Goal: Task Accomplishment & Management: Complete application form

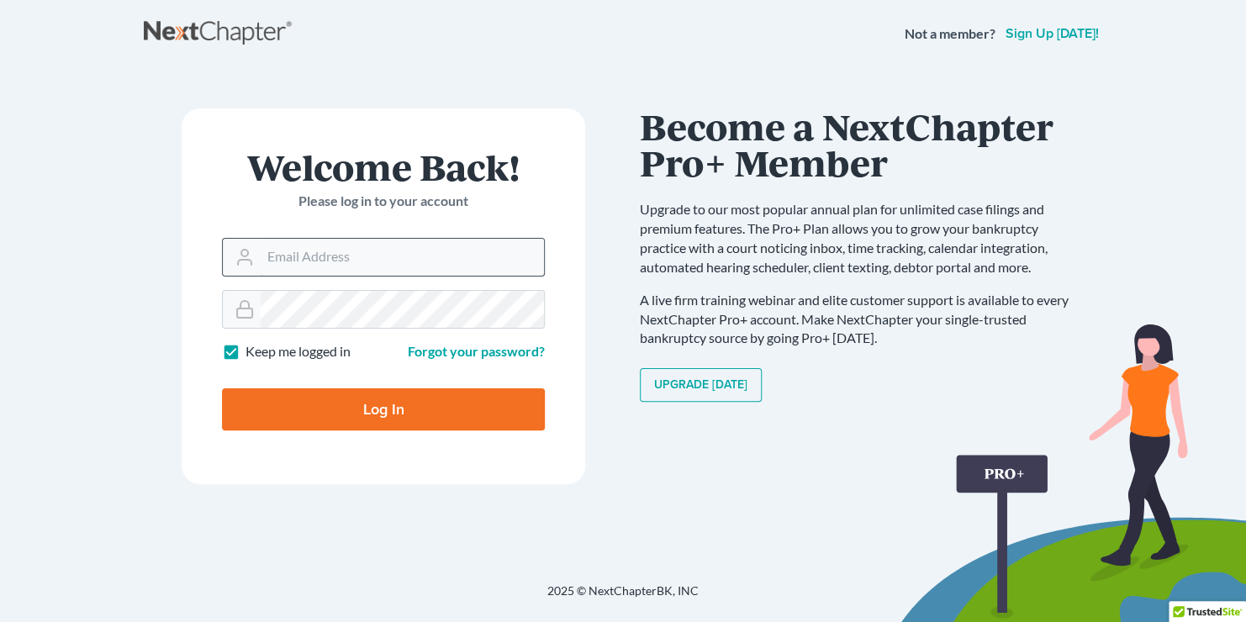
type input "[EMAIL_ADDRESS][DOMAIN_NAME]"
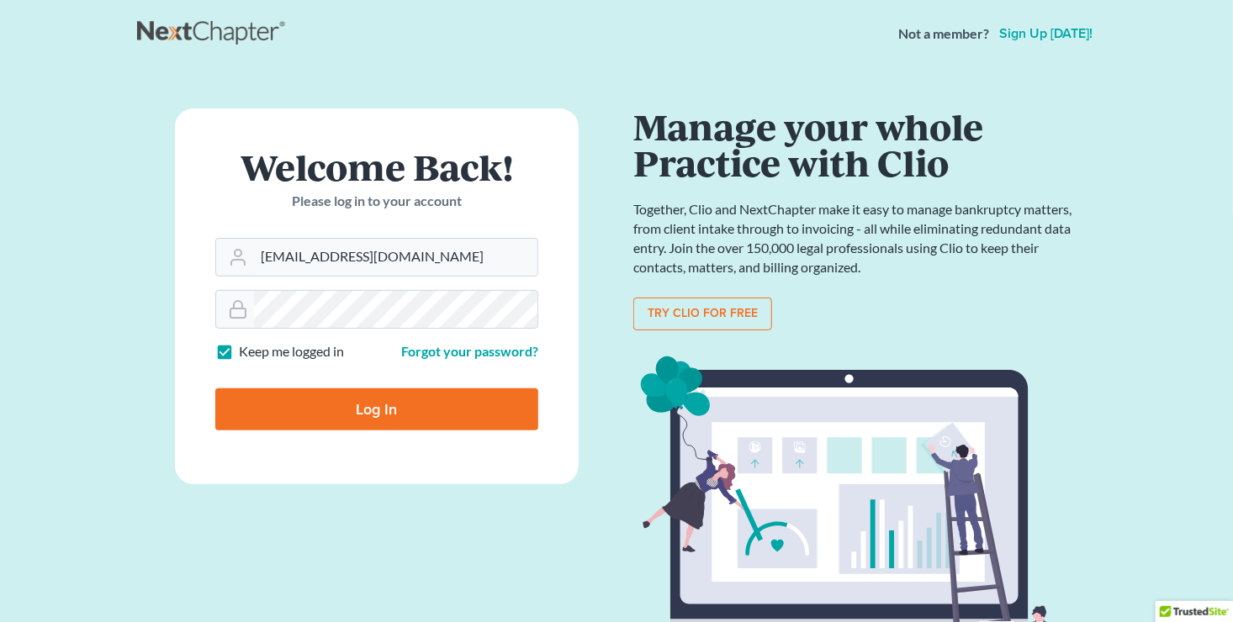
click at [364, 415] on input "Log In" at bounding box center [376, 410] width 323 height 42
type input "Thinking..."
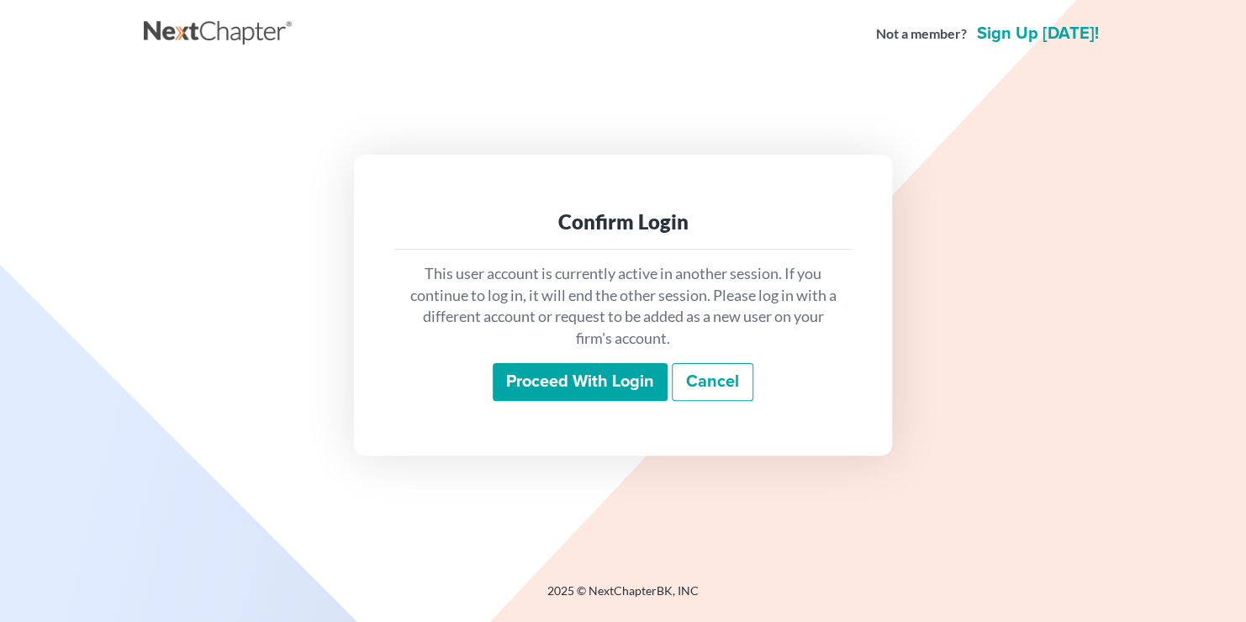
click at [572, 386] on input "Proceed with login" at bounding box center [580, 382] width 175 height 39
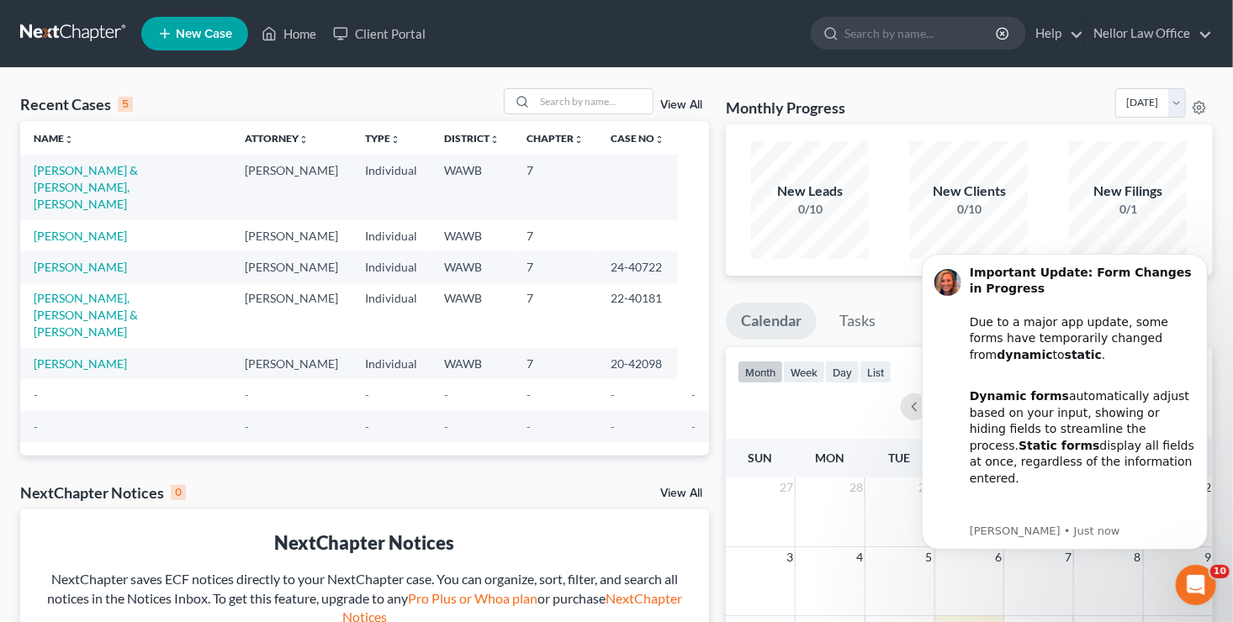
click at [179, 34] on span "New Case" at bounding box center [204, 34] width 56 height 13
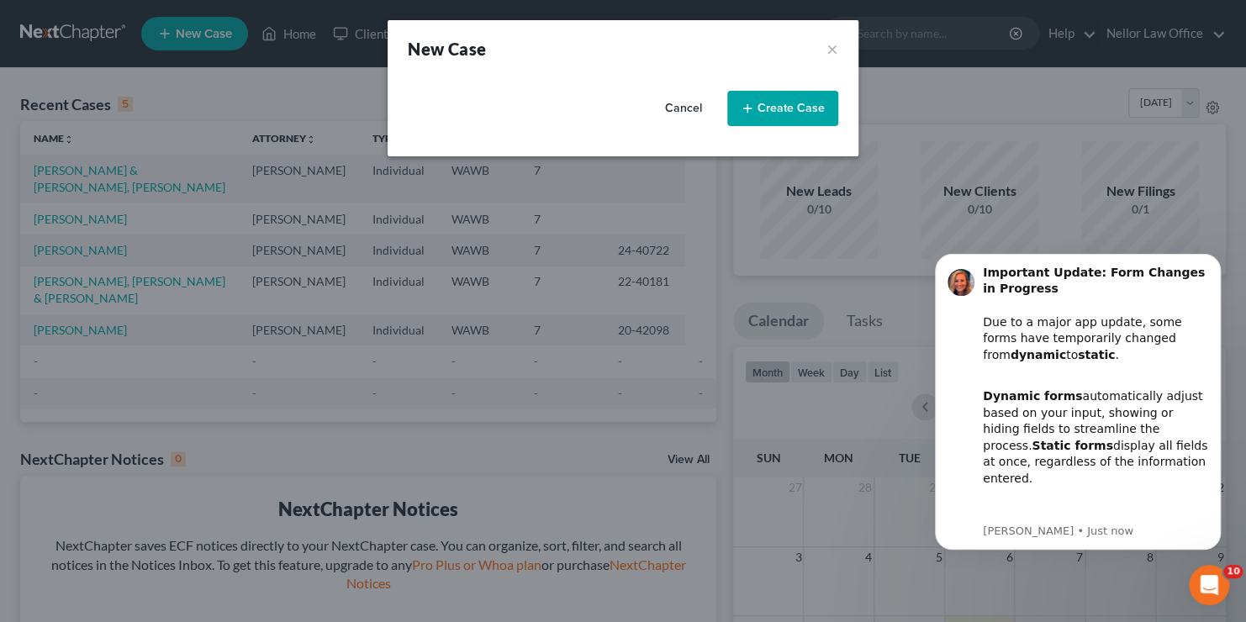
select select "87"
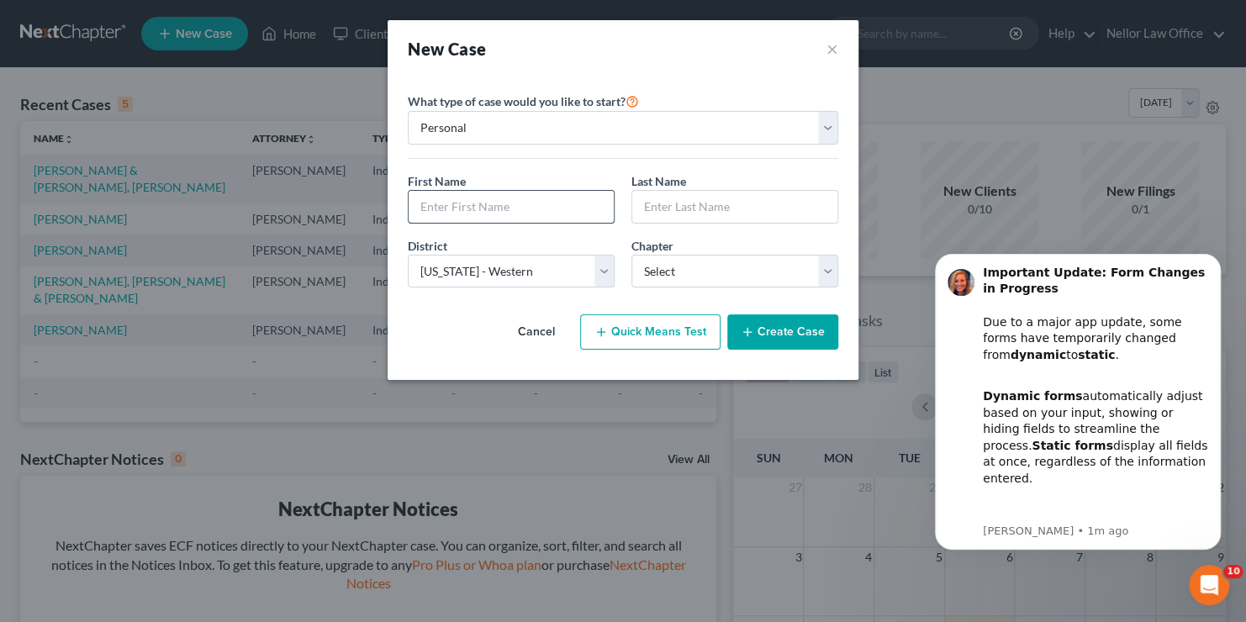
click at [479, 209] on input "text" at bounding box center [511, 207] width 205 height 32
click at [822, 126] on select "Personal Business" at bounding box center [623, 128] width 431 height 34
click at [475, 204] on input "text" at bounding box center [511, 207] width 205 height 32
type input "Corey"
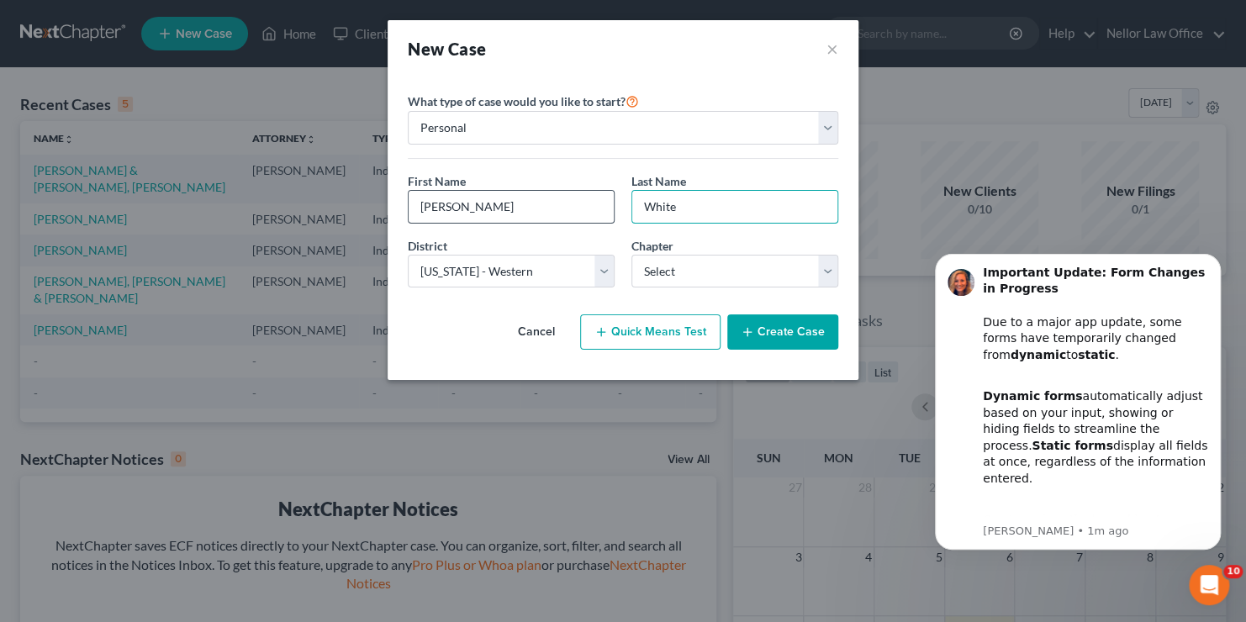
type input "White"
click at [822, 279] on select "Select 7 11 12 13" at bounding box center [735, 272] width 207 height 34
select select "3"
click at [632, 255] on select "Select 7 11 12 13" at bounding box center [735, 272] width 207 height 34
click at [788, 327] on button "Create Case" at bounding box center [782, 332] width 111 height 35
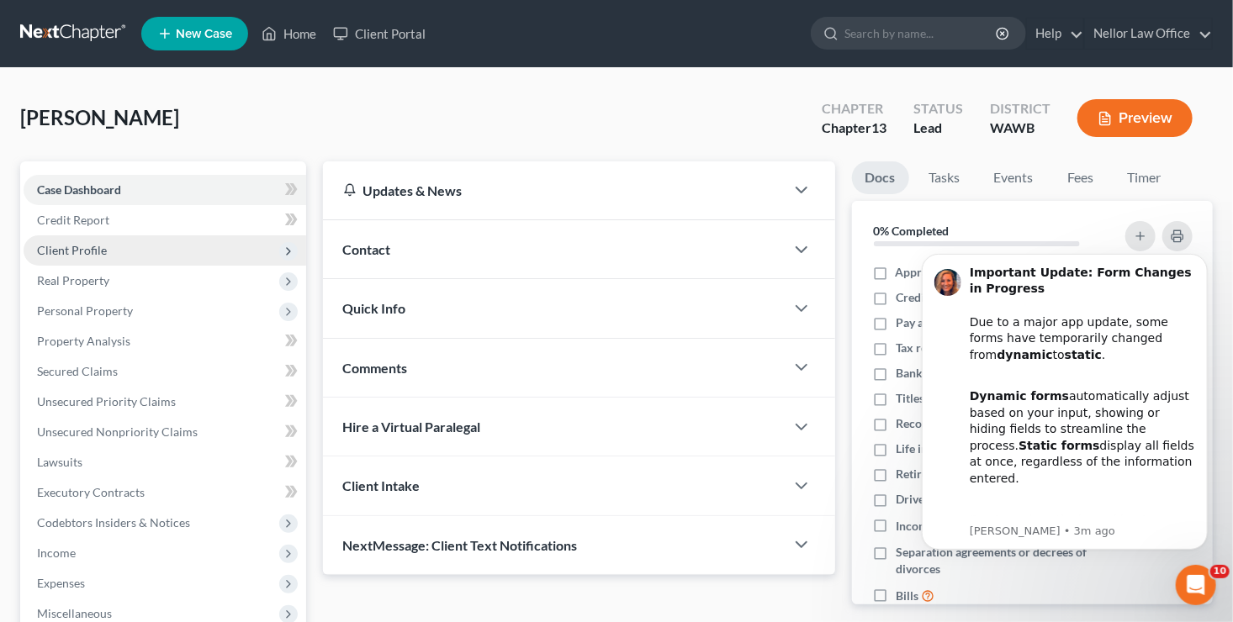
click at [95, 249] on span "Client Profile" at bounding box center [72, 250] width 70 height 14
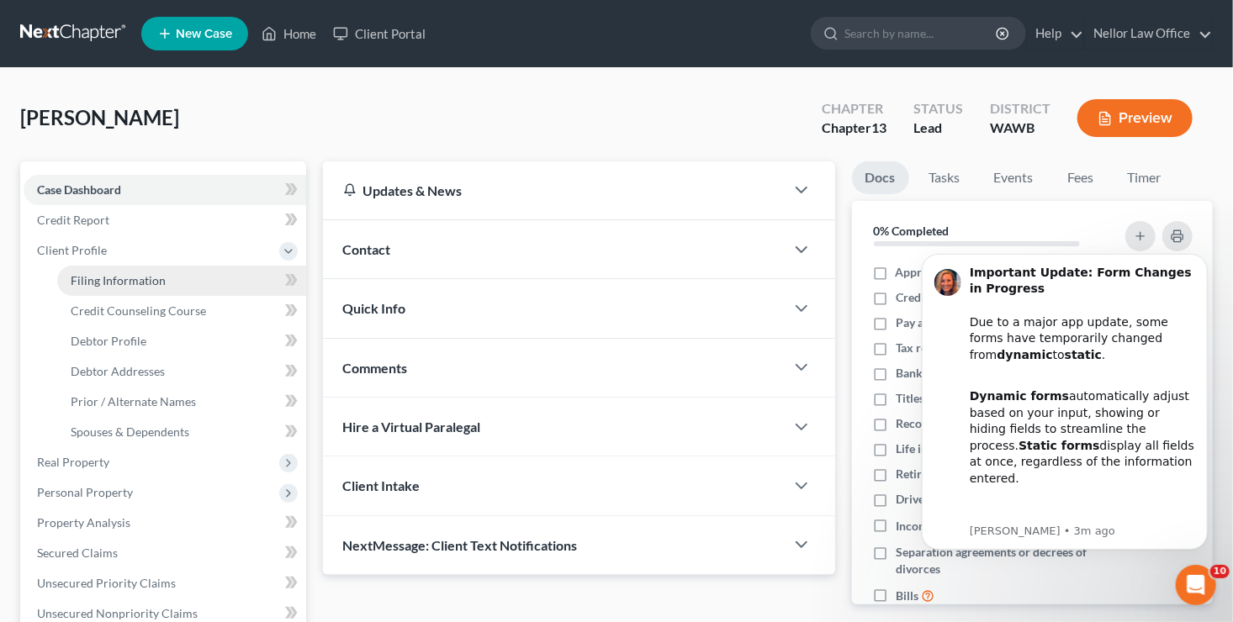
click at [95, 279] on span "Filing Information" at bounding box center [118, 280] width 95 height 14
select select "1"
select select "0"
select select "3"
select select "87"
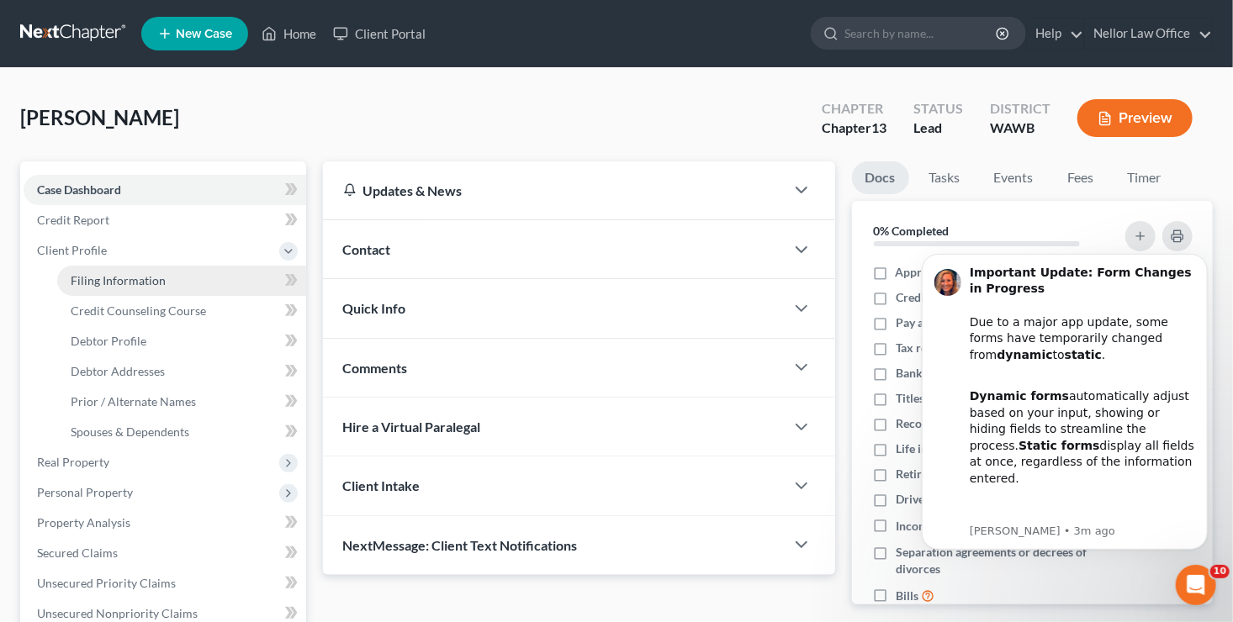
select select "50"
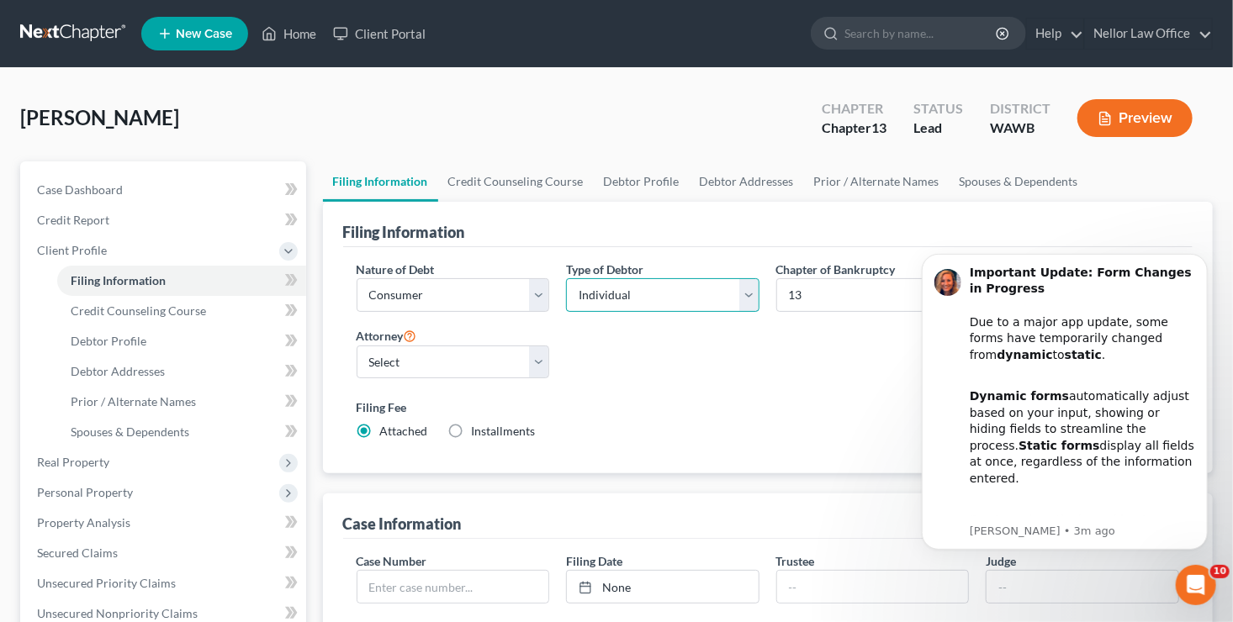
click at [751, 287] on select "Select Individual Joint" at bounding box center [662, 295] width 193 height 34
select select "1"
click at [566, 278] on select "Select Individual Joint" at bounding box center [662, 295] width 193 height 34
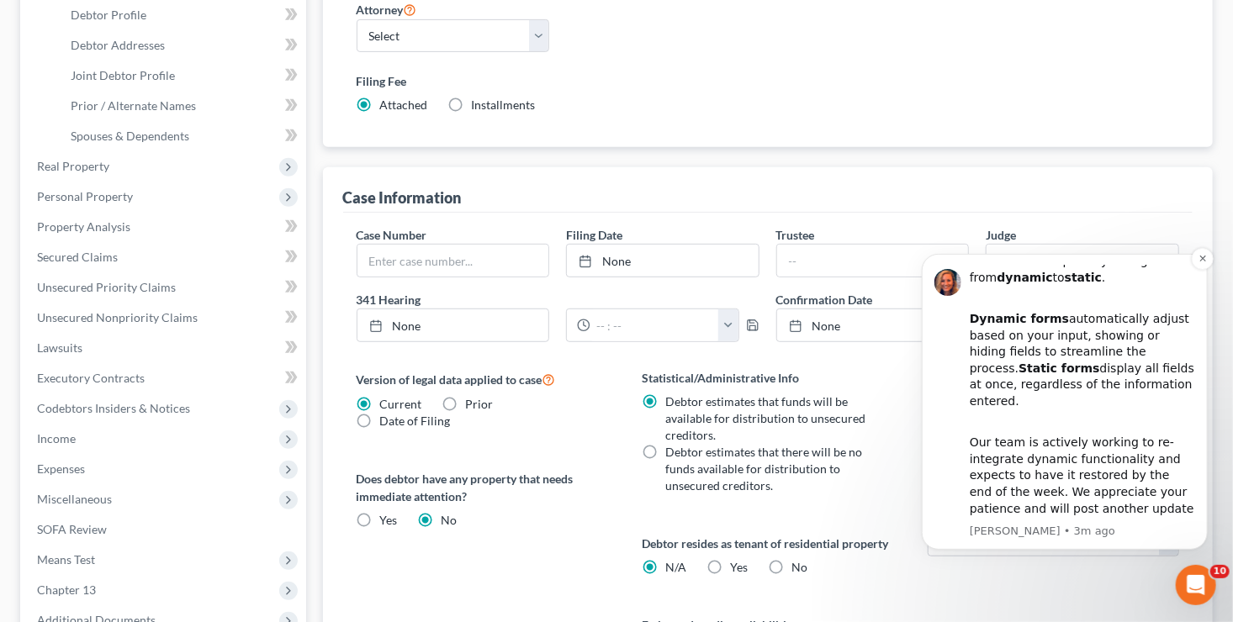
scroll to position [336, 0]
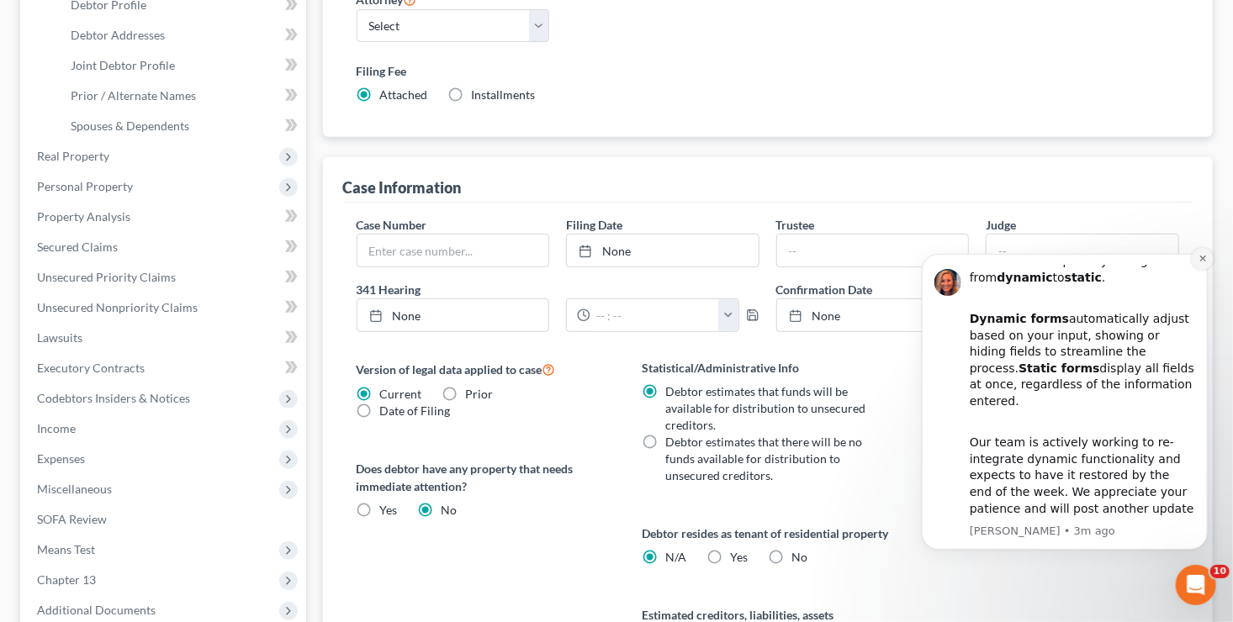
click at [1201, 260] on icon "Dismiss notification" at bounding box center [1202, 257] width 9 height 9
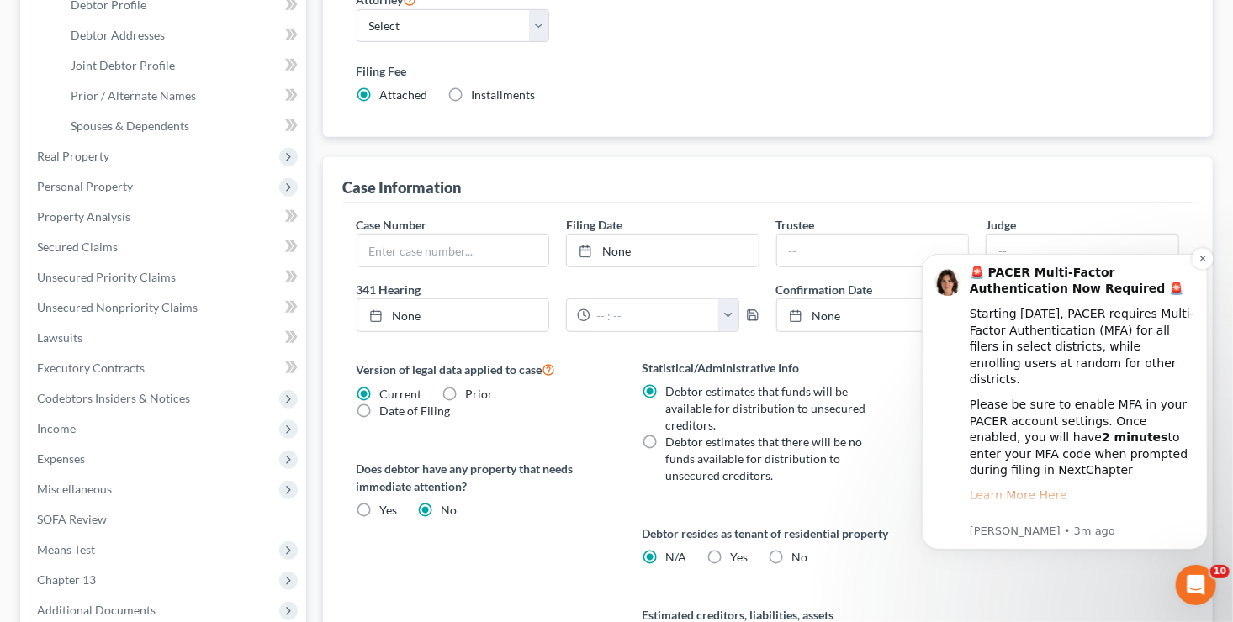
click at [1018, 488] on link "Learn More Here" at bounding box center [1018, 494] width 98 height 13
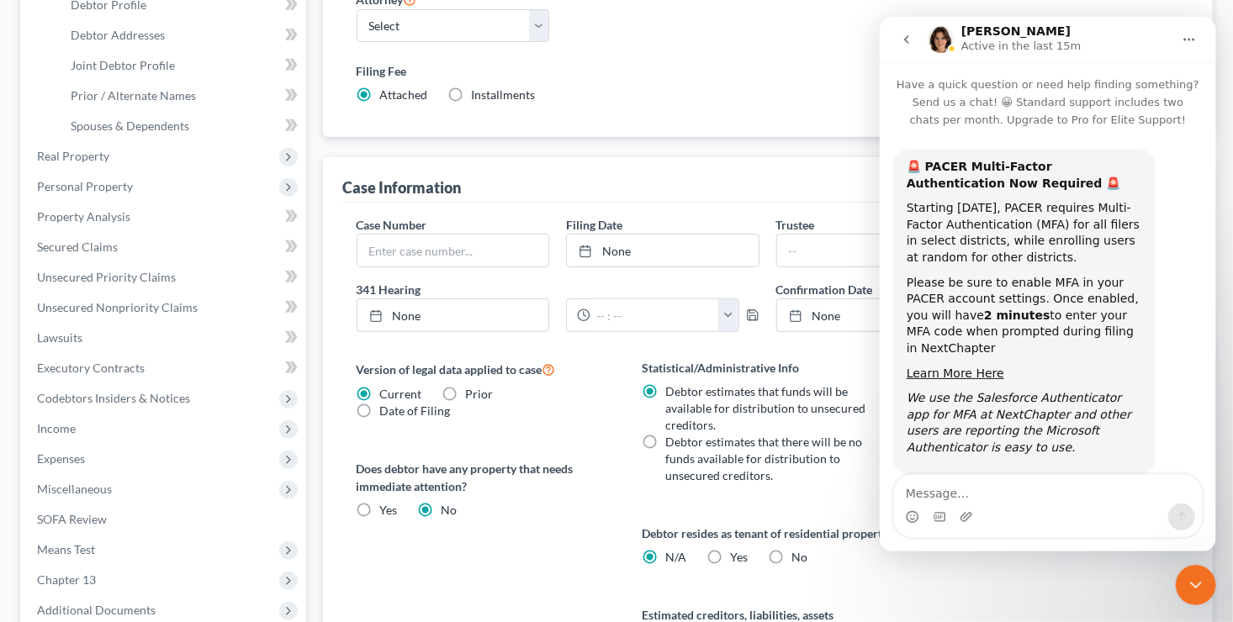
scroll to position [18, 0]
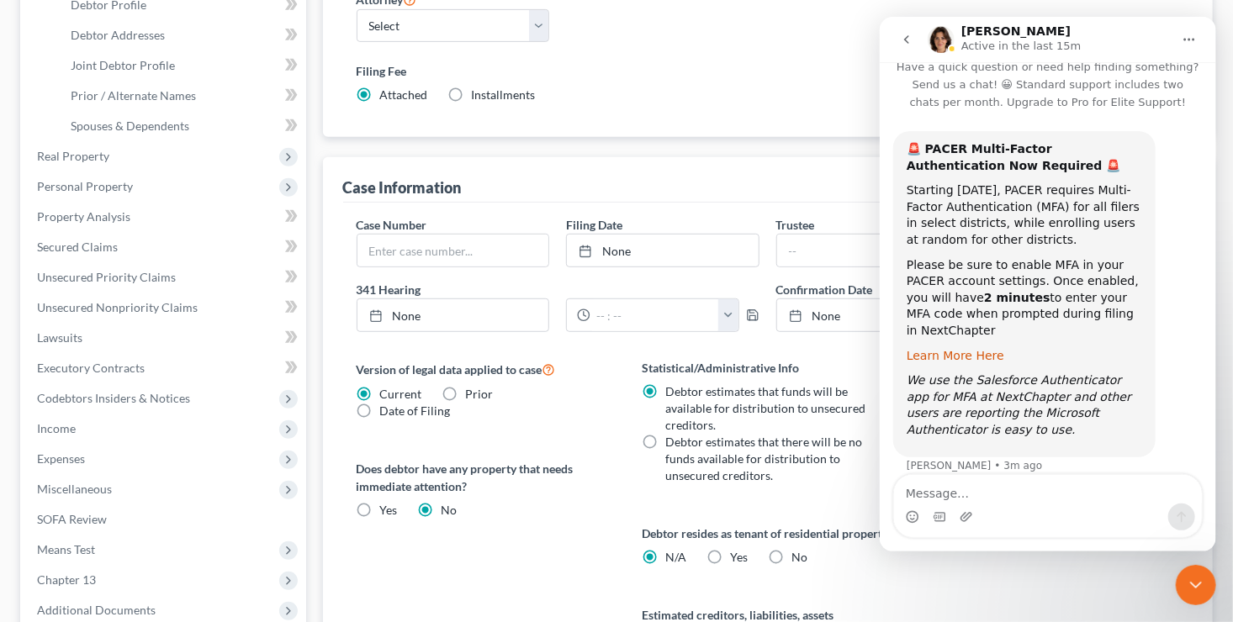
click at [948, 349] on link "Learn More Here" at bounding box center [955, 355] width 98 height 13
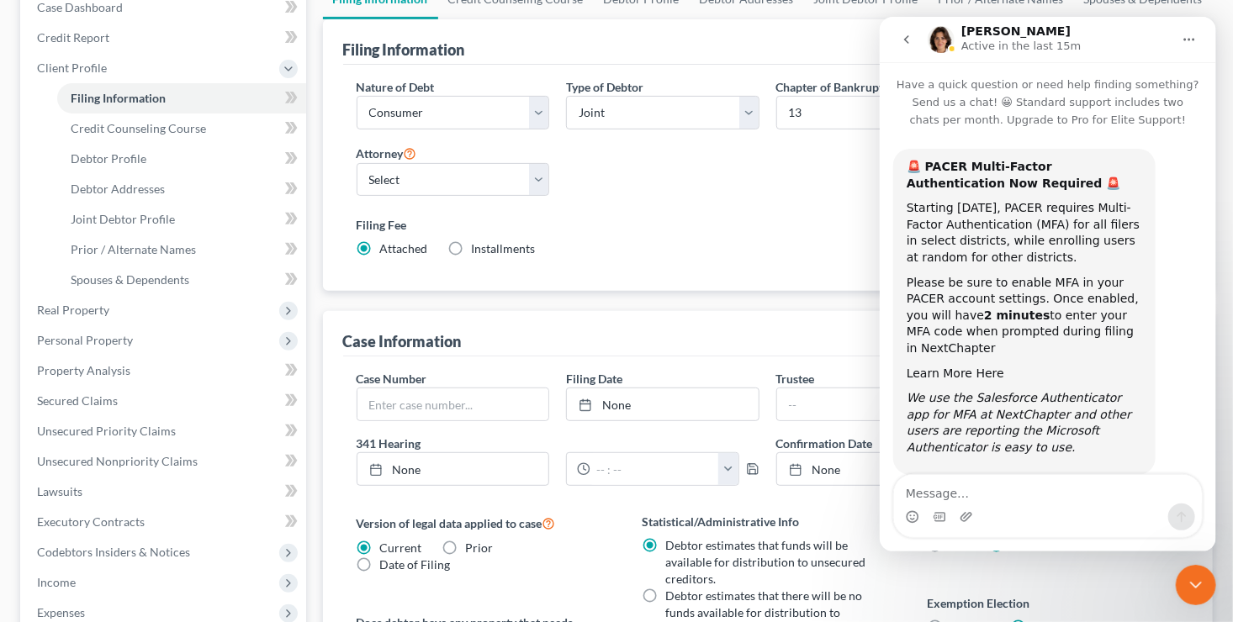
scroll to position [0, 0]
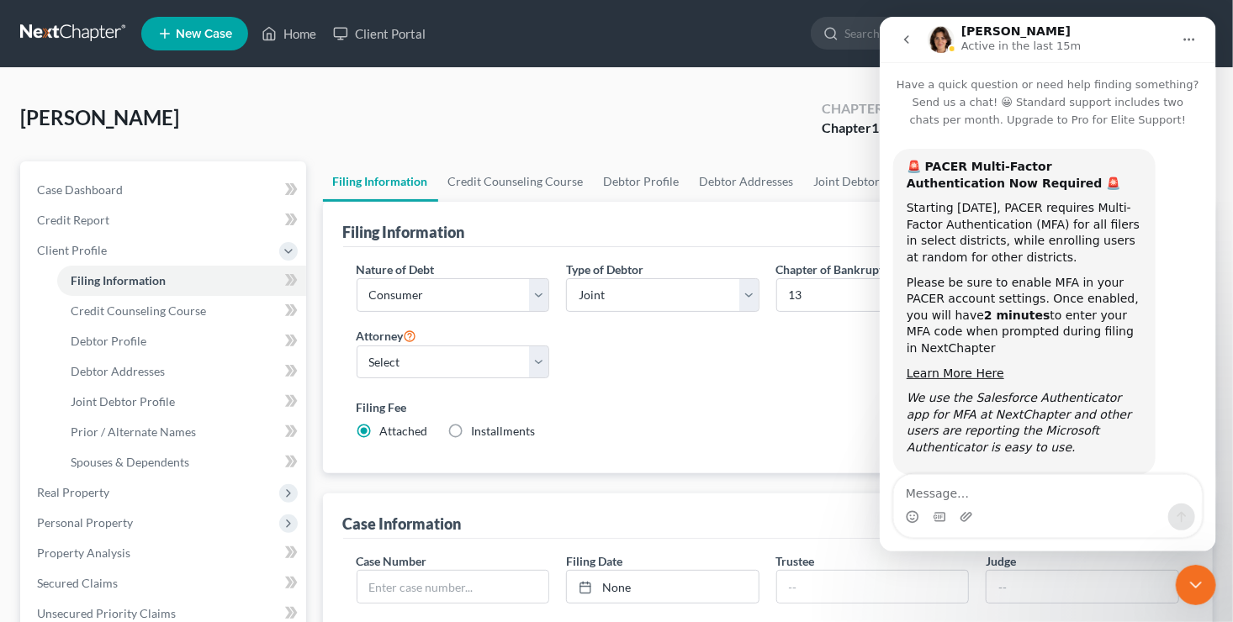
click at [907, 35] on icon "go back" at bounding box center [905, 39] width 5 height 8
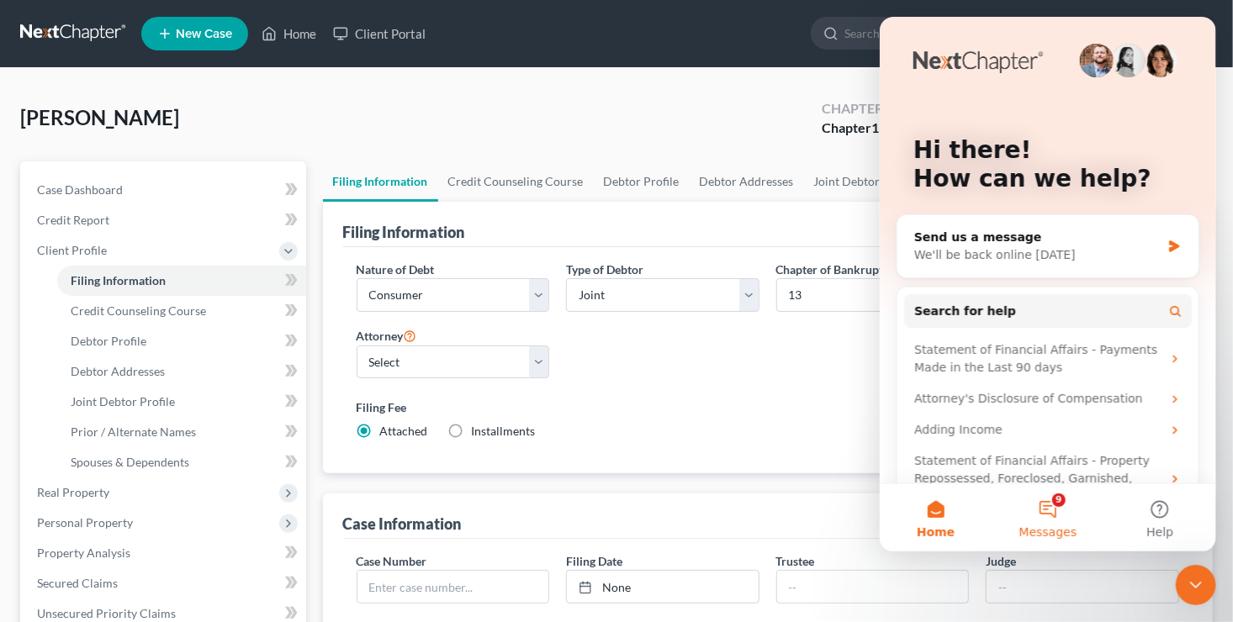
click at [1047, 518] on button "9 Messages" at bounding box center [1047, 517] width 112 height 67
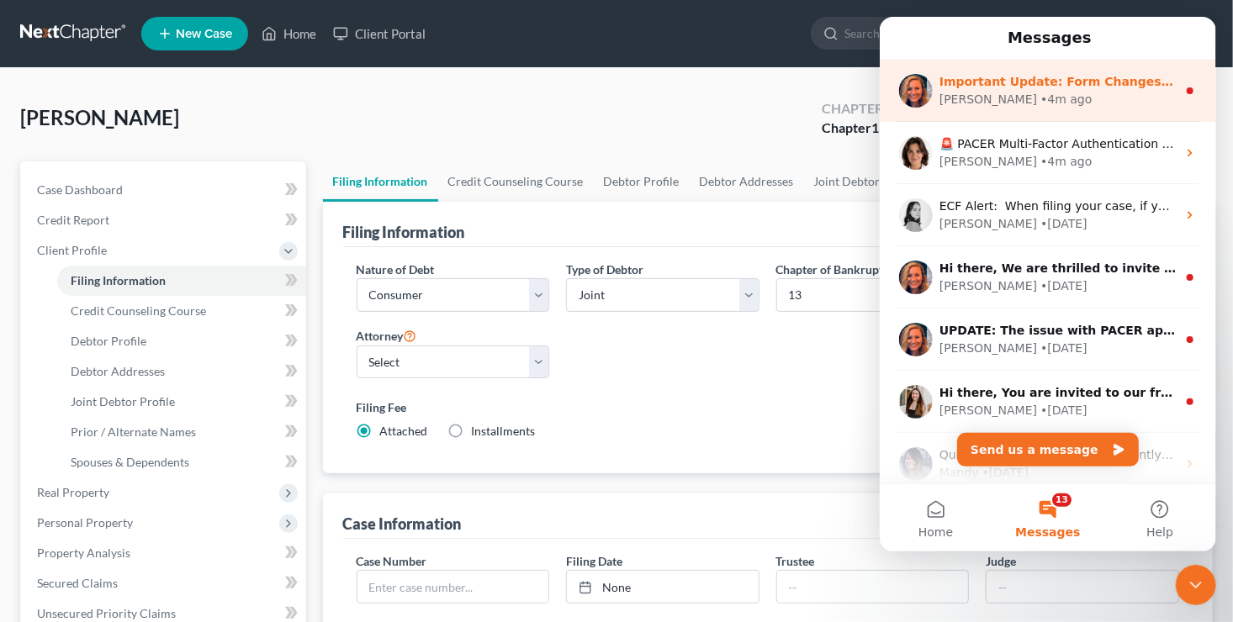
click at [1144, 105] on div "Kelly • 4m ago" at bounding box center [1057, 100] width 237 height 18
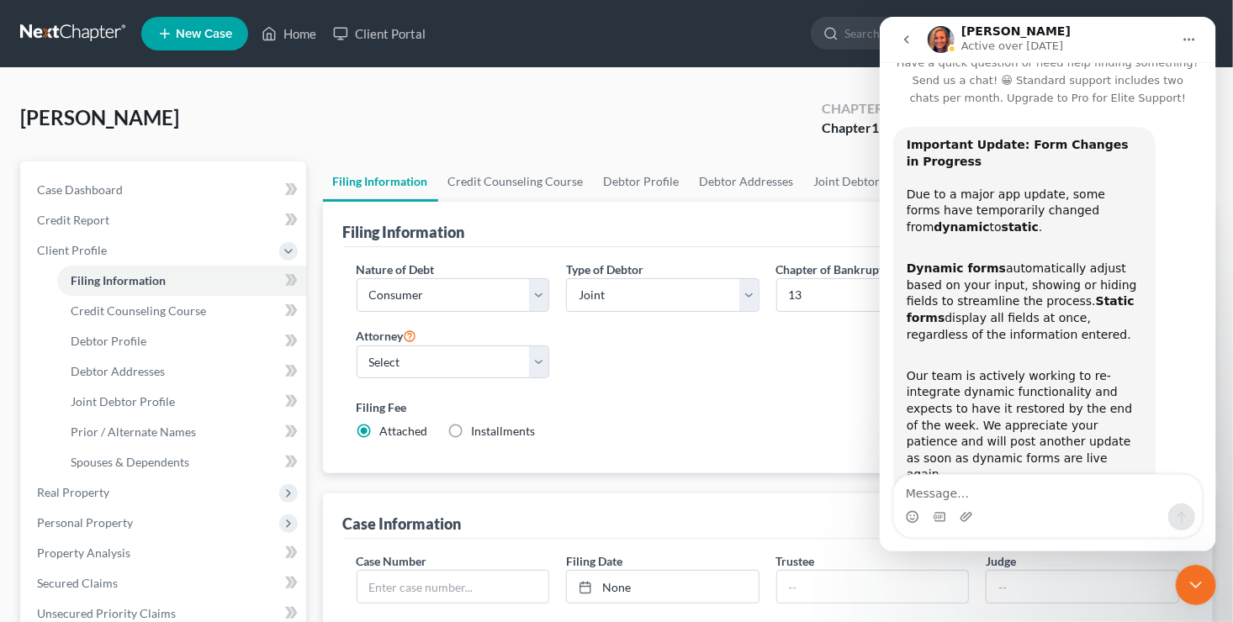
scroll to position [42, 0]
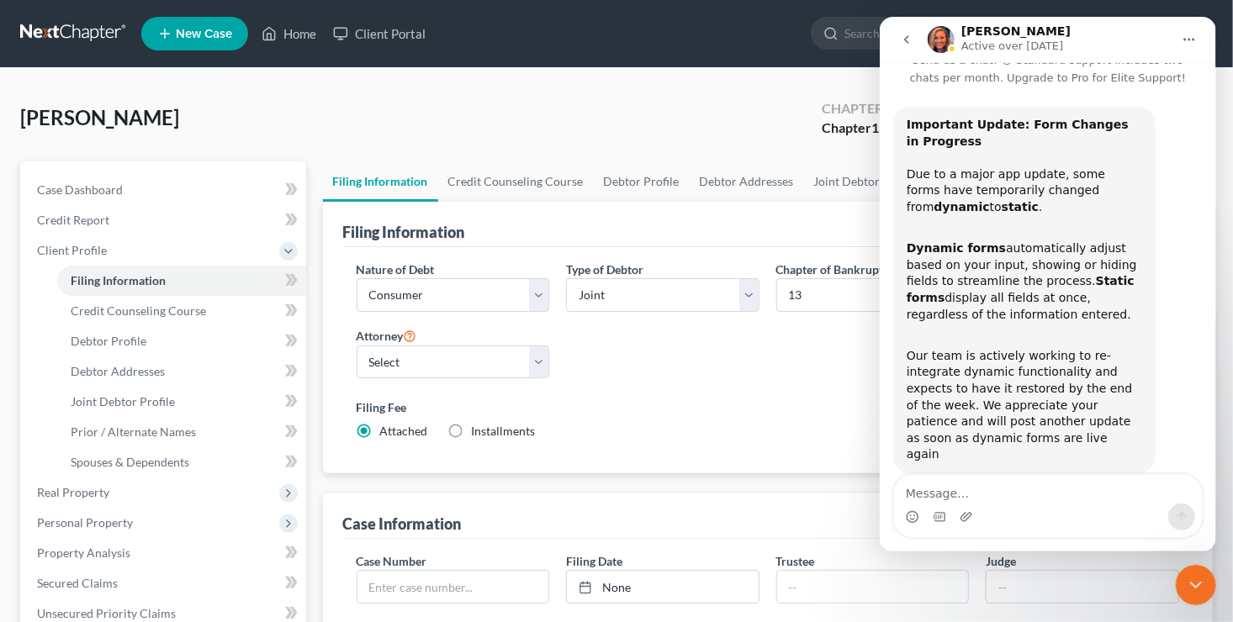
click at [908, 34] on icon "go back" at bounding box center [905, 39] width 13 height 13
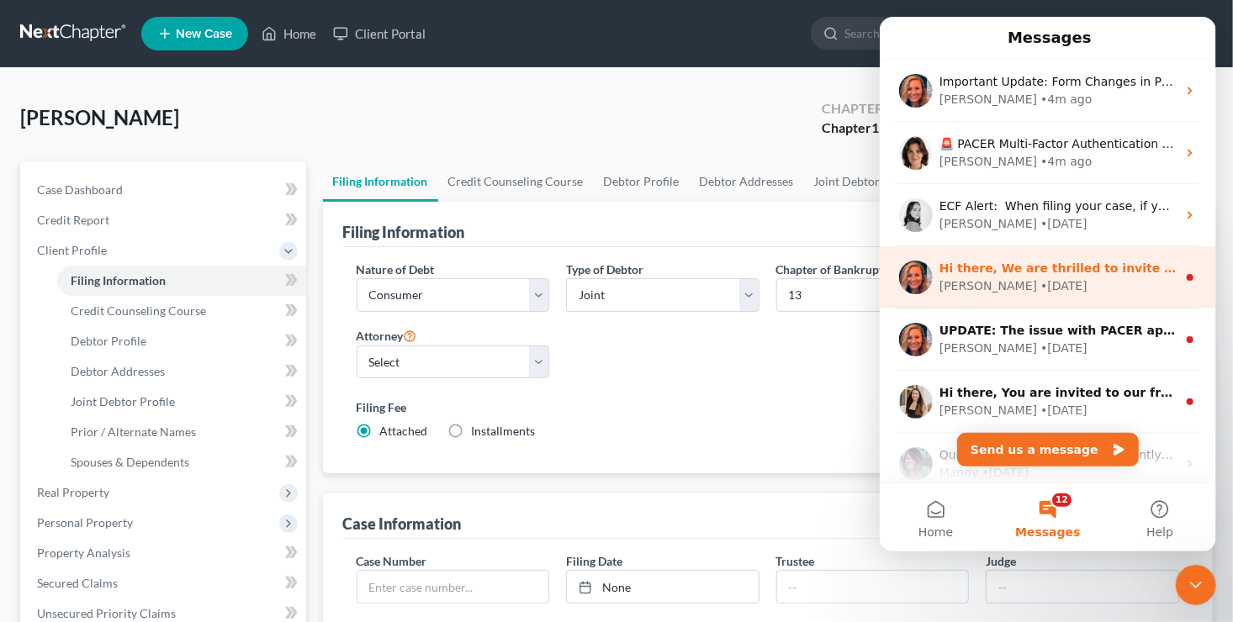
click at [997, 296] on div "Hi there, We are thrilled to invite you to our upcoming webinar, New NextChapte…" at bounding box center [1047, 277] width 336 height 62
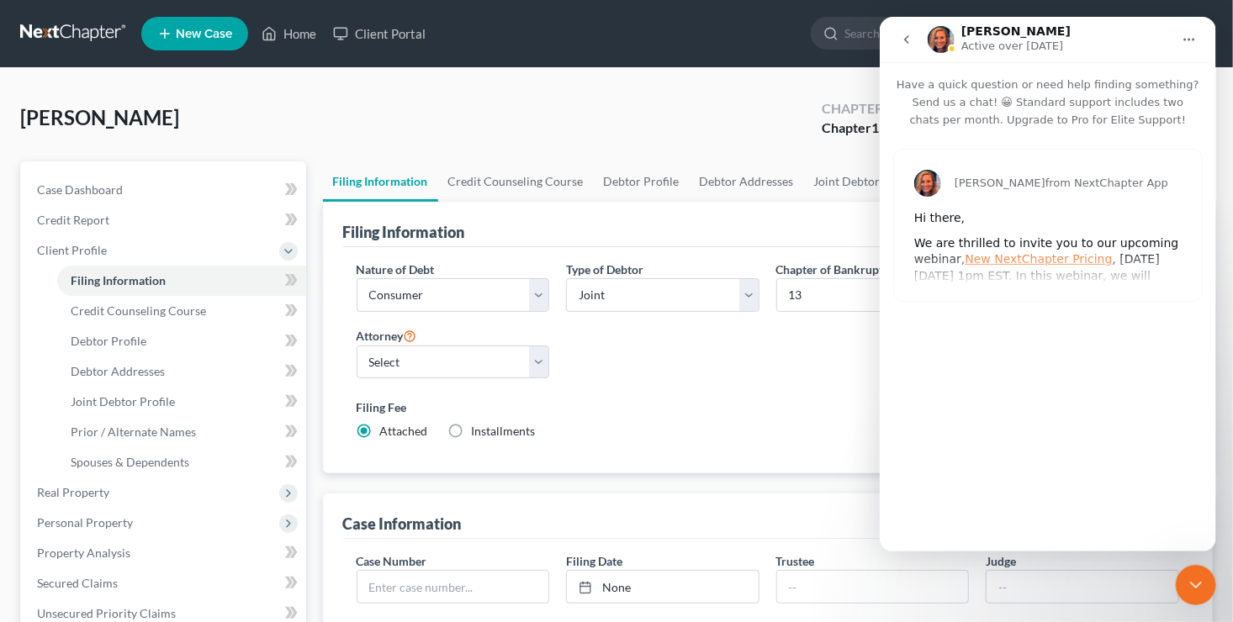
click at [902, 34] on icon "go back" at bounding box center [905, 39] width 13 height 13
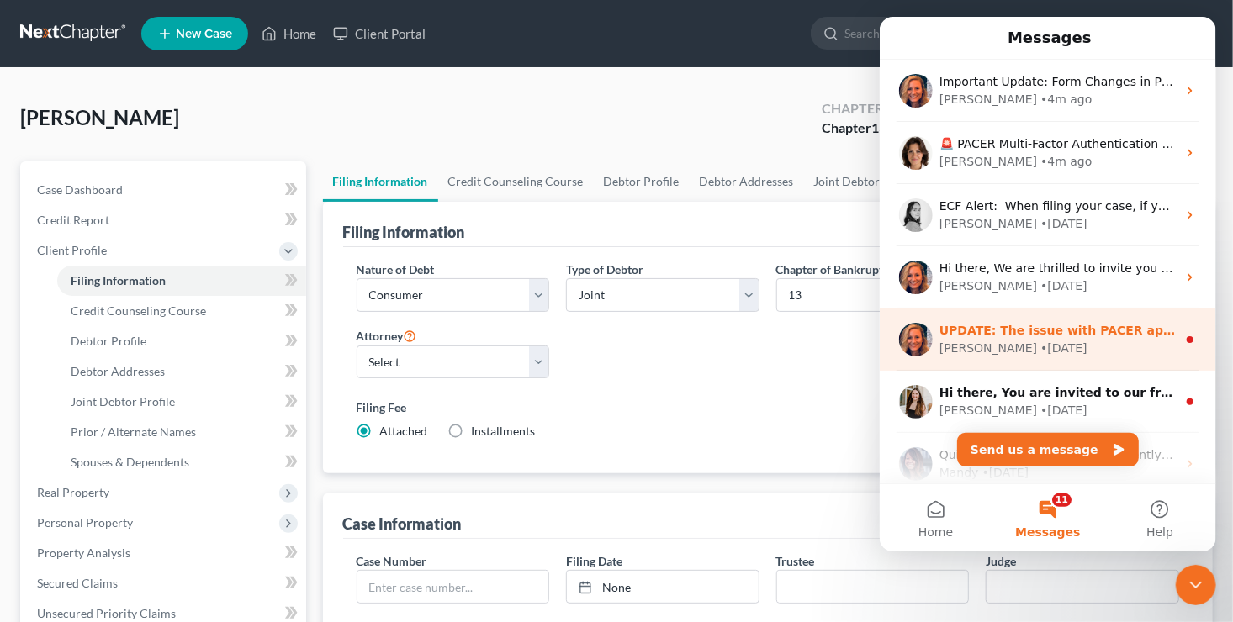
click at [1039, 352] on div "• 72w ago" at bounding box center [1062, 349] width 47 height 18
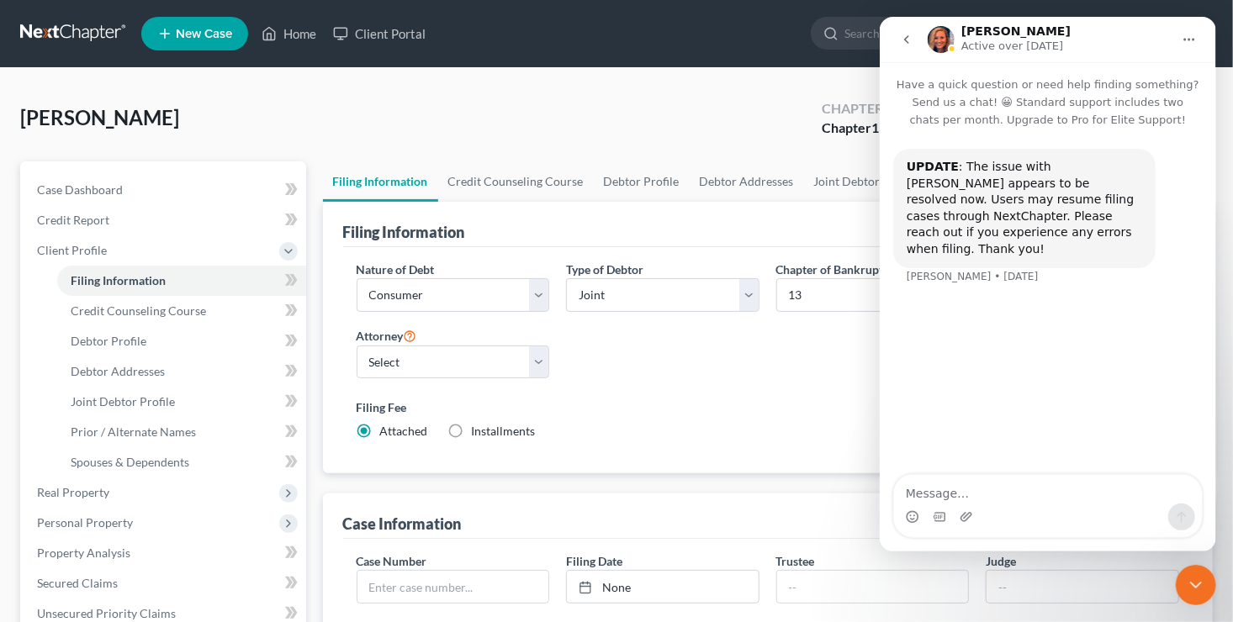
click at [906, 47] on button "go back" at bounding box center [906, 40] width 32 height 32
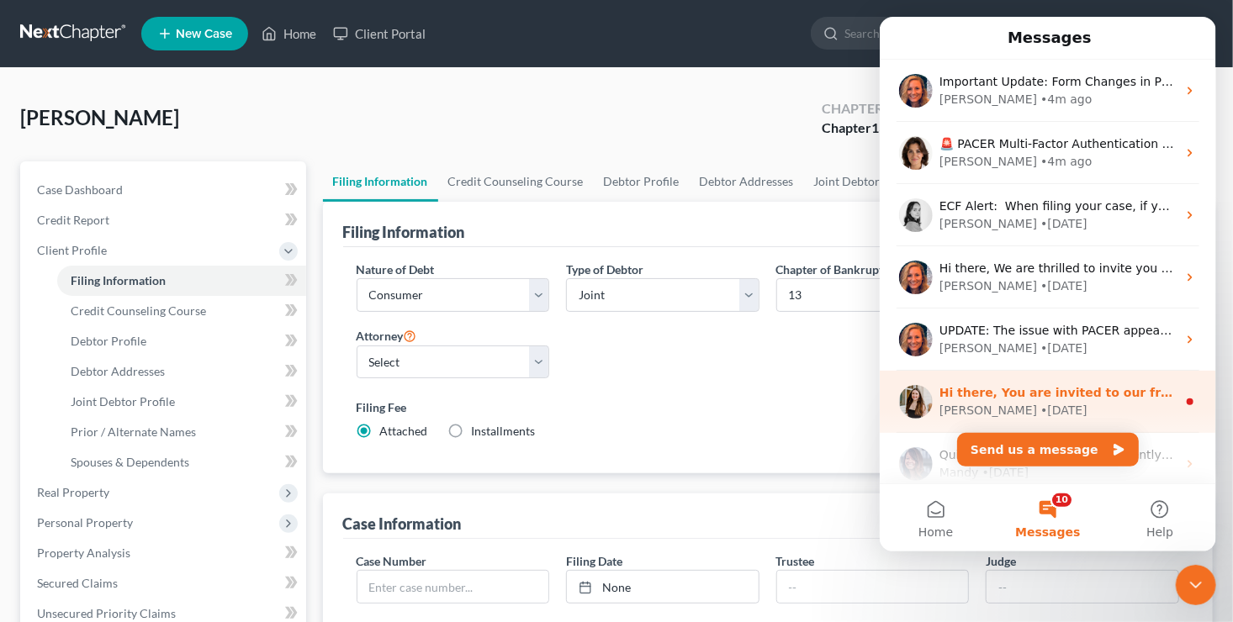
click at [1039, 415] on div "• 76w ago" at bounding box center [1062, 411] width 47 height 18
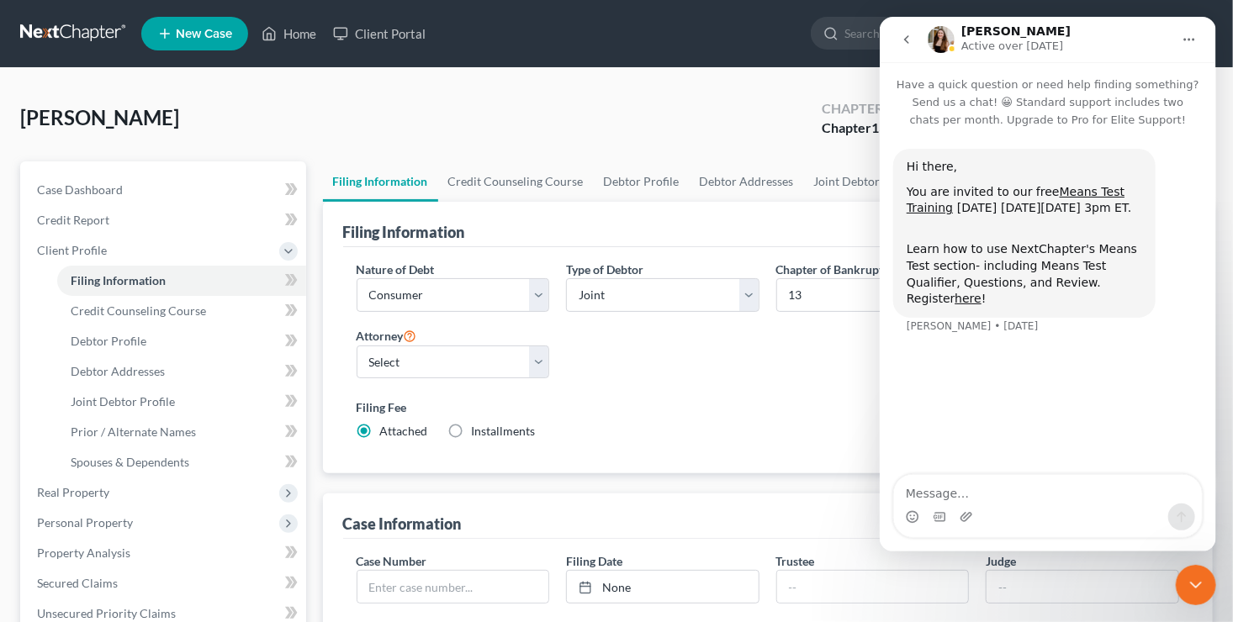
click at [908, 43] on icon "go back" at bounding box center [905, 39] width 13 height 13
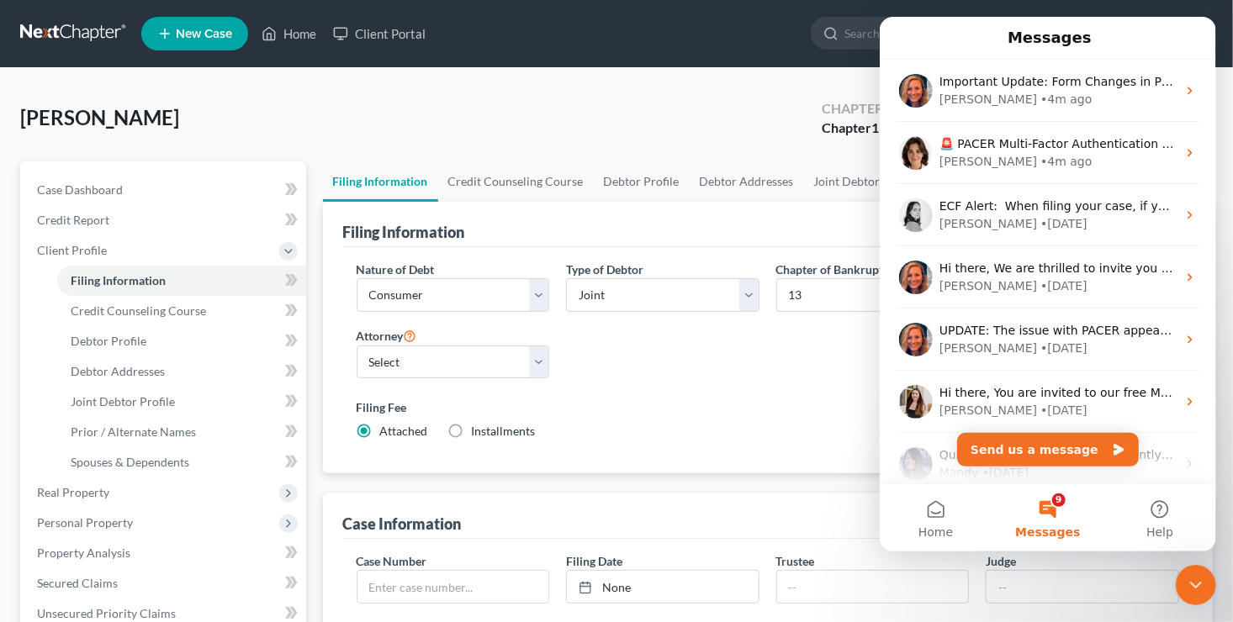
click at [758, 97] on div "White, Corey Upgraded Chapter Chapter 13 Status Lead District WAWB Preview" at bounding box center [616, 124] width 1193 height 73
click at [693, 106] on div "White, Corey Upgraded Chapter Chapter 13 Status Lead District WAWB Preview" at bounding box center [616, 124] width 1193 height 73
click at [938, 510] on button "Home" at bounding box center [935, 517] width 112 height 67
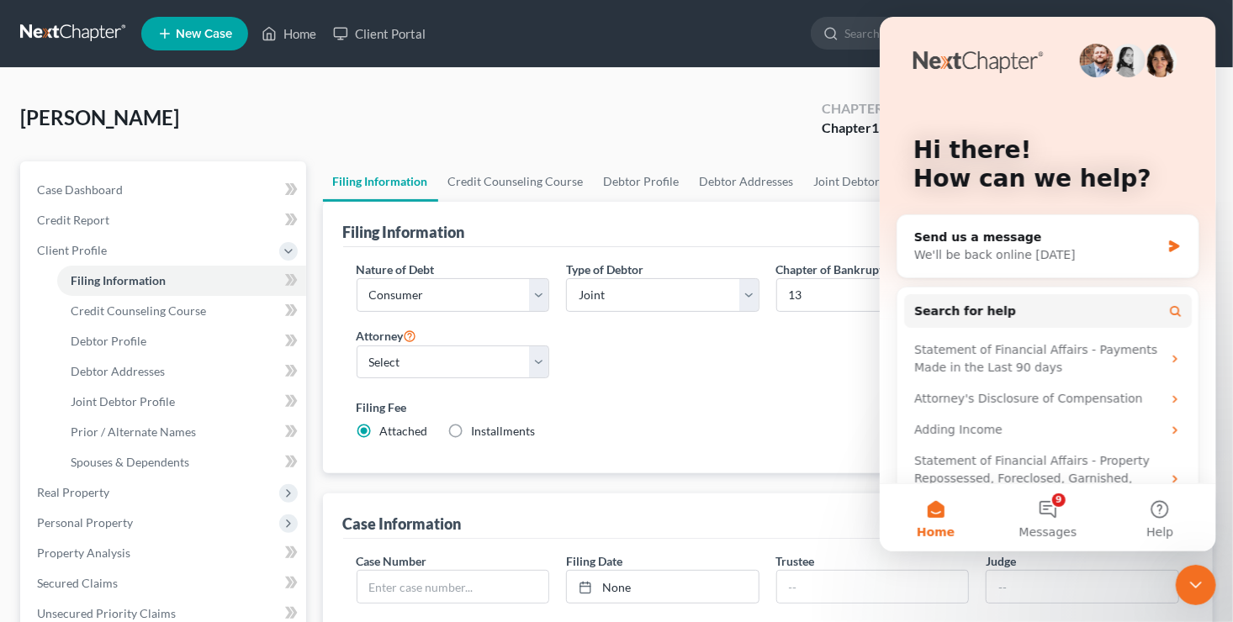
click at [512, 137] on div "White, Corey Upgraded Chapter Chapter 13 Status Lead District WAWB Preview" at bounding box center [616, 124] width 1193 height 73
click at [86, 190] on span "Case Dashboard" at bounding box center [80, 189] width 86 height 14
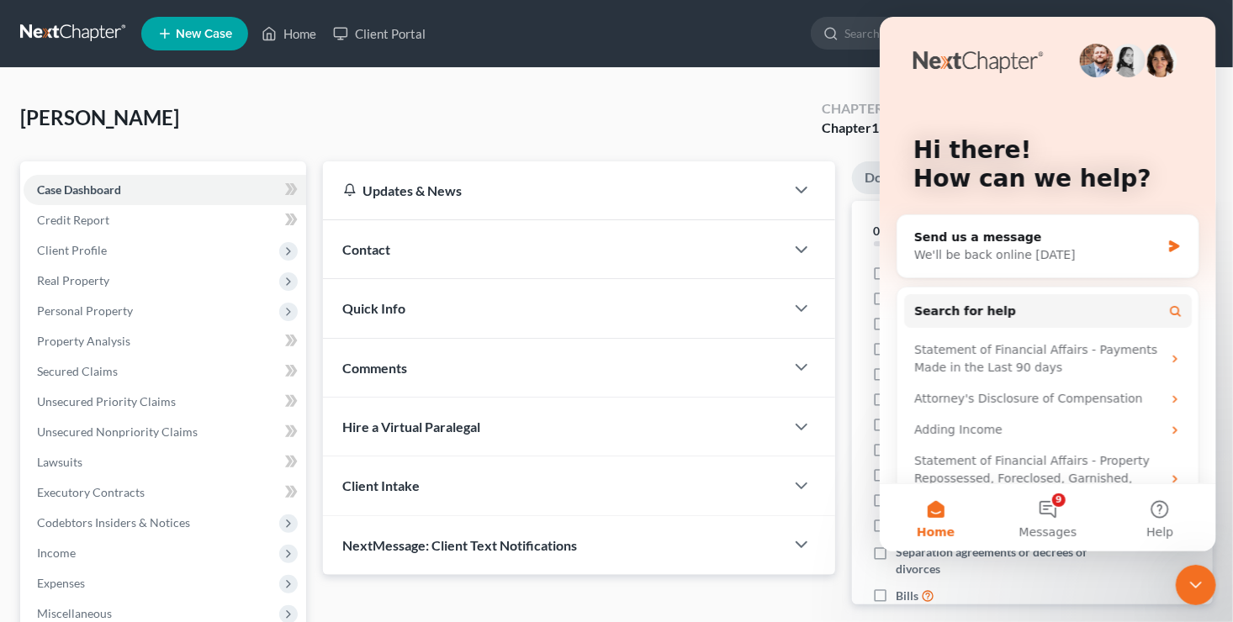
scroll to position [44, 0]
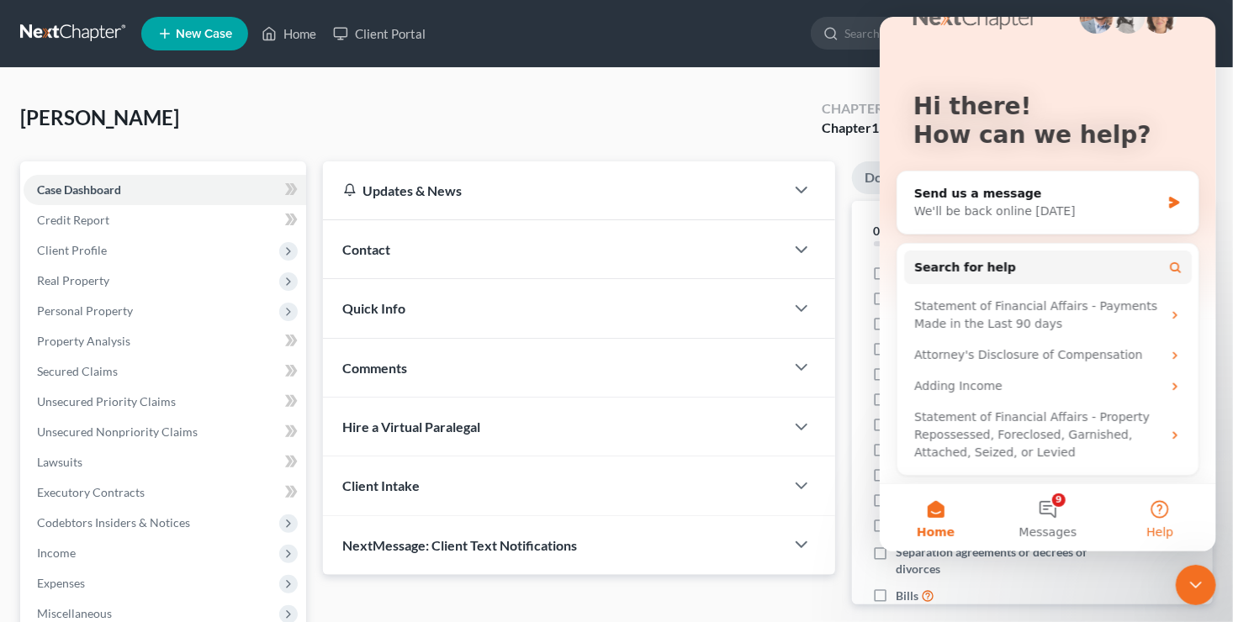
click at [1157, 511] on button "Help" at bounding box center [1159, 517] width 112 height 67
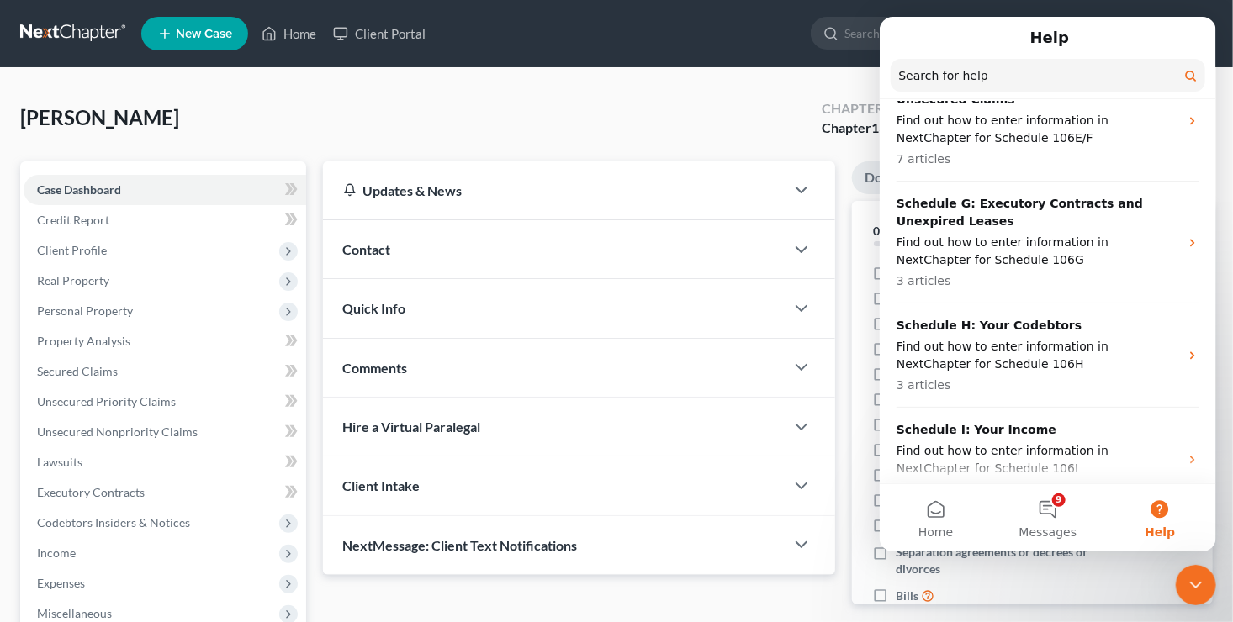
scroll to position [3532, 0]
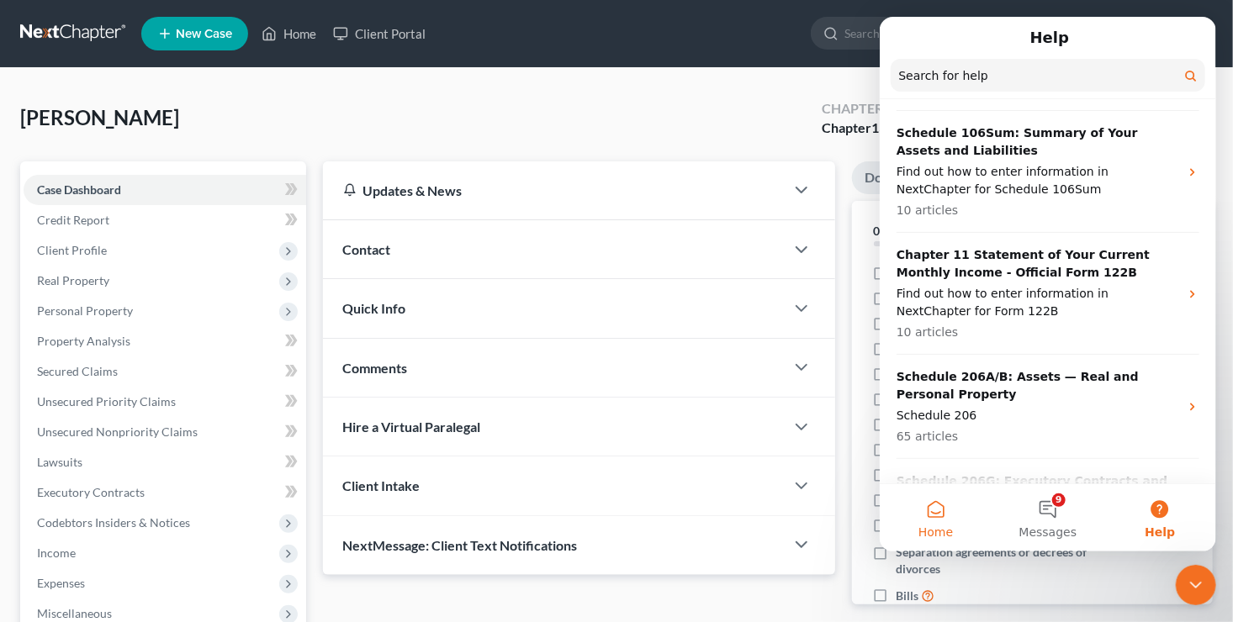
click at [930, 510] on button "Home" at bounding box center [935, 517] width 112 height 67
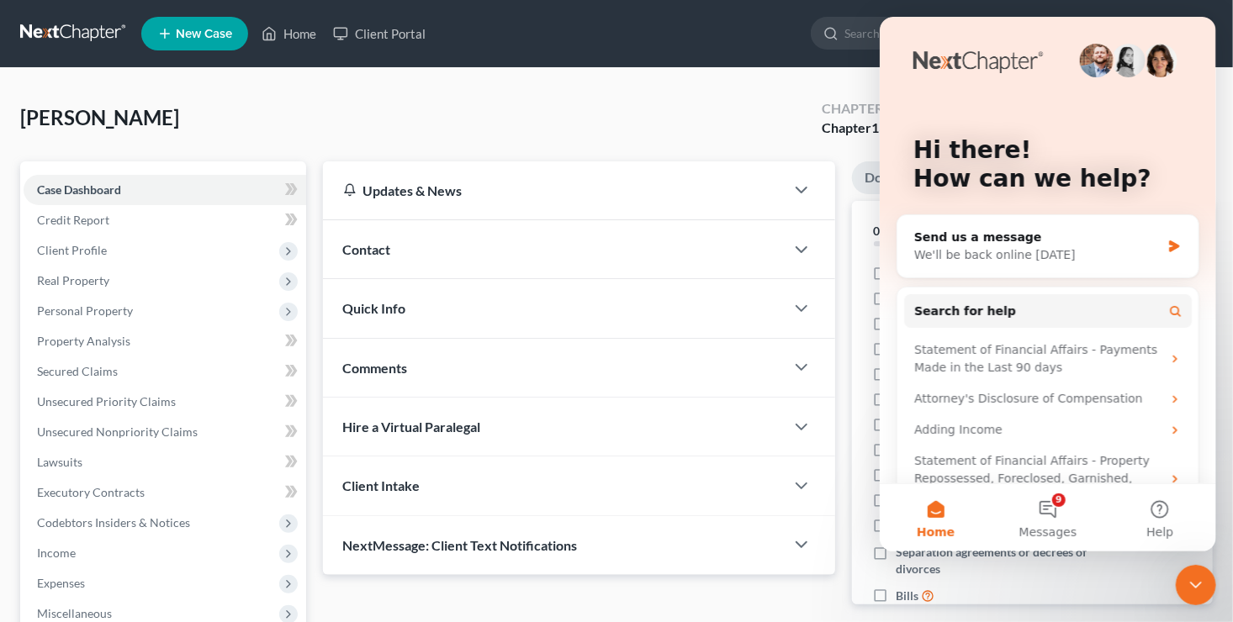
click at [714, 81] on div "White, Corey Upgraded Chapter Chapter 13 Status Lead District WAWB Preview Peti…" at bounding box center [616, 481] width 1233 height 826
click at [121, 254] on span "Client Profile" at bounding box center [165, 250] width 283 height 30
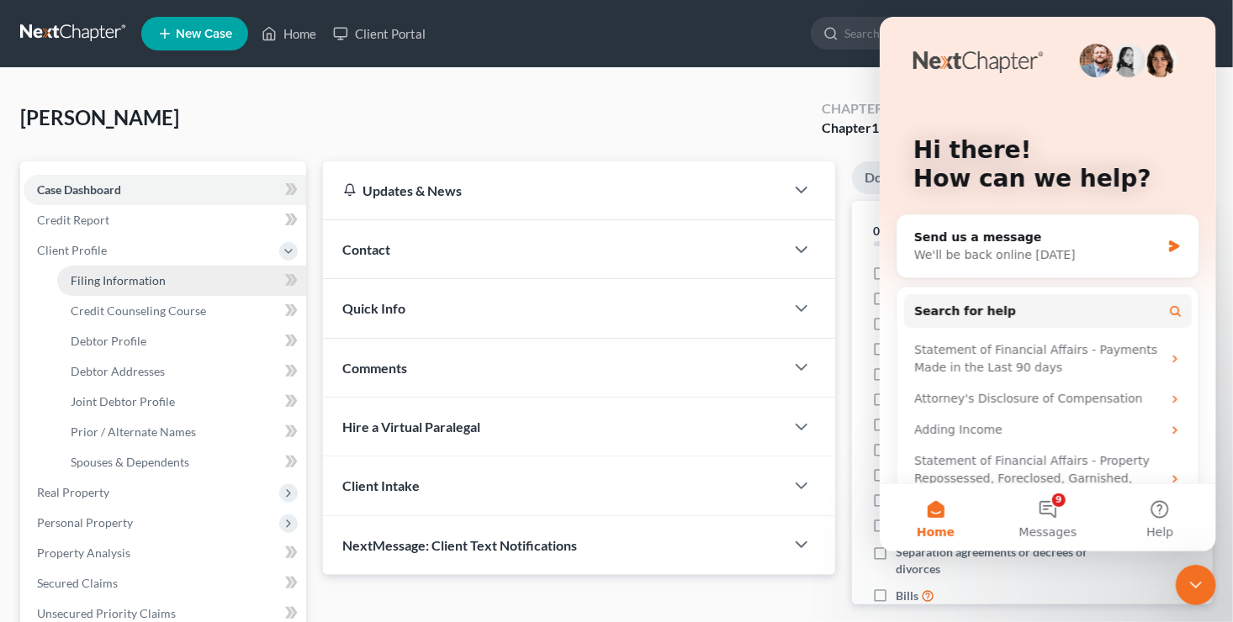
click at [129, 283] on span "Filing Information" at bounding box center [118, 280] width 95 height 14
select select "1"
select select "3"
select select "87"
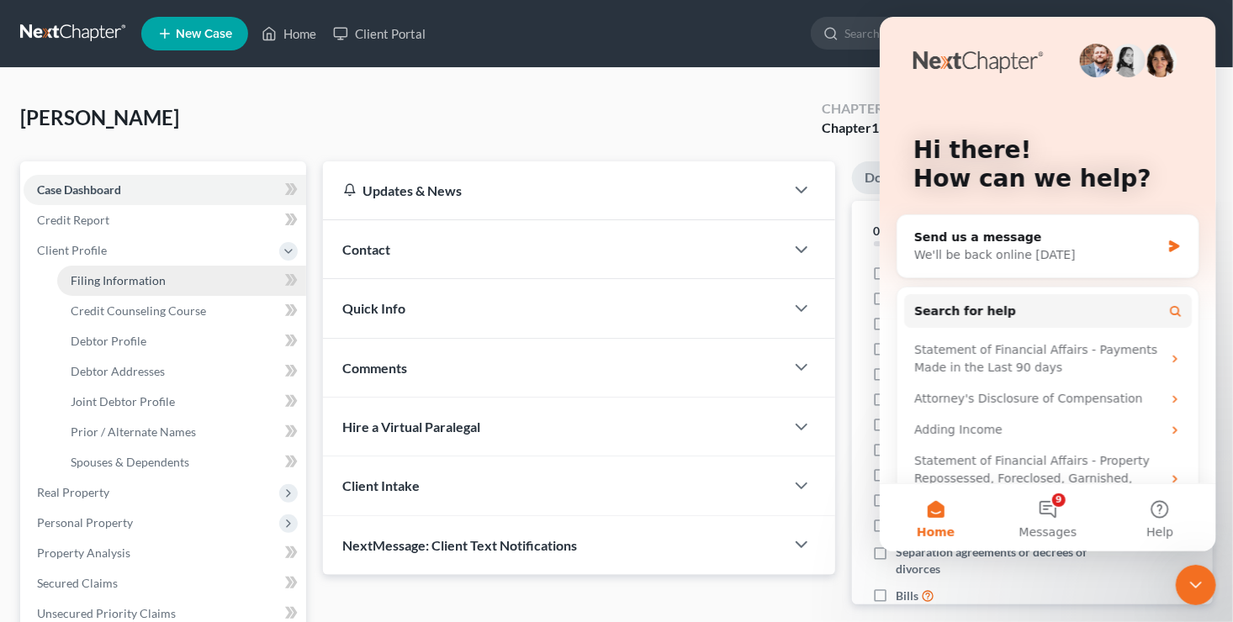
select select "0"
select select "50"
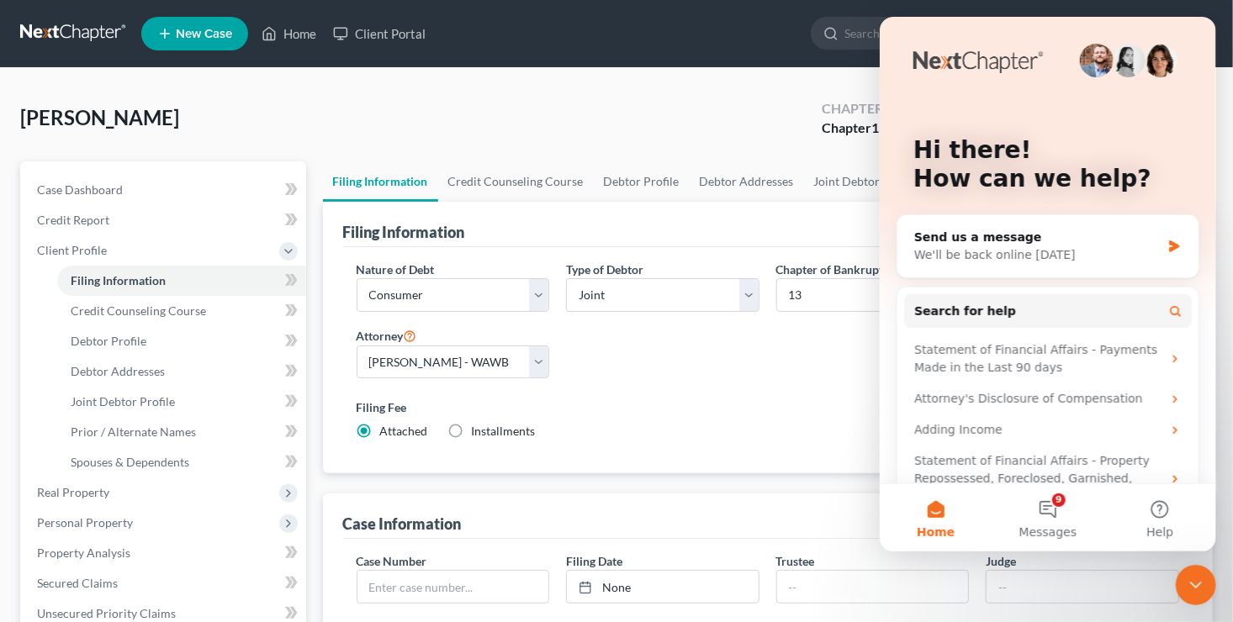
drag, startPoint x: 1096, startPoint y: 129, endPoint x: 1050, endPoint y: 89, distance: 60.8
click at [1050, 89] on div "Hi there! How can we help?" at bounding box center [1047, 168] width 303 height 303
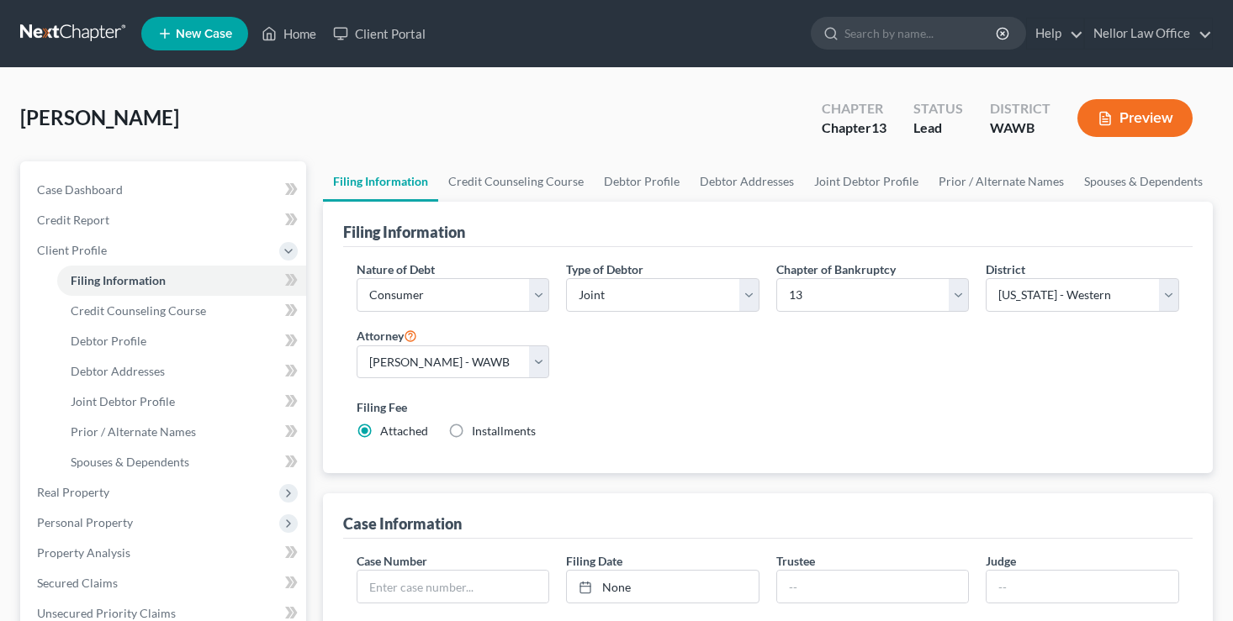
select select "1"
select select "3"
select select "87"
select select "0"
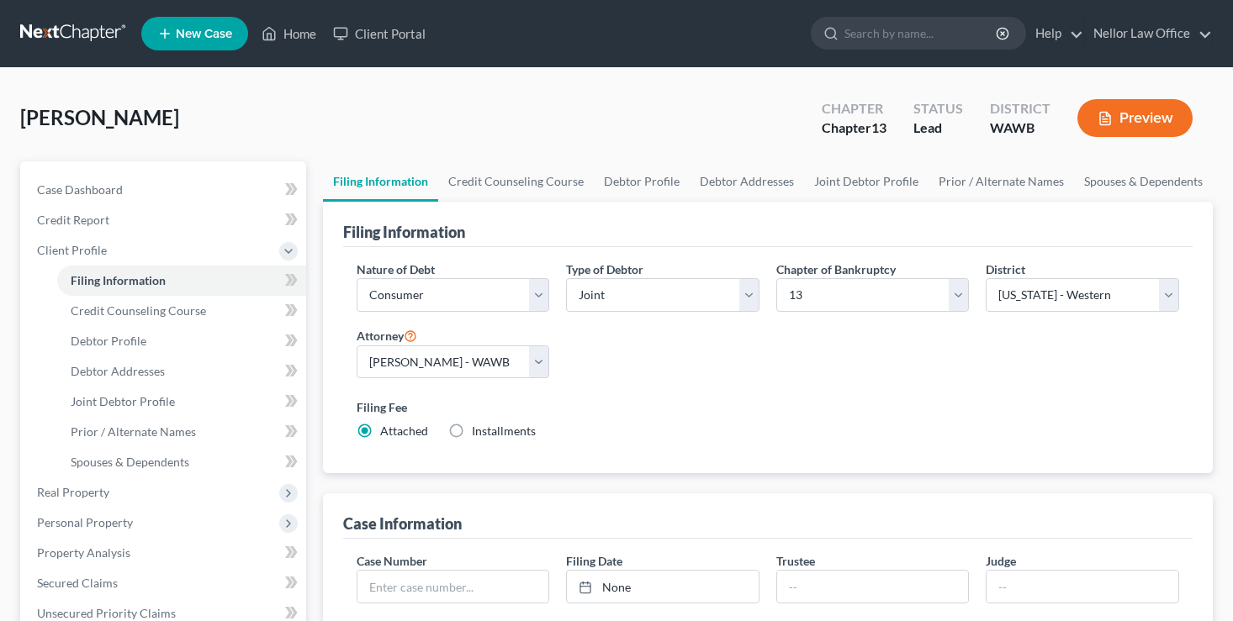
select select "50"
click at [961, 293] on select "Select 7 11 12 13" at bounding box center [872, 295] width 193 height 34
select select "0"
click at [776, 278] on select "Select 7 11 12 13" at bounding box center [872, 295] width 193 height 34
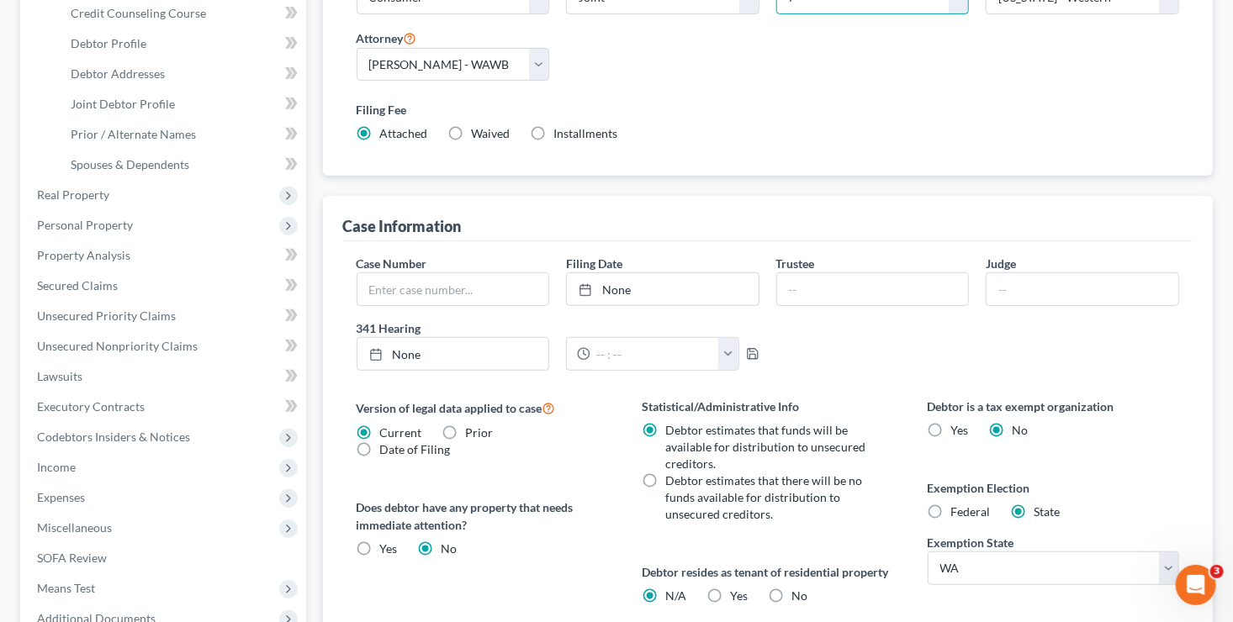
scroll to position [336, 0]
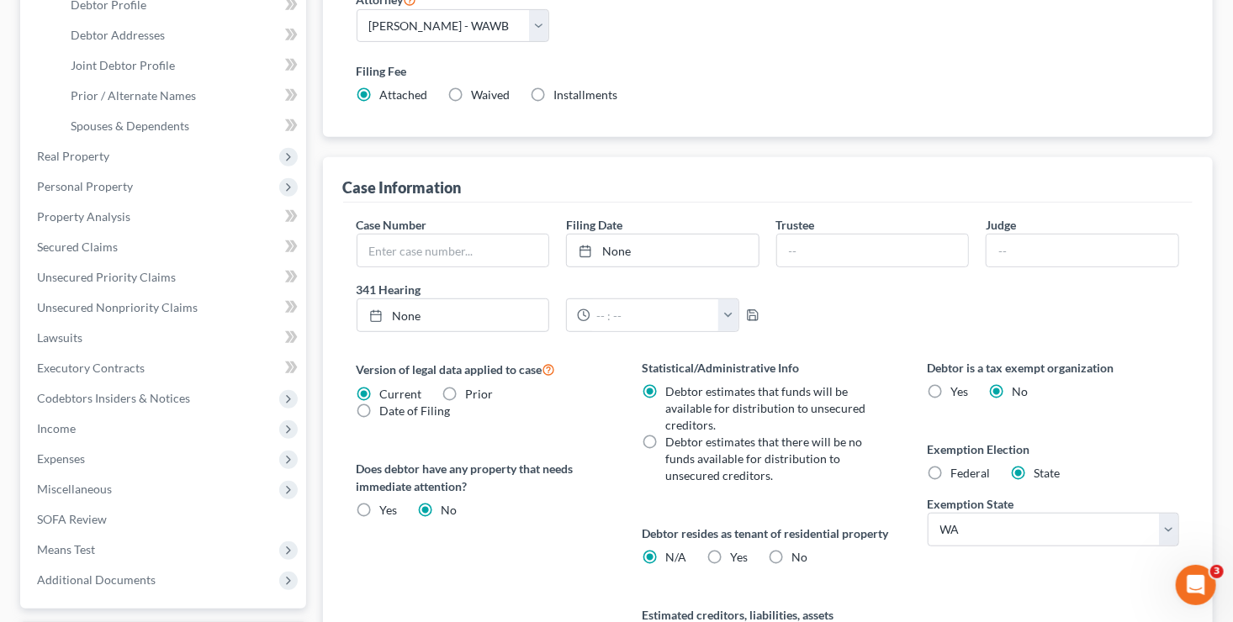
click at [665, 438] on label "Debtor estimates that there will be no funds available for distribution to unse…" at bounding box center [769, 459] width 209 height 50
click at [672, 438] on input "Debtor estimates that there will be no funds available for distribution to unse…" at bounding box center [677, 439] width 11 height 11
radio input "true"
radio input "false"
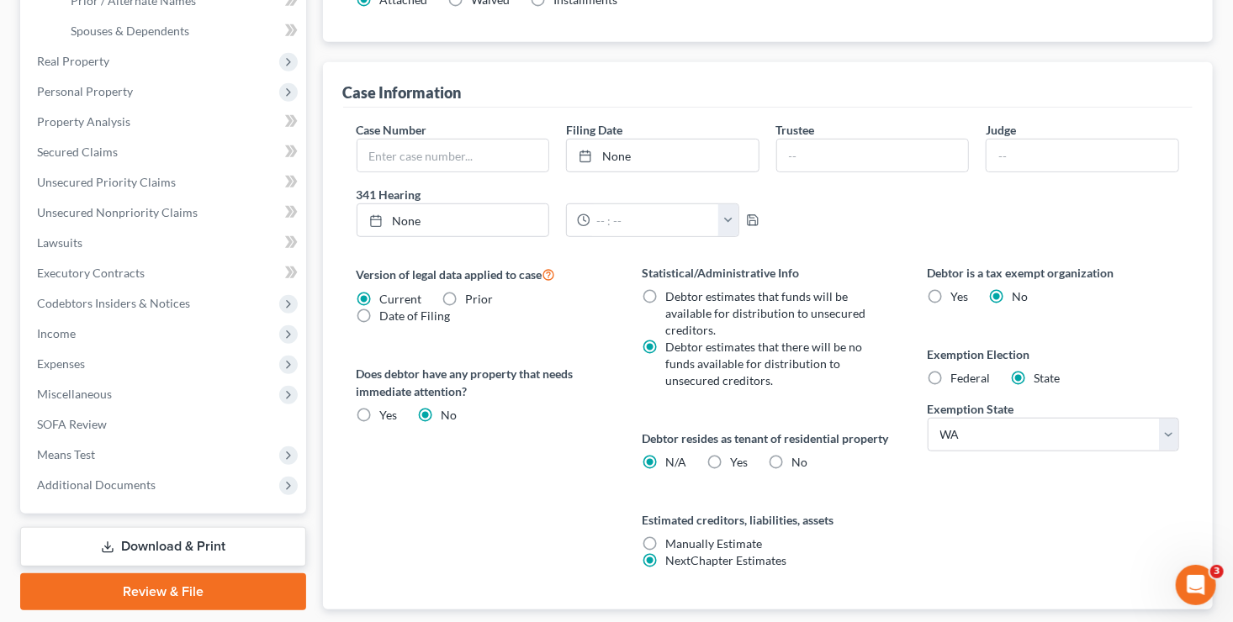
scroll to position [168, 0]
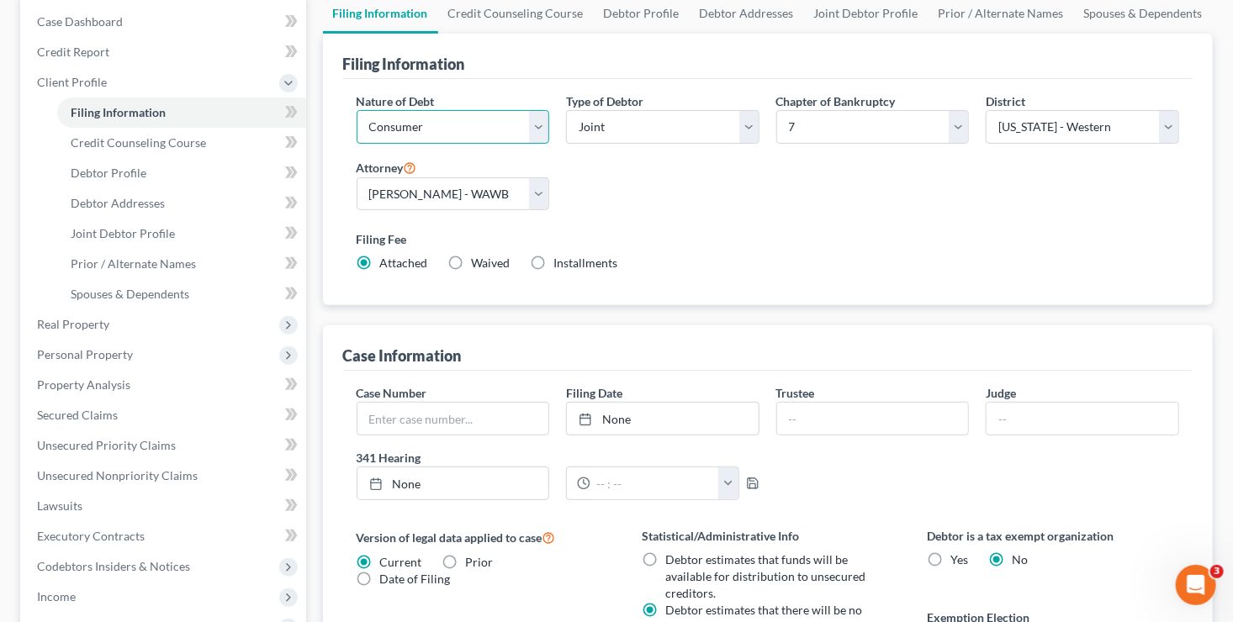
click at [543, 120] on select "Select Business Consumer Other" at bounding box center [453, 127] width 193 height 34
click at [357, 110] on select "Select Business Consumer Other" at bounding box center [453, 127] width 193 height 34
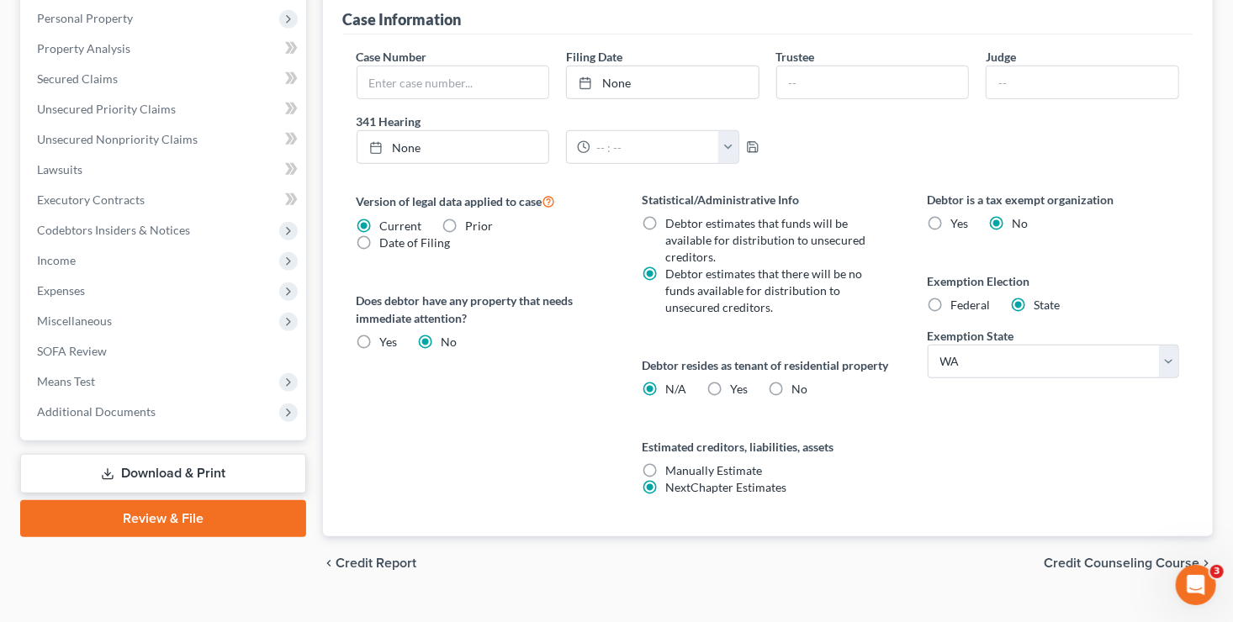
scroll to position [534, 0]
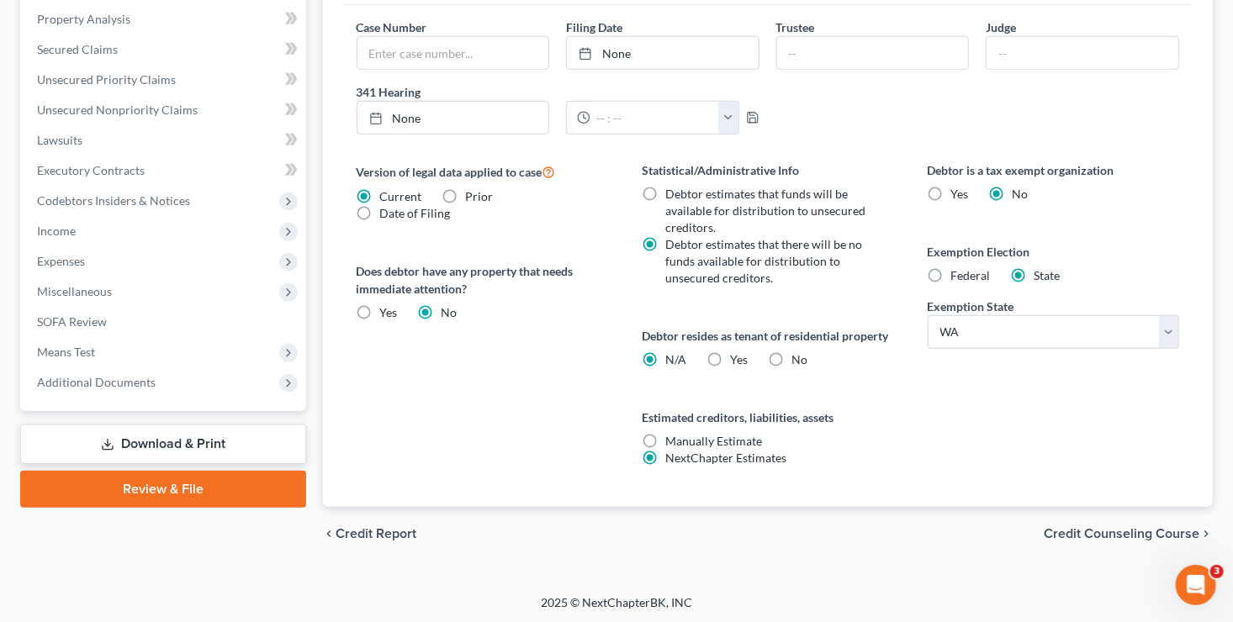
click at [1121, 530] on span "Credit Counseling Course" at bounding box center [1122, 533] width 156 height 13
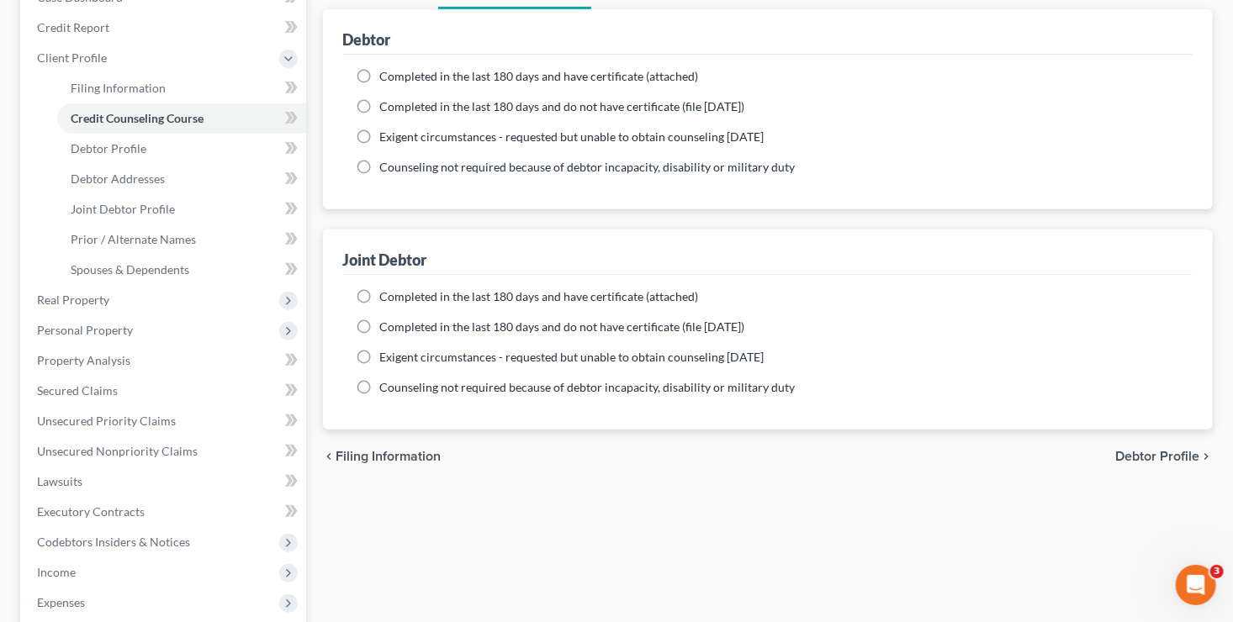
scroll to position [336, 0]
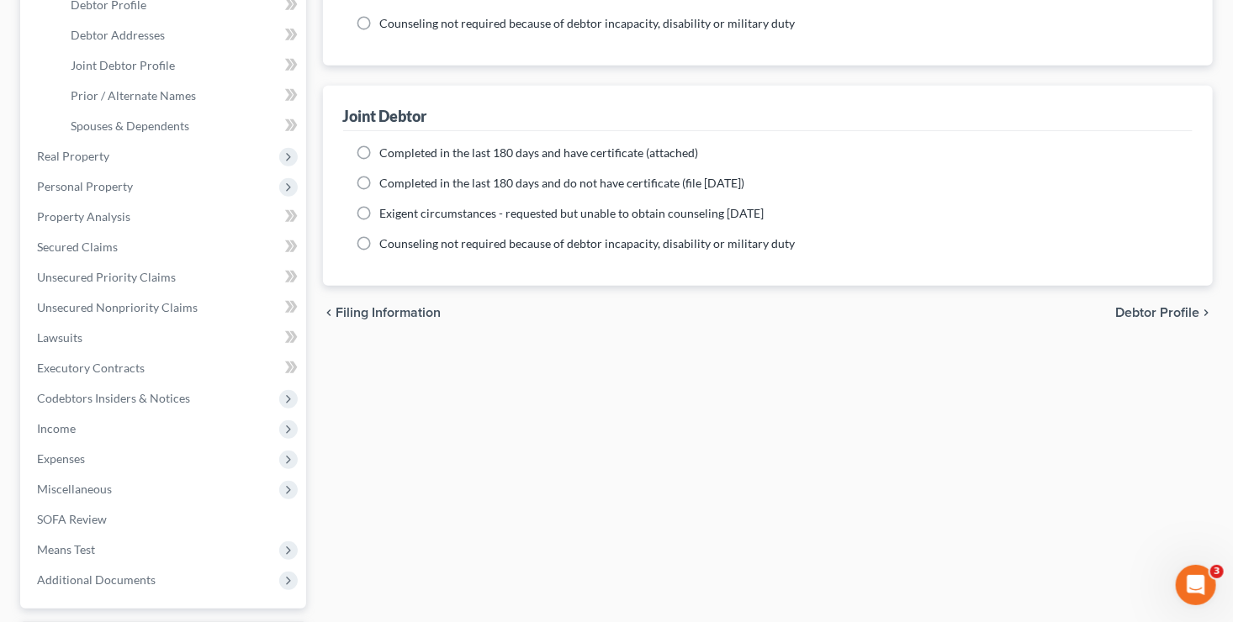
click at [1177, 309] on span "Debtor Profile" at bounding box center [1157, 312] width 84 height 13
select select "1"
select select "0"
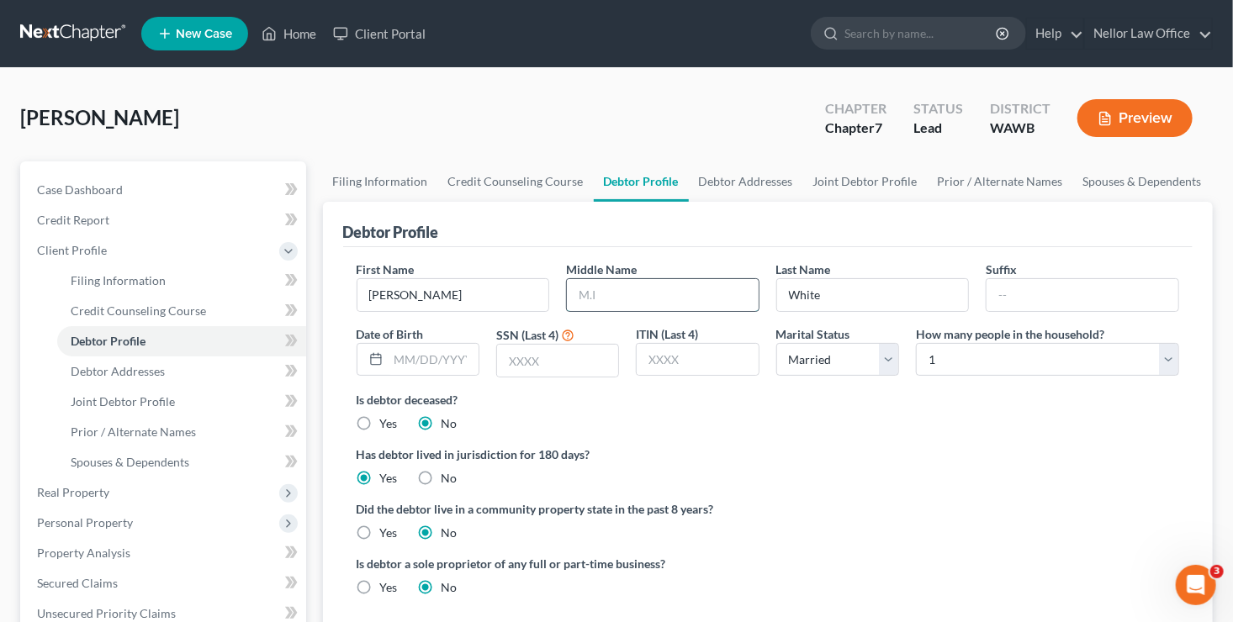
click at [671, 291] on input "text" at bounding box center [663, 295] width 192 height 32
type input "R."
click at [1167, 355] on select "Select 1 2 3 4 5 6 7 8 9 10 11 12 13 14 15 16 17 18 19 20" at bounding box center [1047, 360] width 263 height 34
select select "1"
click at [916, 343] on select "Select 1 2 3 4 5 6 7 8 9 10 11 12 13 14 15 16 17 18 19 20" at bounding box center [1047, 360] width 263 height 34
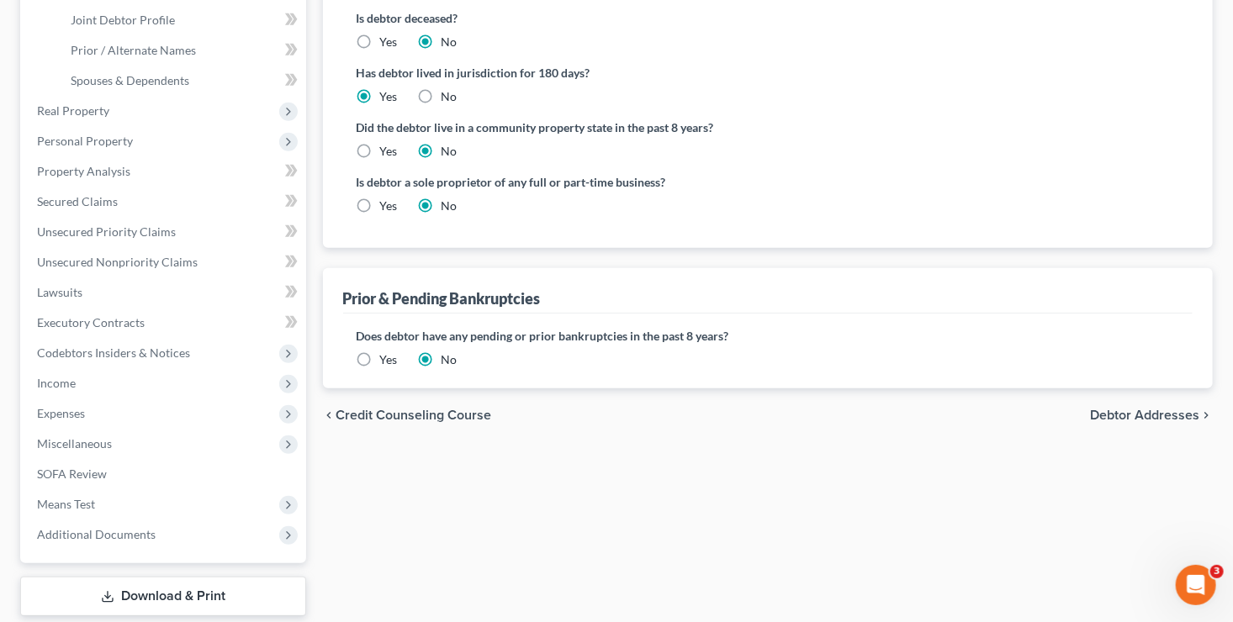
scroll to position [420, 0]
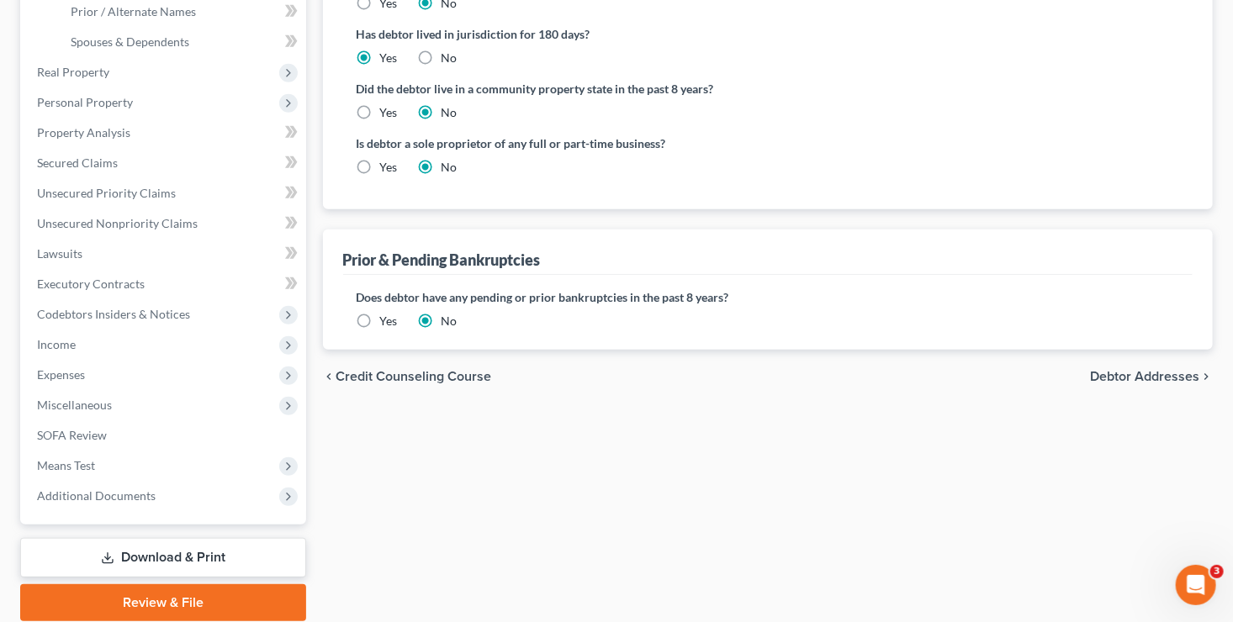
click at [1182, 380] on span "Debtor Addresses" at bounding box center [1144, 376] width 109 height 13
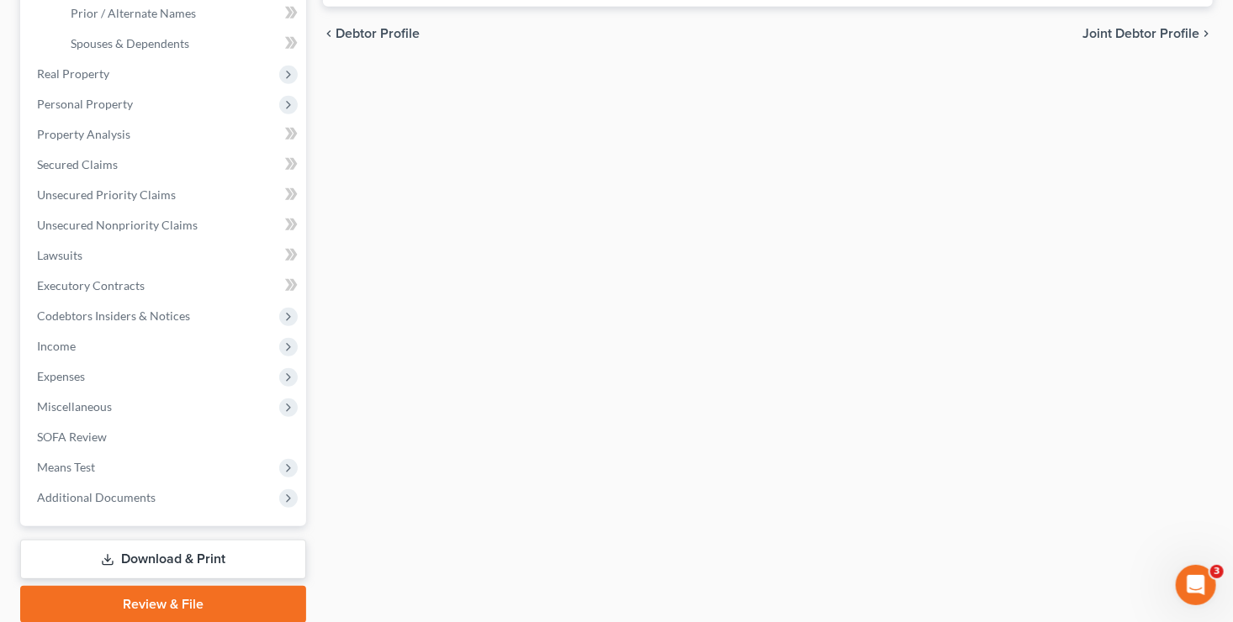
select select "0"
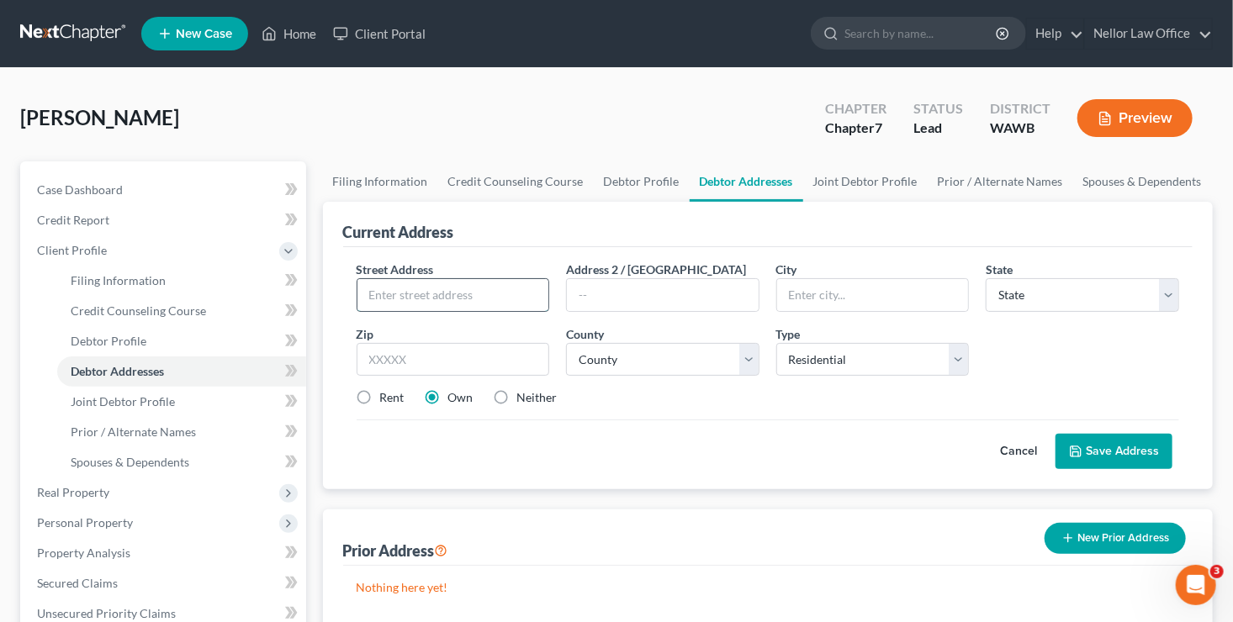
click at [499, 287] on input "text" at bounding box center [453, 295] width 192 height 32
type input "16808 NE 11th Street"
type input "Vancouver"
select select "50"
type input "98684"
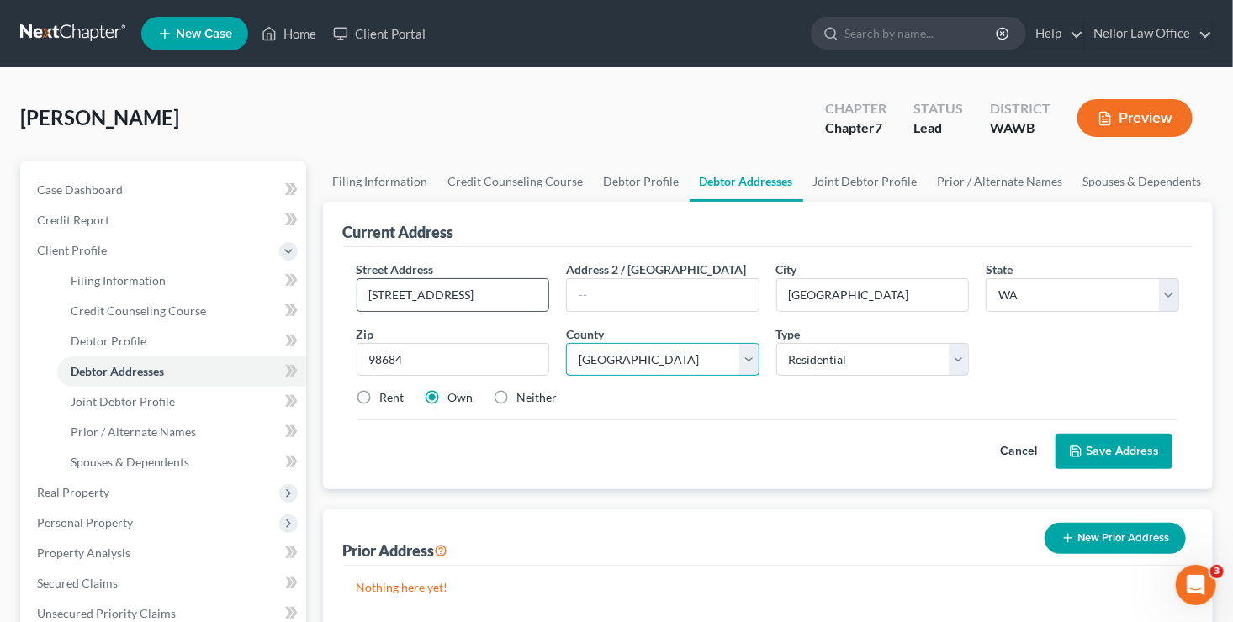
select select "5"
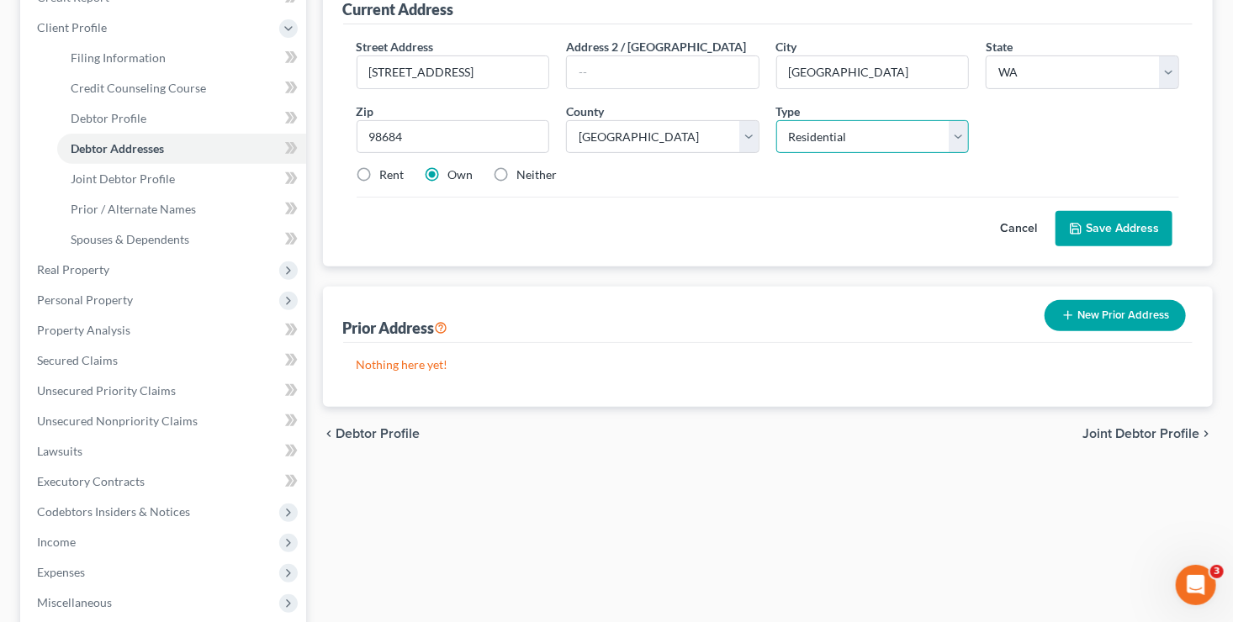
scroll to position [252, 0]
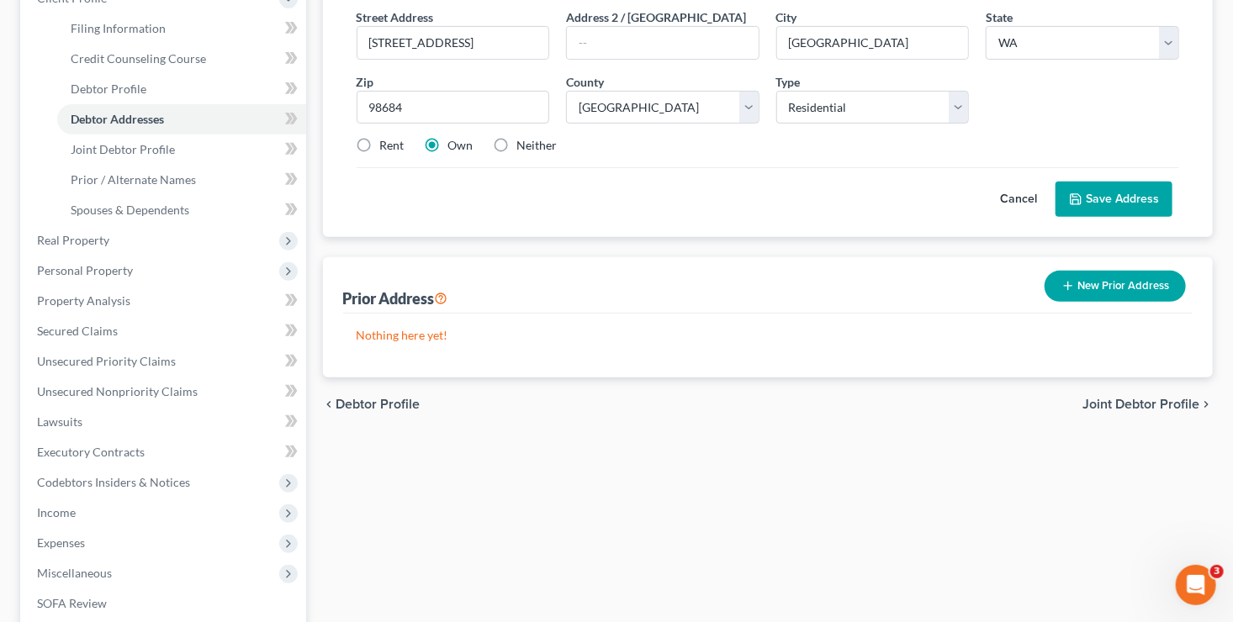
click at [1146, 405] on span "Joint Debtor Profile" at bounding box center [1140, 404] width 117 height 13
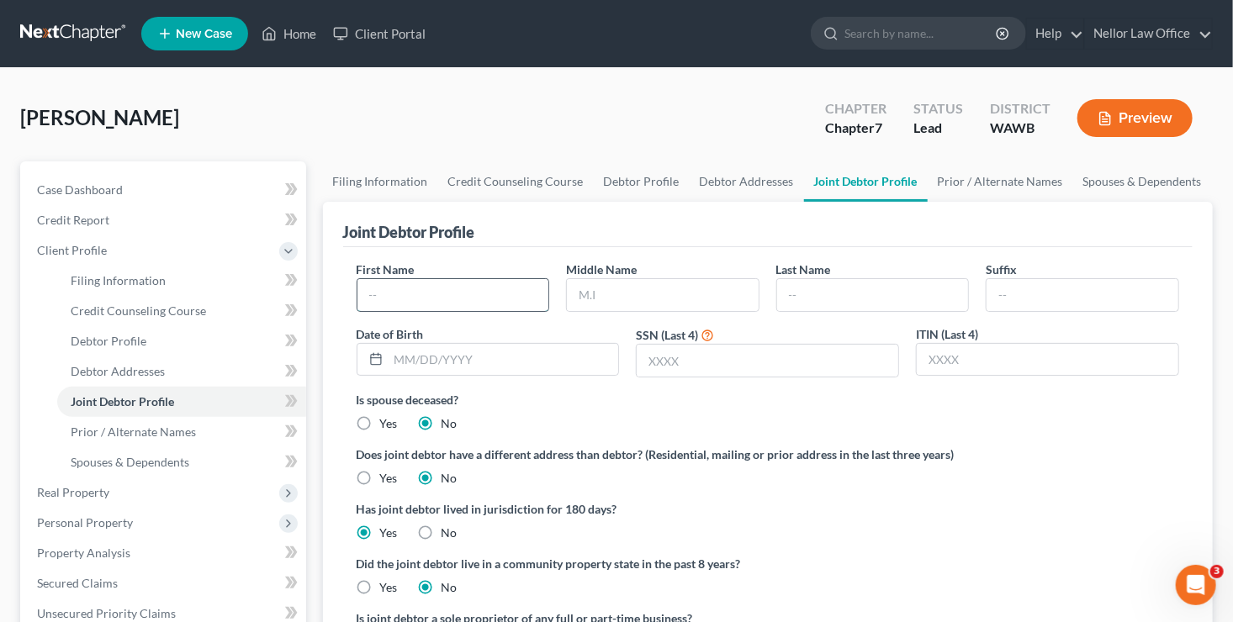
click at [487, 304] on input "text" at bounding box center [453, 295] width 192 height 32
type input "Arika"
type input "C."
type input "White"
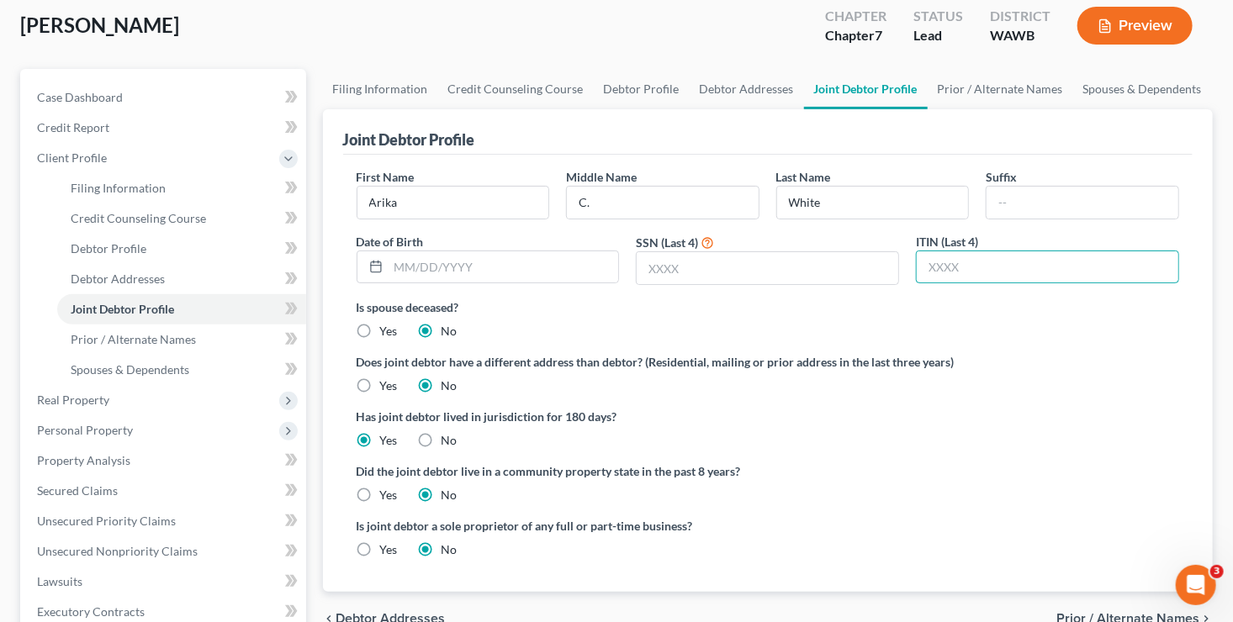
scroll to position [336, 0]
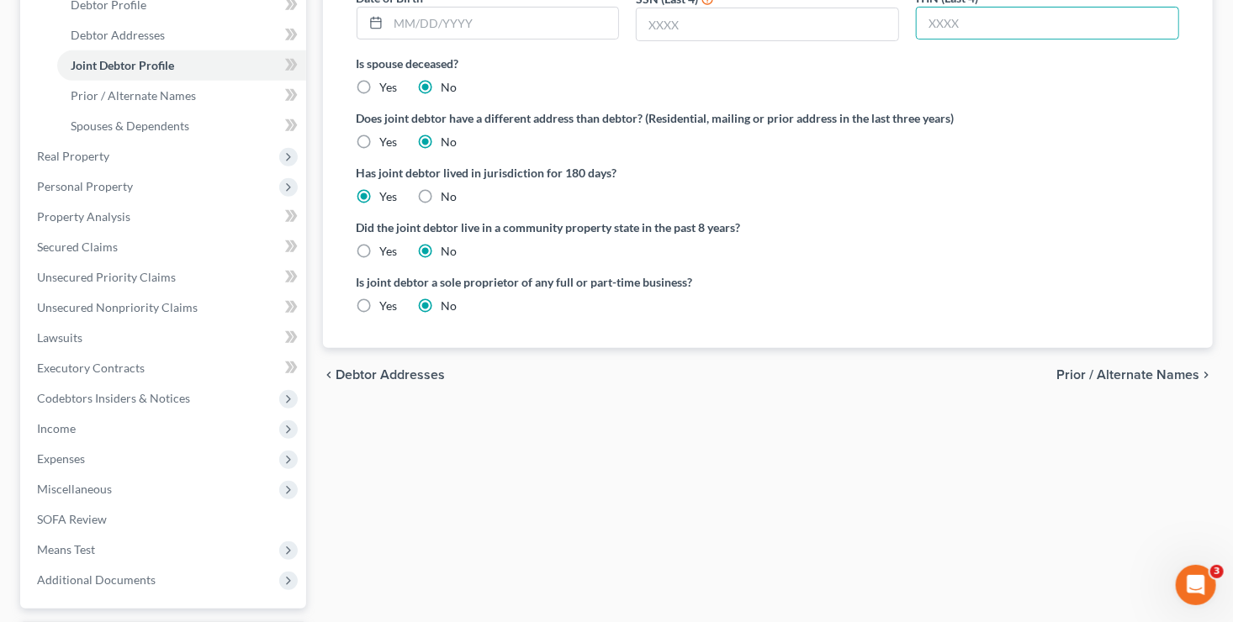
click at [1169, 368] on span "Prior / Alternate Names" at bounding box center [1127, 374] width 143 height 13
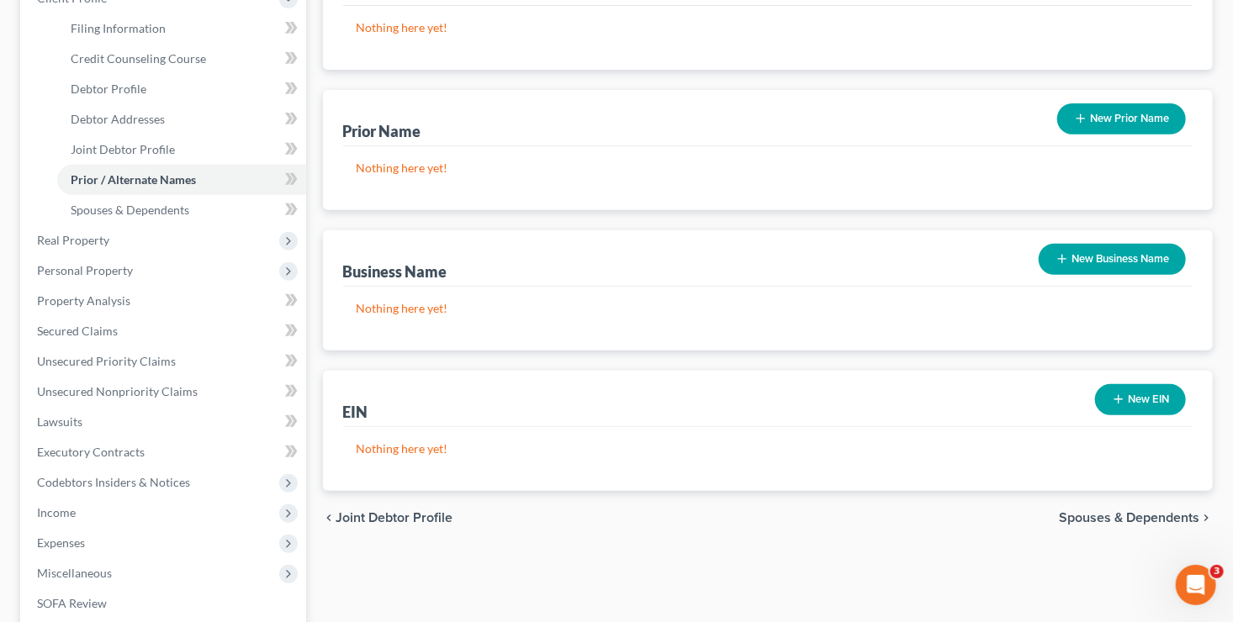
scroll to position [420, 0]
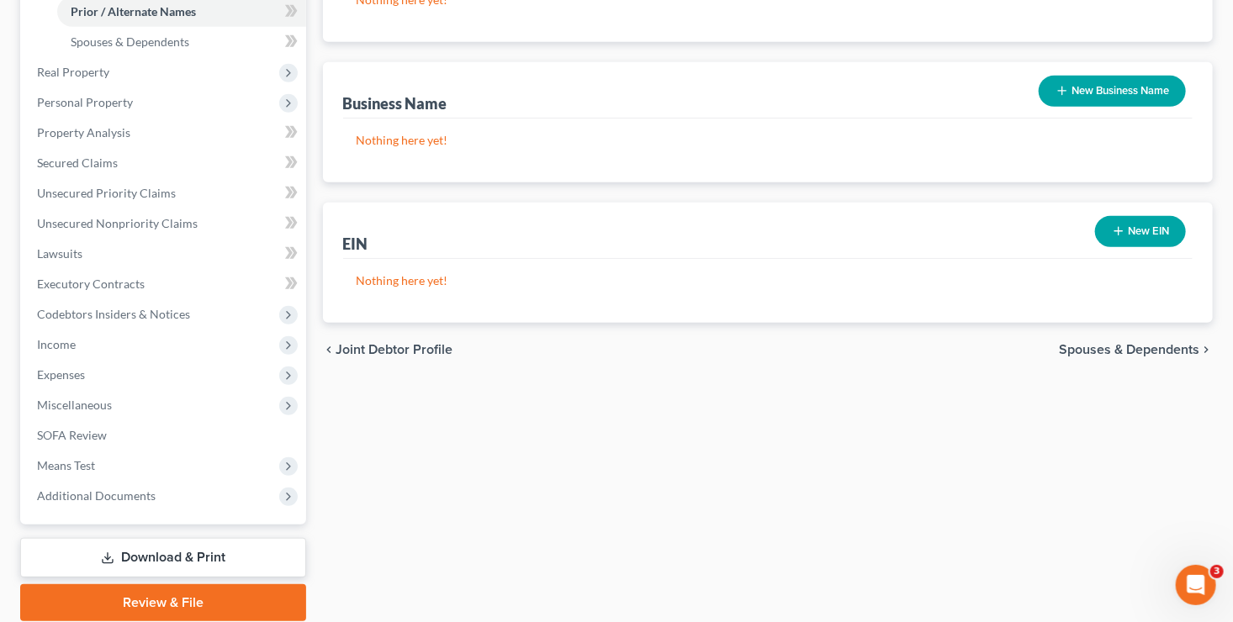
click at [1108, 346] on span "Spouses & Dependents" at bounding box center [1129, 349] width 140 height 13
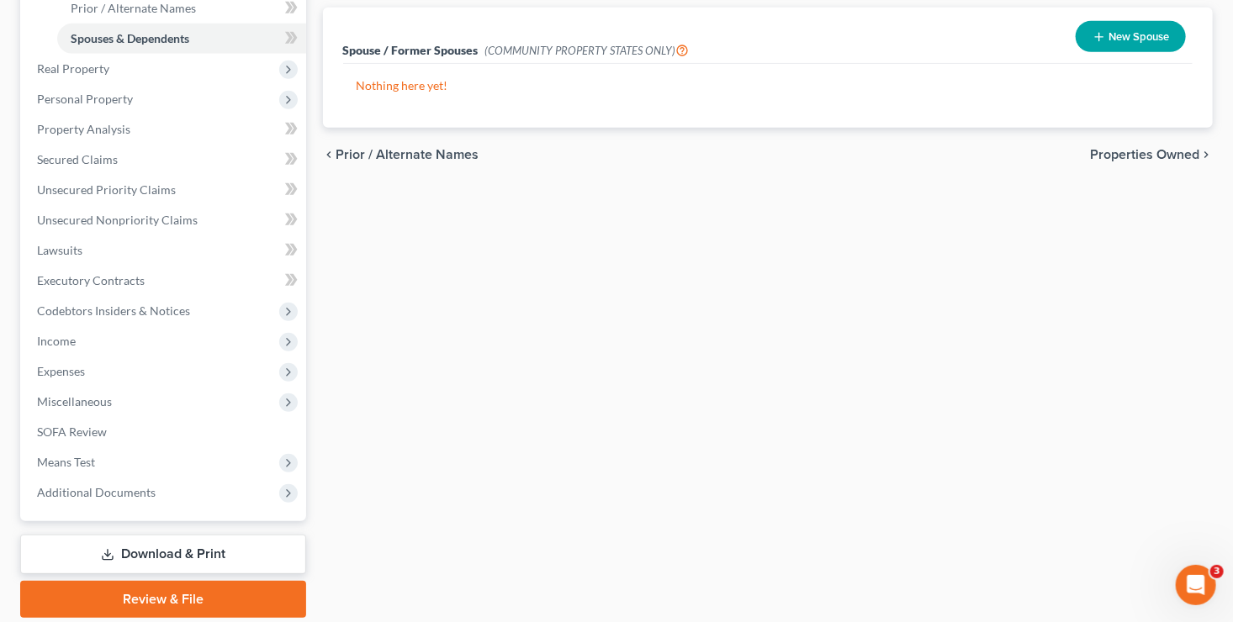
scroll to position [482, 0]
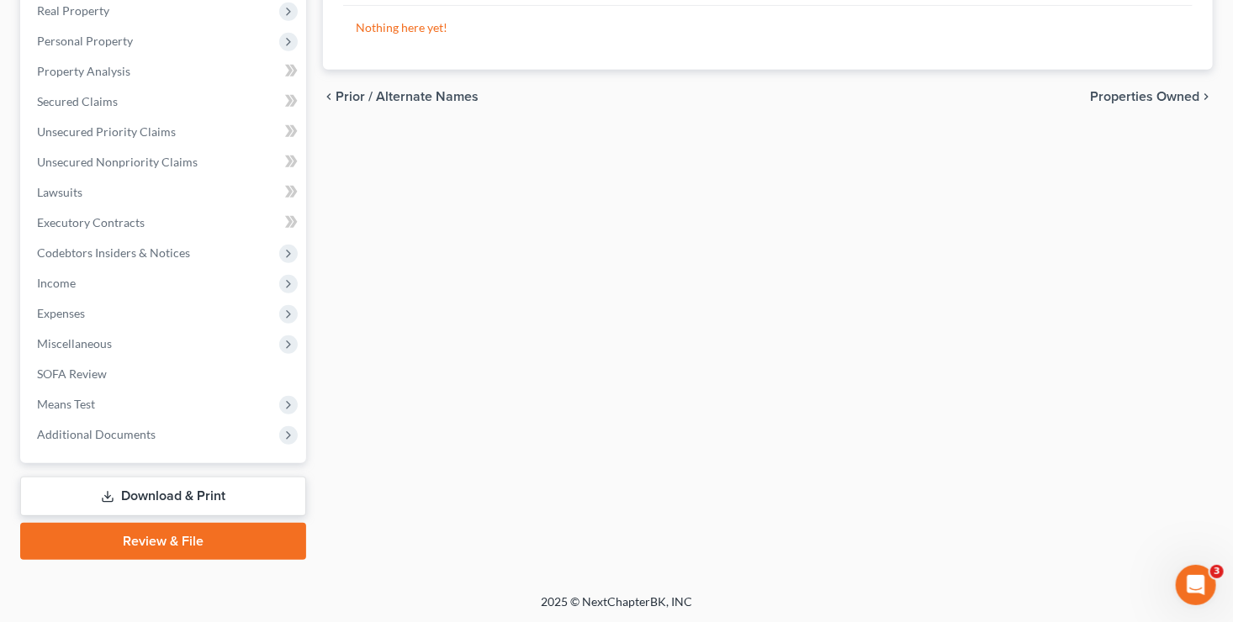
click at [1142, 99] on span "Properties Owned" at bounding box center [1144, 96] width 109 height 13
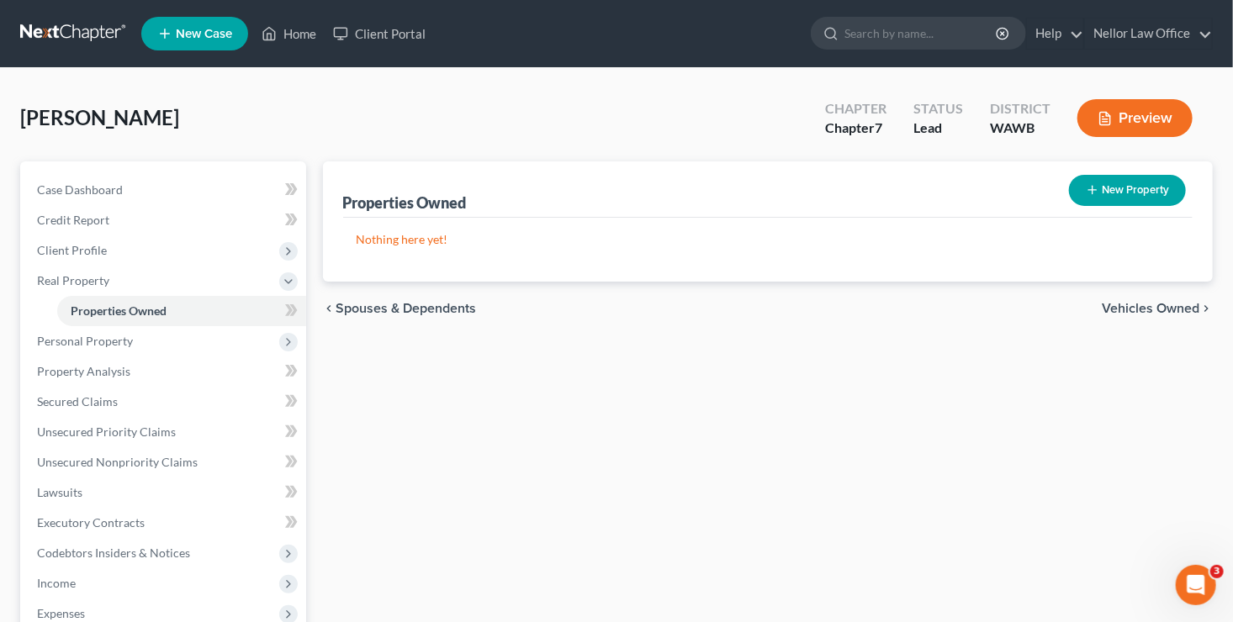
click at [1104, 184] on button "New Property" at bounding box center [1127, 190] width 117 height 31
select select "2"
select select "0"
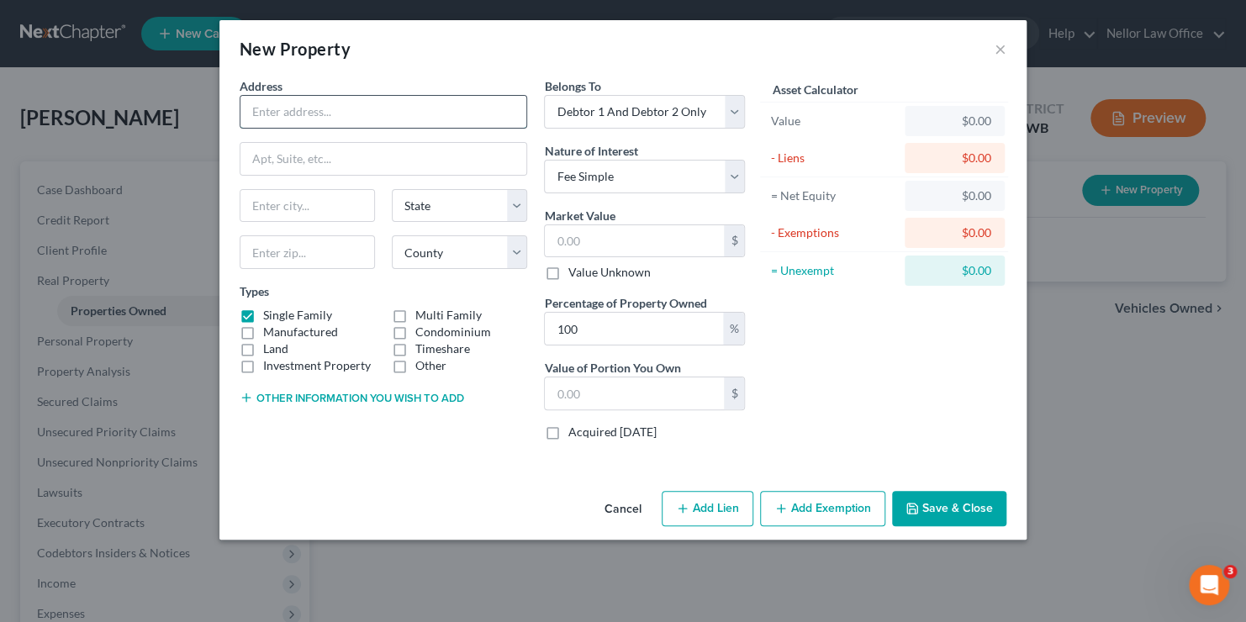
click at [391, 119] on input "text" at bounding box center [384, 112] width 286 height 32
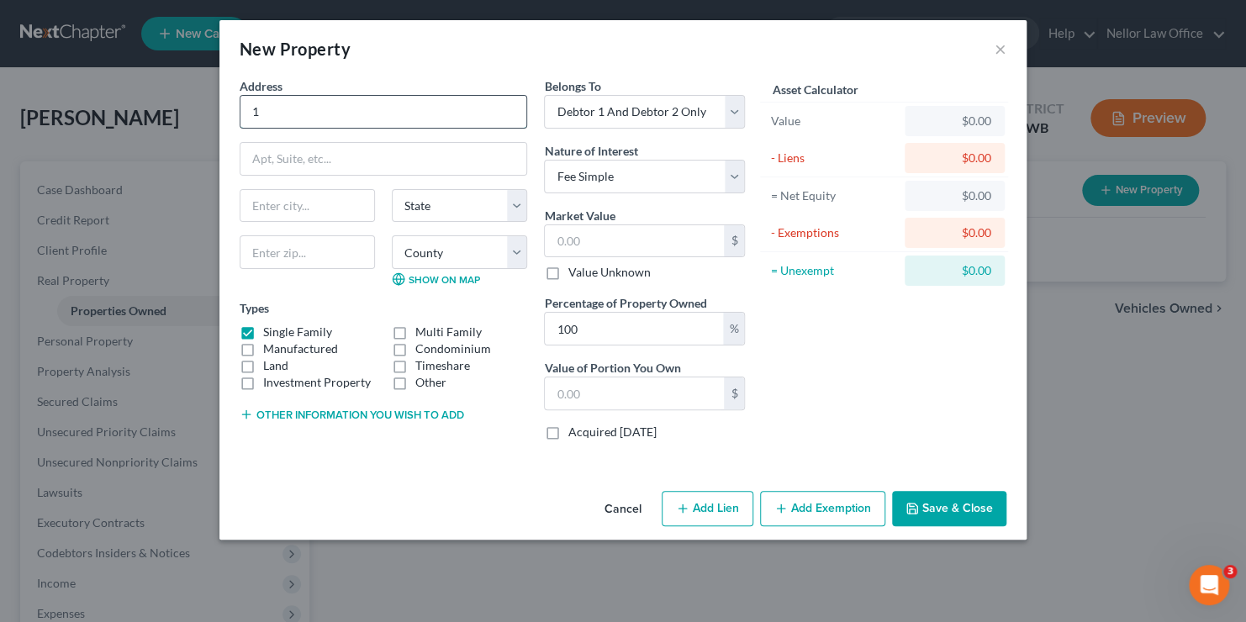
type input "16808 NE 11th Street"
type input "Vancouver"
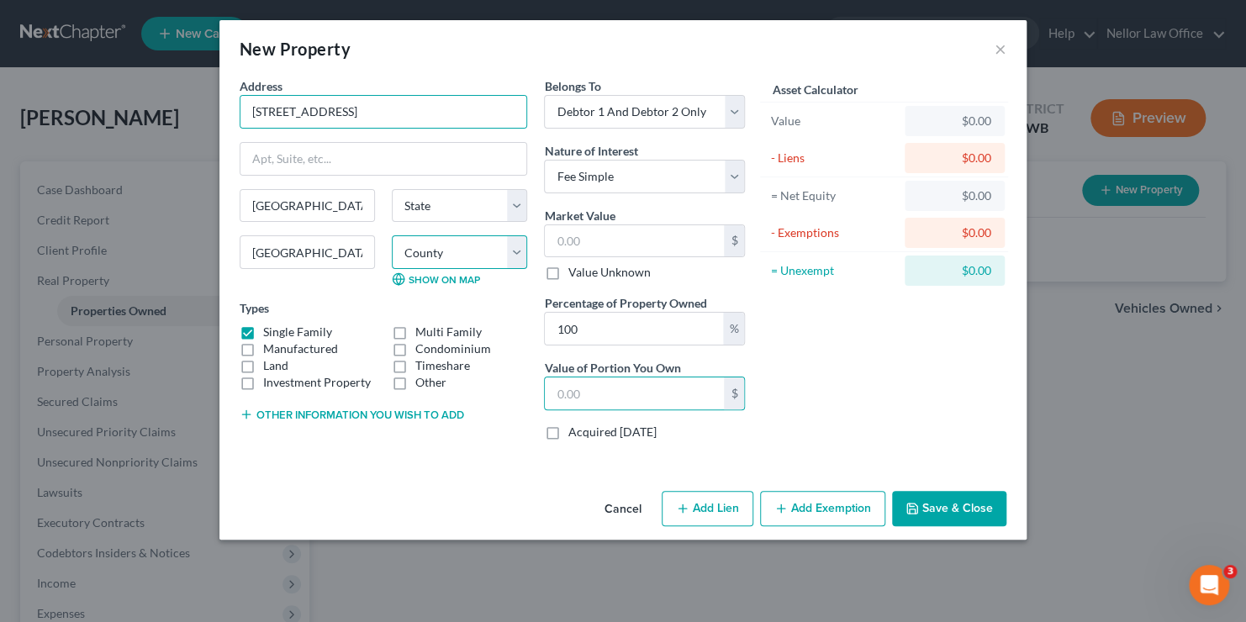
click at [465, 263] on select "County" at bounding box center [459, 252] width 135 height 34
click at [532, 250] on div "County Show on Map" at bounding box center [459, 260] width 152 height 50
click at [519, 252] on select "County" at bounding box center [459, 252] width 135 height 34
click at [484, 246] on select "County" at bounding box center [459, 252] width 135 height 34
click at [424, 239] on select "County" at bounding box center [459, 252] width 135 height 34
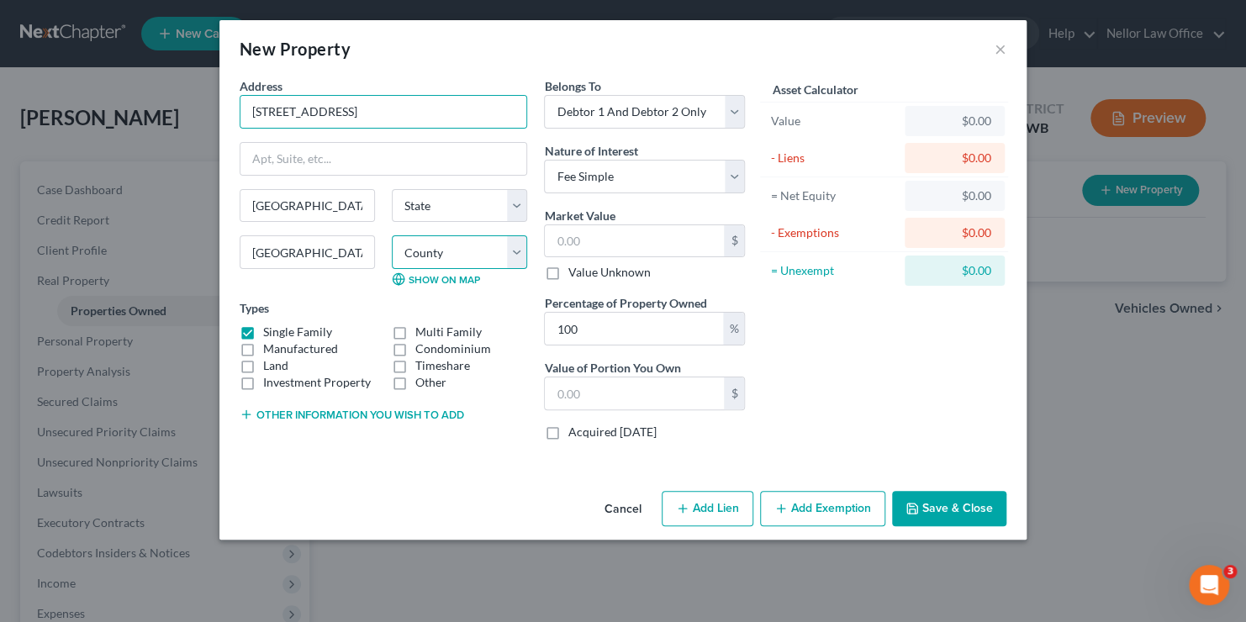
click at [426, 246] on select "County" at bounding box center [459, 252] width 135 height 34
click at [430, 255] on select "County" at bounding box center [459, 252] width 135 height 34
click at [517, 247] on select "County" at bounding box center [459, 252] width 135 height 34
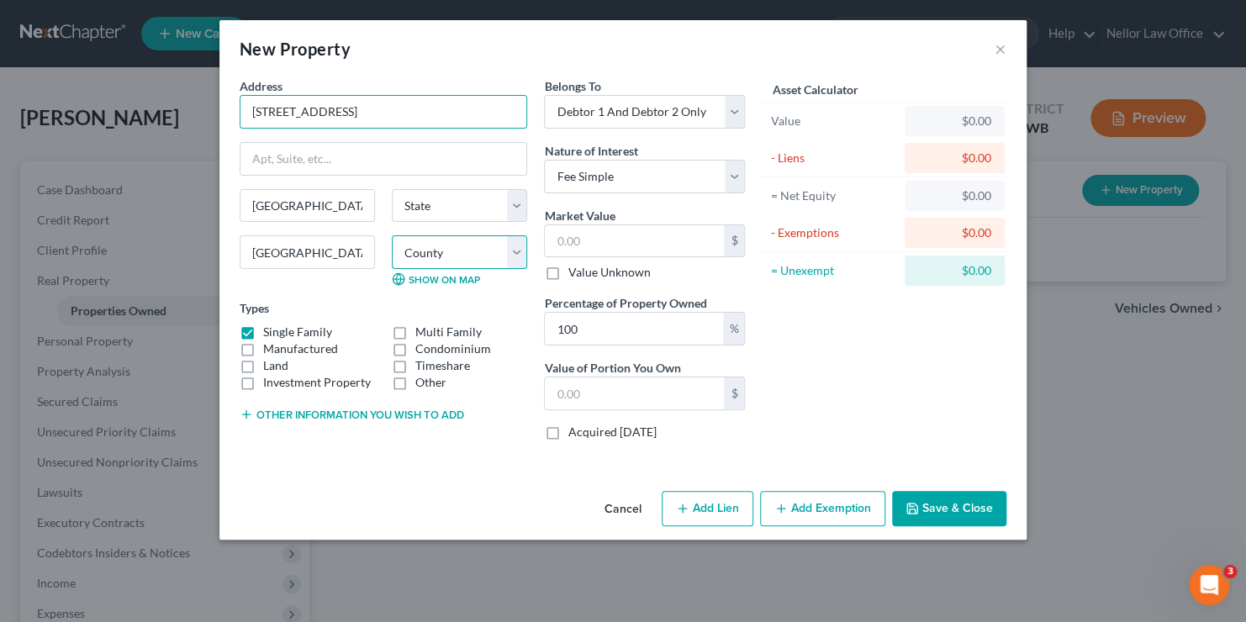
click at [517, 247] on select "County" at bounding box center [459, 252] width 135 height 34
click at [257, 412] on button "Other information you wish to add" at bounding box center [352, 414] width 225 height 13
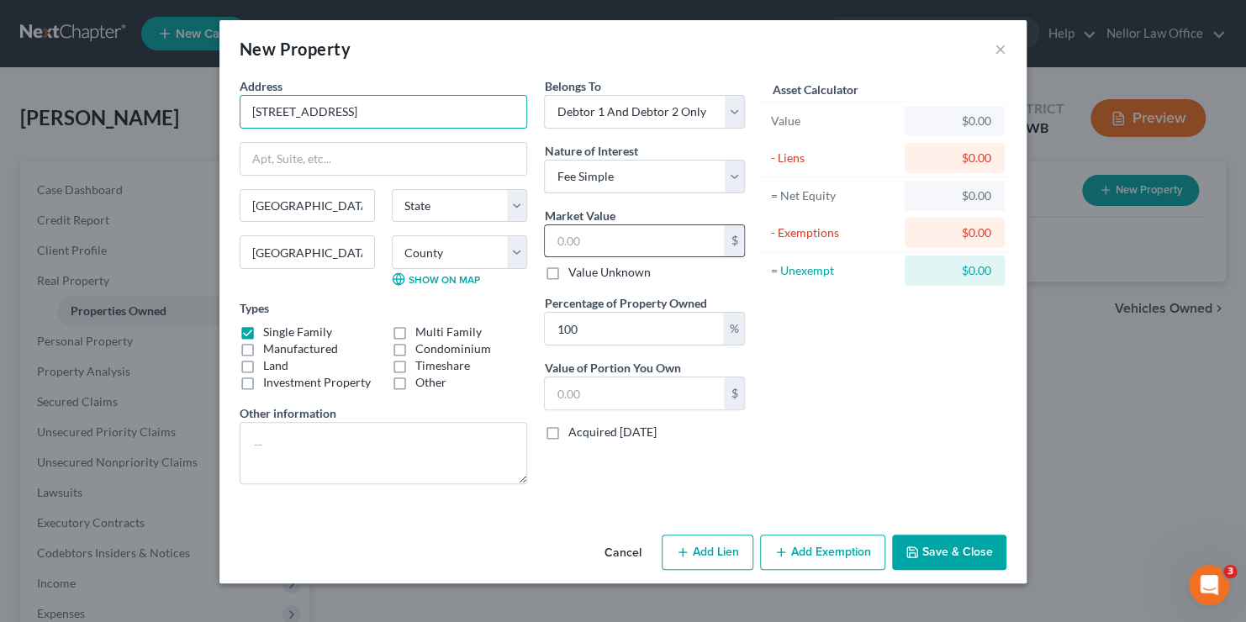
click at [625, 233] on input "text" at bounding box center [634, 241] width 179 height 32
type input "4"
type input "4.00"
type input "44"
type input "44.00"
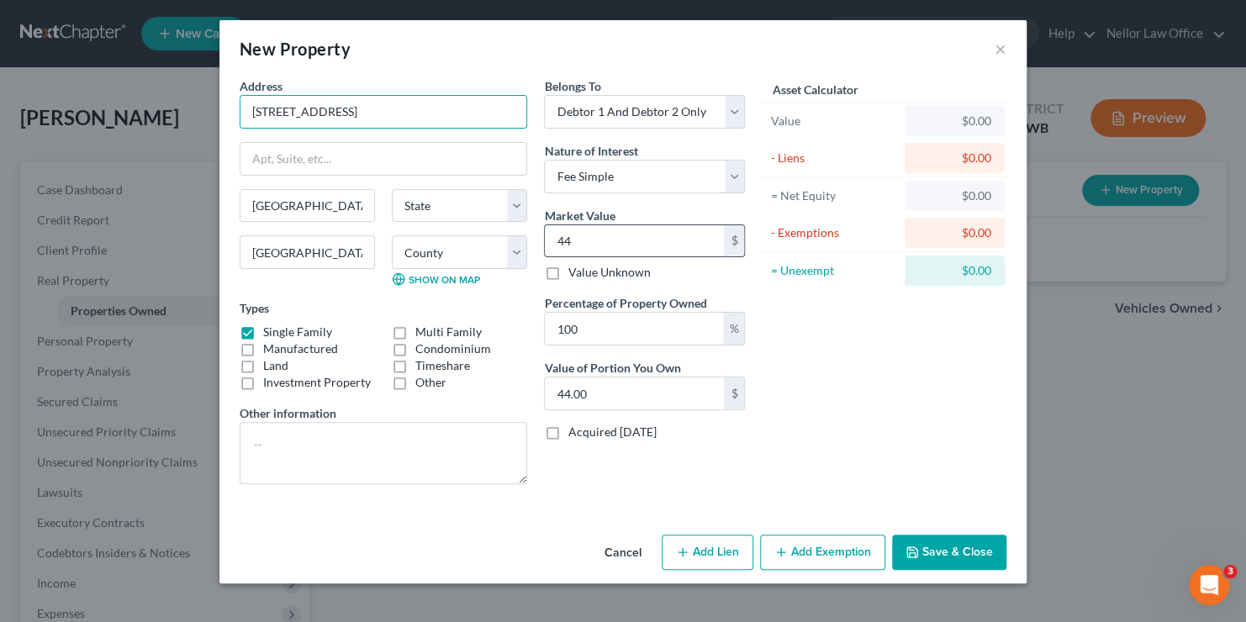
type input "447"
type input "447.00"
type input "4477"
type input "4,477.00"
type input "44,774"
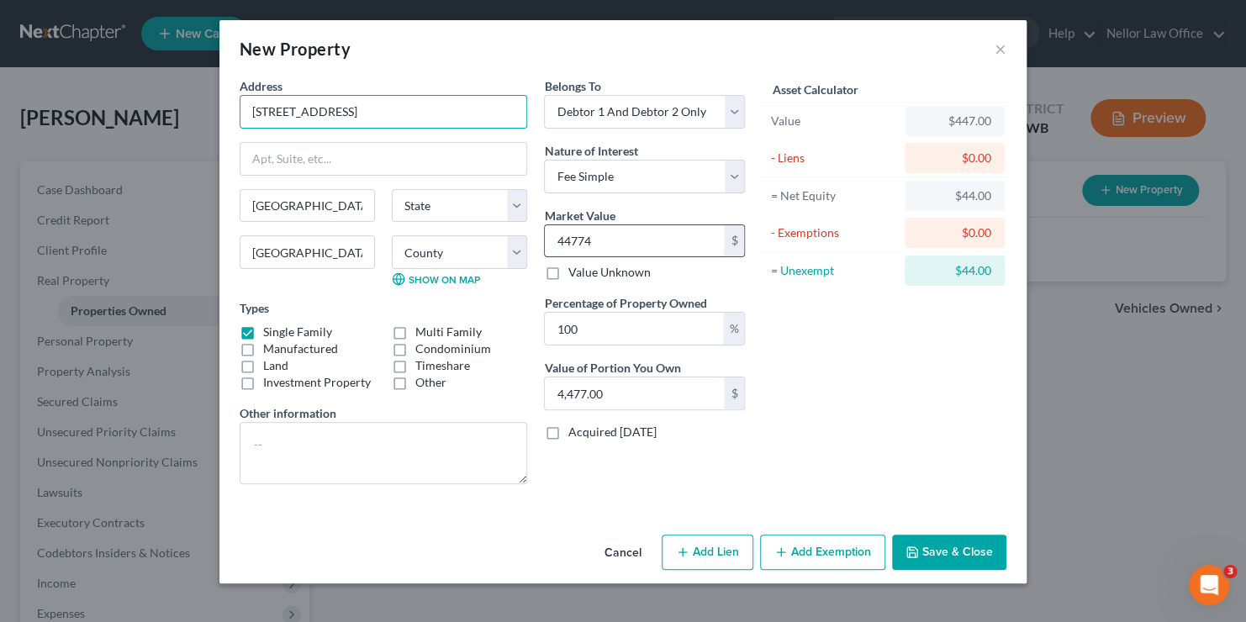
type input "44,774.00"
type input "44,7743"
type input "447,743.00"
click at [931, 555] on button "Save & Close" at bounding box center [949, 552] width 114 height 35
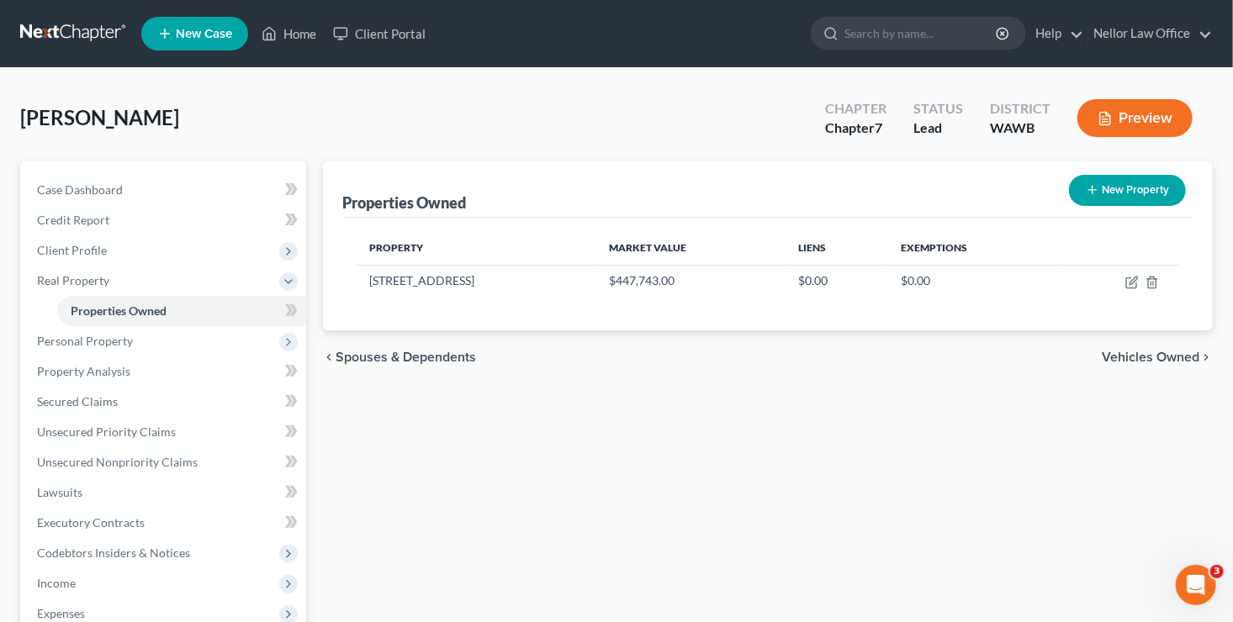
click at [1151, 357] on span "Vehicles Owned" at bounding box center [1151, 357] width 98 height 13
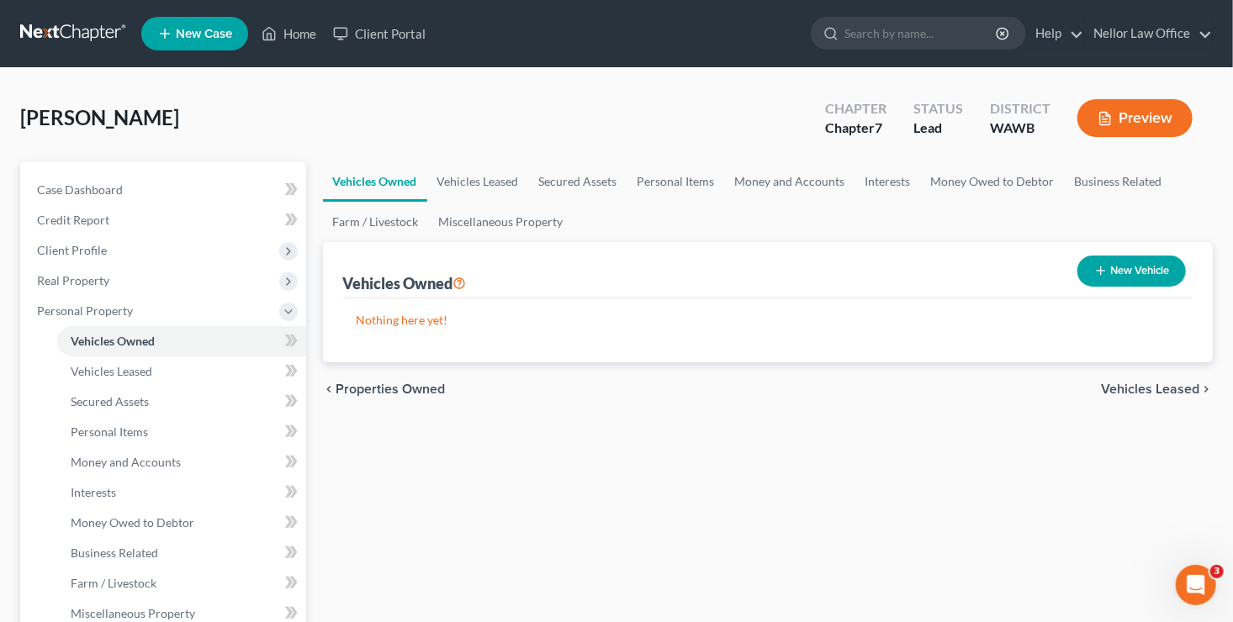
click at [1148, 266] on button "New Vehicle" at bounding box center [1131, 271] width 108 height 31
select select "0"
select select "2"
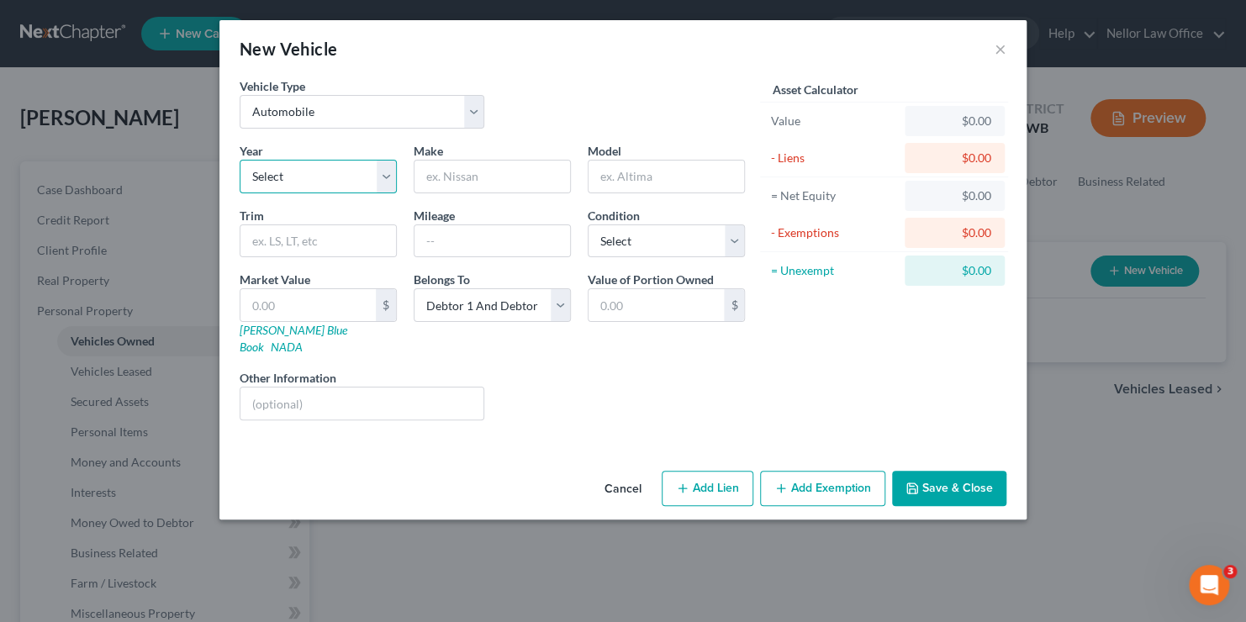
drag, startPoint x: 308, startPoint y: 178, endPoint x: 317, endPoint y: 177, distance: 9.3
click at [307, 178] on select "Select 2026 2025 2024 2023 2022 2021 2020 2019 2018 2017 2016 2015 2014 2013 20…" at bounding box center [318, 177] width 157 height 34
select select "7"
click at [240, 160] on select "Select 2026 2025 2024 2023 2022 2021 2020 2019 2018 2017 2016 2015 2014 2013 20…" at bounding box center [318, 177] width 157 height 34
type input "j"
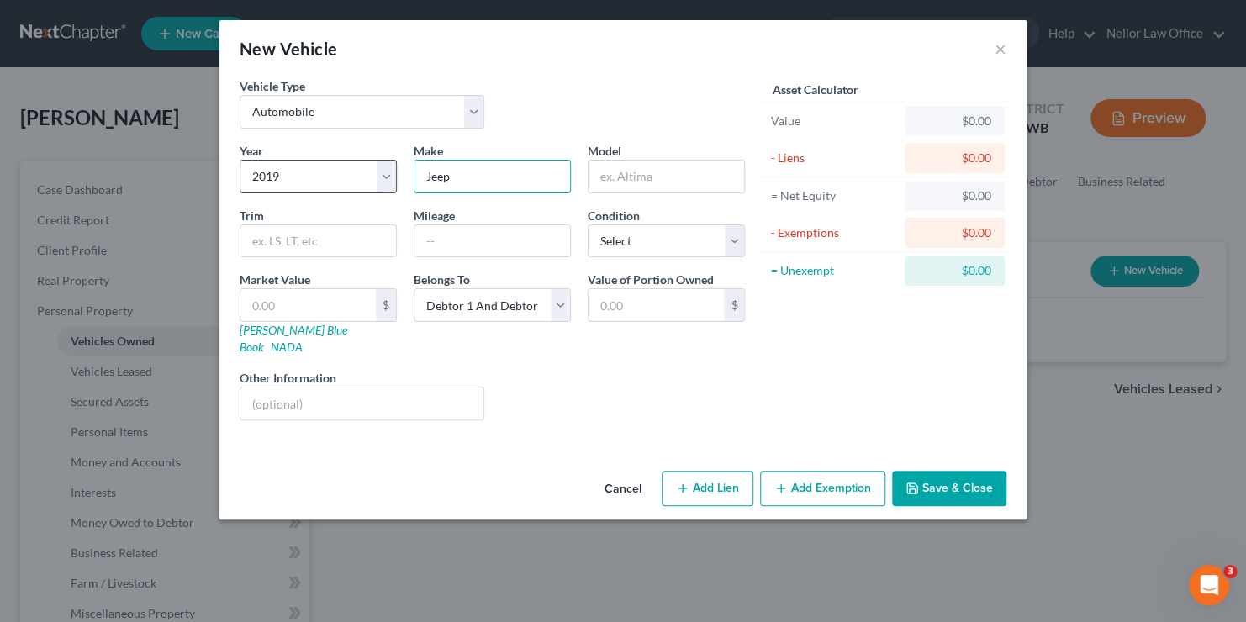
type input "Jeep"
type input "Wrangler"
type input "74,000"
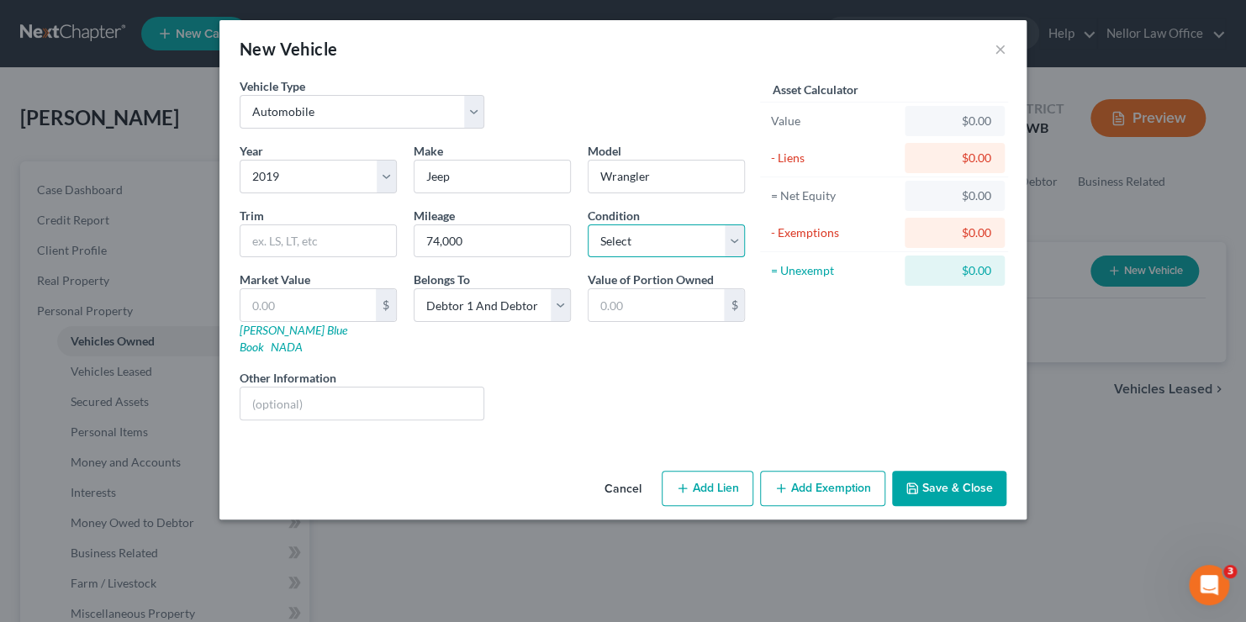
click at [734, 241] on select "Select Excellent Very Good Good Fair Poor" at bounding box center [666, 242] width 157 height 34
click at [300, 309] on input "text" at bounding box center [308, 305] width 135 height 32
type input "2"
type input "2.00"
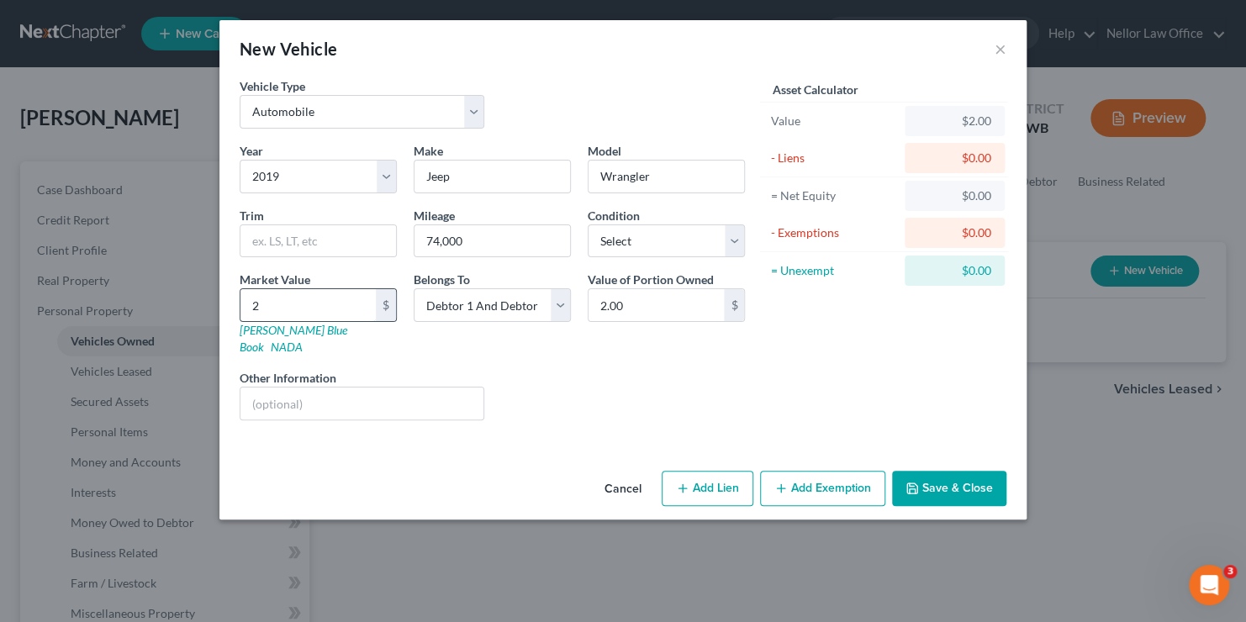
type input "22"
type input "22.00"
type input "229"
type input "229.00"
type input "2294"
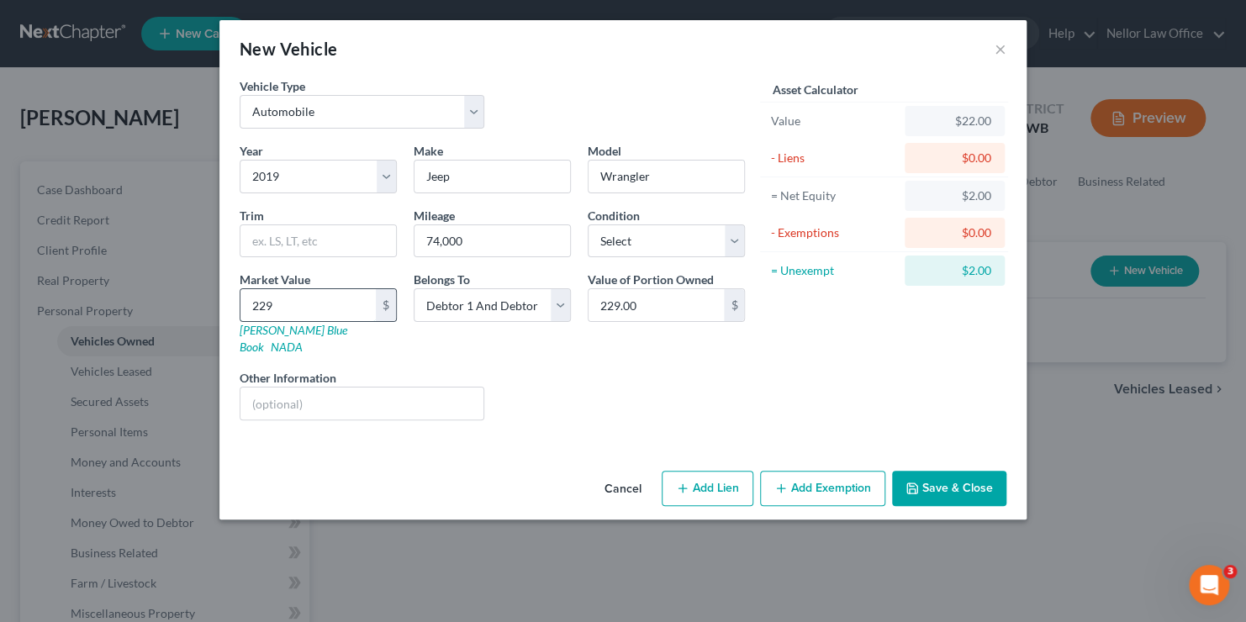
type input "2,294.00"
type input "2,2946"
type input "22,946.00"
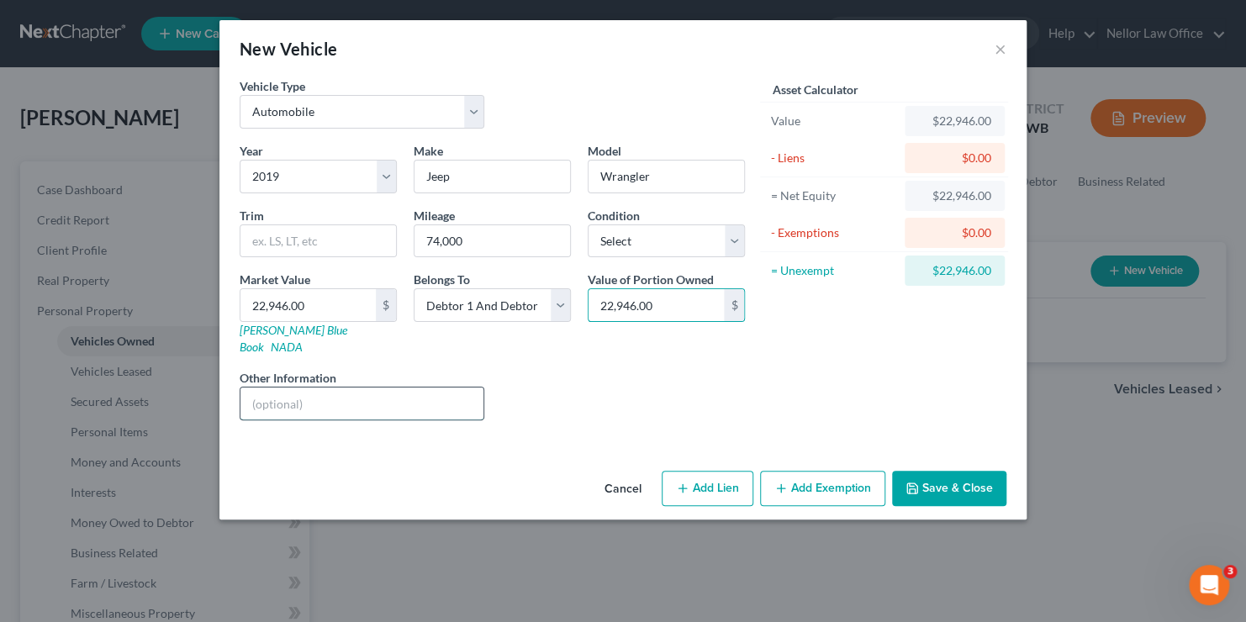
click at [294, 388] on input "text" at bounding box center [362, 404] width 243 height 32
type input "B"
type input "KBB private party value"
click at [923, 471] on button "Save & Close" at bounding box center [949, 488] width 114 height 35
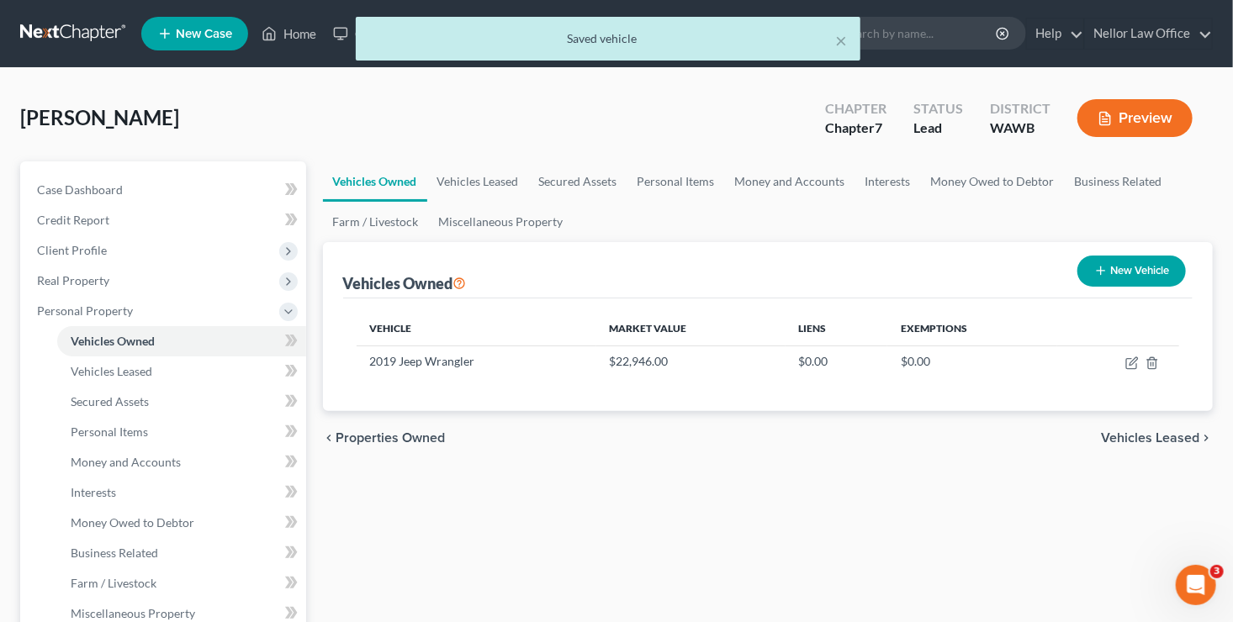
click at [1148, 272] on button "New Vehicle" at bounding box center [1131, 271] width 108 height 31
select select "0"
select select "2"
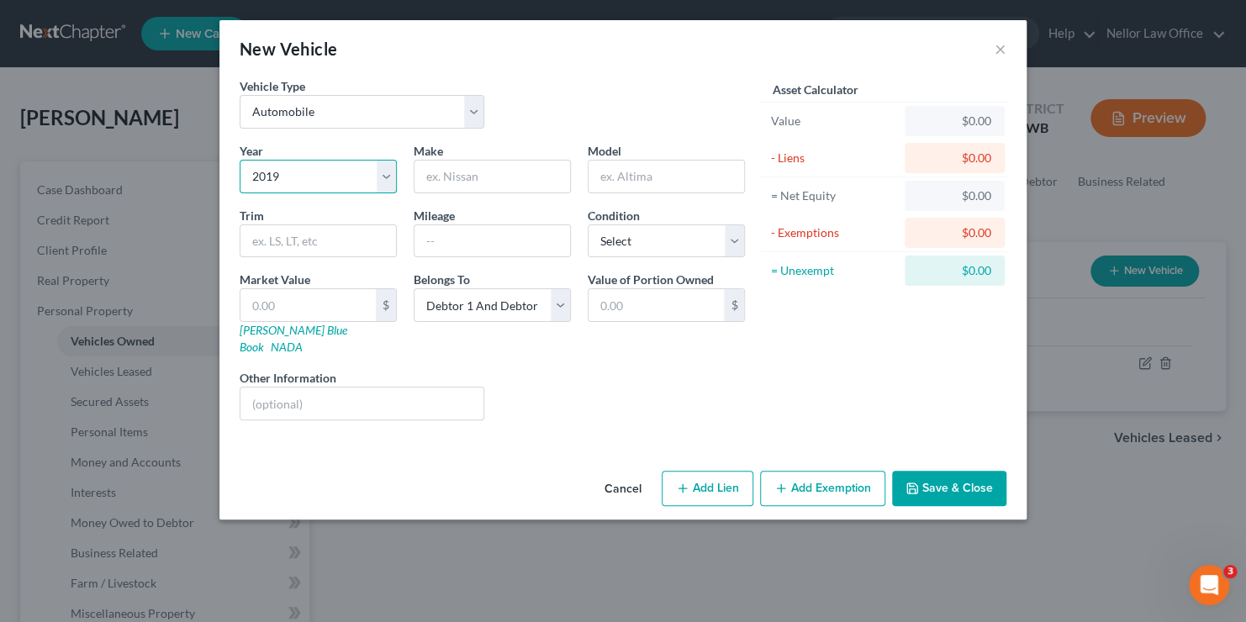
select select "9"
type input "Dodge"
type input "Charger"
type input "107,000"
type input "2"
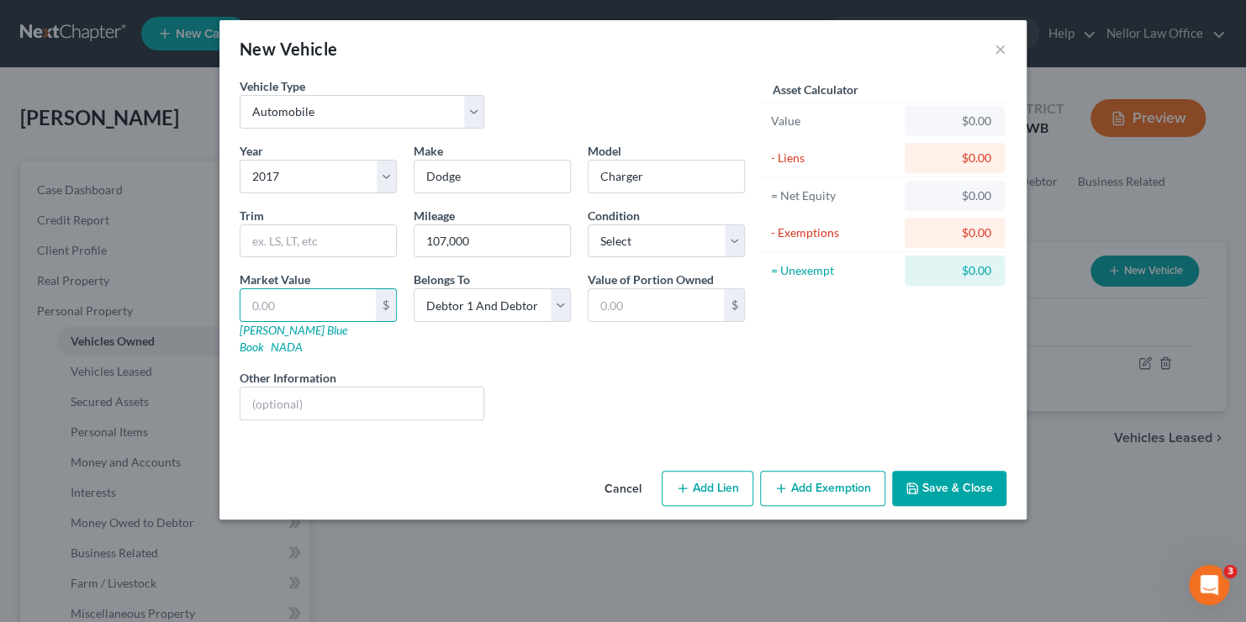
type input "2.00"
type input "22"
type input "22.00"
type input "220"
type input "220.00"
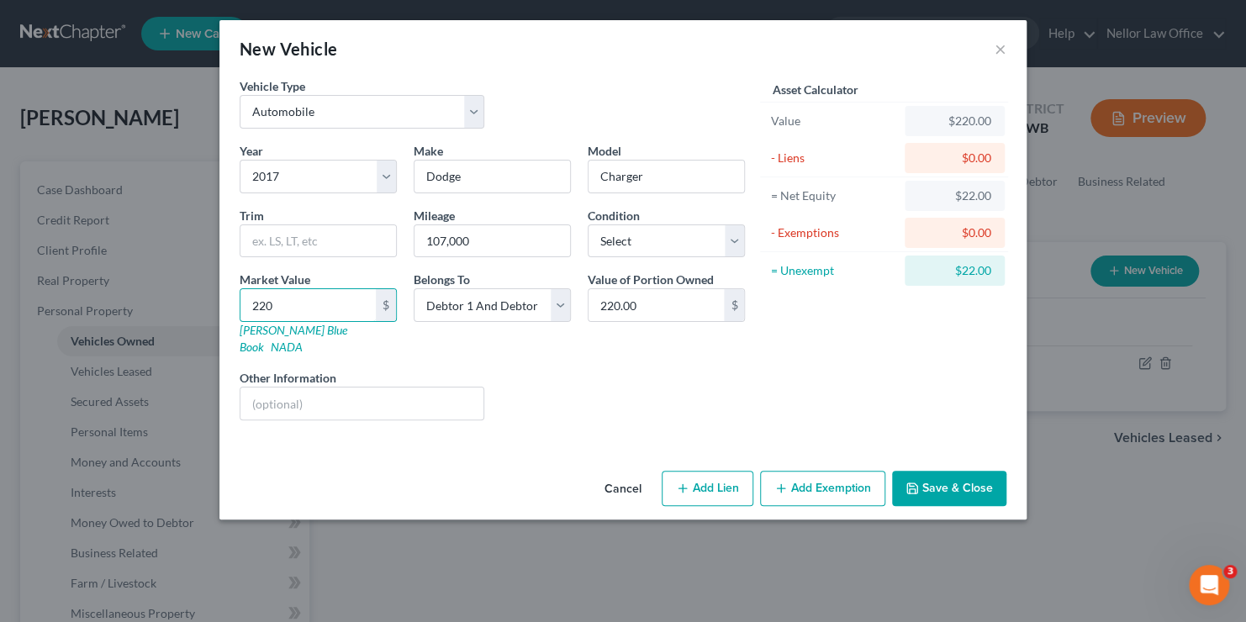
type input "2203"
type input "2,203.00"
type input "2,2035"
type input "22,035.00"
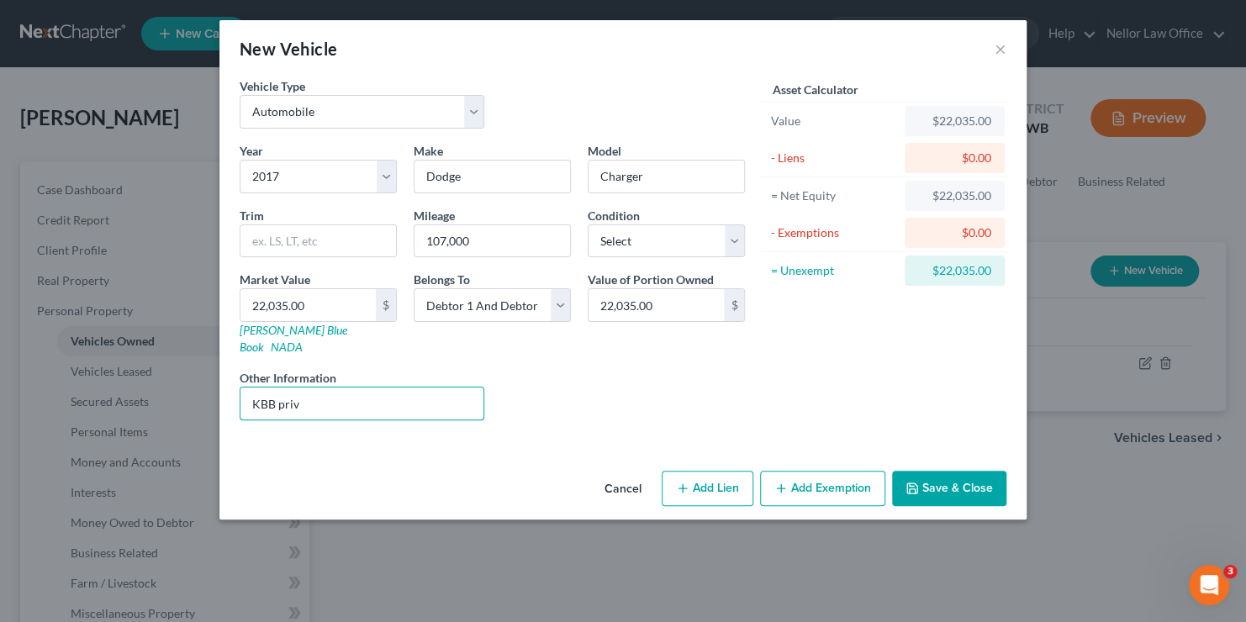
type input "KBB private party value"
click at [986, 471] on button "Save & Close" at bounding box center [949, 488] width 114 height 35
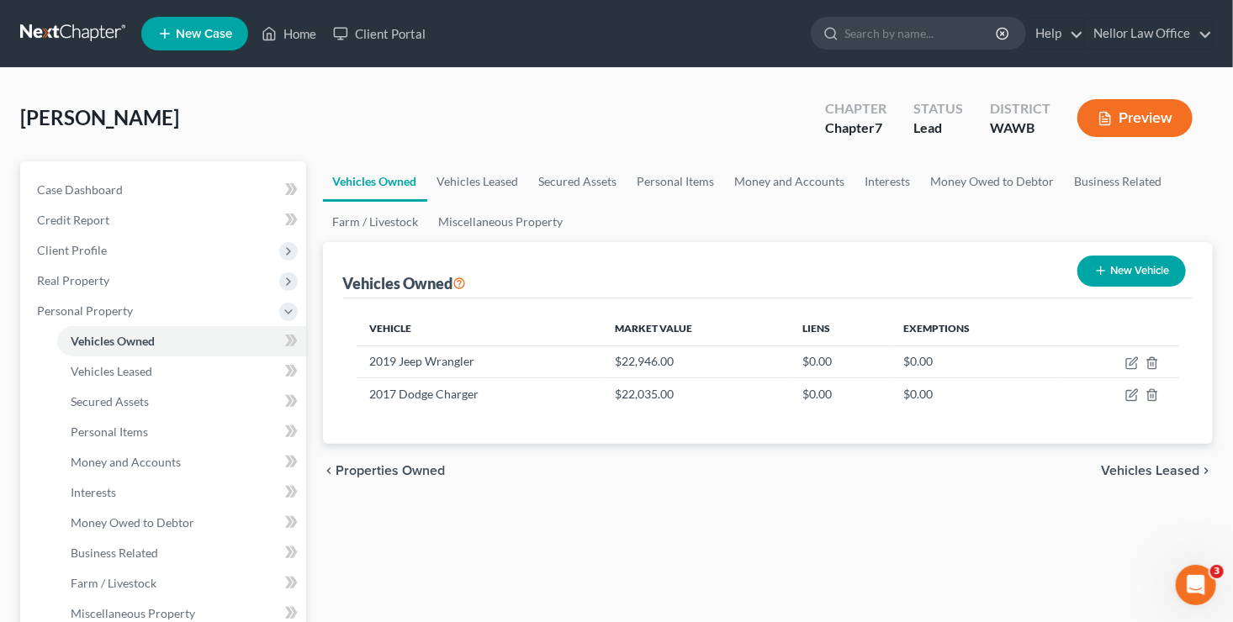
click at [1127, 266] on button "New Vehicle" at bounding box center [1131, 271] width 108 height 31
select select "0"
select select "2"
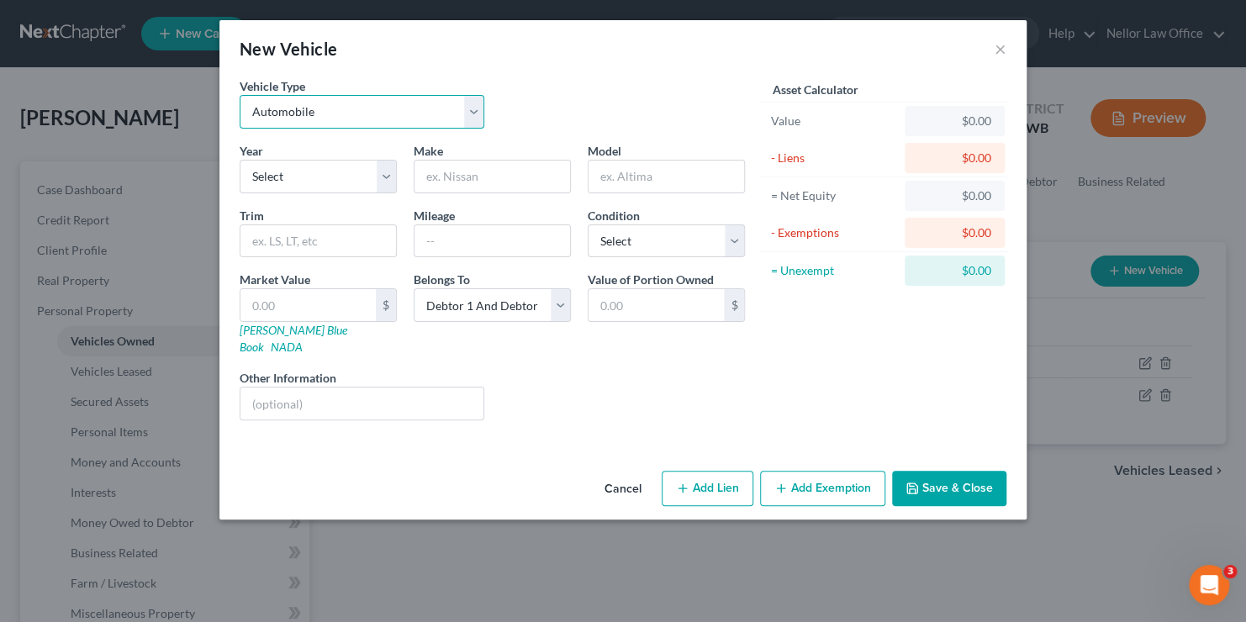
click at [473, 114] on select "Select Automobile Truck Trailer Watercraft Aircraft Motor Home Atv Other Vehicle" at bounding box center [362, 112] width 245 height 34
select select "7"
click at [240, 95] on select "Select Automobile Truck Trailer Watercraft Aircraft Motor Home Atv Other Vehicle" at bounding box center [362, 112] width 245 height 34
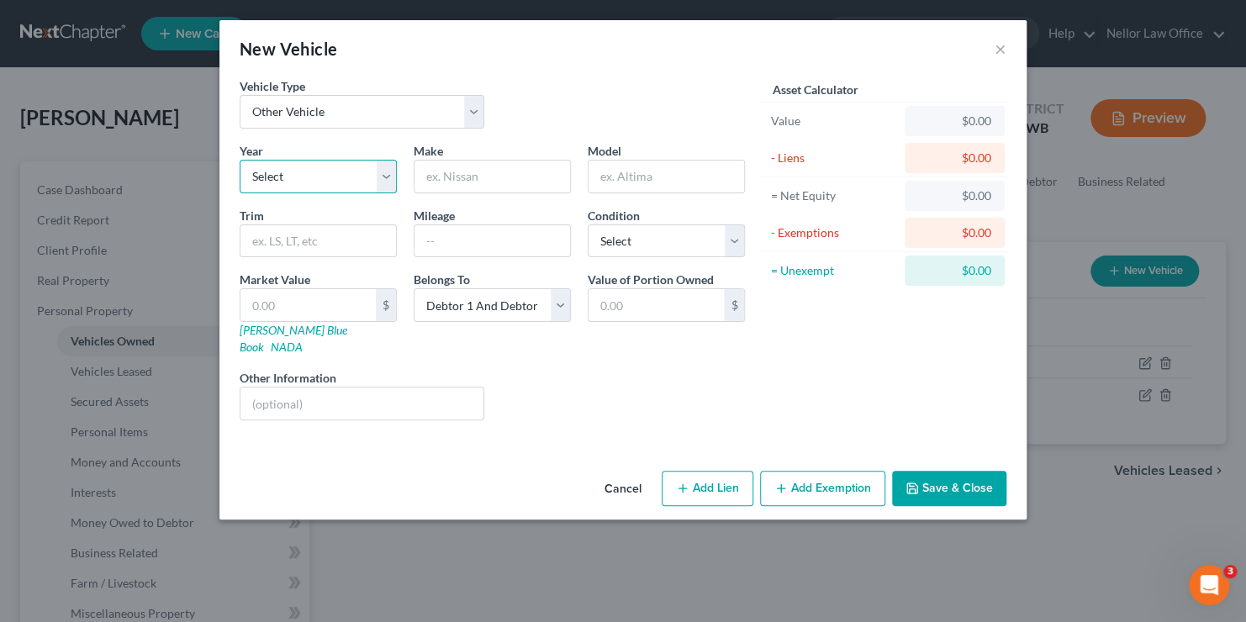
click at [327, 169] on select "Select 2026 2025 2024 2023 2022 2021 2020 2019 2018 2017 2016 2015 2014 2013 20…" at bounding box center [318, 177] width 157 height 34
select select "19"
click at [240, 160] on select "Select 2026 2025 2024 2023 2022 2021 2020 2019 2018 2017 2016 2015 2014 2013 20…" at bounding box center [318, 177] width 157 height 34
type input "Kawasaki"
type input "KLR 650"
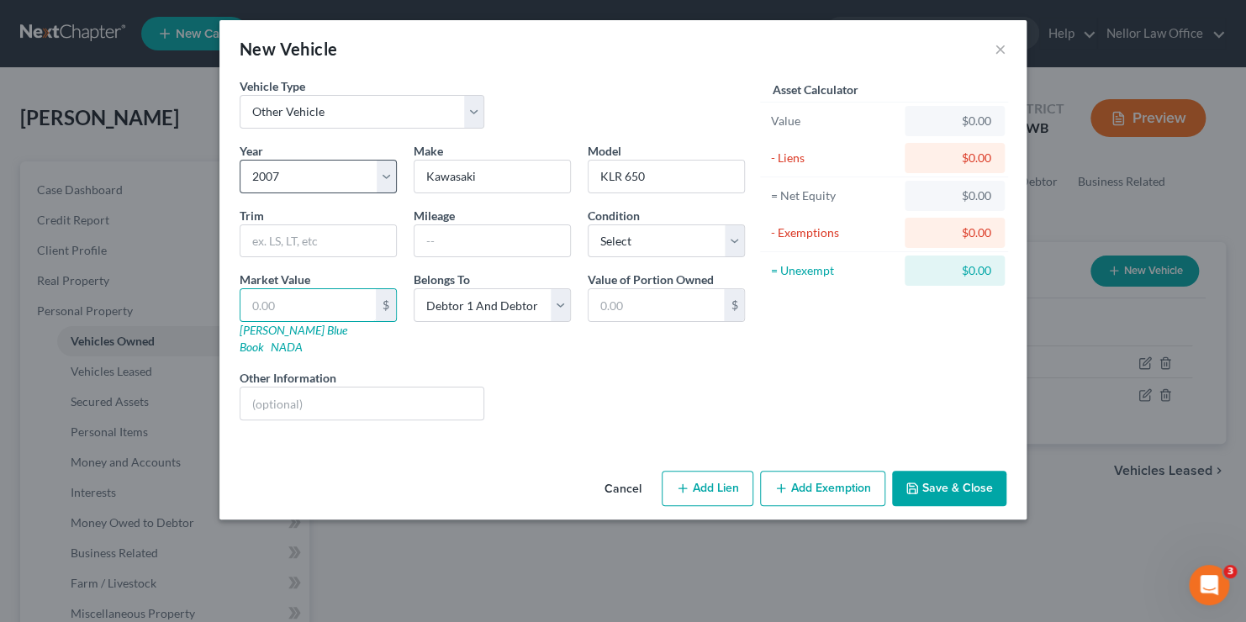
type input "3"
type input "3.00"
type input "36"
type input "36.00"
type input "369"
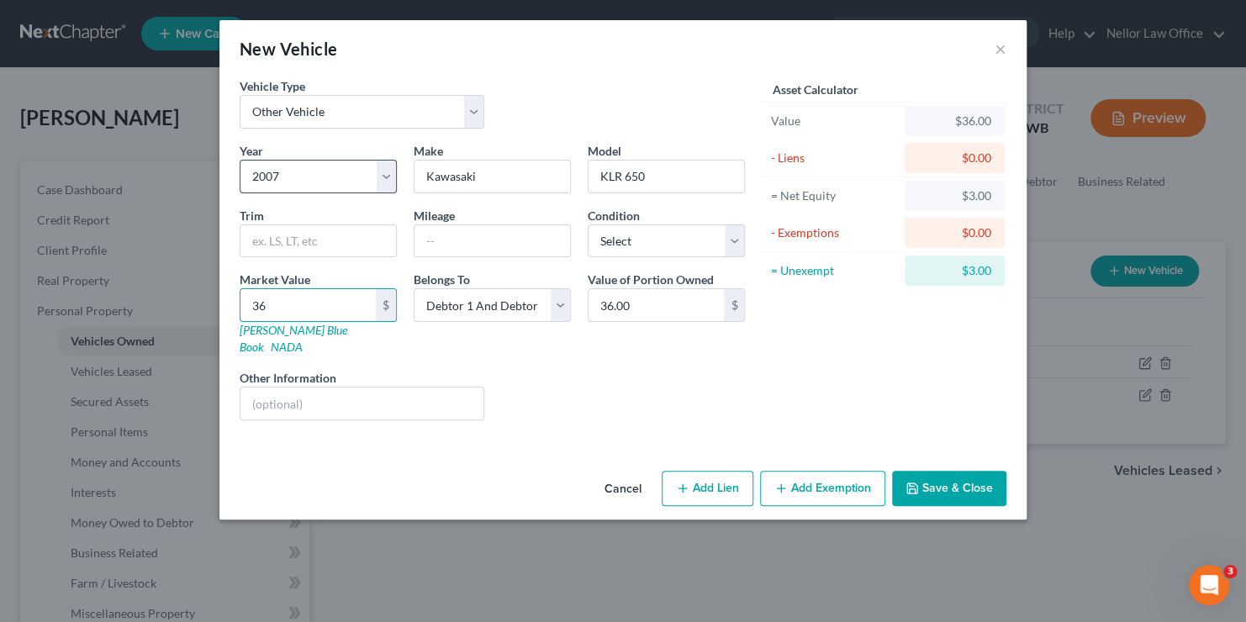
type input "369.00"
type input "3690"
type input "3,690.00"
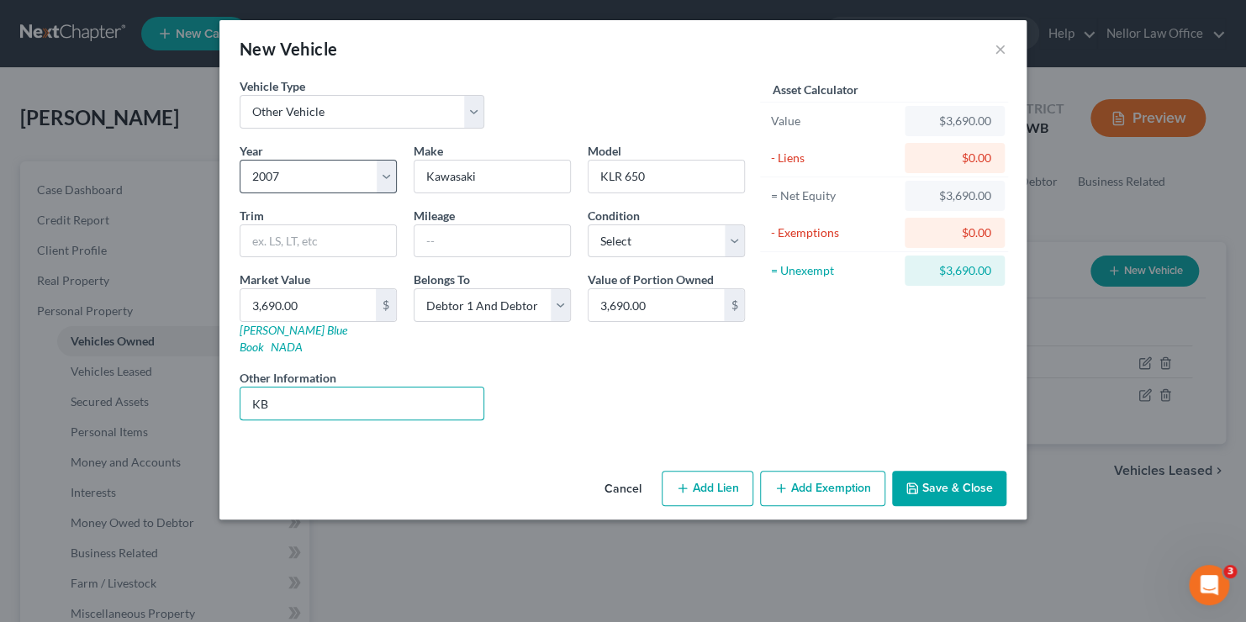
type input "K"
click at [932, 471] on button "Save & Close" at bounding box center [949, 488] width 114 height 35
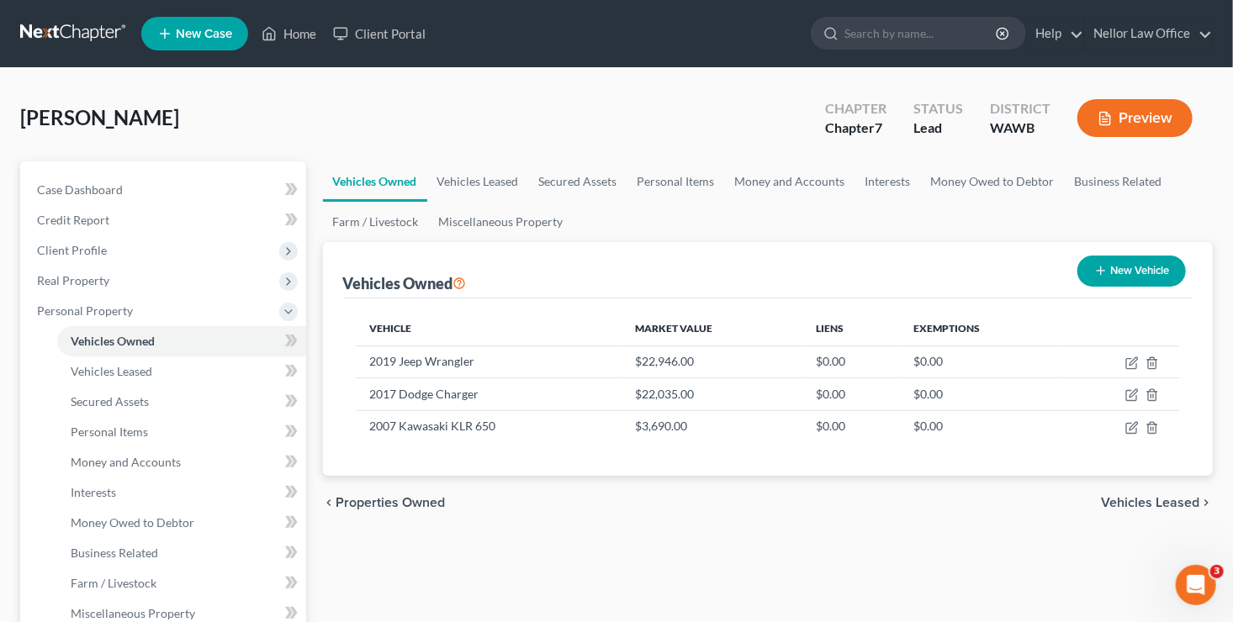
click at [1129, 496] on span "Vehicles Leased" at bounding box center [1150, 502] width 98 height 13
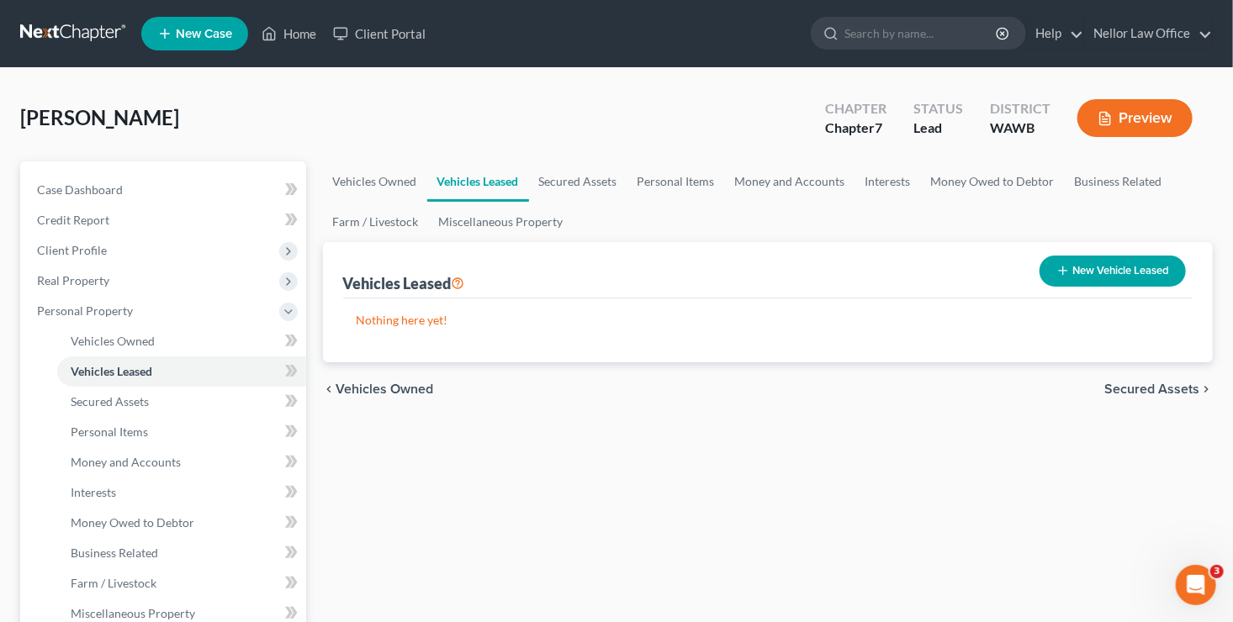
click at [1149, 387] on span "Secured Assets" at bounding box center [1151, 389] width 95 height 13
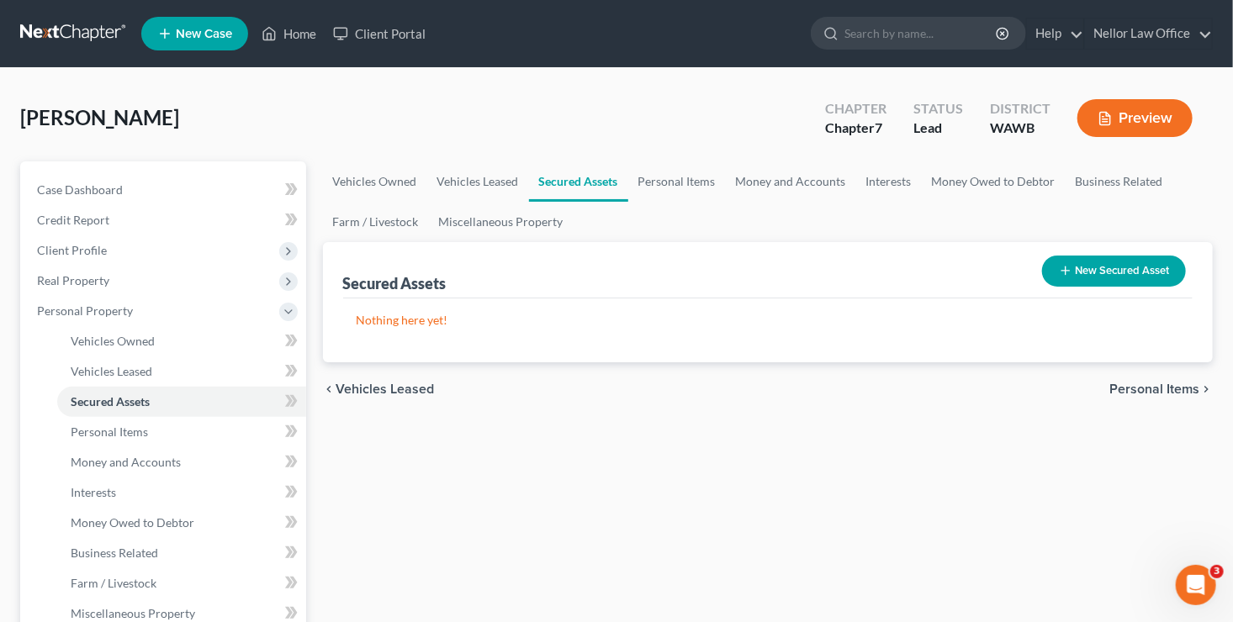
click at [1149, 387] on span "Personal Items" at bounding box center [1154, 389] width 90 height 13
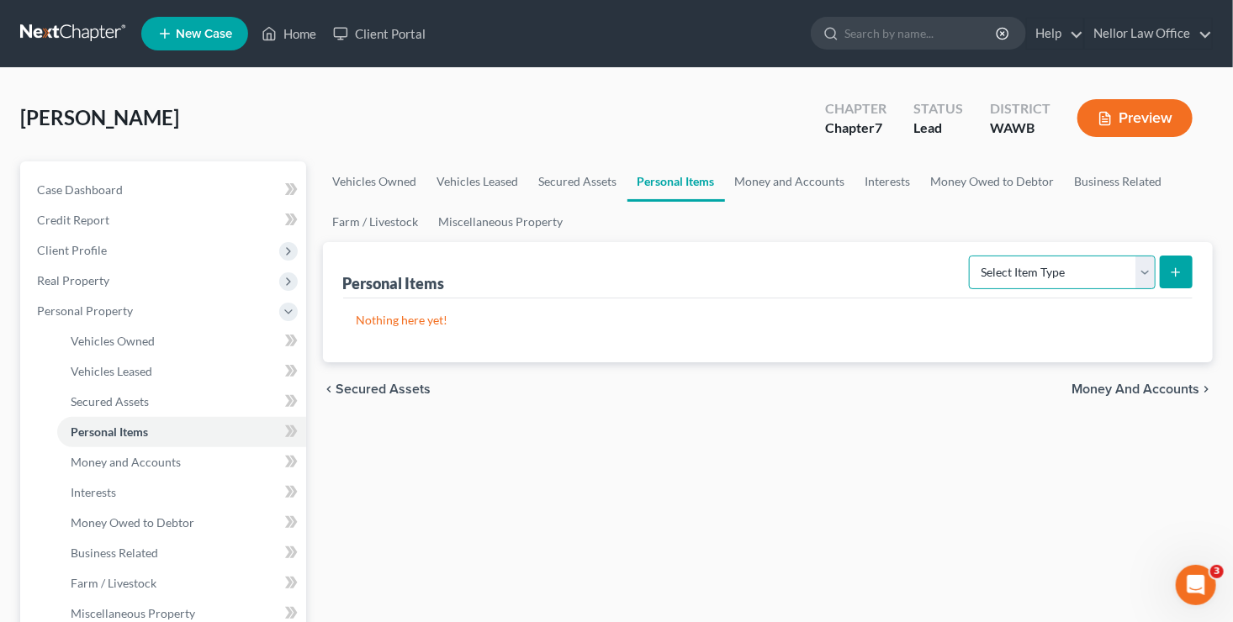
click at [1145, 267] on select "Select Item Type Clothing Collectibles Of Value Electronics Firearms Household …" at bounding box center [1062, 273] width 187 height 34
select select "household_goods"
click at [971, 256] on select "Select Item Type Clothing Collectibles Of Value Electronics Firearms Household …" at bounding box center [1062, 273] width 187 height 34
click at [1176, 272] on line "submit" at bounding box center [1176, 272] width 8 height 0
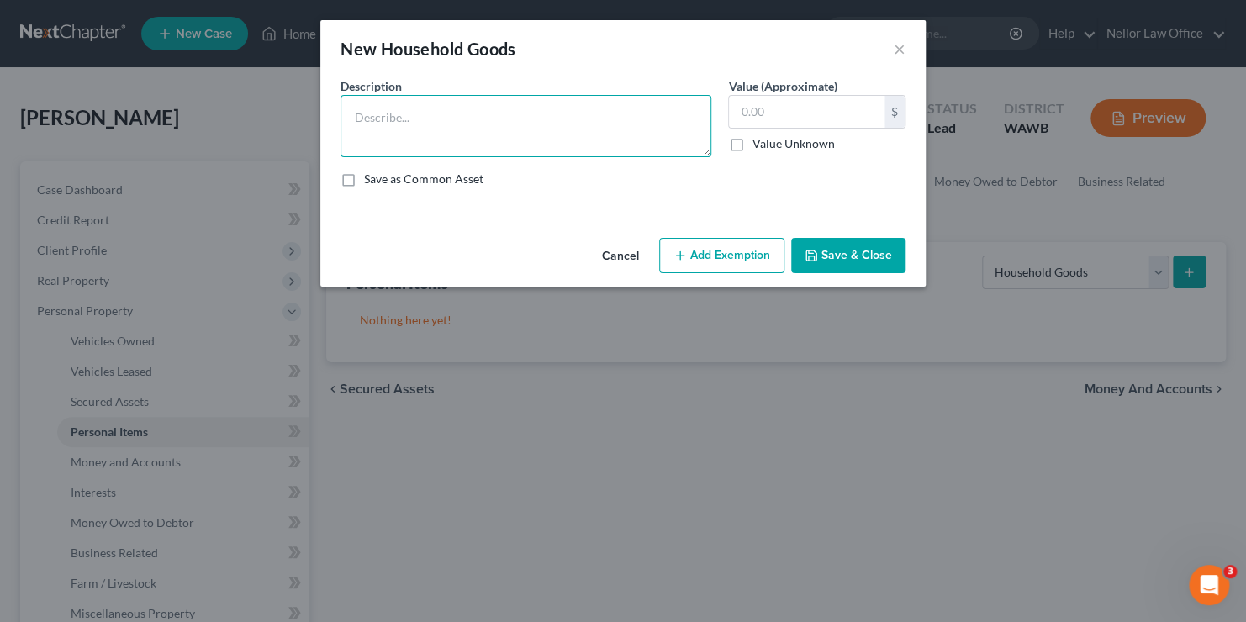
click at [528, 134] on textarea at bounding box center [526, 126] width 371 height 62
type textarea "D"
type textarea "Misc household goods"
type input "5,000.00"
click at [855, 251] on button "Save & Close" at bounding box center [848, 255] width 114 height 35
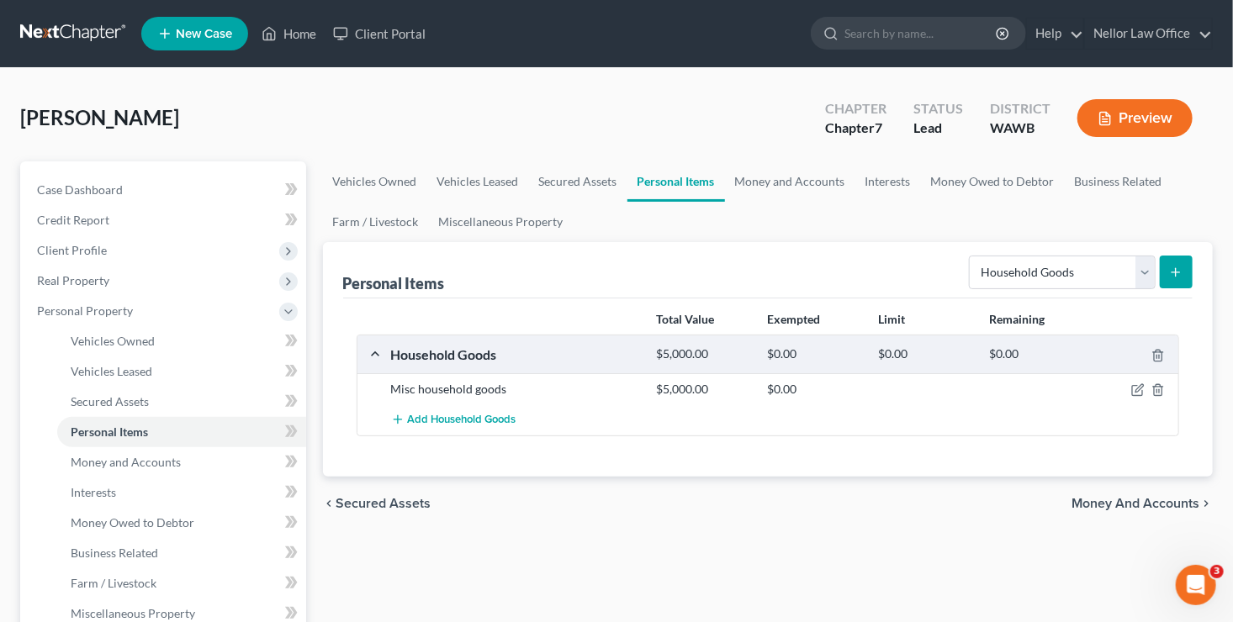
click at [1182, 272] on icon "submit" at bounding box center [1175, 272] width 13 height 13
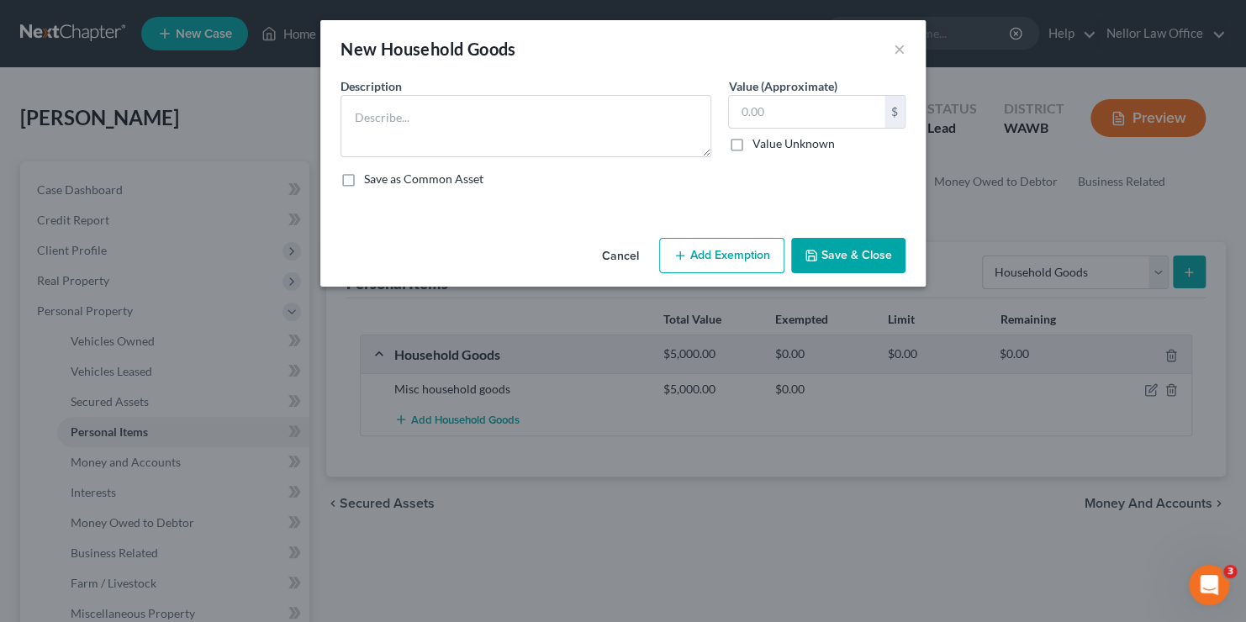
click at [633, 256] on button "Cancel" at bounding box center [621, 257] width 64 height 34
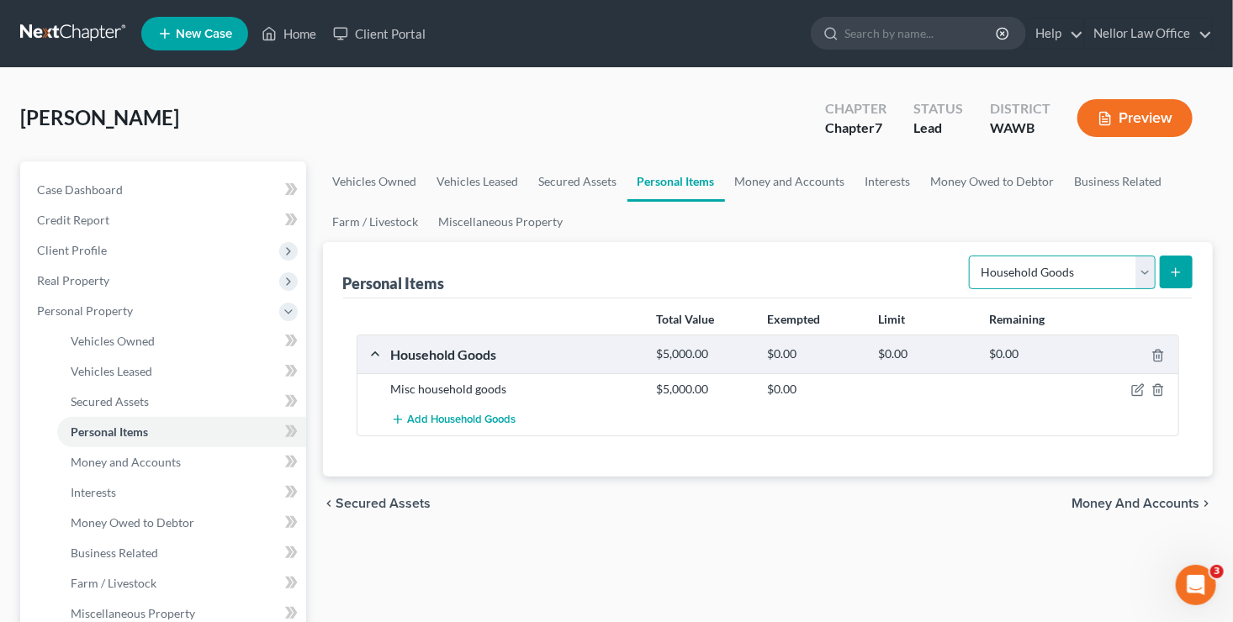
click at [1148, 264] on select "Select Item Type Clothing Collectibles Of Value Electronics Firearms Household …" at bounding box center [1062, 273] width 187 height 34
select select "electronics"
click at [971, 256] on select "Select Item Type Clothing Collectibles Of Value Electronics Firearms Household …" at bounding box center [1062, 273] width 187 height 34
click at [1171, 266] on icon "submit" at bounding box center [1175, 272] width 13 height 13
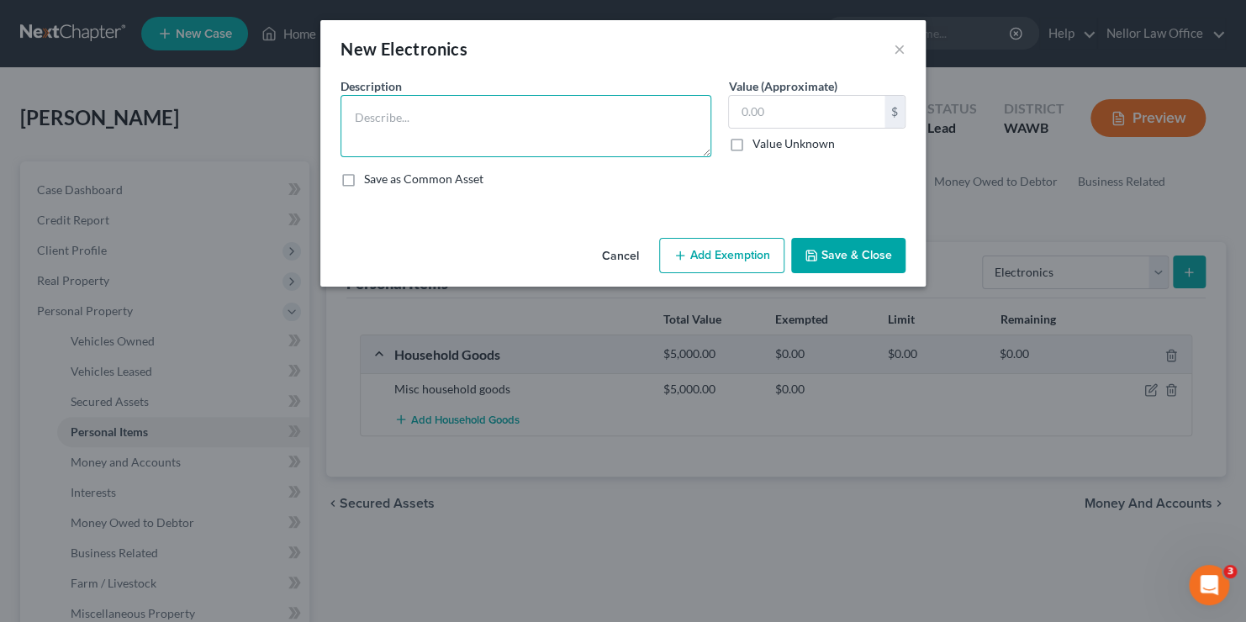
click at [436, 124] on textarea at bounding box center [526, 126] width 371 height 62
type textarea "4 TVs, 1 smart phone, laptop, PS5 + titles"
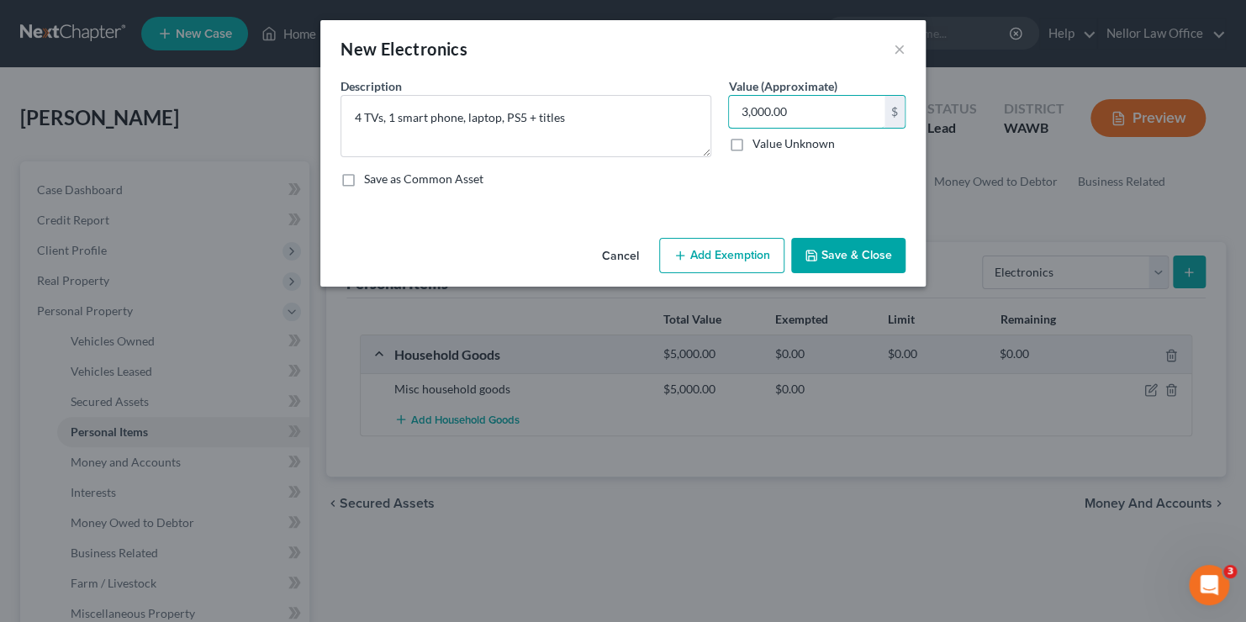
type input "3,000.00"
click at [844, 254] on button "Save & Close" at bounding box center [848, 255] width 114 height 35
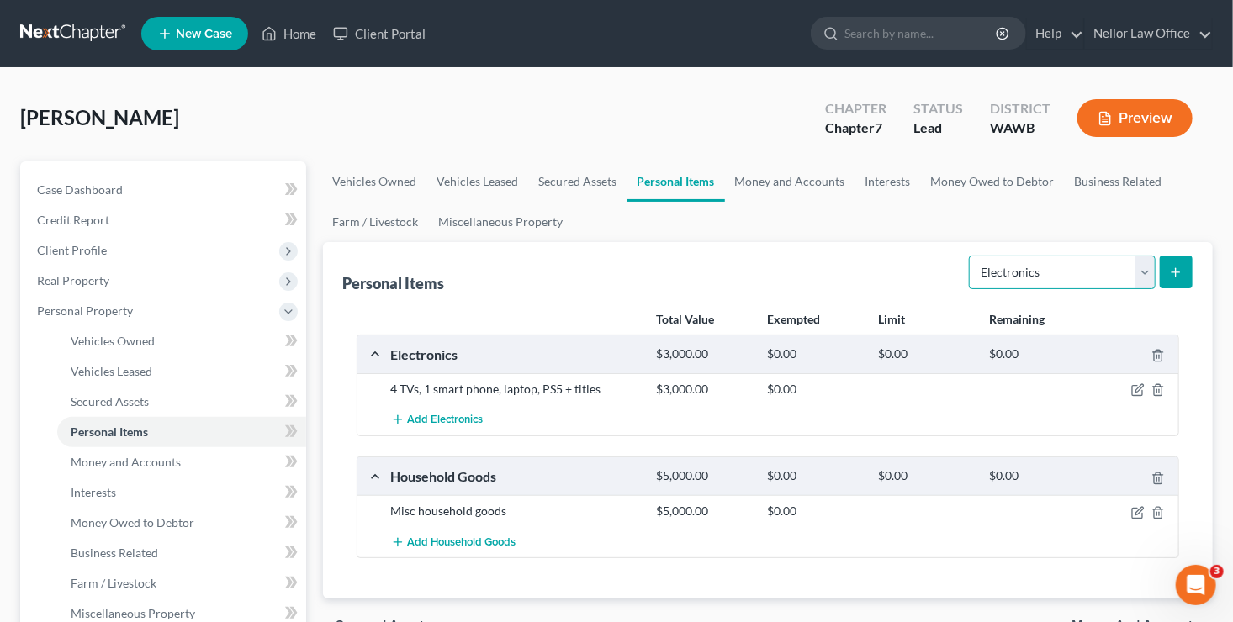
click at [1147, 272] on select "Select Item Type Clothing Collectibles Of Value Electronics Firearms Household …" at bounding box center [1062, 273] width 187 height 34
select select "collectibles_of_value"
click at [971, 256] on select "Select Item Type Clothing Collectibles Of Value Electronics Firearms Household …" at bounding box center [1062, 273] width 187 height 34
click at [1178, 266] on icon "submit" at bounding box center [1175, 272] width 13 height 13
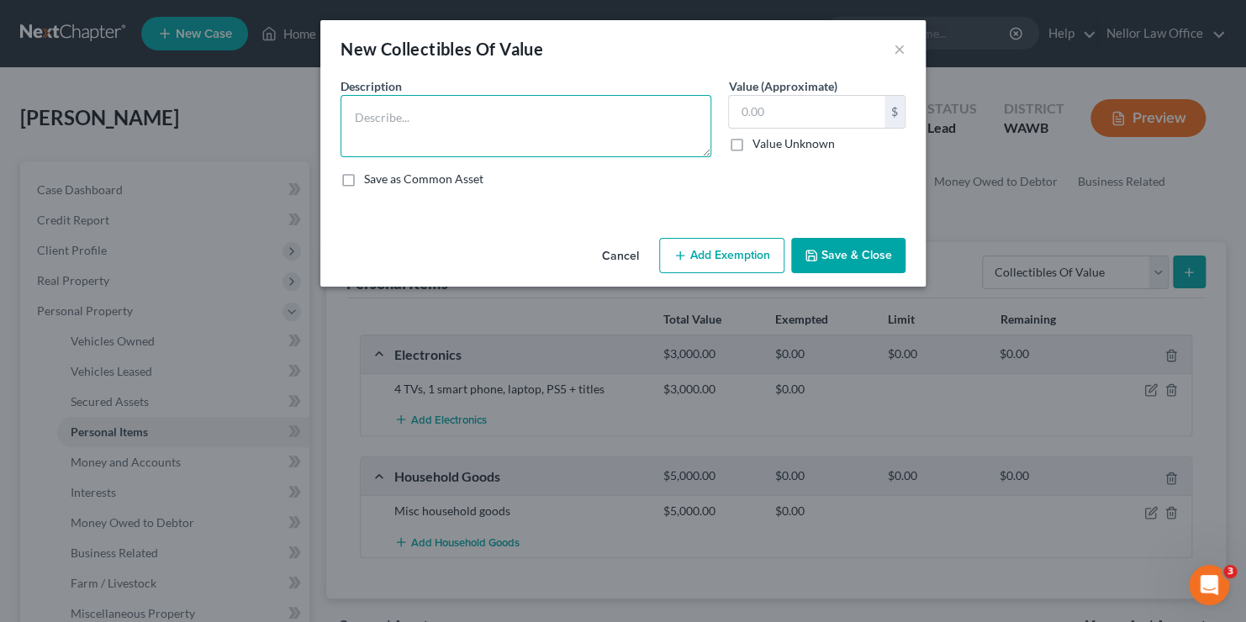
click at [603, 114] on textarea at bounding box center [526, 126] width 371 height 62
type textarea "Mountain bike, workout weights, camping equipment"
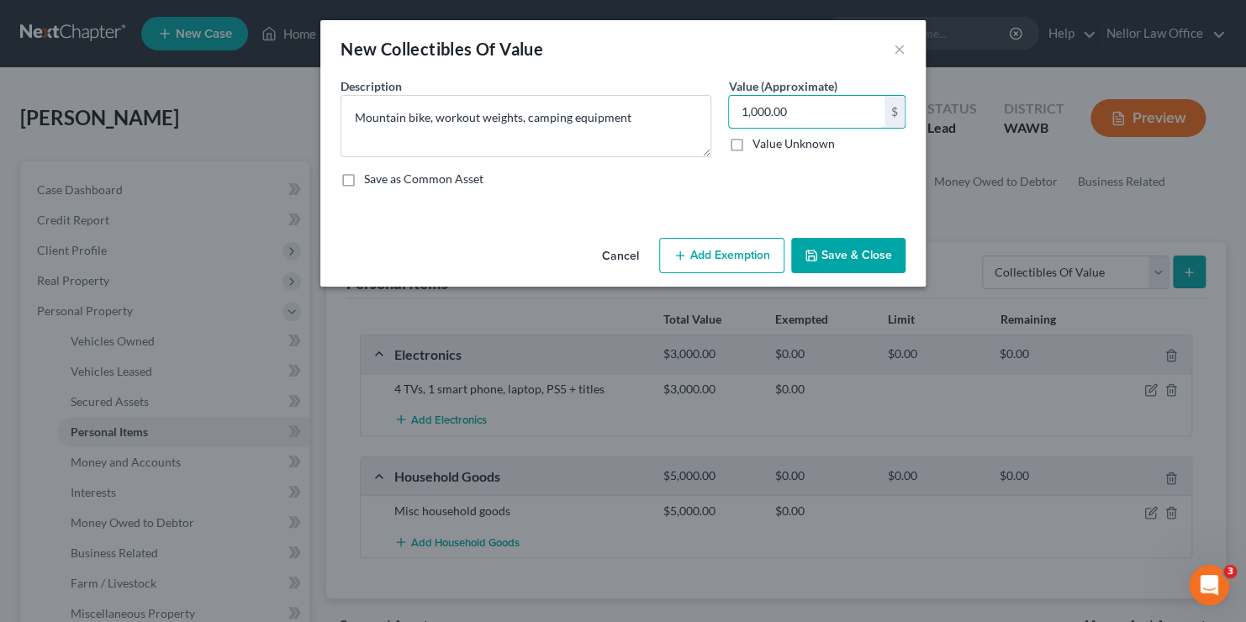
type input "1,000.00"
click at [835, 249] on button "Save & Close" at bounding box center [848, 255] width 114 height 35
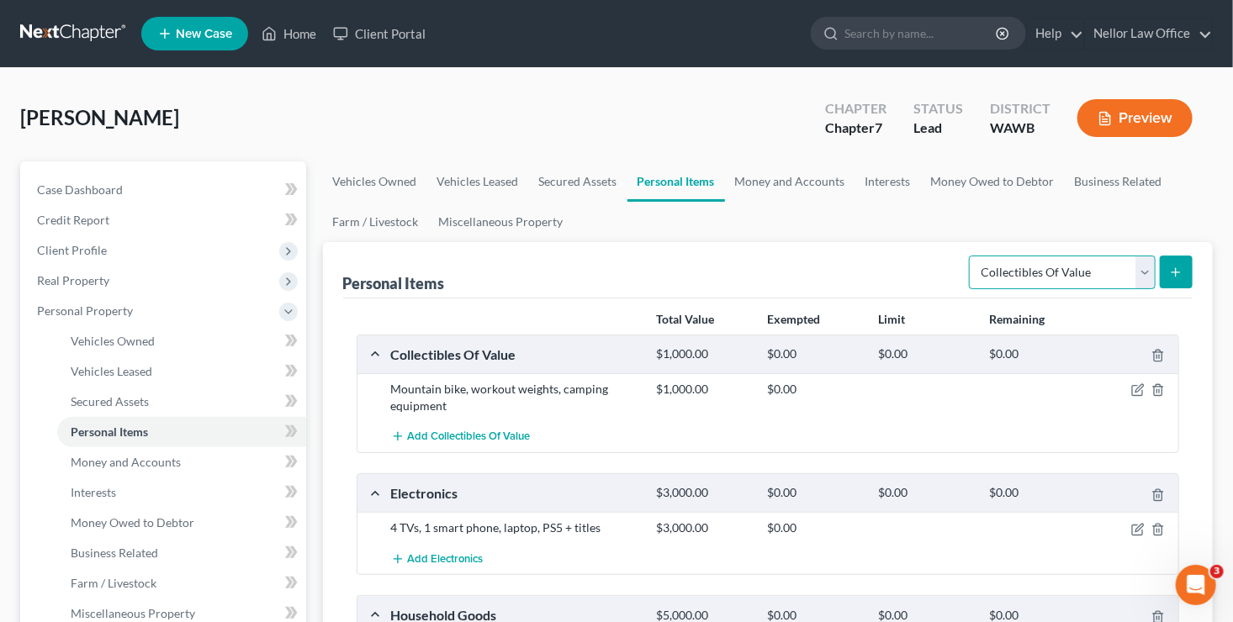
click at [1141, 276] on select "Select Item Type Clothing Collectibles Of Value Electronics Firearms Household …" at bounding box center [1062, 273] width 187 height 34
click at [812, 358] on div "$0.00" at bounding box center [814, 354] width 111 height 16
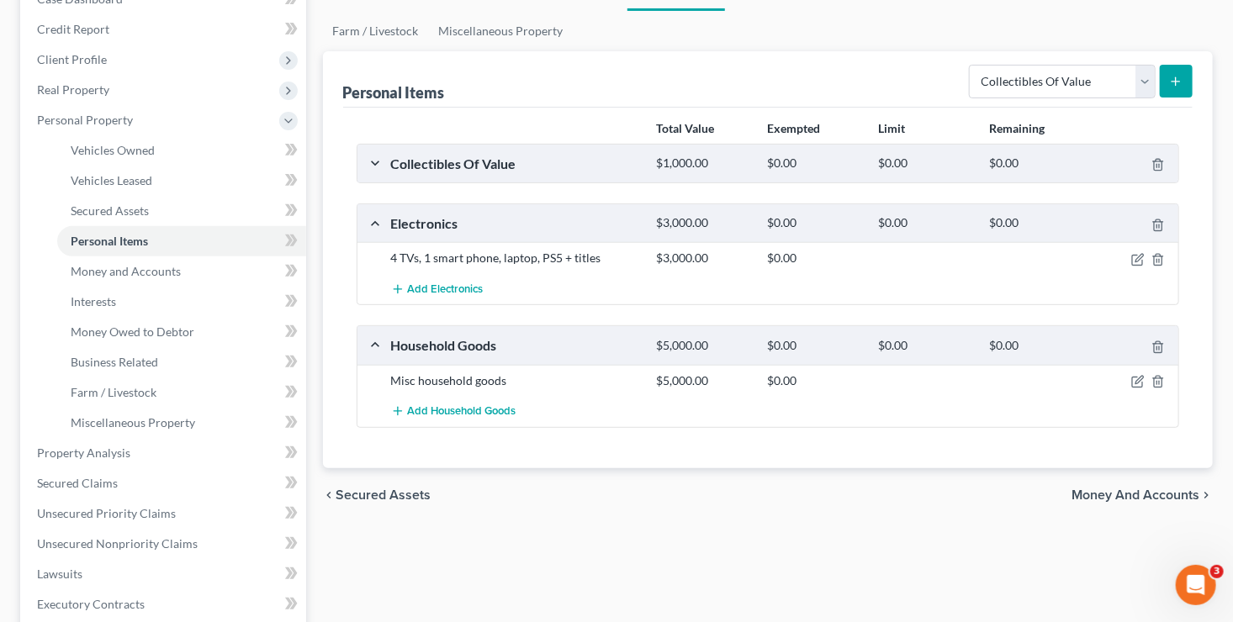
scroll to position [84, 0]
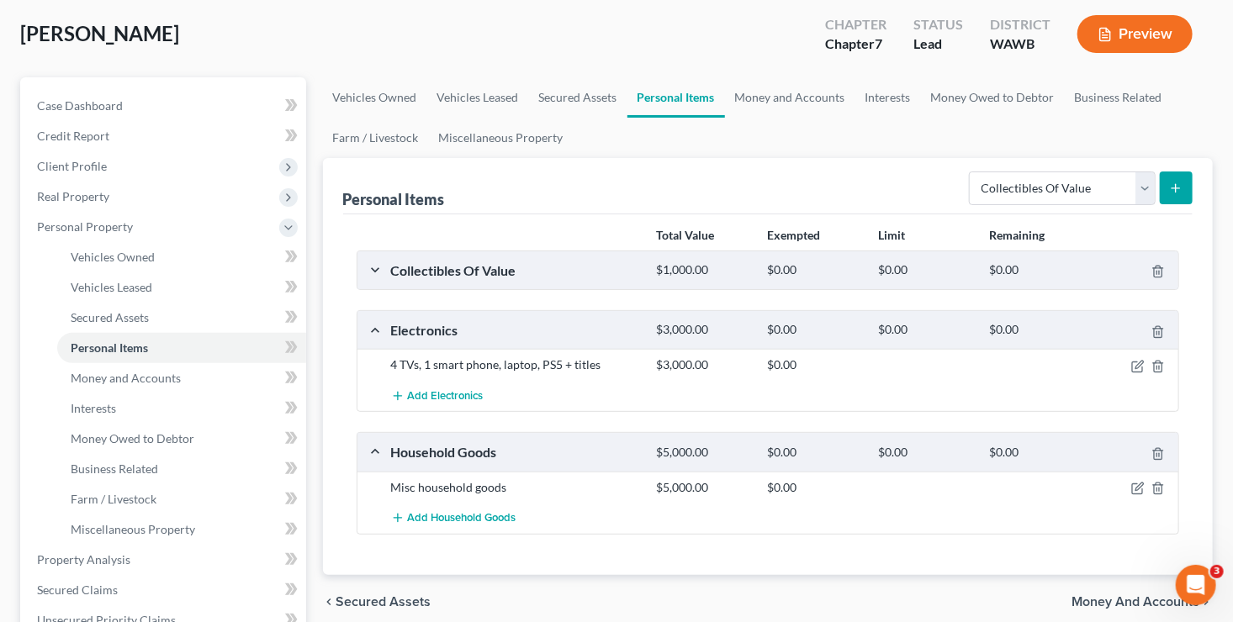
click at [379, 269] on div "Collectibles Of Value $1,000.00 $0.00 $0.00 $0.00" at bounding box center [764, 270] width 815 height 38
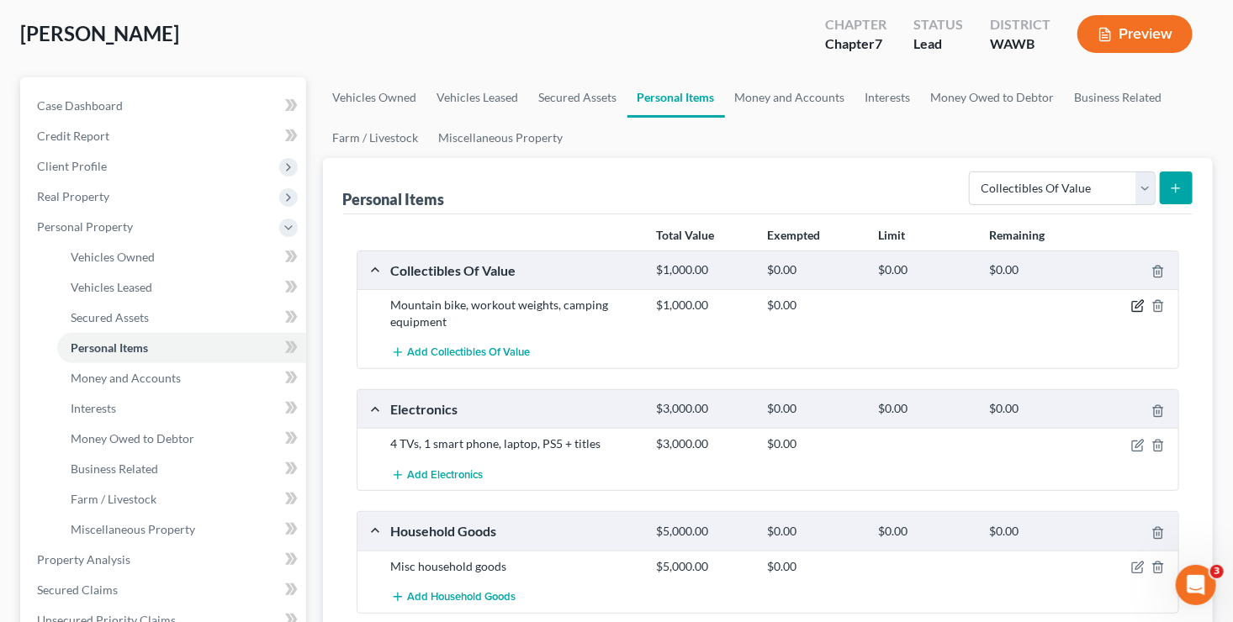
click at [1136, 303] on icon "button" at bounding box center [1137, 305] width 13 height 13
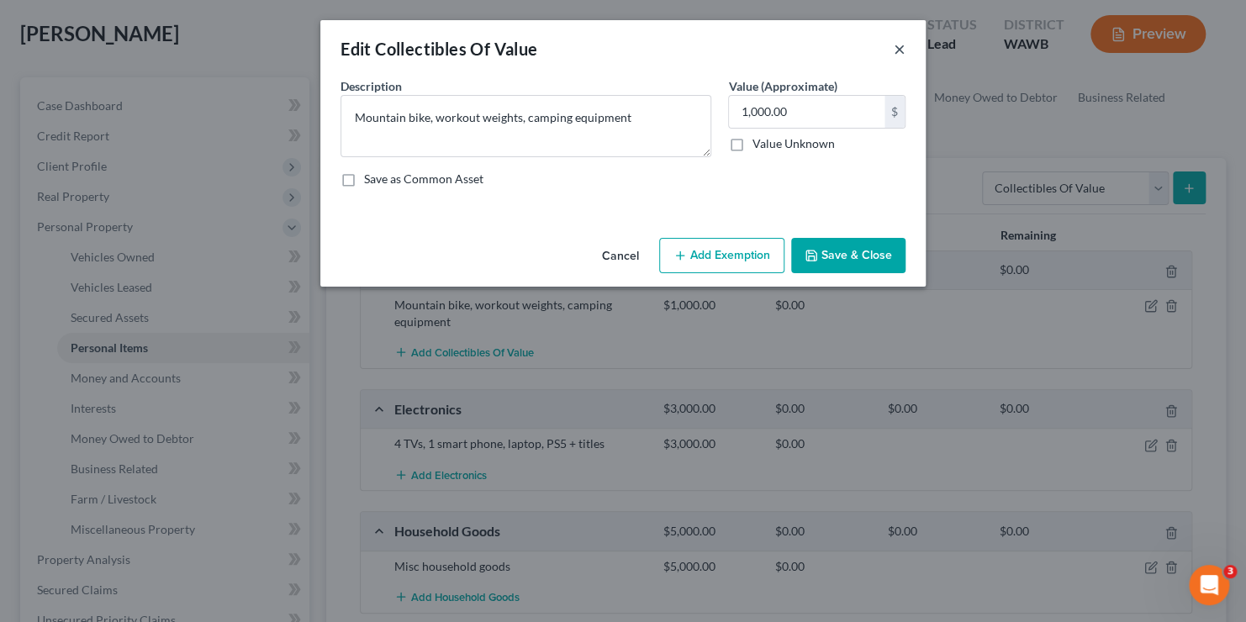
click at [896, 47] on button "×" at bounding box center [900, 49] width 12 height 20
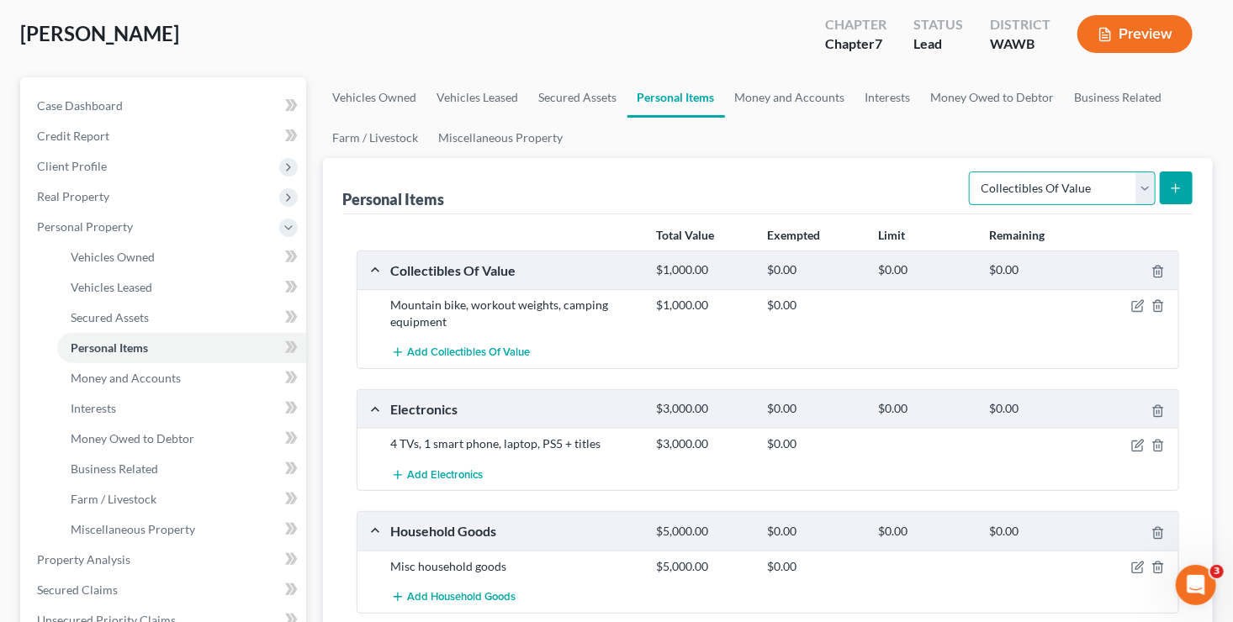
click at [1145, 179] on select "Select Item Type Clothing Collectibles Of Value Electronics Firearms Household …" at bounding box center [1062, 189] width 187 height 34
select select "sports_and_hobby_equipment"
click at [971, 172] on select "Select Item Type Clothing Collectibles Of Value Electronics Firearms Household …" at bounding box center [1062, 189] width 187 height 34
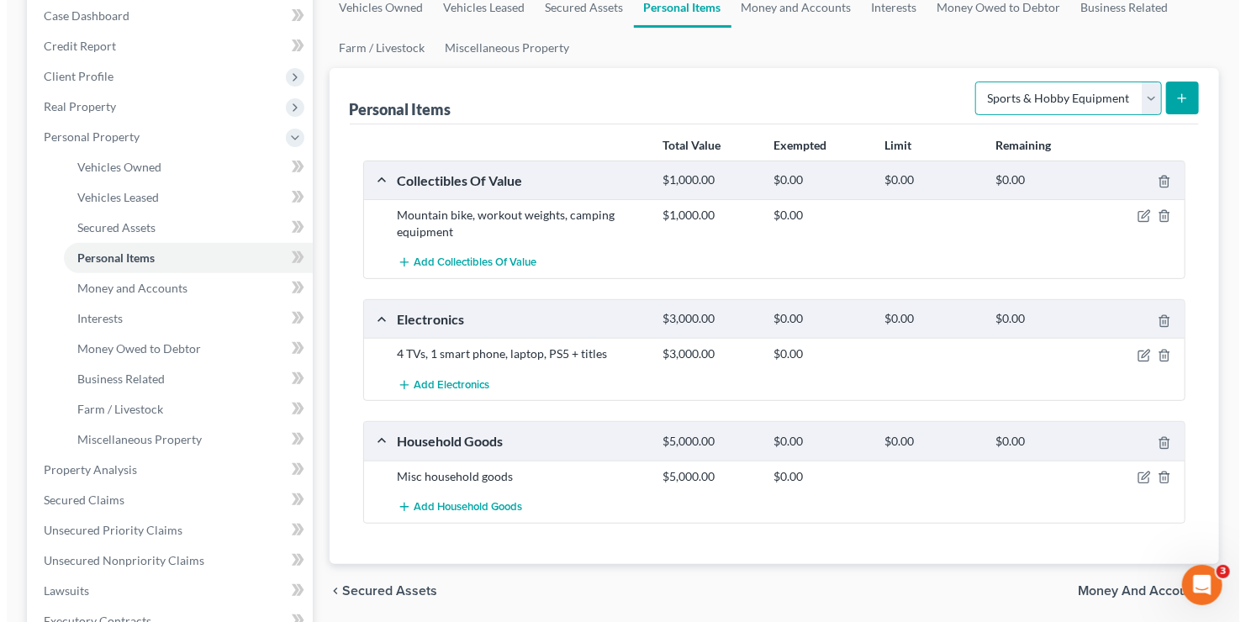
scroll to position [252, 0]
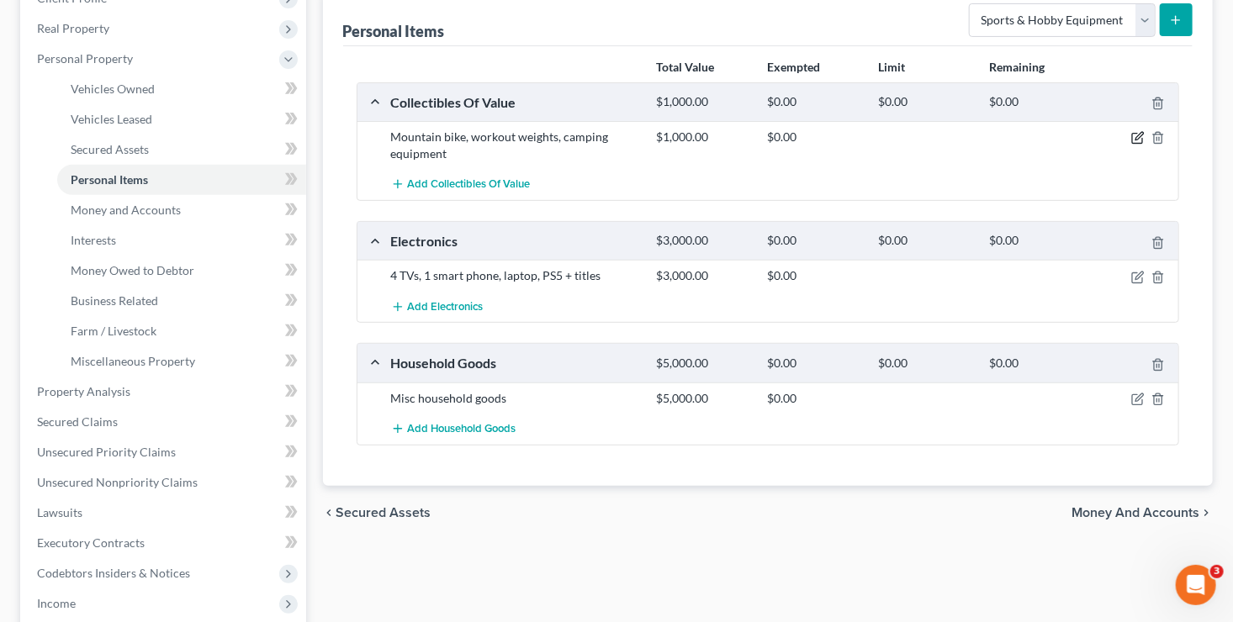
click at [1136, 135] on icon "button" at bounding box center [1137, 137] width 13 height 13
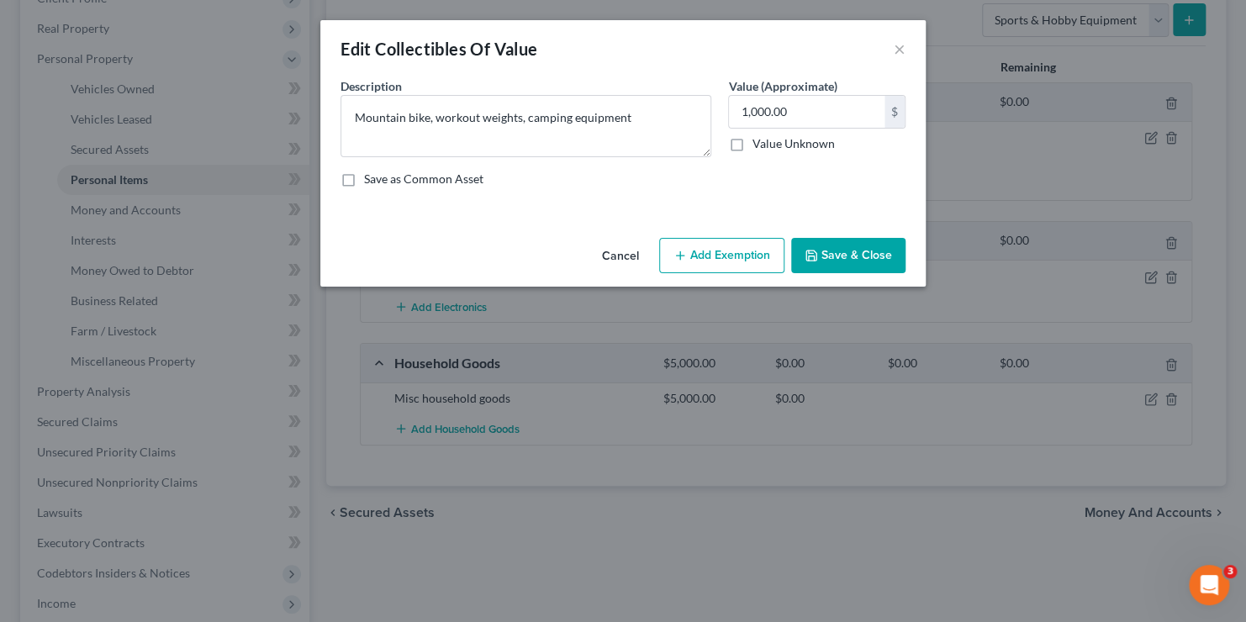
click at [439, 58] on div "Edit Collectibles Of Value" at bounding box center [439, 49] width 197 height 24
click at [913, 54] on div "Edit Collectibles Of Value ×" at bounding box center [623, 48] width 606 height 57
click at [896, 53] on button "×" at bounding box center [900, 49] width 12 height 20
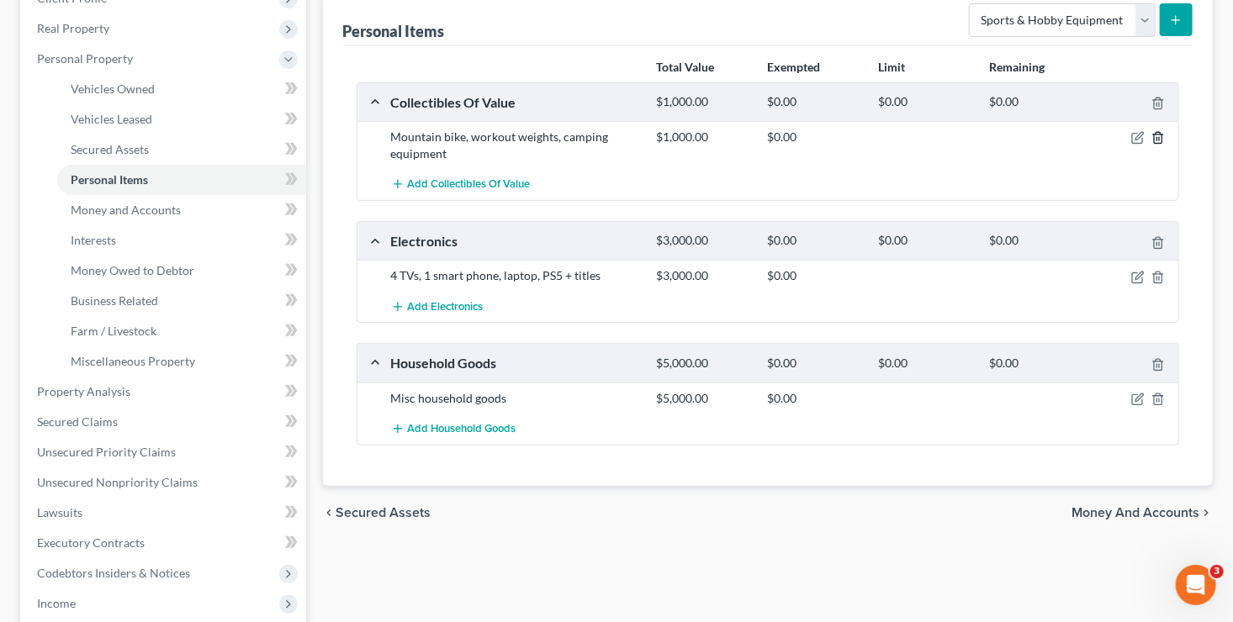
click at [1161, 133] on icon "button" at bounding box center [1158, 138] width 8 height 11
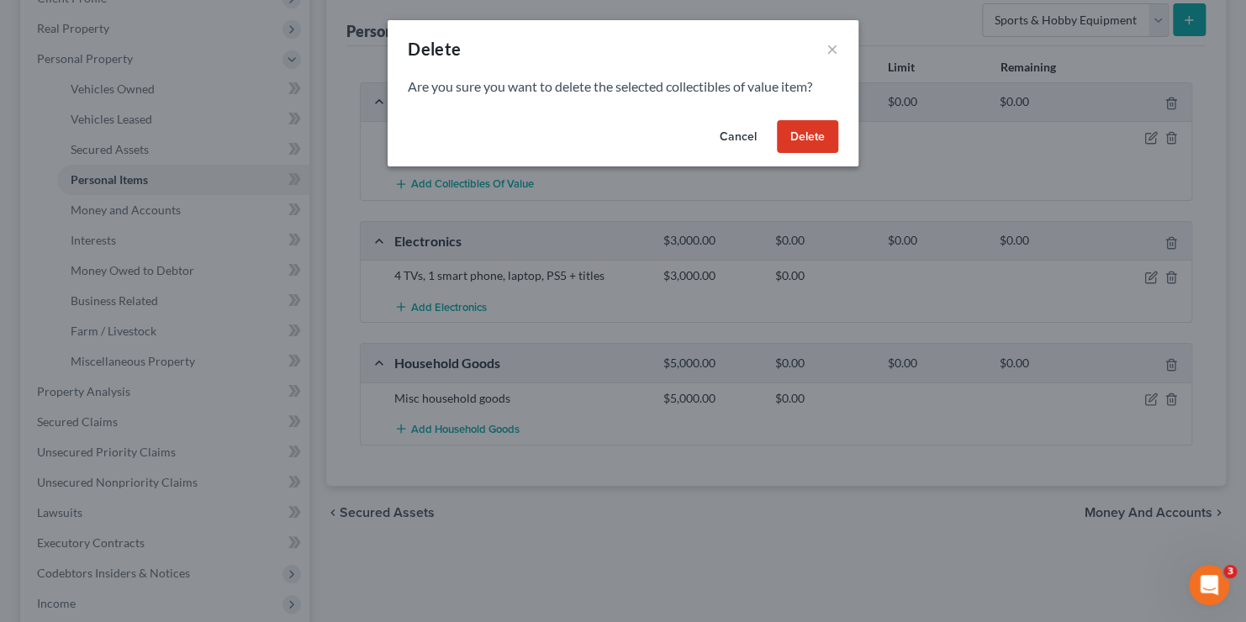
click at [800, 138] on button "Delete" at bounding box center [807, 137] width 61 height 34
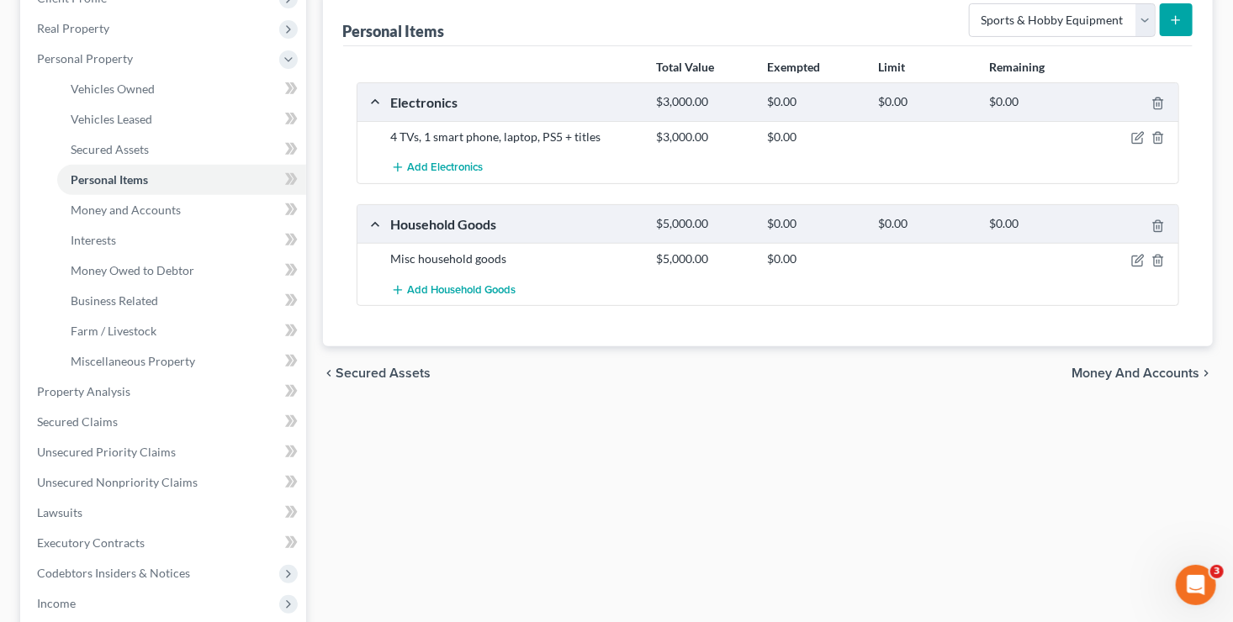
click at [1182, 27] on button "submit" at bounding box center [1176, 19] width 33 height 33
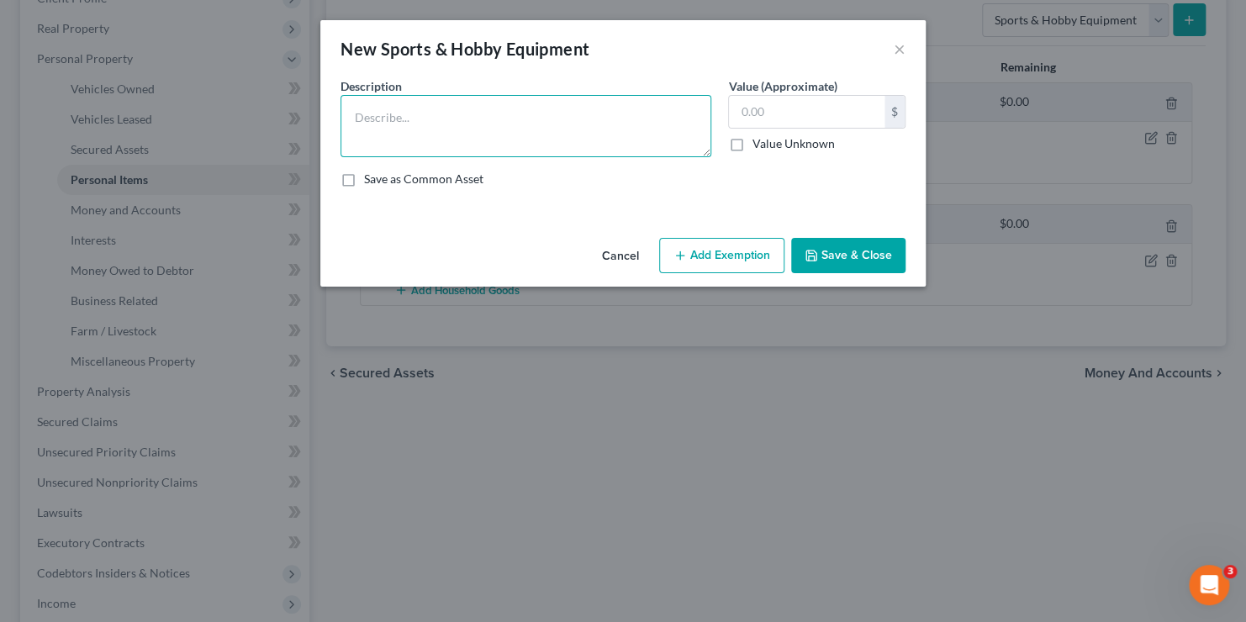
click at [522, 102] on textarea at bounding box center [526, 126] width 371 height 62
type textarea "Mountain bike, workout weights, camping equipment."
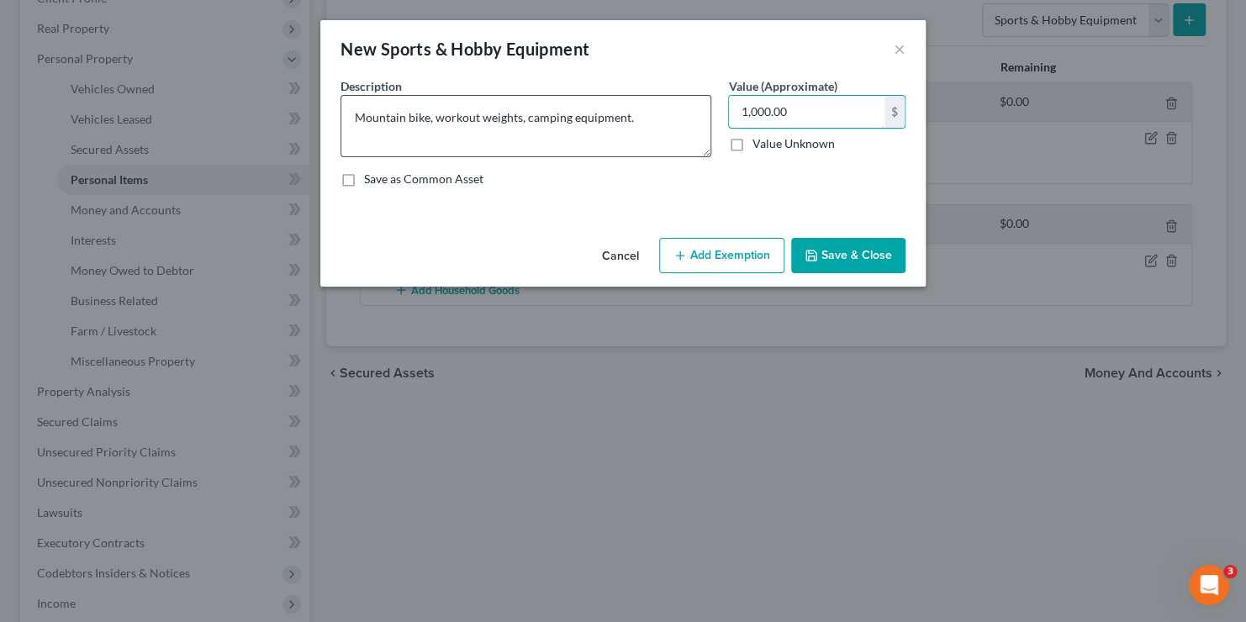
type input "1,000.00"
click at [855, 251] on button "Save & Close" at bounding box center [848, 255] width 114 height 35
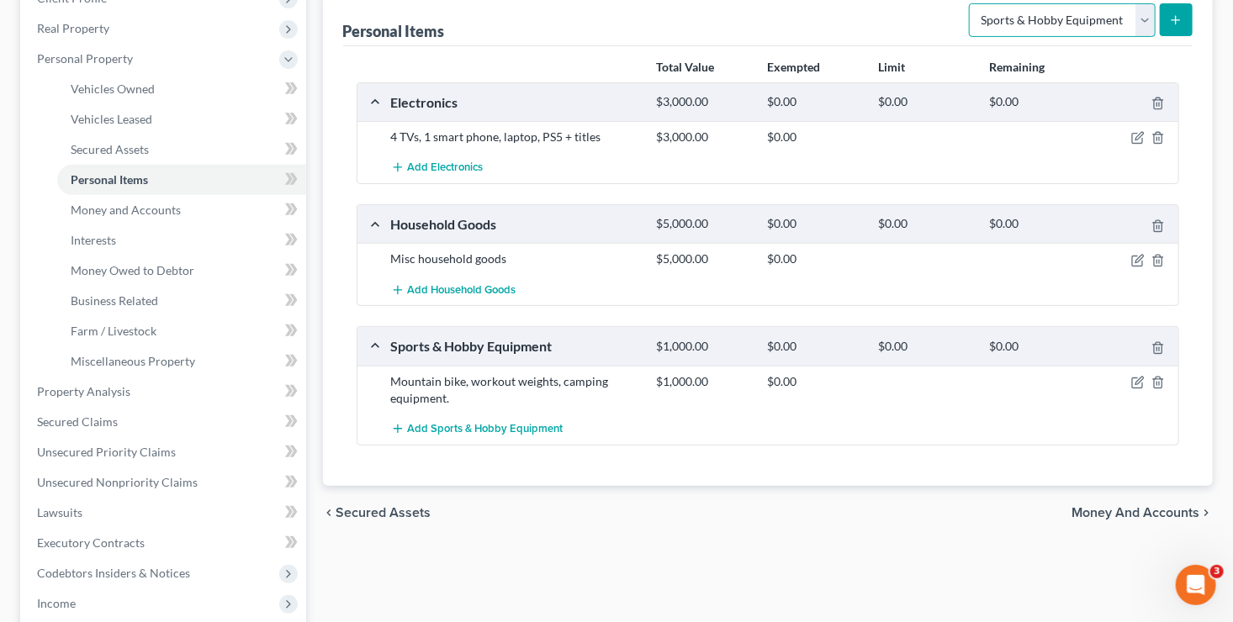
click at [1145, 26] on select "Select Item Type Clothing Collectibles Of Value Electronics Firearms Household …" at bounding box center [1062, 20] width 187 height 34
select select "firearms"
click at [971, 3] on select "Select Item Type Clothing Collectibles Of Value Electronics Firearms Household …" at bounding box center [1062, 20] width 187 height 34
click at [1176, 17] on line "submit" at bounding box center [1176, 20] width 0 height 8
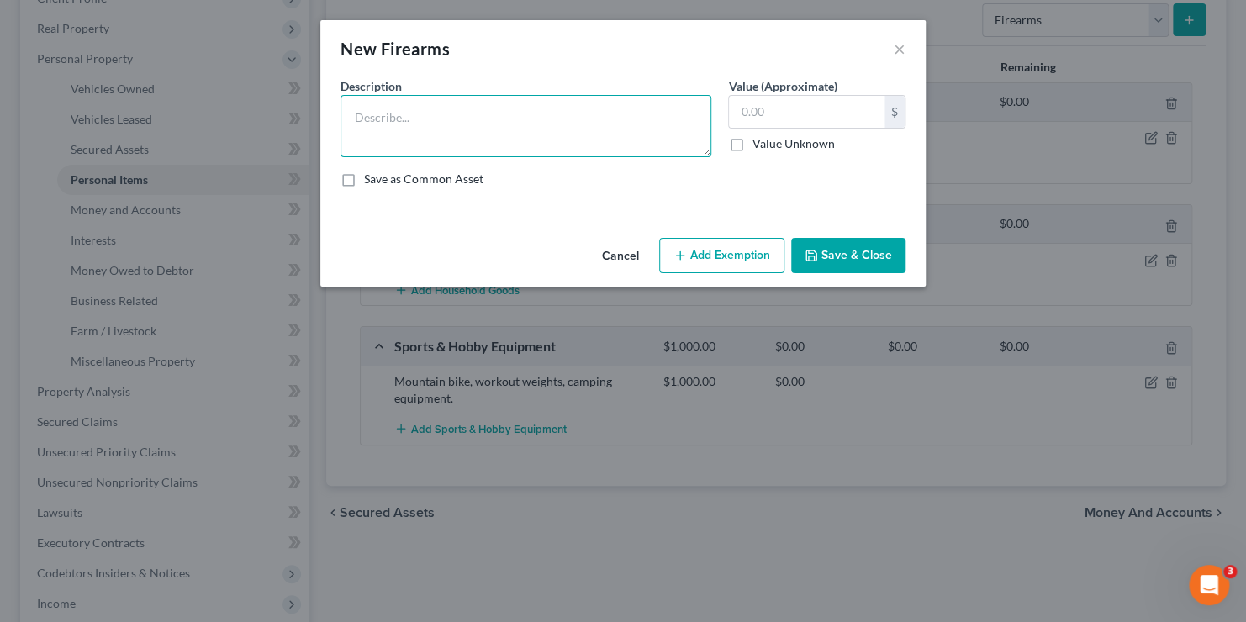
click at [389, 117] on textarea at bounding box center [526, 126] width 371 height 62
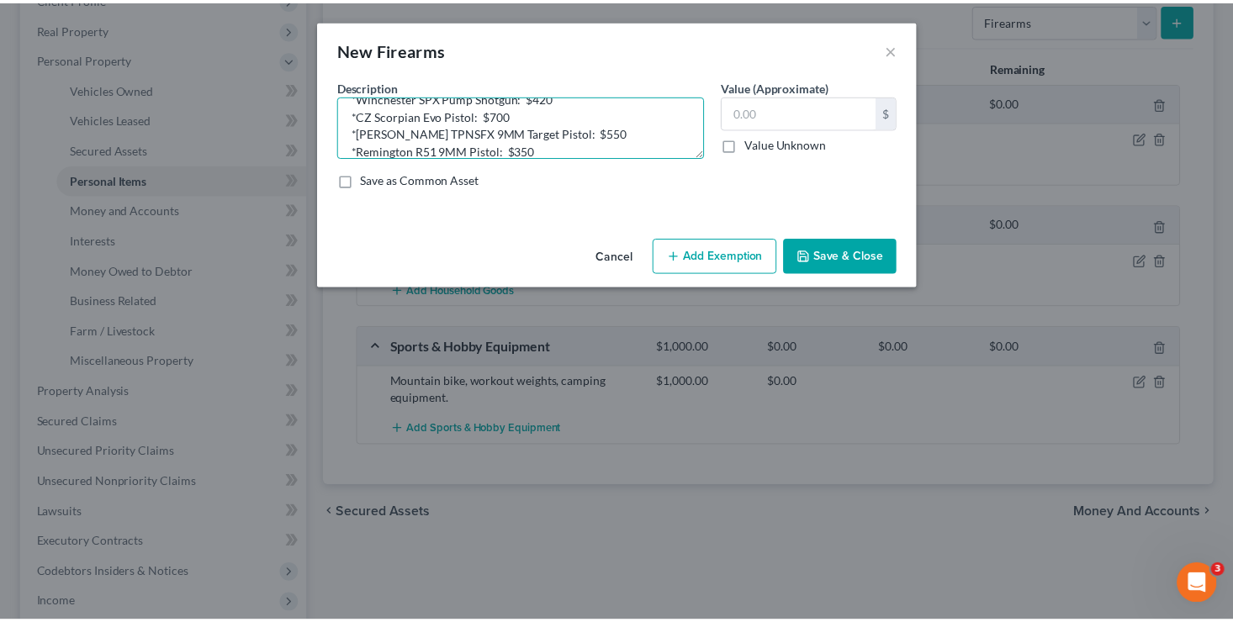
scroll to position [108, 0]
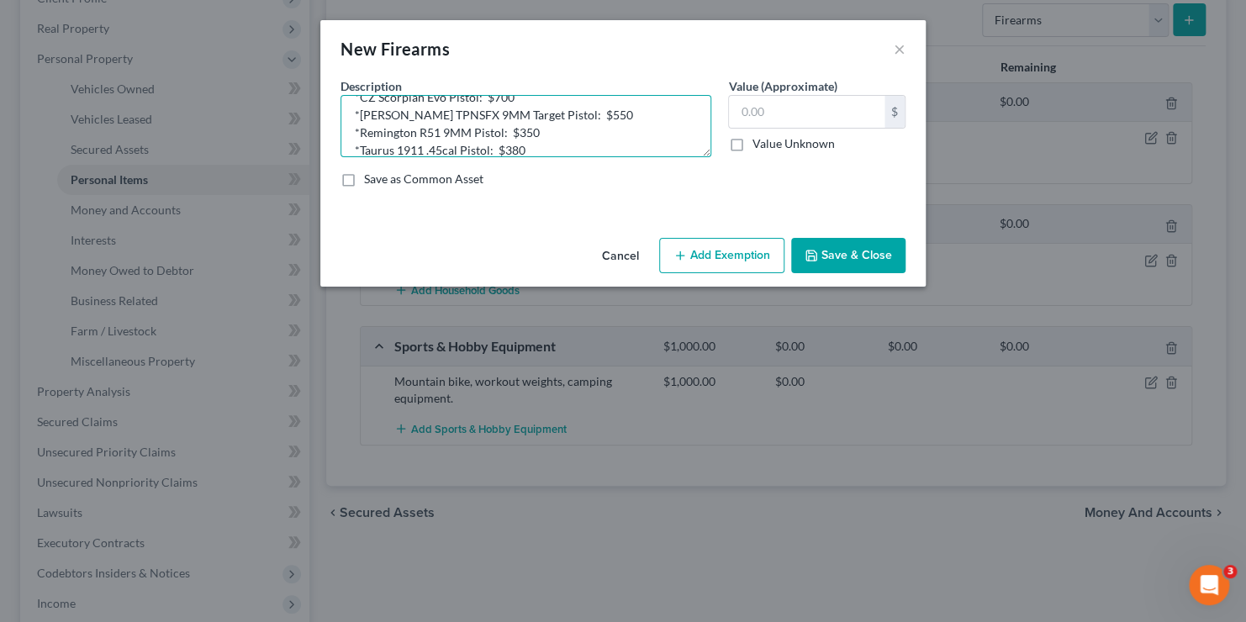
type textarea "*Custom .308 Semi-Automatic AR-10 Battle Rifle: Vseven Brand-16" Heavy Barrel: …"
type input "8,000.00"
click at [859, 256] on button "Save & Close" at bounding box center [848, 255] width 114 height 35
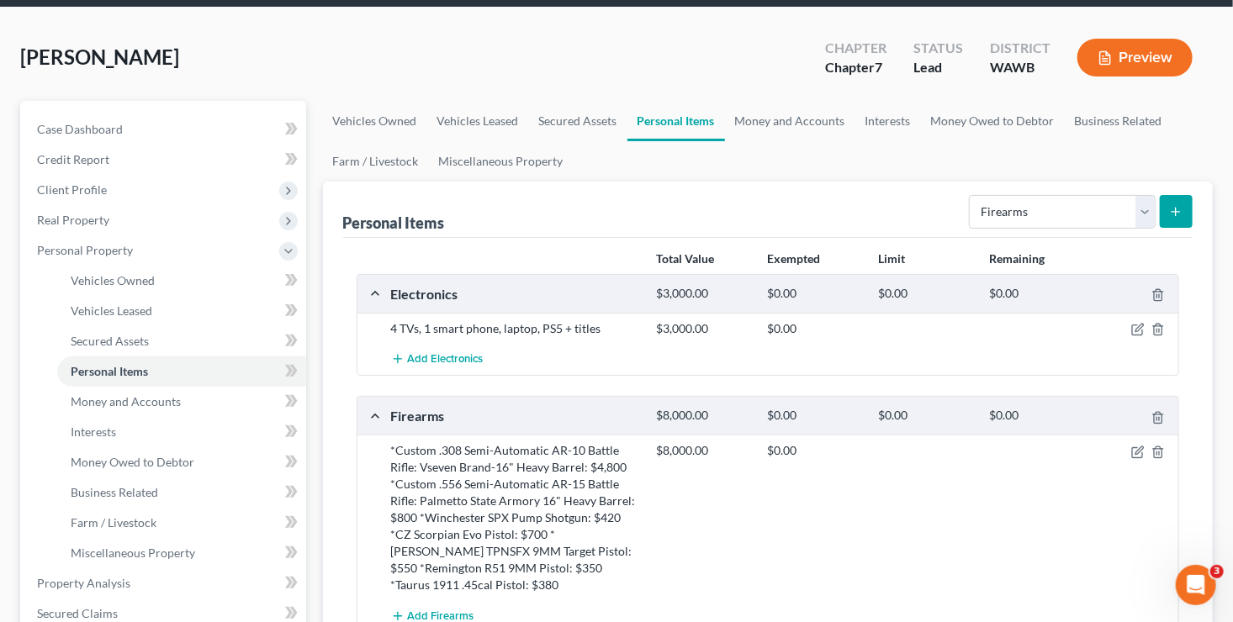
scroll to position [0, 0]
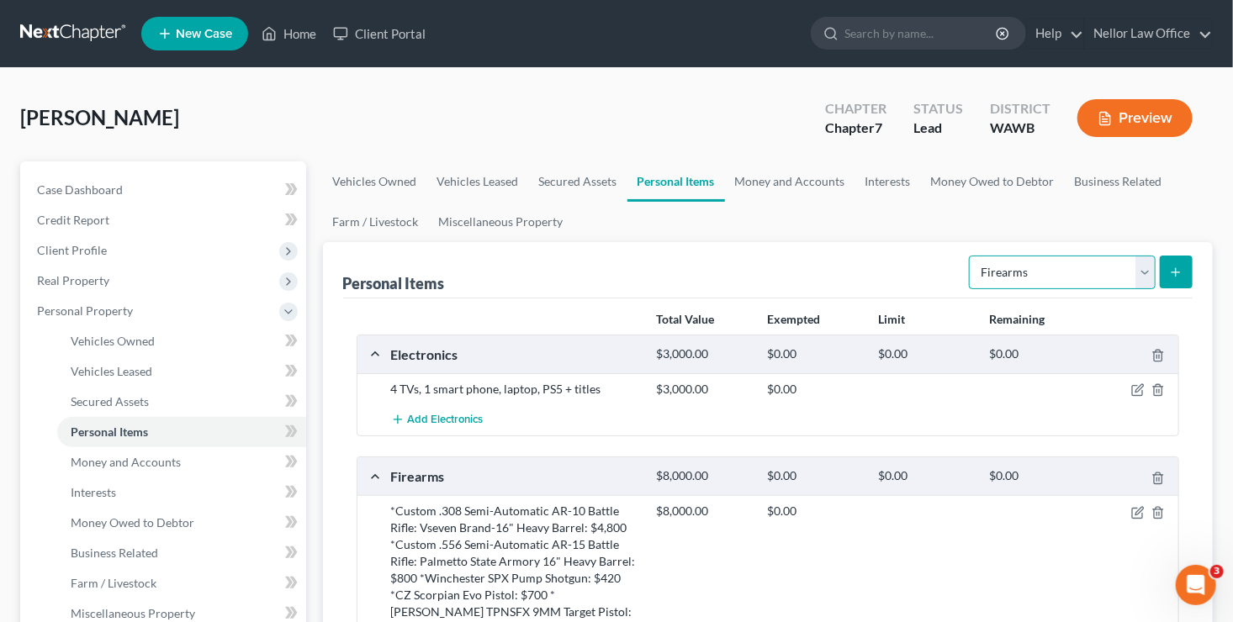
click at [1151, 262] on select "Select Item Type Clothing Collectibles Of Value Electronics Firearms Household …" at bounding box center [1062, 273] width 187 height 34
select select "clothing"
click at [971, 256] on select "Select Item Type Clothing Collectibles Of Value Electronics Firearms Household …" at bounding box center [1062, 273] width 187 height 34
click at [1169, 272] on icon "submit" at bounding box center [1175, 272] width 13 height 13
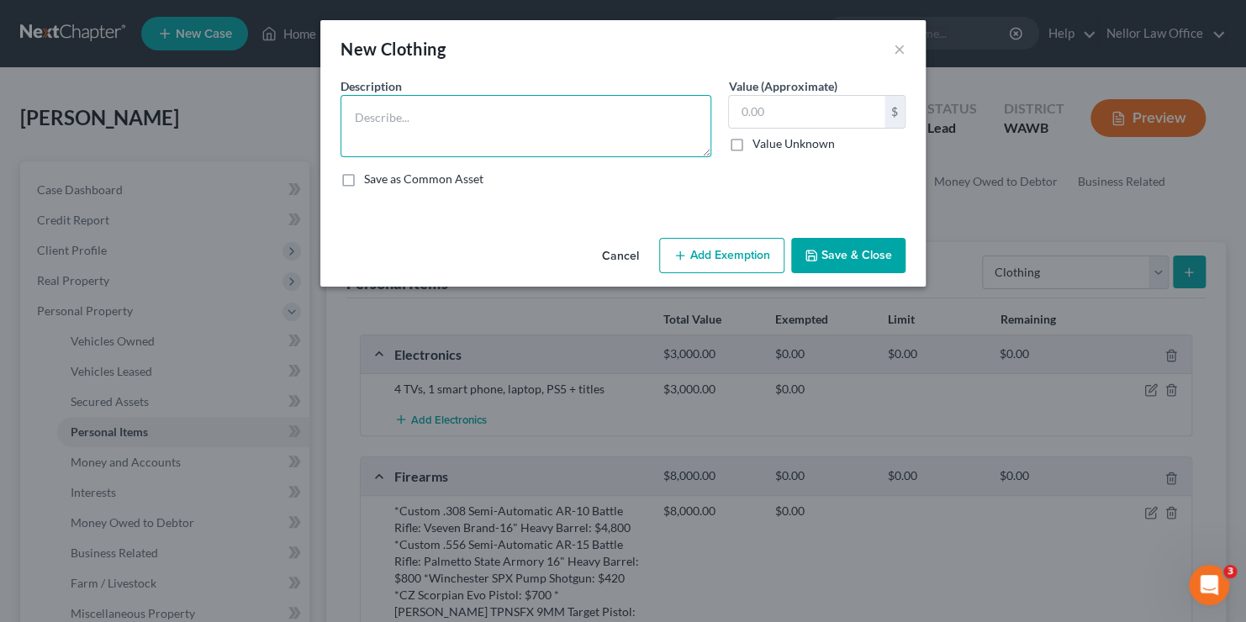
click at [477, 131] on textarea at bounding box center [526, 126] width 371 height 62
type textarea "Personal wearing apparel"
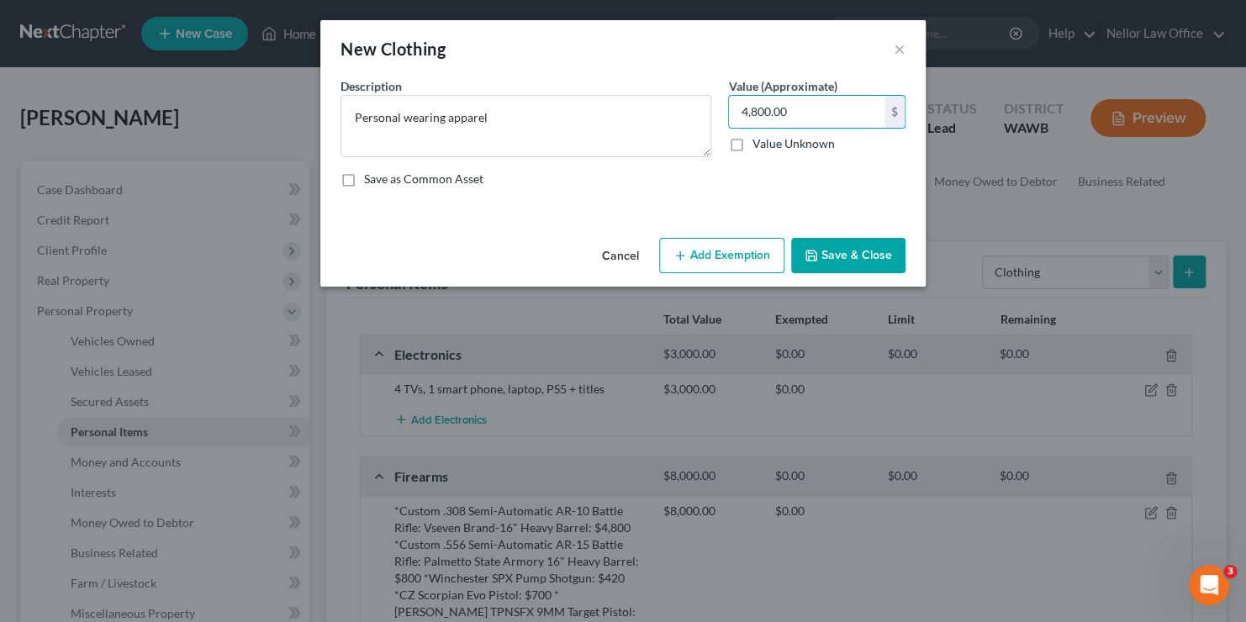
type input "4,800.00"
click at [870, 255] on button "Save & Close" at bounding box center [848, 255] width 114 height 35
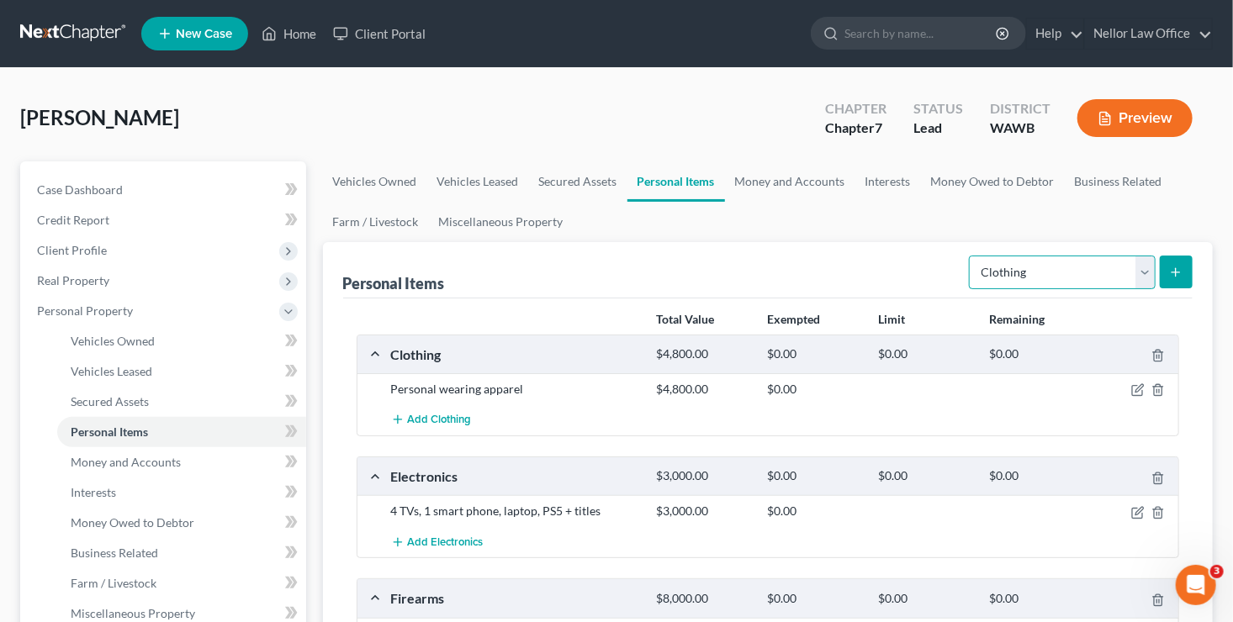
click at [1147, 277] on select "Select Item Type Clothing Collectibles Of Value Electronics Firearms Household …" at bounding box center [1062, 273] width 187 height 34
select select "jewelry"
click at [971, 256] on select "Select Item Type Clothing Collectibles Of Value Electronics Firearms Household …" at bounding box center [1062, 273] width 187 height 34
click at [1177, 267] on icon "submit" at bounding box center [1175, 272] width 13 height 13
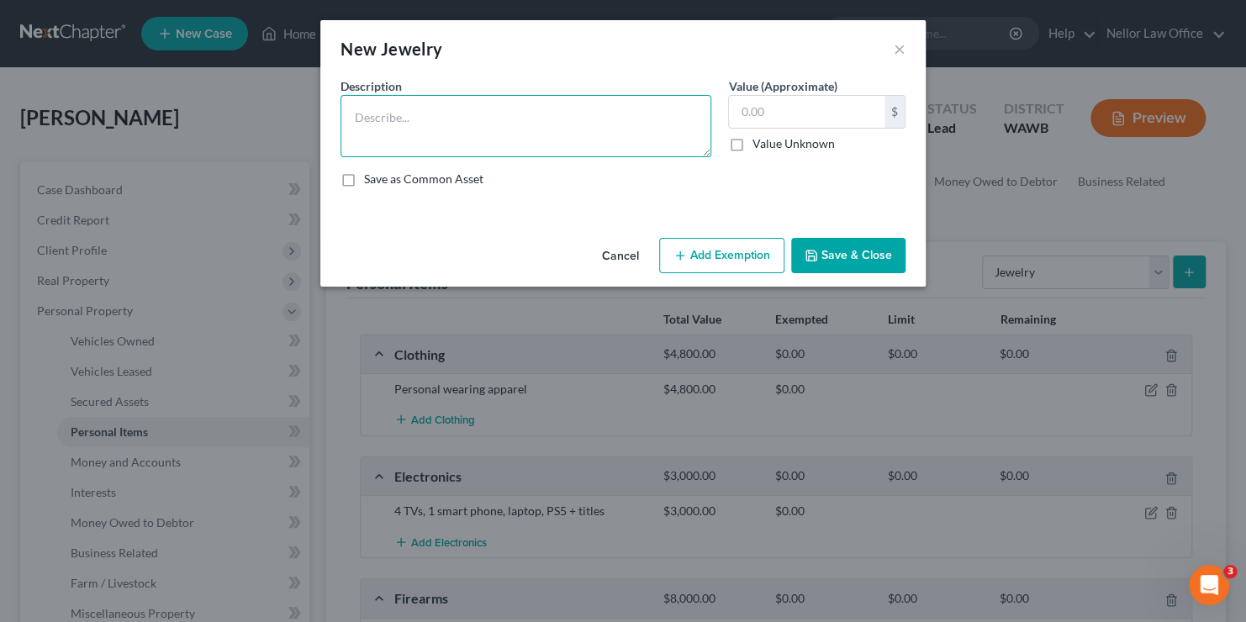
click at [520, 130] on textarea at bounding box center [526, 126] width 371 height 62
type textarea "Wedding band, class ring, diamond necklace, costume jewelry"
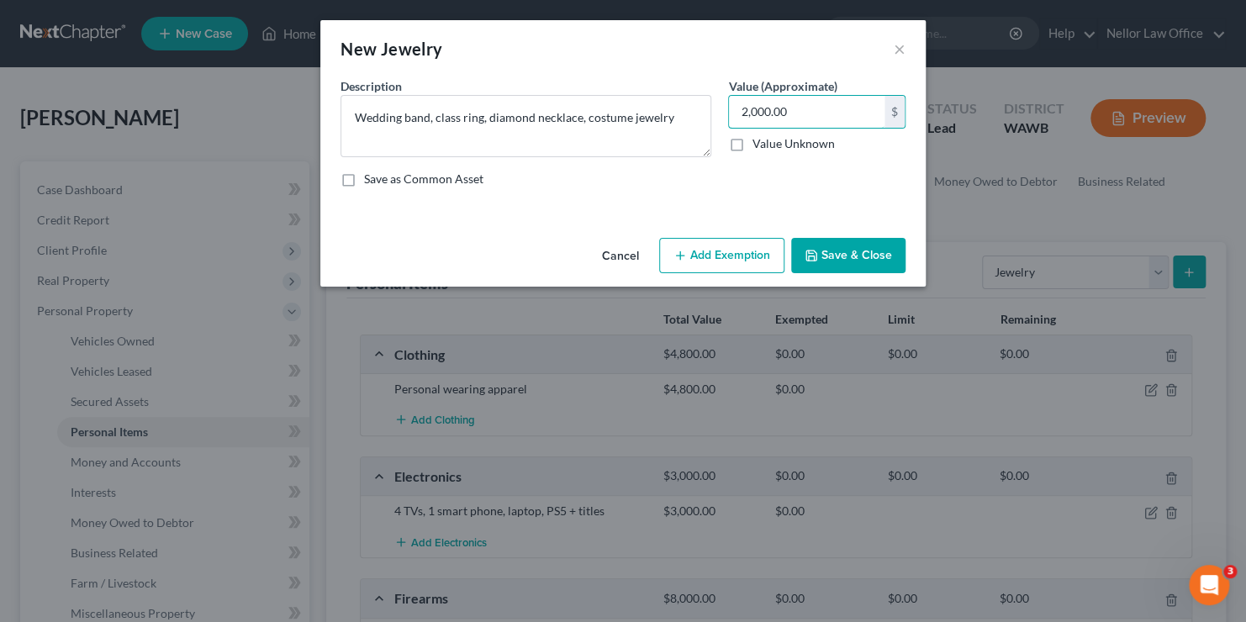
type input "2,000.00"
click at [864, 256] on button "Save & Close" at bounding box center [848, 255] width 114 height 35
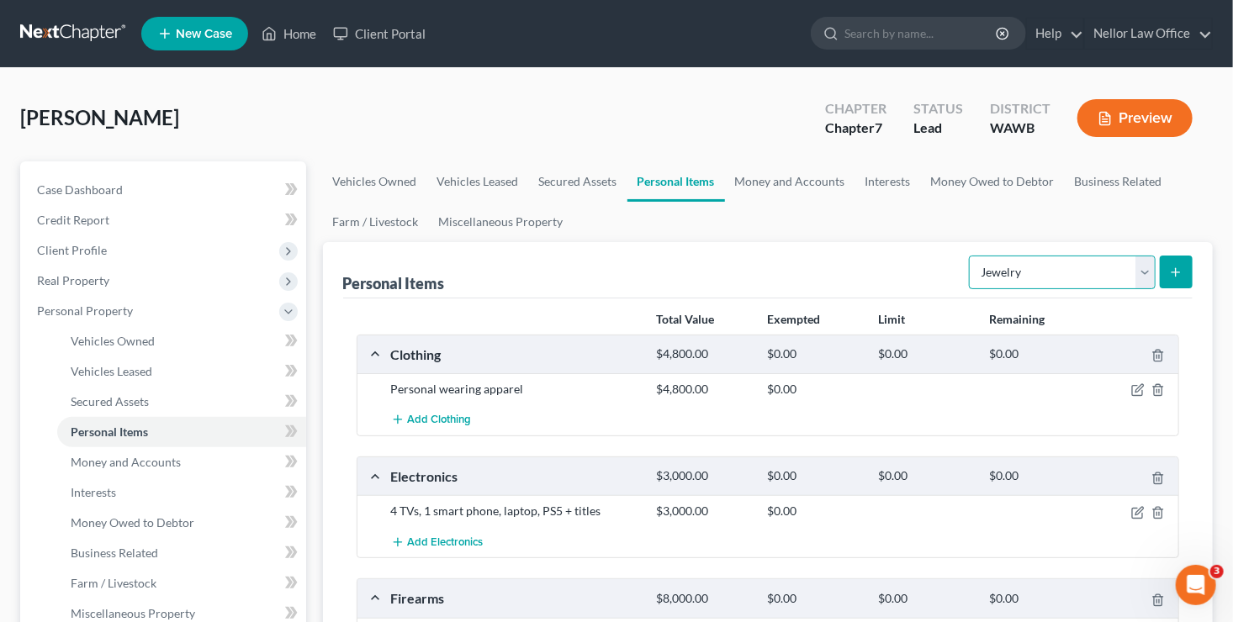
click at [1142, 272] on select "Select Item Type Clothing Collectibles Of Value Electronics Firearms Household …" at bounding box center [1062, 273] width 187 height 34
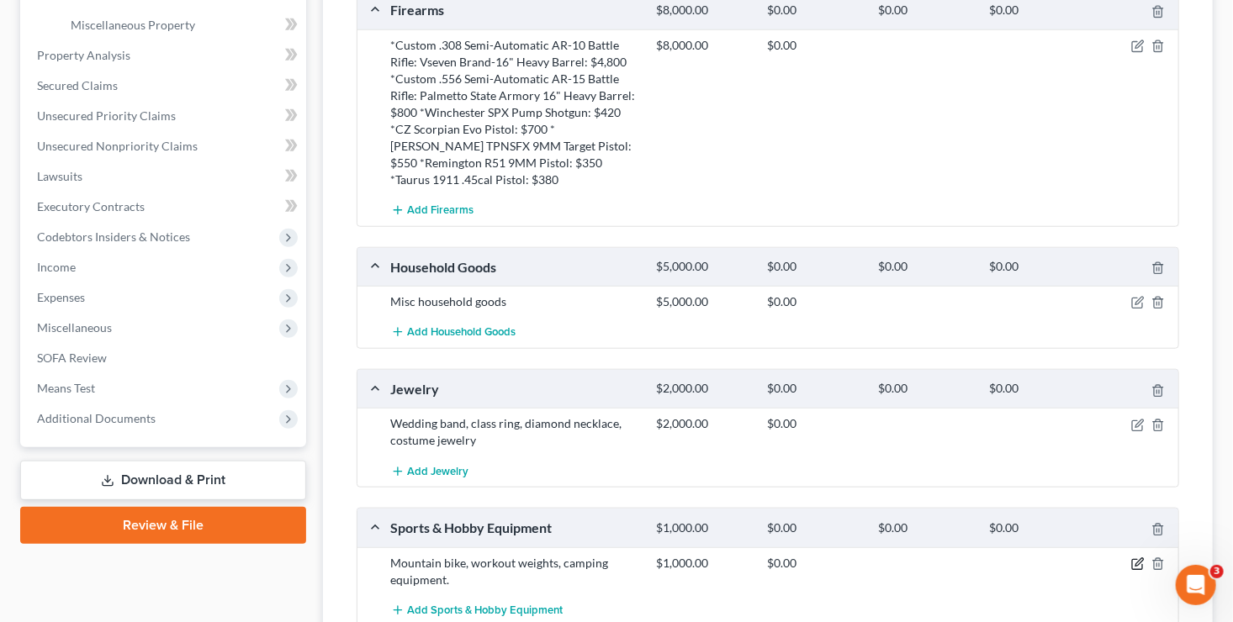
scroll to position [730, 0]
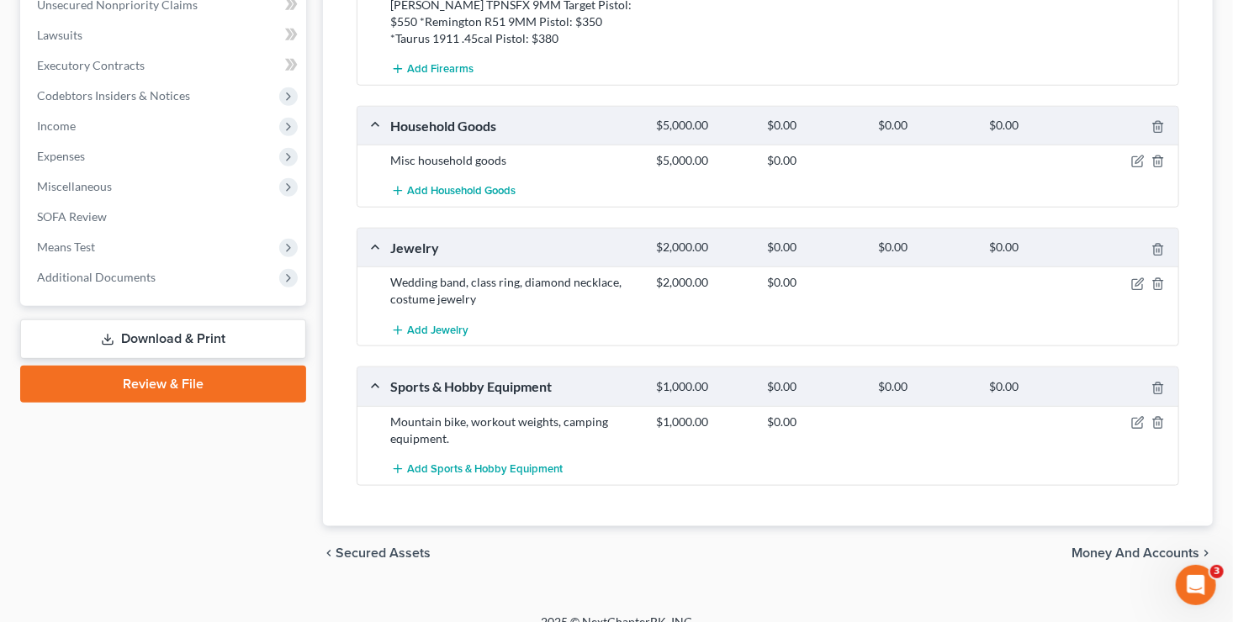
click at [1132, 547] on span "Money and Accounts" at bounding box center [1135, 553] width 128 height 13
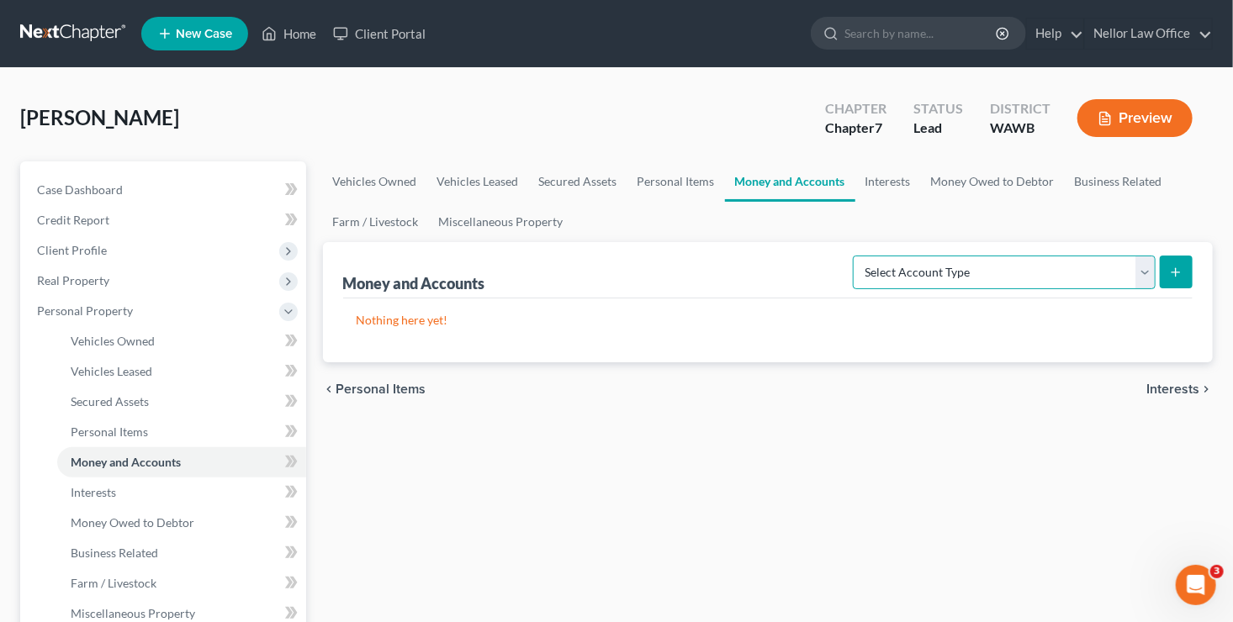
click at [1150, 272] on select "Select Account Type Brokerage Cash on Hand Certificates of Deposit Checking Acc…" at bounding box center [1004, 273] width 303 height 34
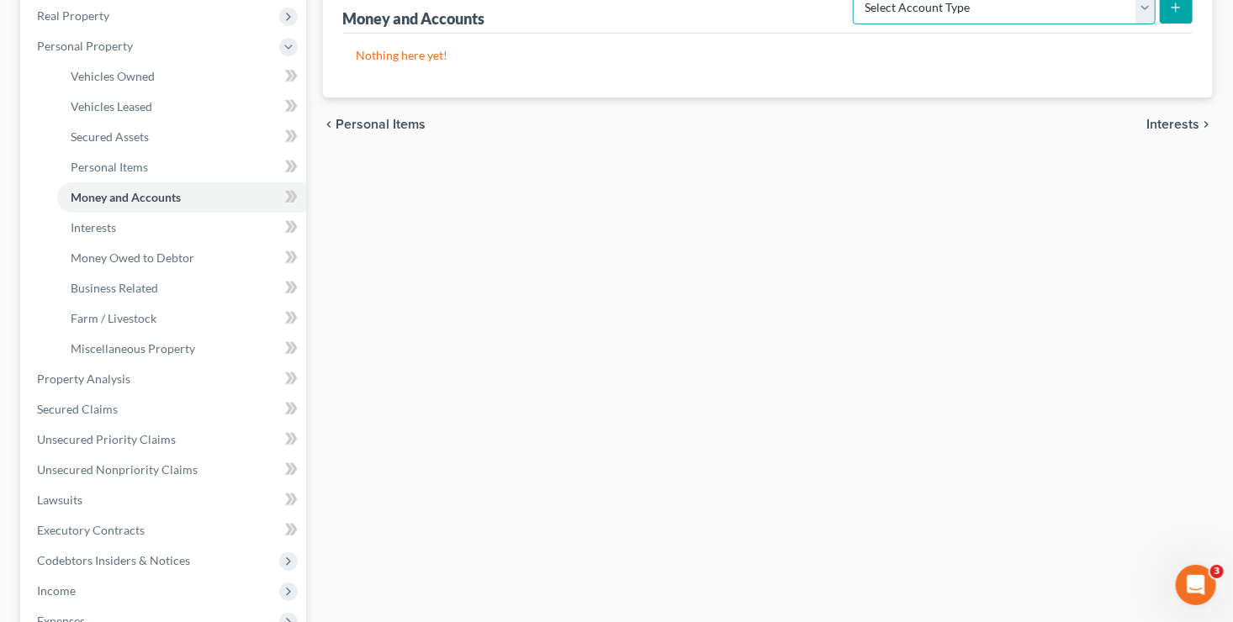
scroll to position [152, 0]
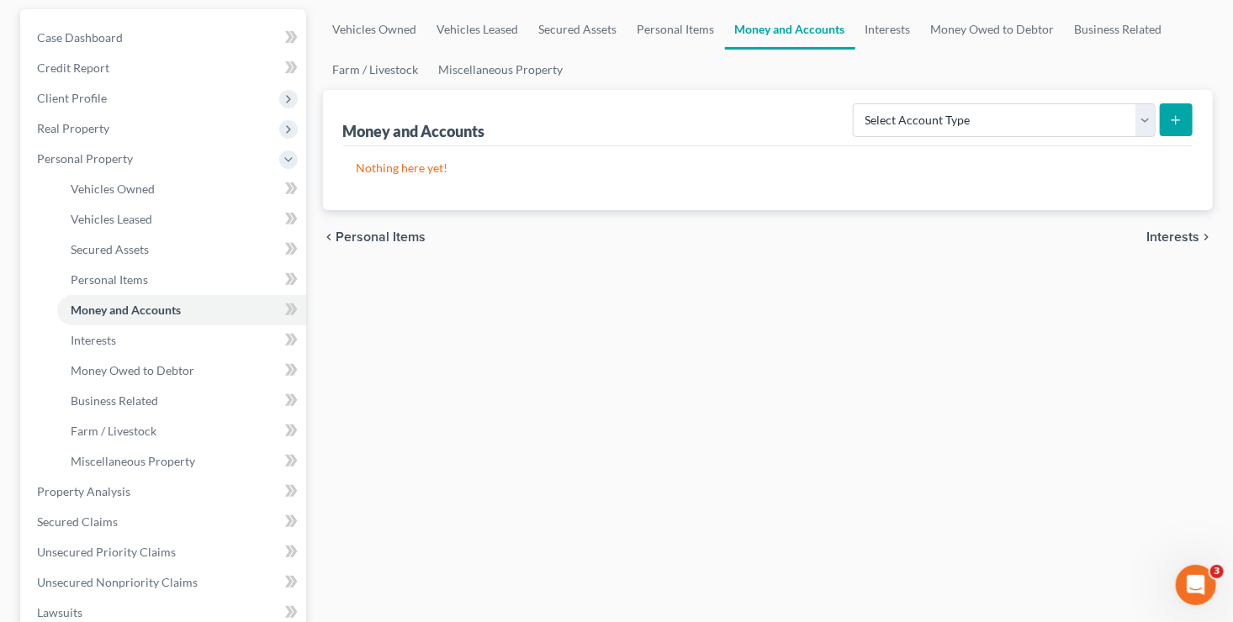
click at [1183, 230] on span "Interests" at bounding box center [1172, 236] width 53 height 13
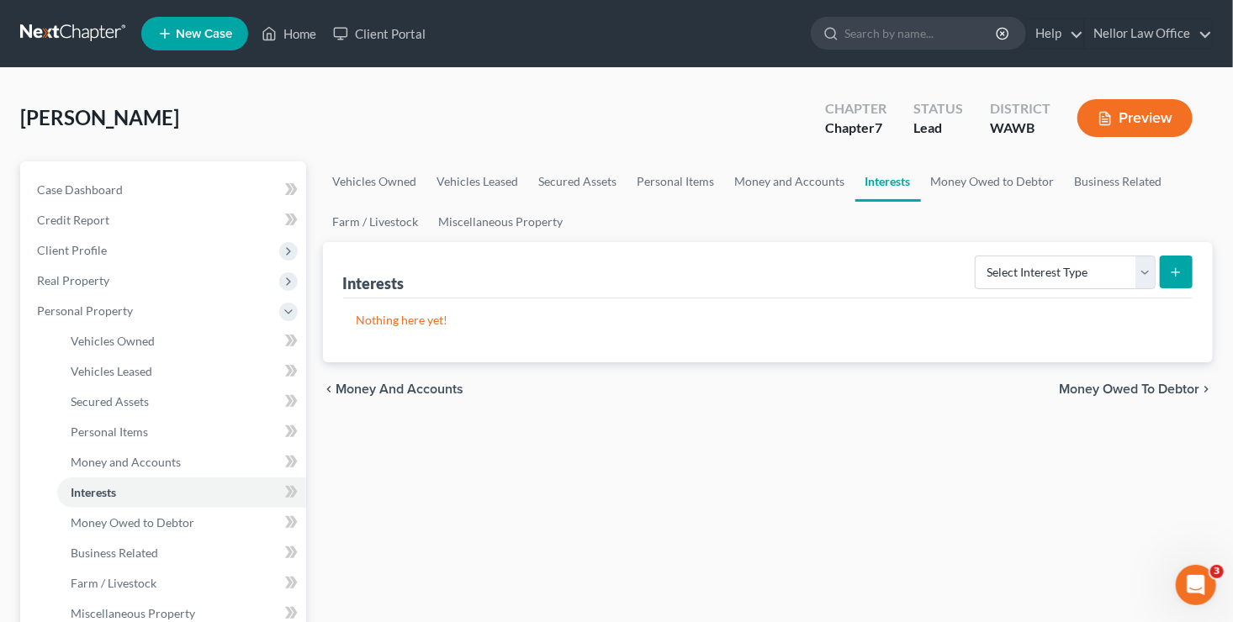
click at [1124, 383] on span "Money Owed to Debtor" at bounding box center [1129, 389] width 140 height 13
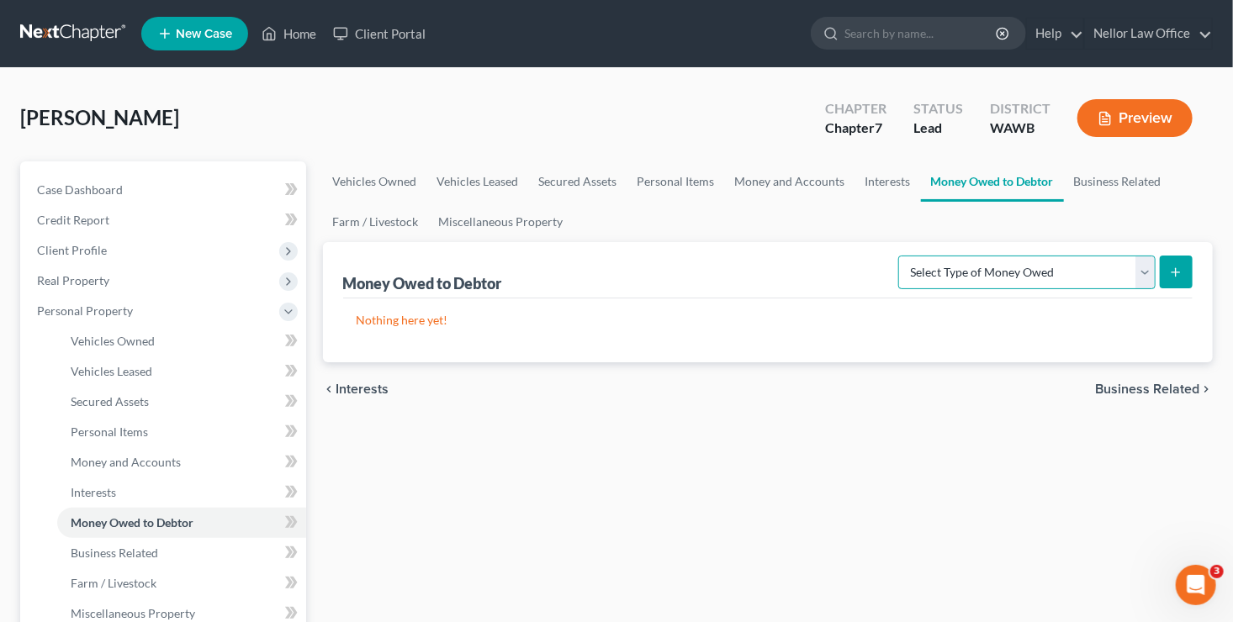
click at [1145, 272] on select "Select Type of Money Owed Accounts Receivable Alimony Child Support Claims Agai…" at bounding box center [1026, 273] width 257 height 34
select select "expected_tax_refund"
click at [902, 256] on select "Select Type of Money Owed Accounts Receivable Alimony Child Support Claims Agai…" at bounding box center [1026, 273] width 257 height 34
click at [1182, 268] on icon "submit" at bounding box center [1175, 272] width 13 height 13
select select "0"
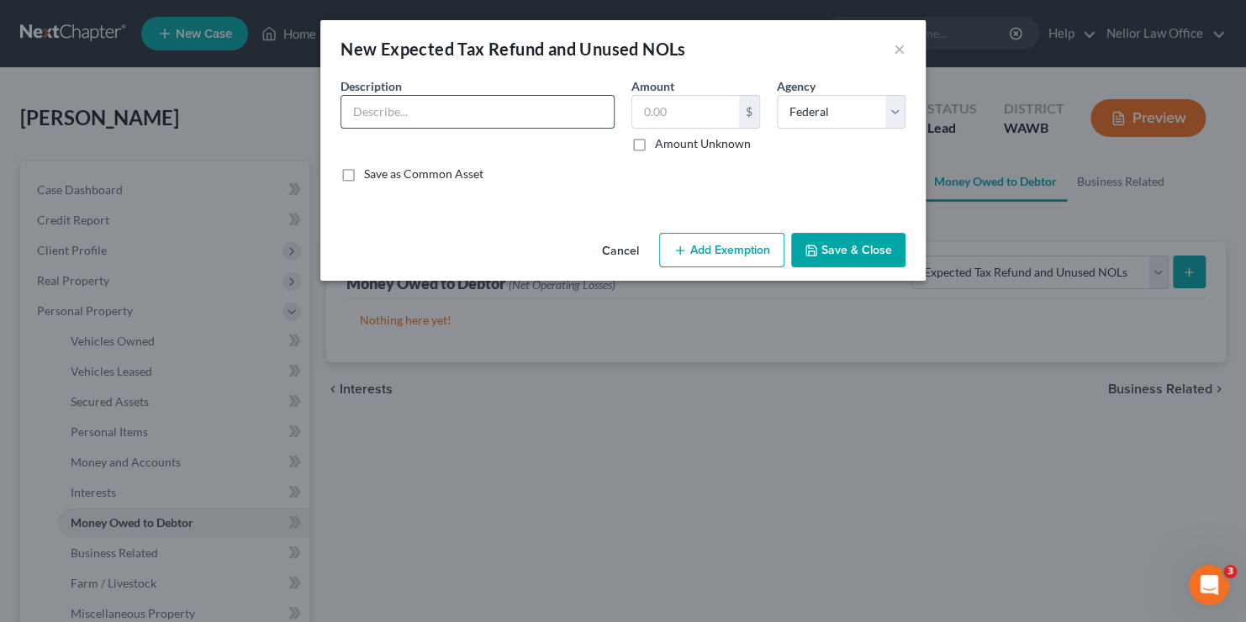
click at [491, 105] on input "text" at bounding box center [477, 112] width 272 height 32
type input "Filed extension, estimate of refund based on previous years"
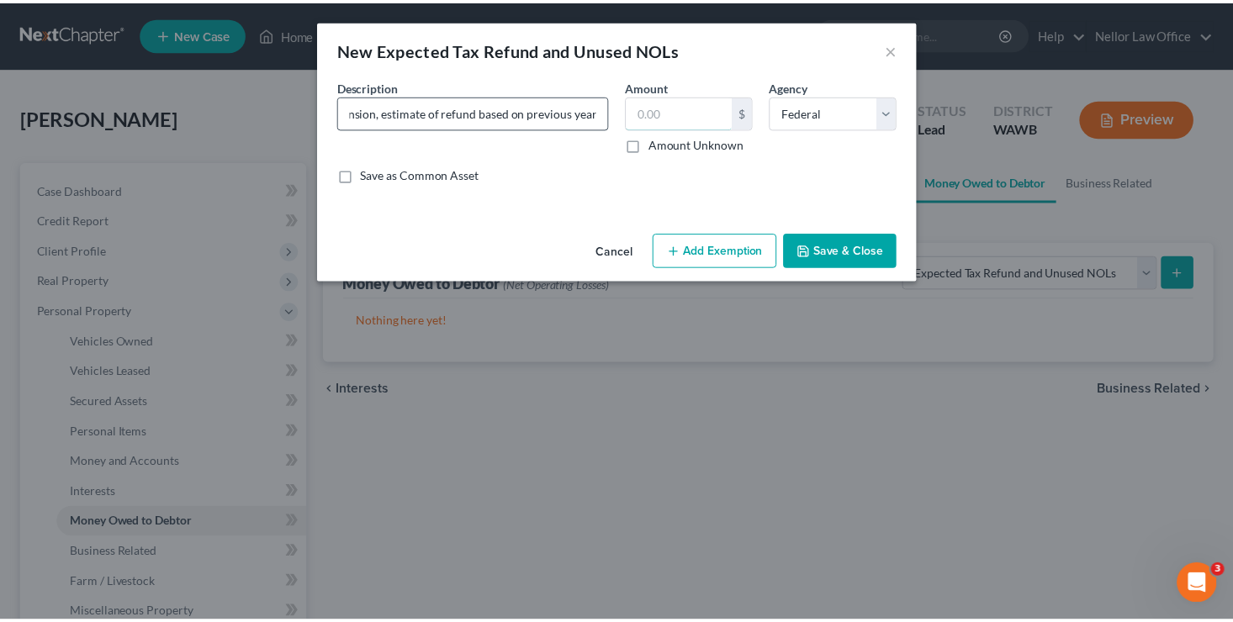
scroll to position [0, 0]
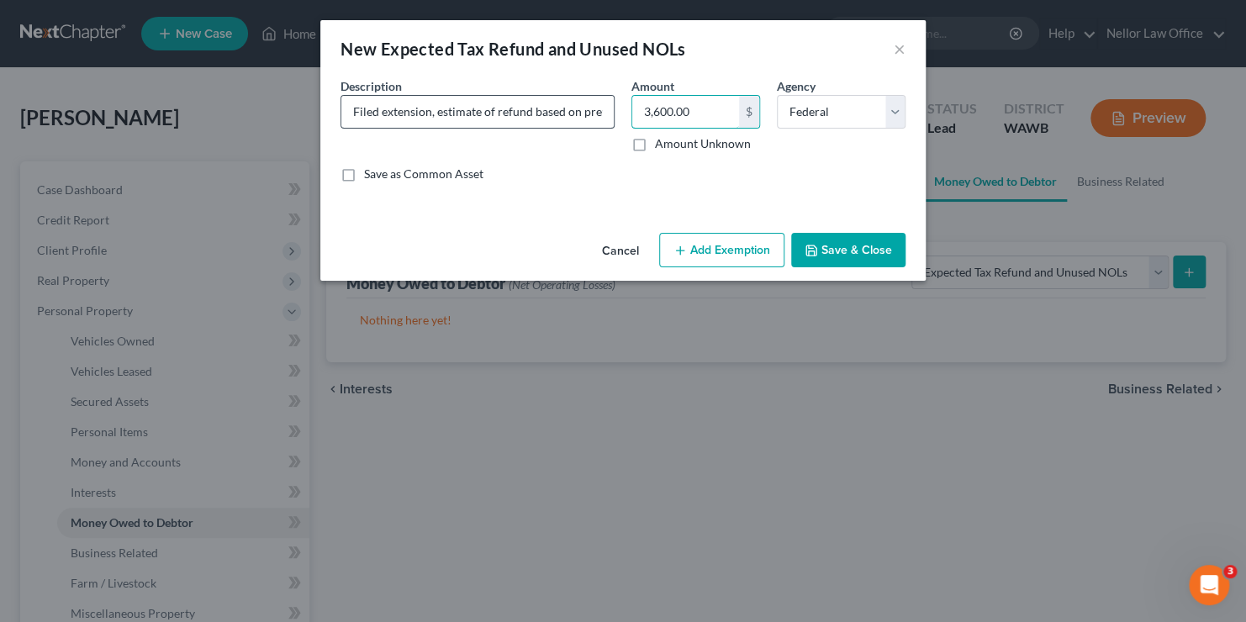
type input "3,600.00"
click at [820, 241] on button "Save & Close" at bounding box center [848, 250] width 114 height 35
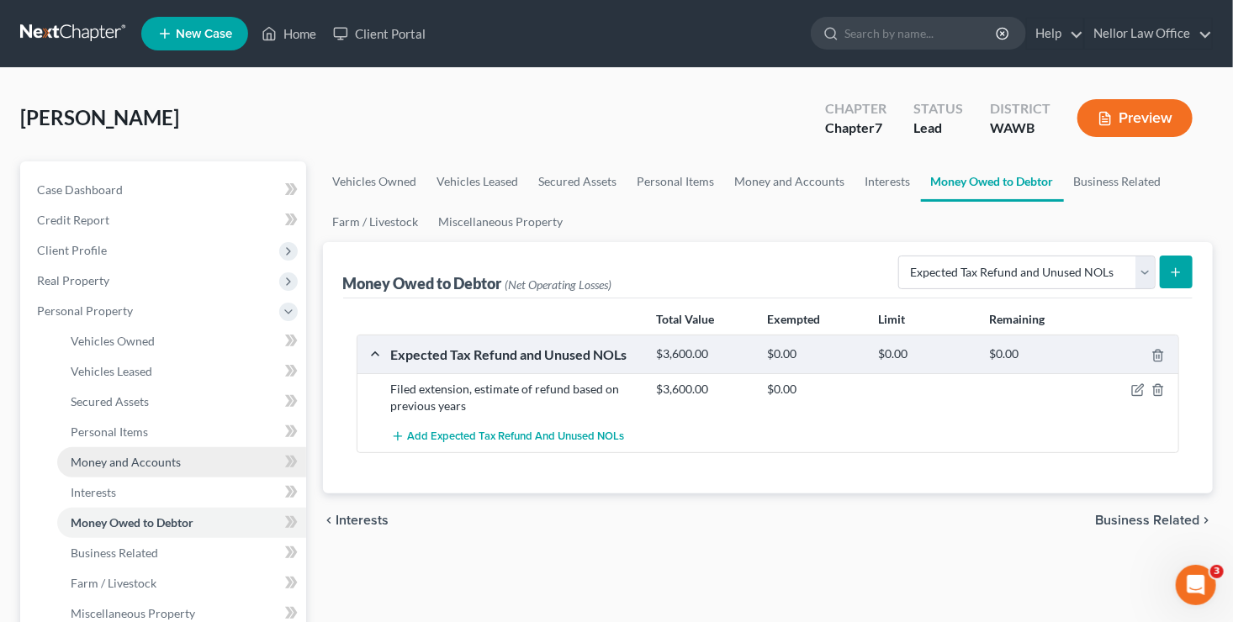
click at [127, 468] on span "Money and Accounts" at bounding box center [126, 462] width 110 height 14
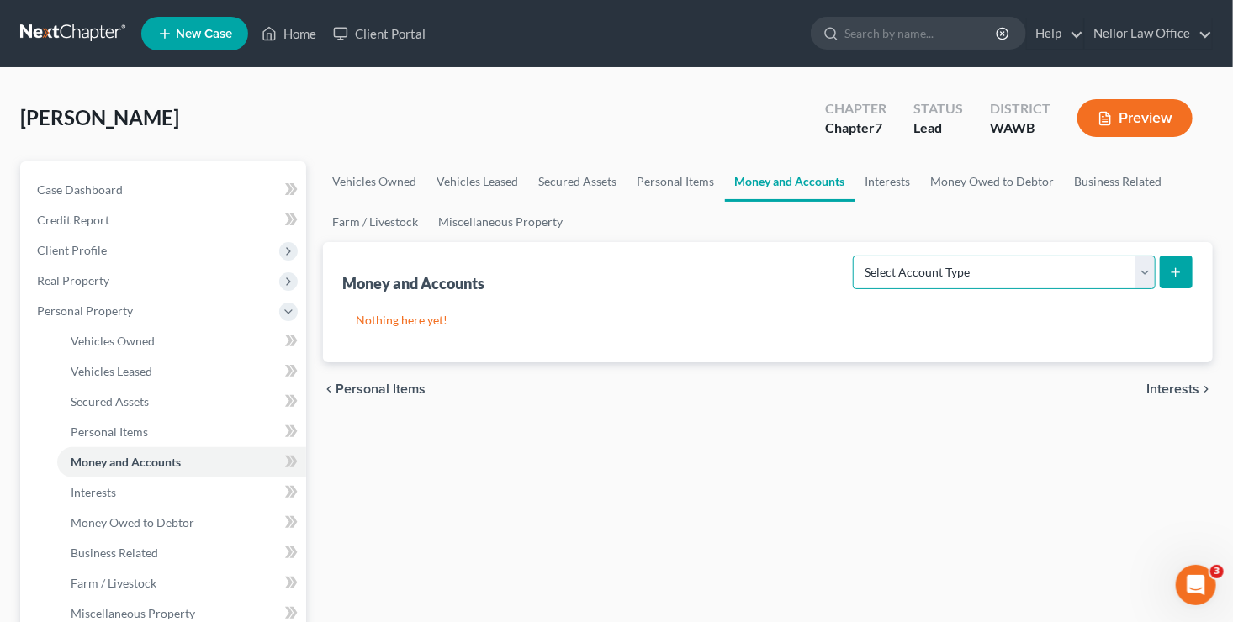
click at [1150, 269] on select "Select Account Type Brokerage Cash on Hand Certificates of Deposit Checking Acc…" at bounding box center [1004, 273] width 303 height 34
select select "checking"
click at [857, 256] on select "Select Account Type Brokerage Cash on Hand Certificates of Deposit Checking Acc…" at bounding box center [1004, 273] width 303 height 34
click at [1183, 269] on button "submit" at bounding box center [1176, 272] width 33 height 33
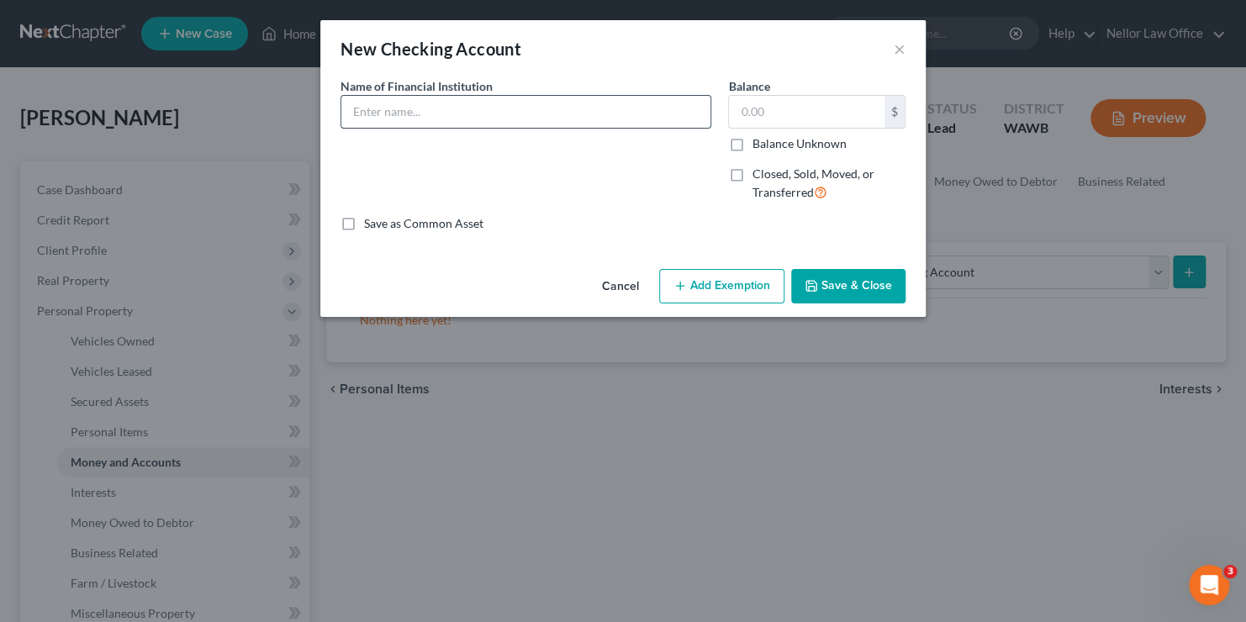
click at [457, 113] on input "text" at bounding box center [525, 112] width 369 height 32
type input "Bank of America"
type input "212.00"
click at [849, 279] on button "Save & Close" at bounding box center [848, 286] width 114 height 35
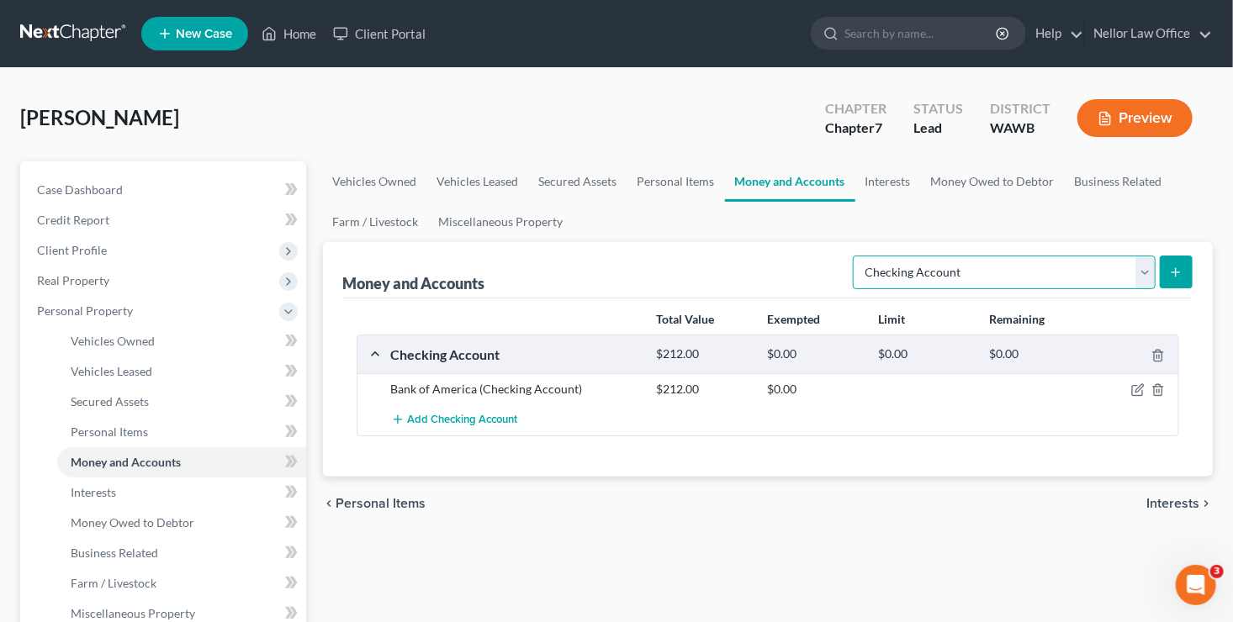
click at [1145, 265] on select "Select Account Type Brokerage Cash on Hand Certificates of Deposit Checking Acc…" at bounding box center [1004, 273] width 303 height 34
select select "savings"
click at [857, 256] on select "Select Account Type Brokerage Cash on Hand Certificates of Deposit Checking Acc…" at bounding box center [1004, 273] width 303 height 34
click at [1179, 266] on icon "submit" at bounding box center [1175, 272] width 13 height 13
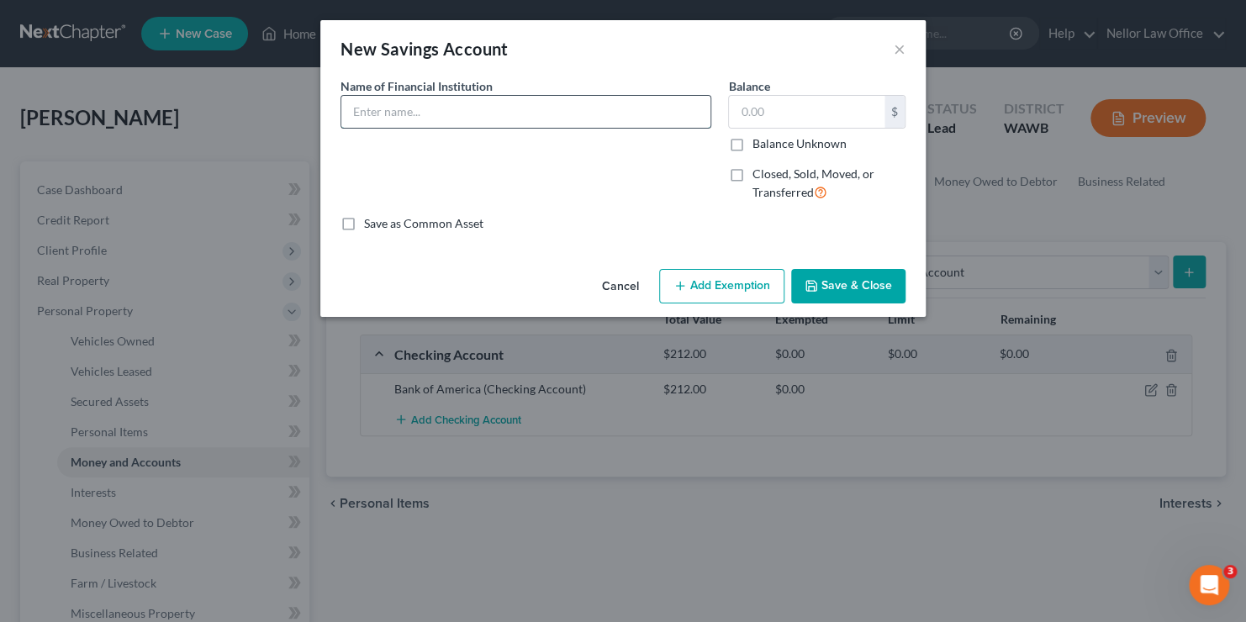
click at [490, 118] on input "text" at bounding box center [525, 112] width 369 height 32
type input "Bank of America"
type input "500.00"
click at [838, 280] on button "Save & Close" at bounding box center [848, 286] width 114 height 35
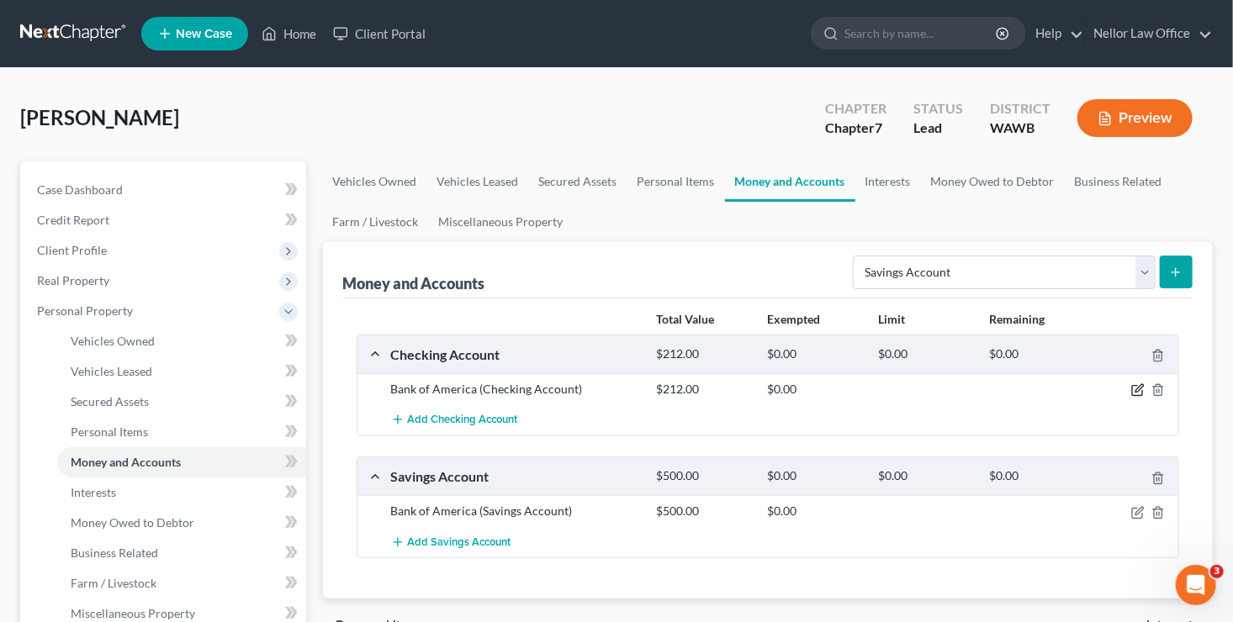
click at [1140, 384] on icon "button" at bounding box center [1137, 389] width 13 height 13
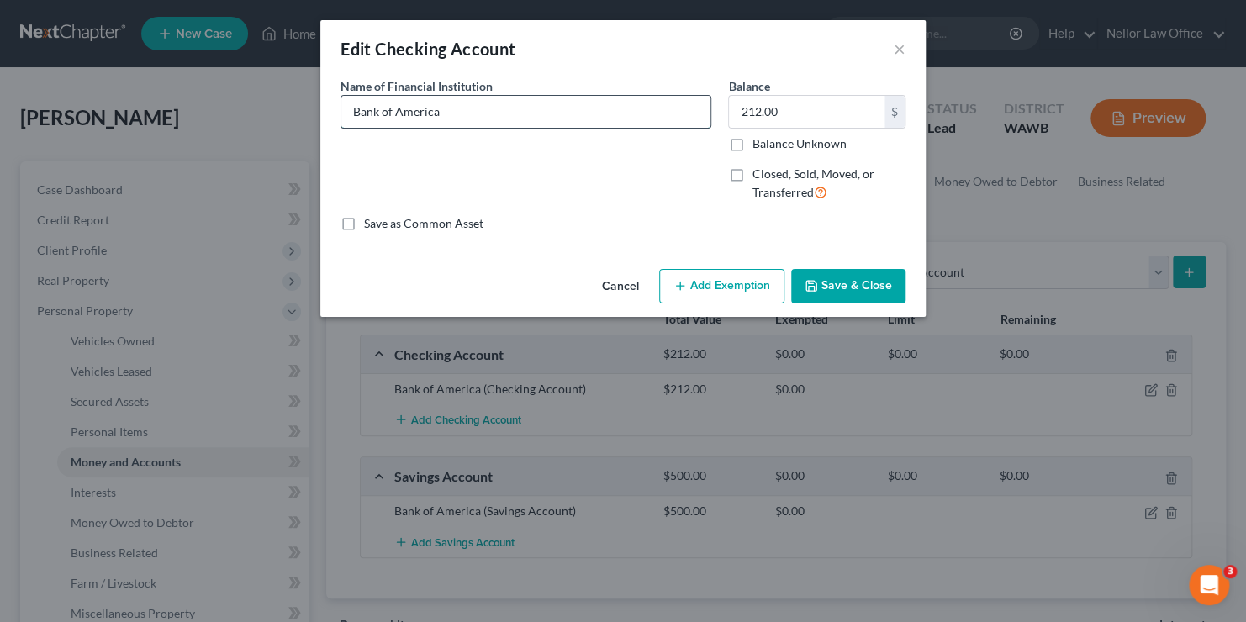
click at [540, 114] on input "Bank of America" at bounding box center [525, 112] width 369 height 32
type input "Bank of America #3692"
click at [875, 280] on button "Save & Close" at bounding box center [848, 286] width 114 height 35
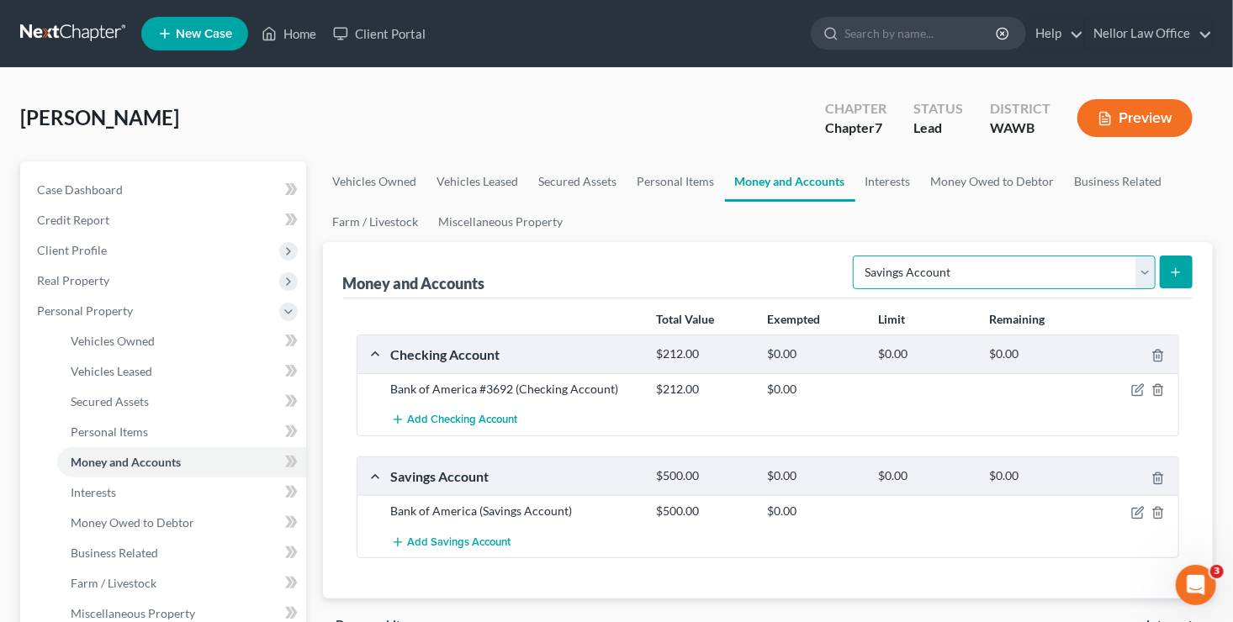
click at [1145, 271] on select "Select Account Type Brokerage Cash on Hand Certificates of Deposit Checking Acc…" at bounding box center [1004, 273] width 303 height 34
click at [857, 256] on select "Select Account Type Brokerage Cash on Hand Certificates of Deposit Checking Acc…" at bounding box center [1004, 273] width 303 height 34
click at [1176, 269] on line "submit" at bounding box center [1176, 272] width 0 height 8
click at [1178, 262] on button "submit" at bounding box center [1176, 272] width 33 height 33
click at [1094, 267] on select "Select Account Type Brokerage Cash on Hand Certificates of Deposit Checking Acc…" at bounding box center [1004, 273] width 303 height 34
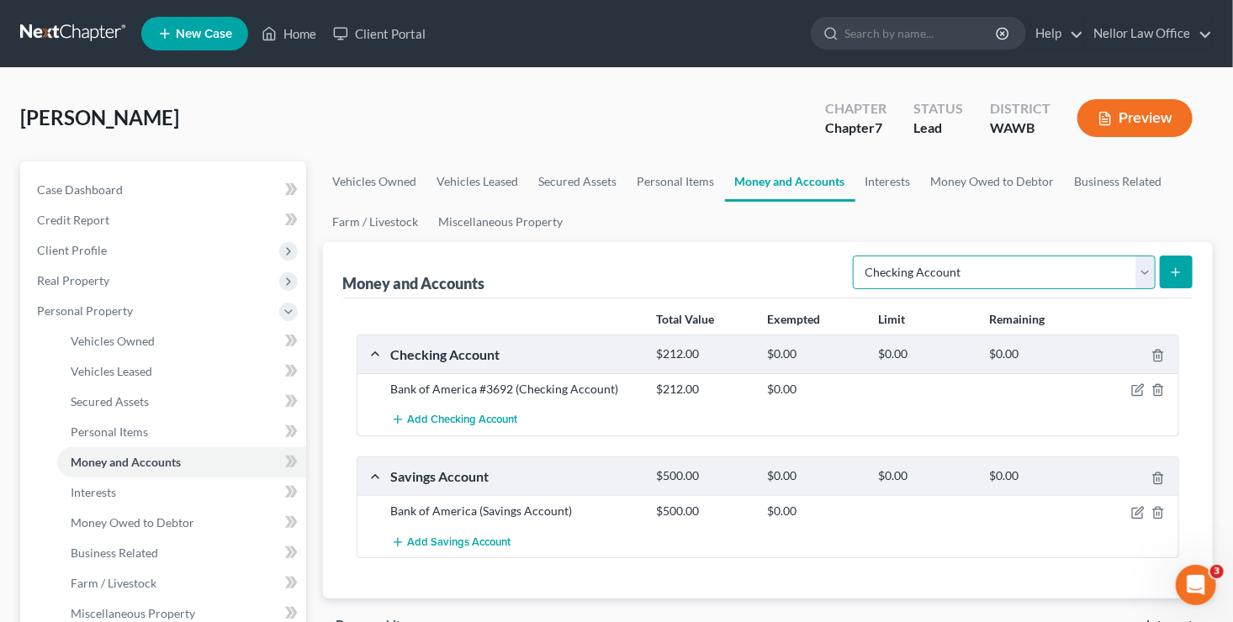
click at [857, 256] on select "Select Account Type Brokerage Cash on Hand Certificates of Deposit Checking Acc…" at bounding box center [1004, 273] width 303 height 34
click at [1182, 272] on icon "submit" at bounding box center [1175, 272] width 13 height 13
click at [1150, 270] on select "Select Account Type Brokerage Cash on Hand Certificates of Deposit Checking Acc…" at bounding box center [1004, 273] width 303 height 34
select select "other"
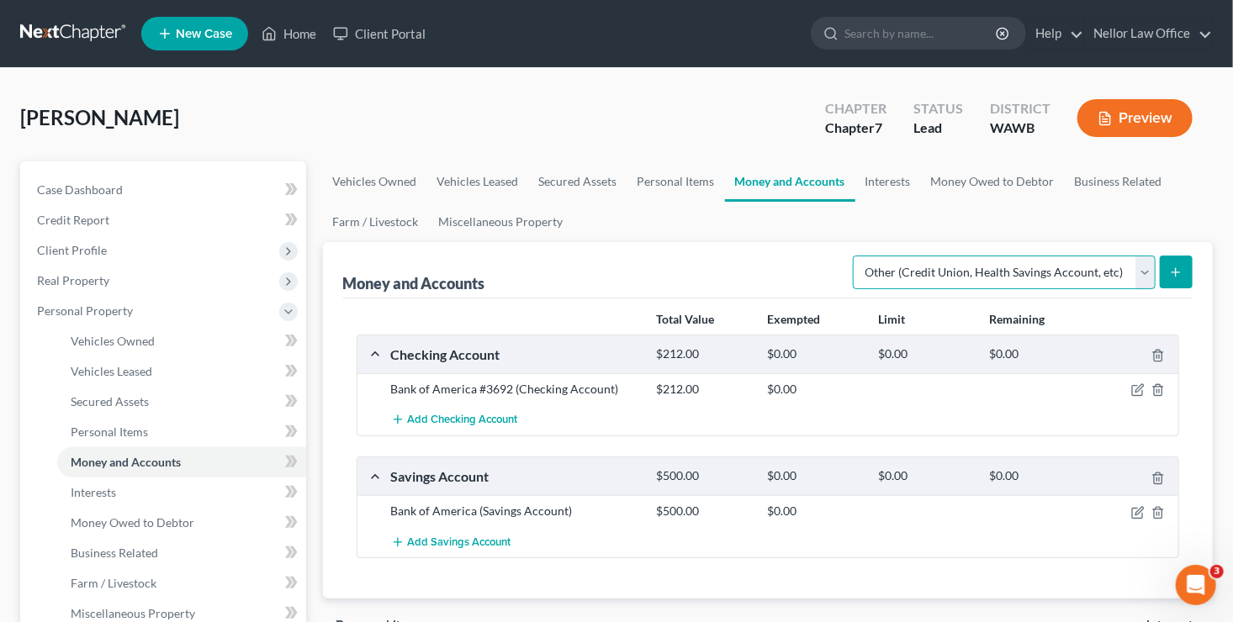
click at [857, 256] on select "Select Account Type Brokerage Cash on Hand Certificates of Deposit Checking Acc…" at bounding box center [1004, 273] width 303 height 34
click at [1175, 266] on icon "submit" at bounding box center [1175, 272] width 13 height 13
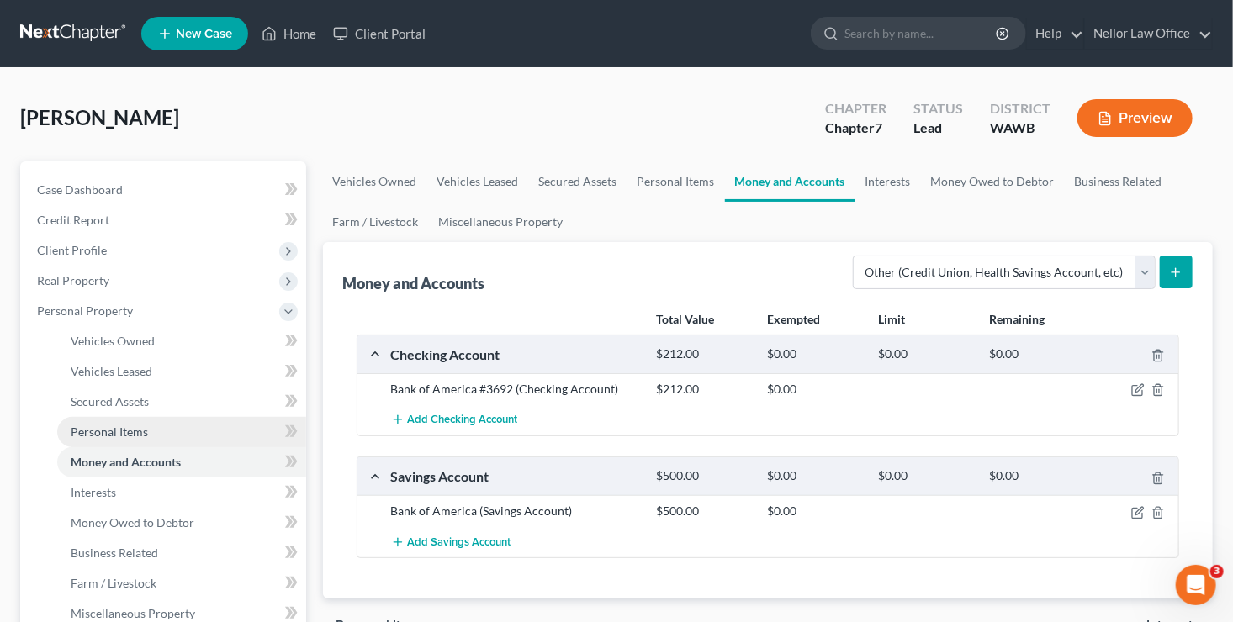
click at [179, 434] on link "Personal Items" at bounding box center [181, 432] width 249 height 30
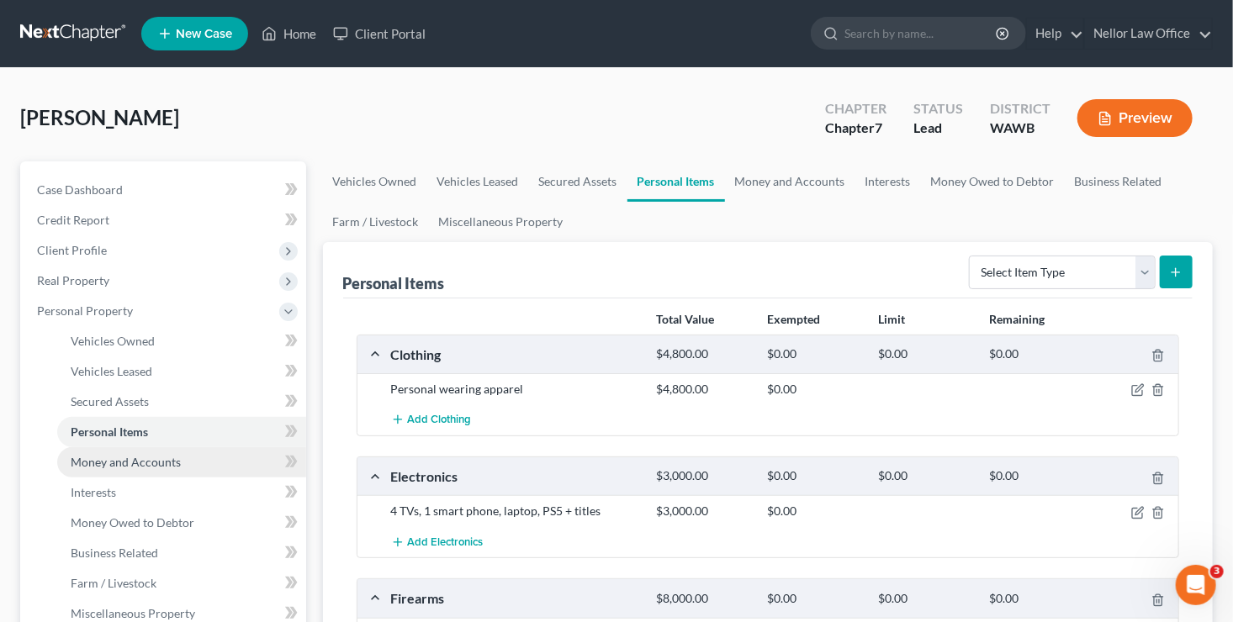
click at [169, 464] on span "Money and Accounts" at bounding box center [126, 462] width 110 height 14
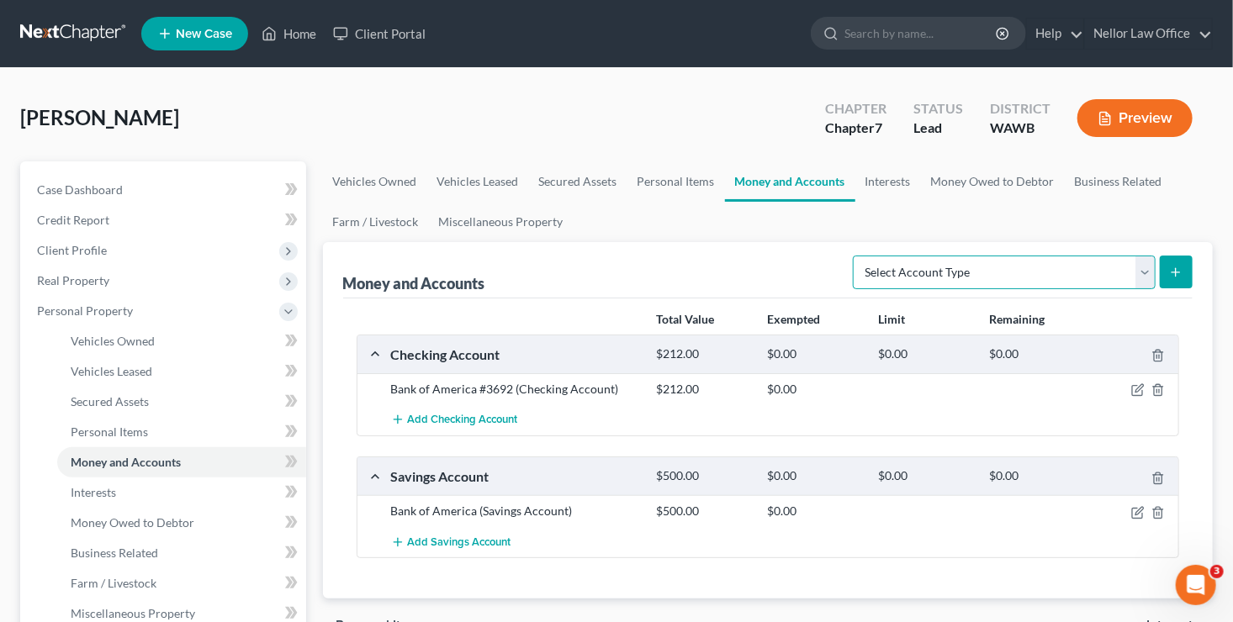
click at [1150, 269] on select "Select Account Type Brokerage Cash on Hand Certificates of Deposit Checking Acc…" at bounding box center [1004, 273] width 303 height 34
select select "checking"
click at [857, 256] on select "Select Account Type Brokerage Cash on Hand Certificates of Deposit Checking Acc…" at bounding box center [1004, 273] width 303 height 34
click at [1184, 269] on button "submit" at bounding box center [1176, 272] width 33 height 33
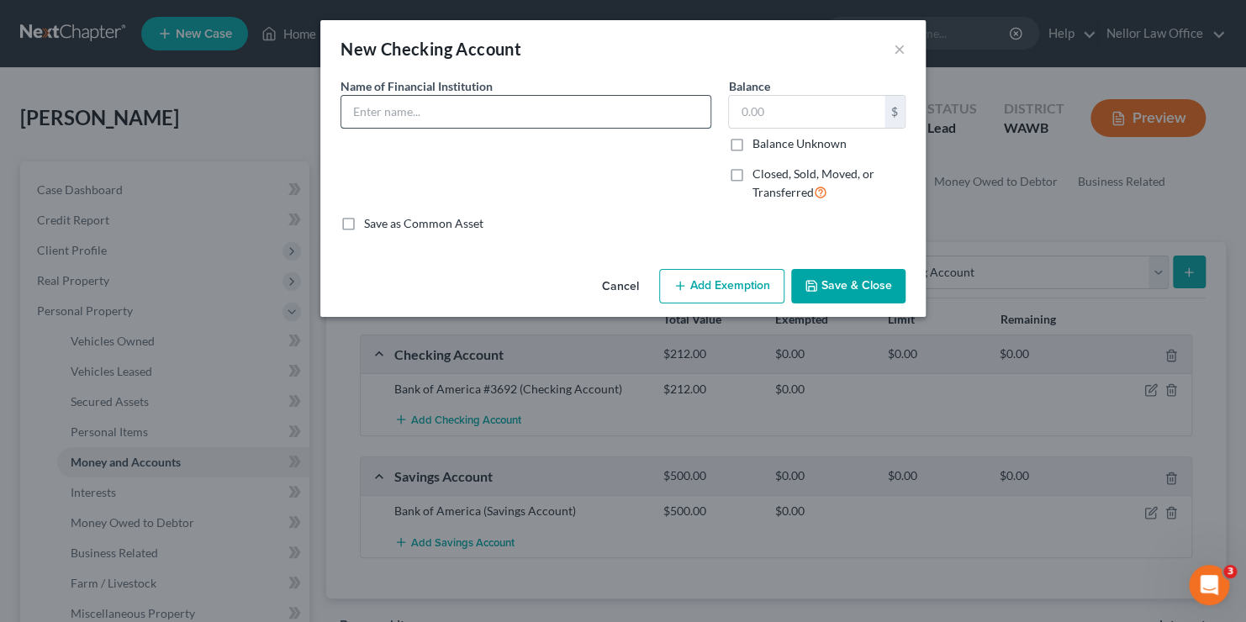
click at [548, 118] on input "text" at bounding box center [525, 112] width 369 height 32
type input "Bank of America #2036"
type input "7.89"
click at [870, 276] on button "Save & Close" at bounding box center [848, 286] width 114 height 35
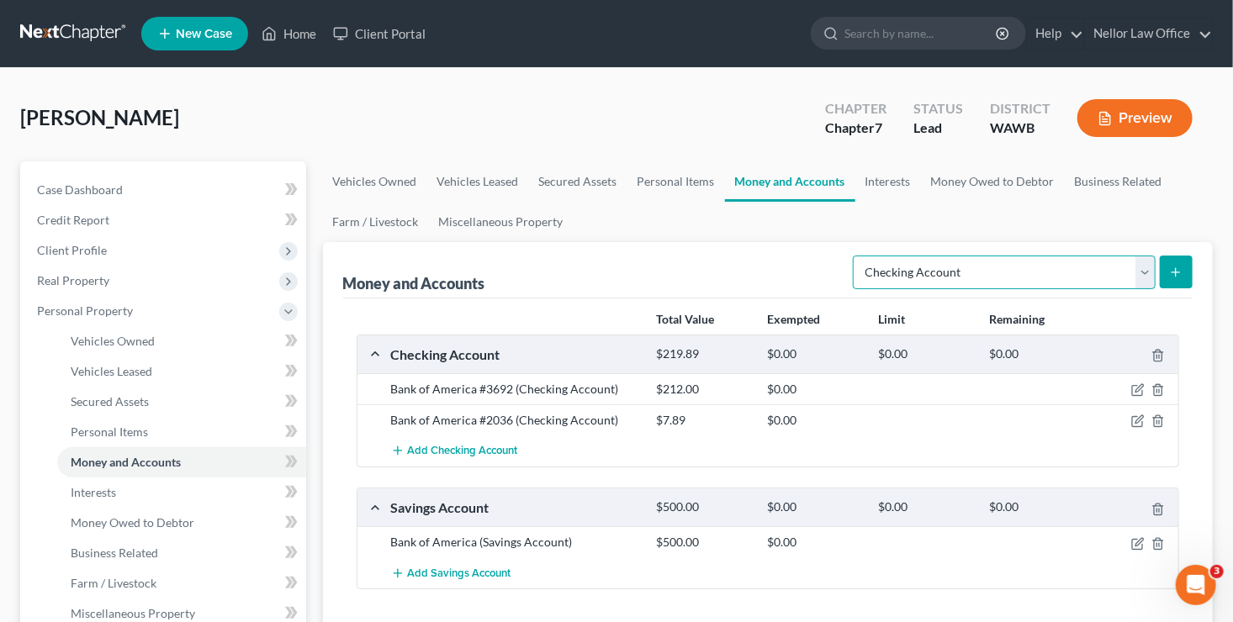
click at [1146, 265] on select "Select Account Type Brokerage Cash on Hand Certificates of Deposit Checking Acc…" at bounding box center [1004, 273] width 303 height 34
select select "other"
click at [857, 256] on select "Select Account Type Brokerage Cash on Hand Certificates of Deposit Checking Acc…" at bounding box center [1004, 273] width 303 height 34
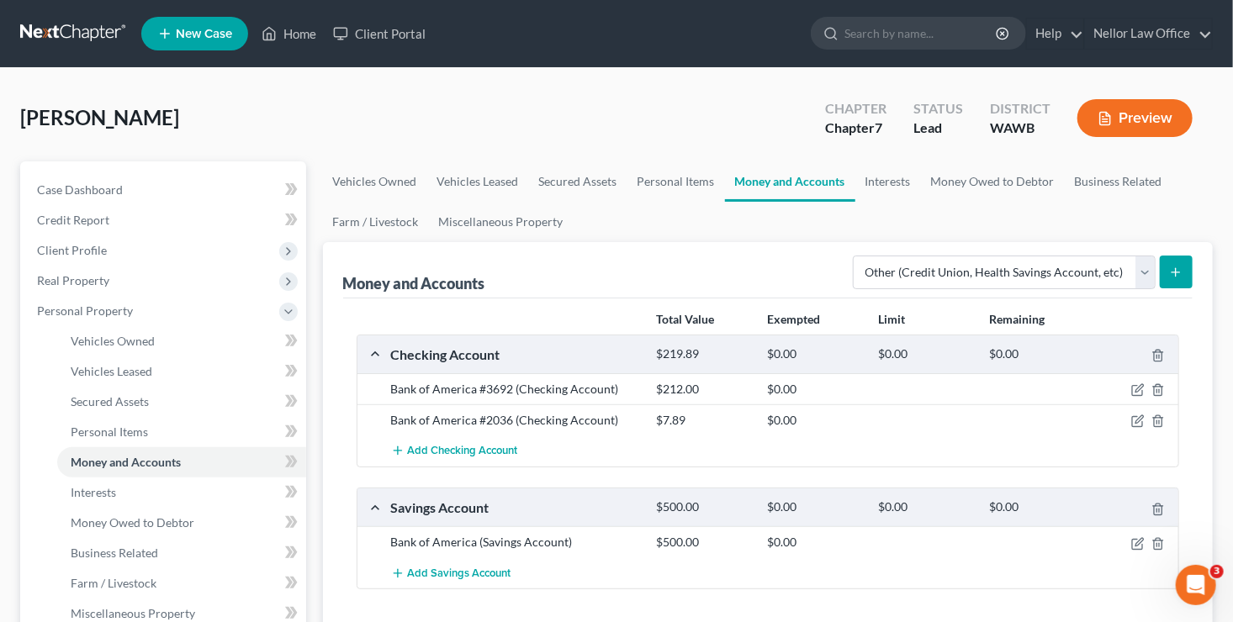
click at [1168, 273] on button "submit" at bounding box center [1176, 272] width 33 height 33
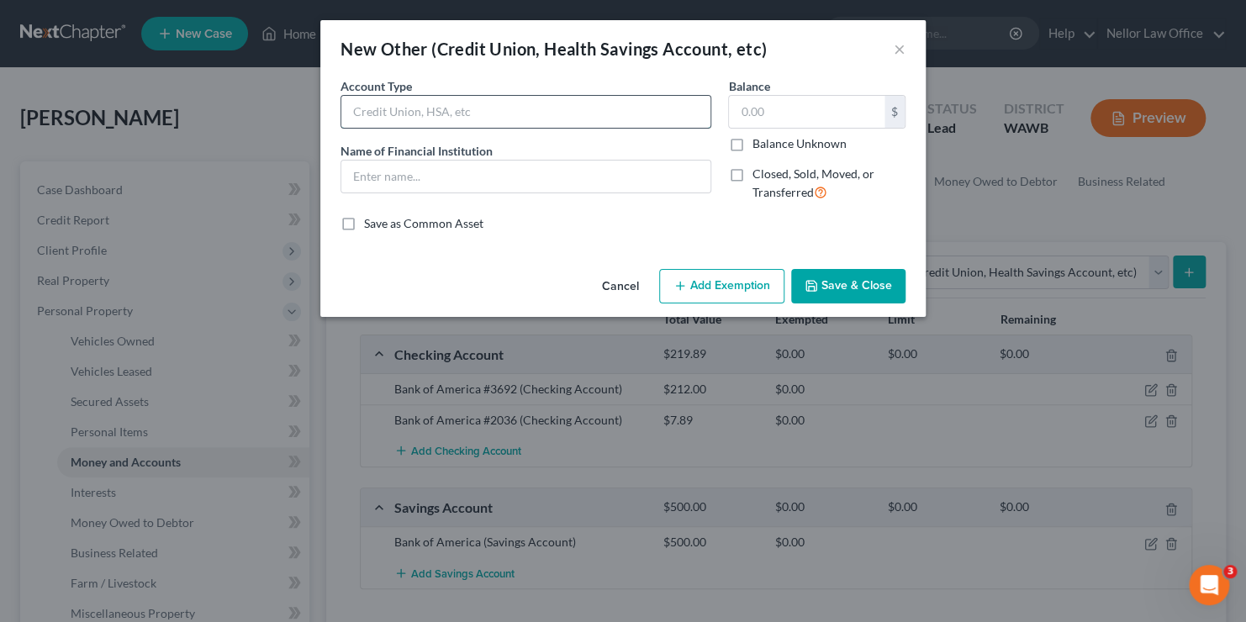
click at [446, 111] on input "text" at bounding box center [525, 112] width 369 height 32
type input "Online"
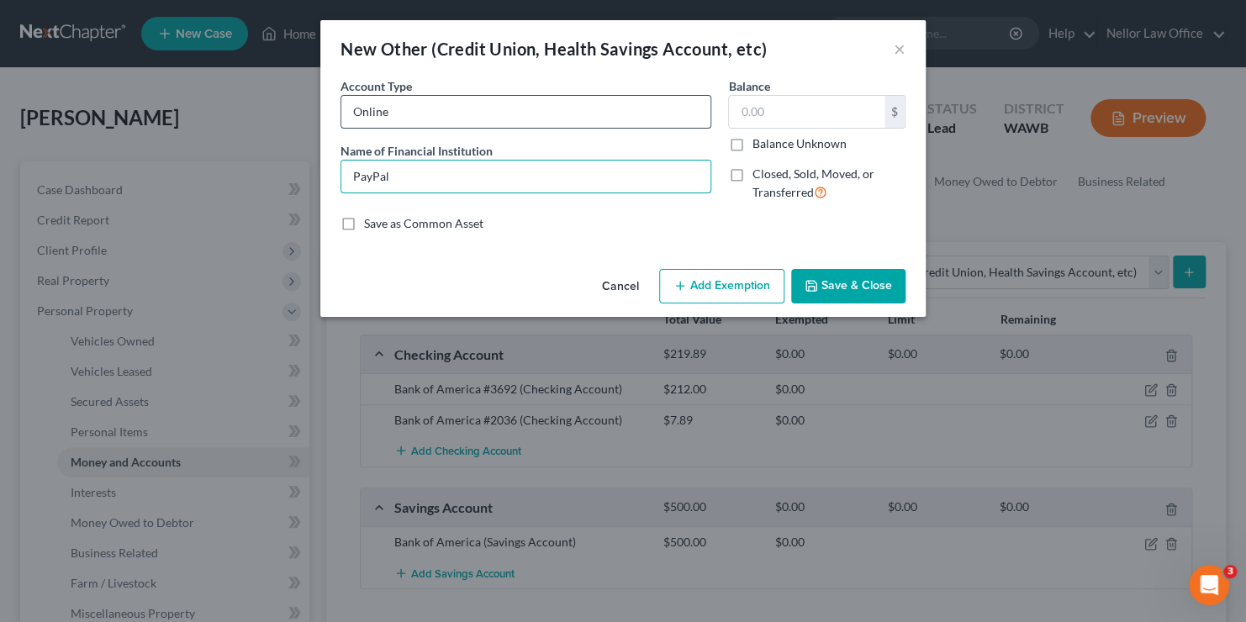
type input "PayPal"
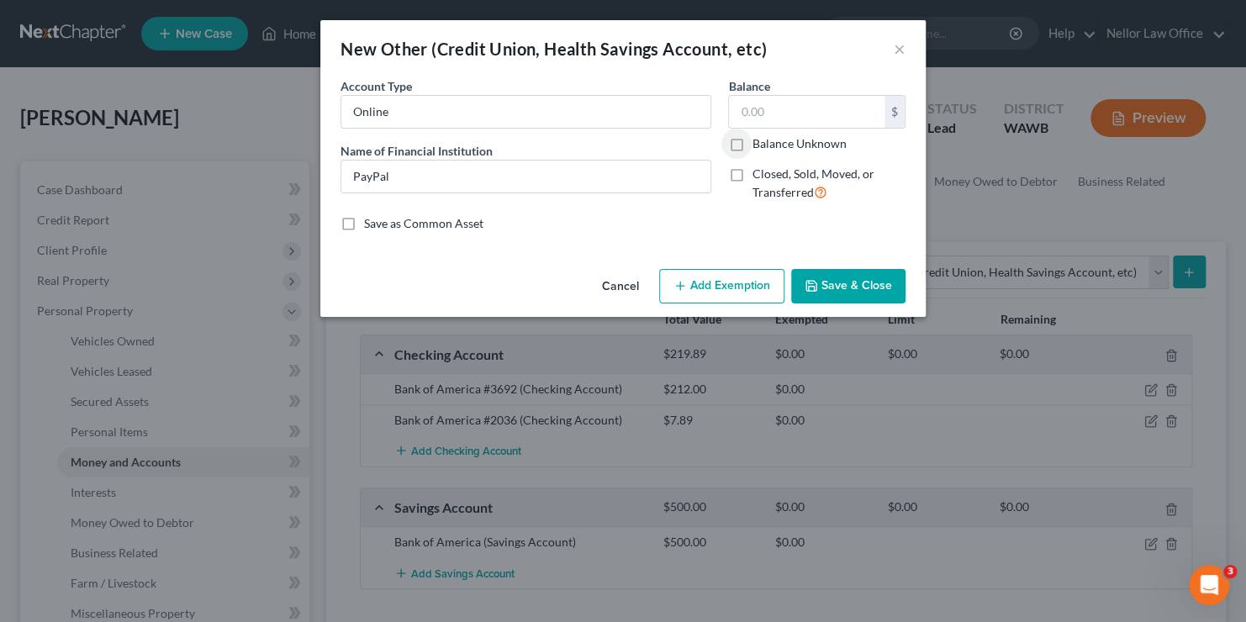
click at [837, 288] on button "Save & Close" at bounding box center [848, 286] width 114 height 35
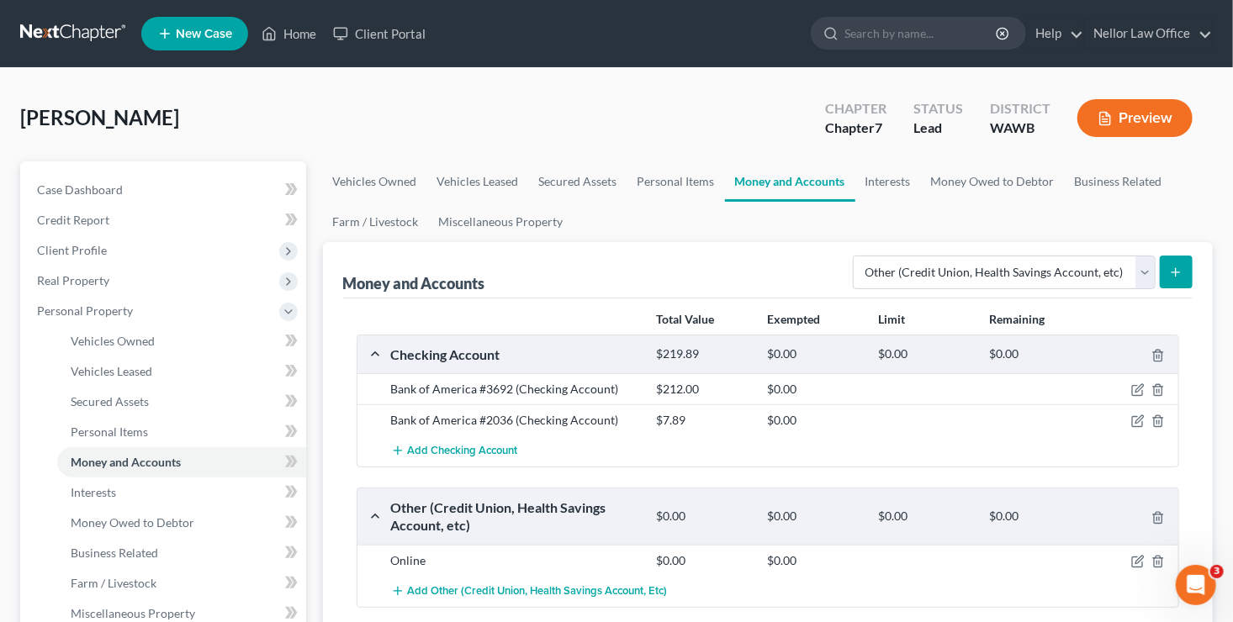
click at [1182, 269] on icon "submit" at bounding box center [1175, 272] width 13 height 13
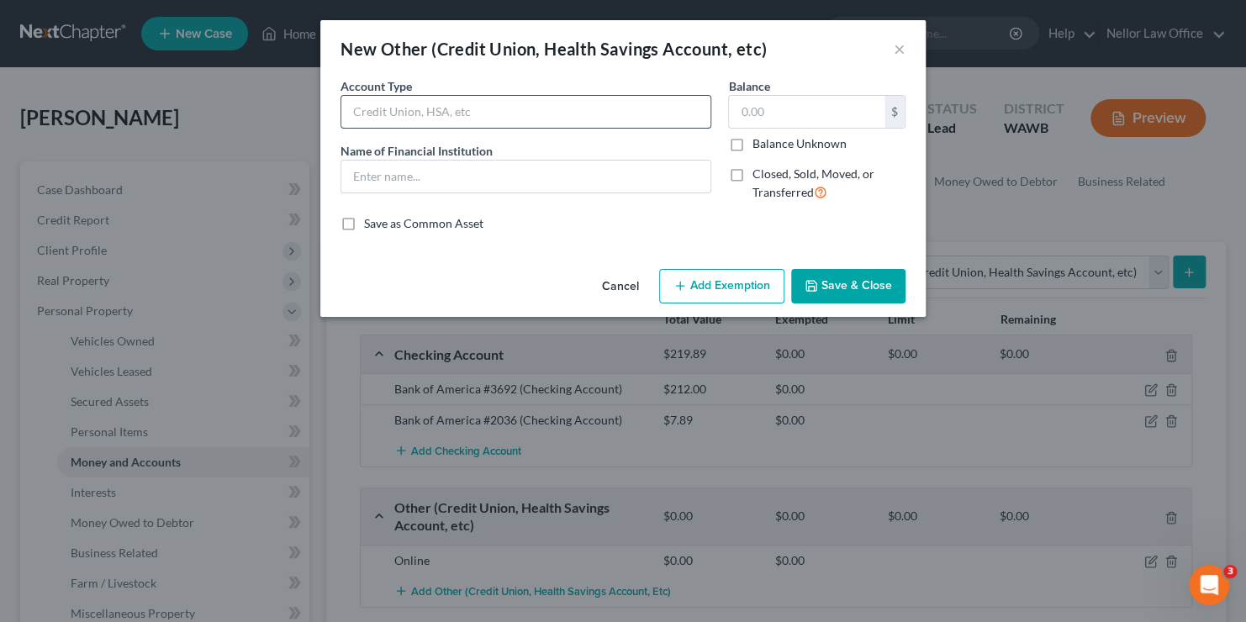
click at [489, 117] on input "text" at bounding box center [525, 112] width 369 height 32
type input "Online"
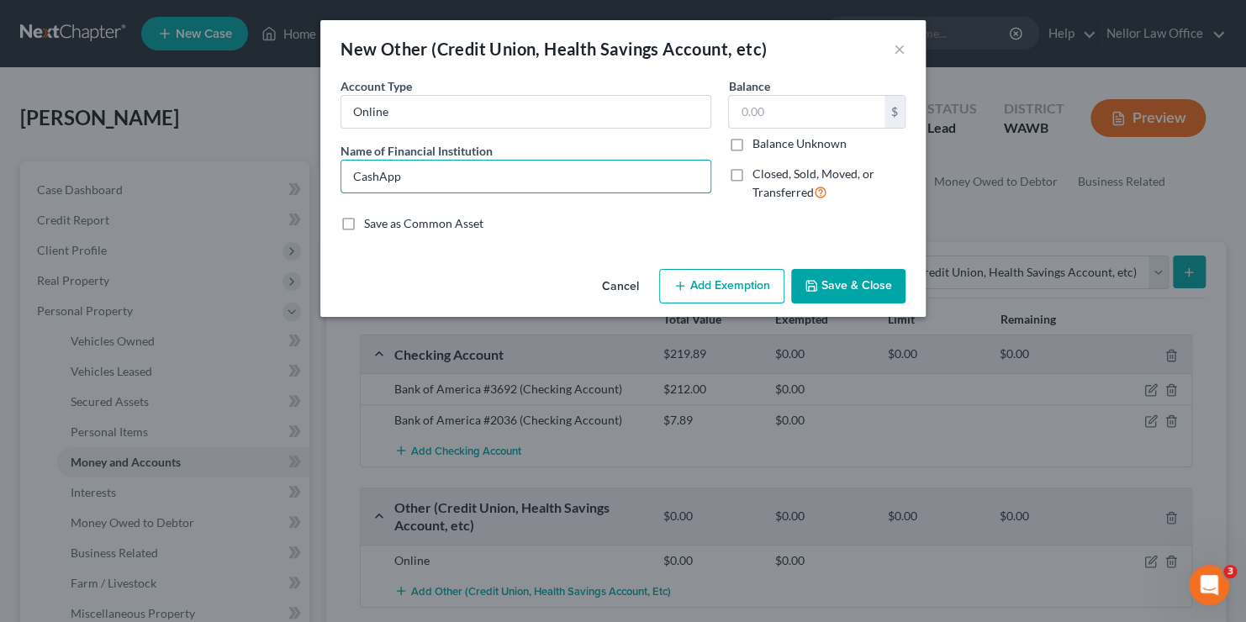
type input "CashApp"
click at [879, 289] on button "Save & Close" at bounding box center [848, 286] width 114 height 35
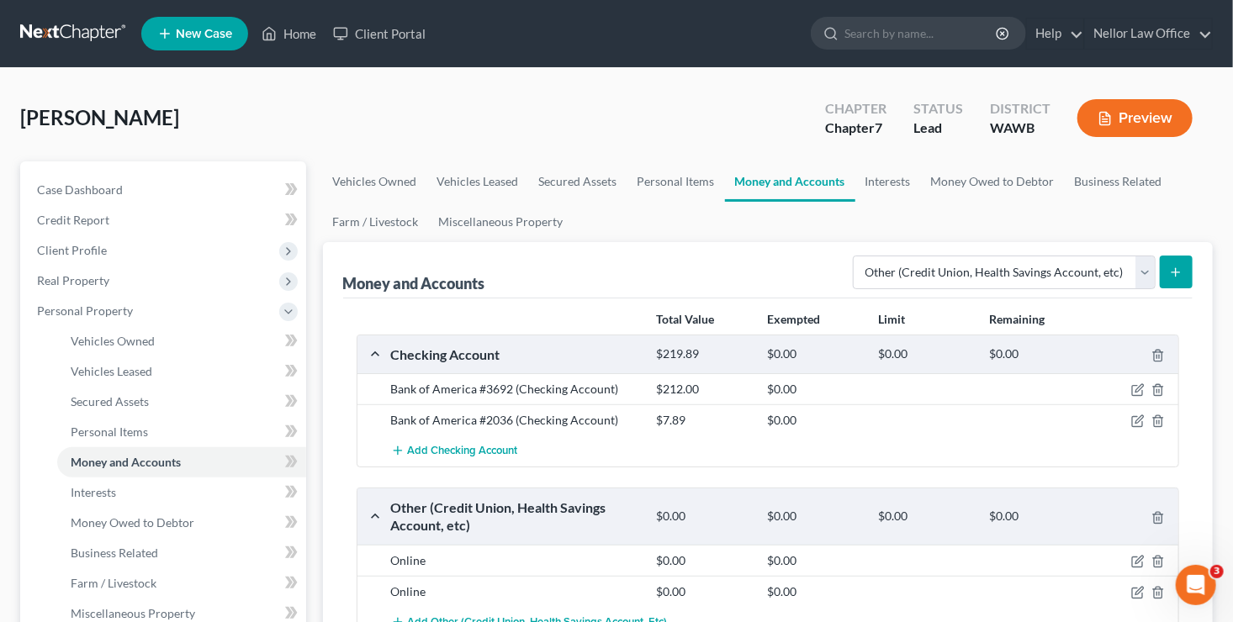
click at [1187, 273] on button "submit" at bounding box center [1176, 272] width 33 height 33
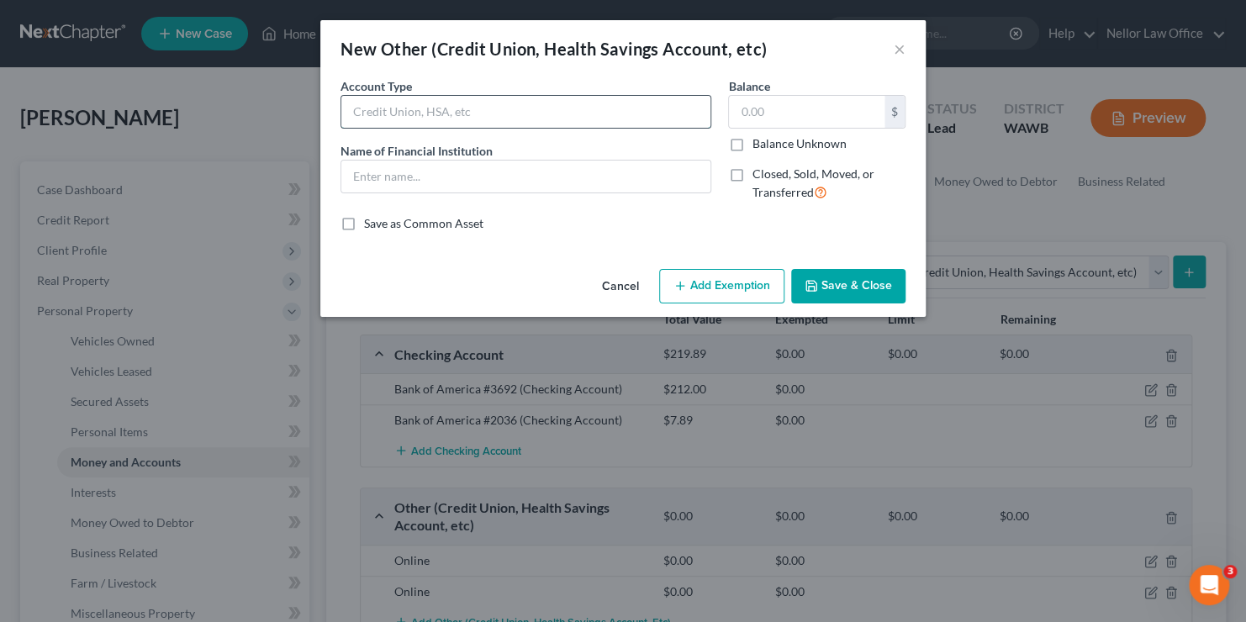
click at [558, 109] on input "text" at bounding box center [525, 112] width 369 height 32
type input "Online"
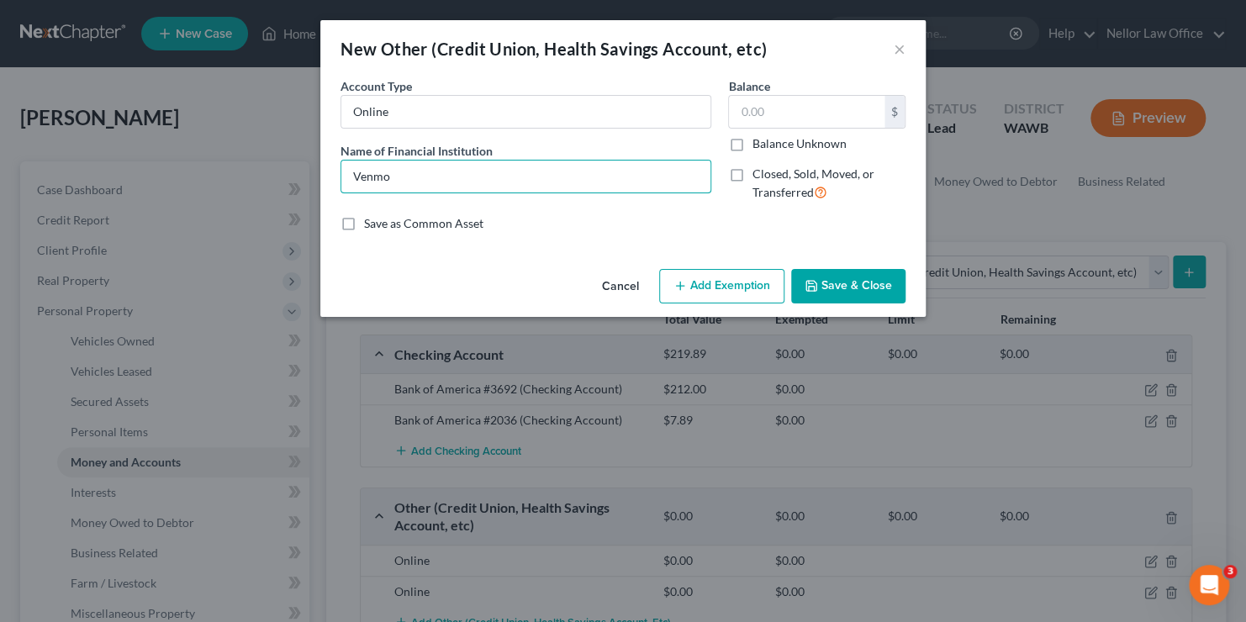
type input "Venmo"
click at [858, 293] on button "Save & Close" at bounding box center [848, 286] width 114 height 35
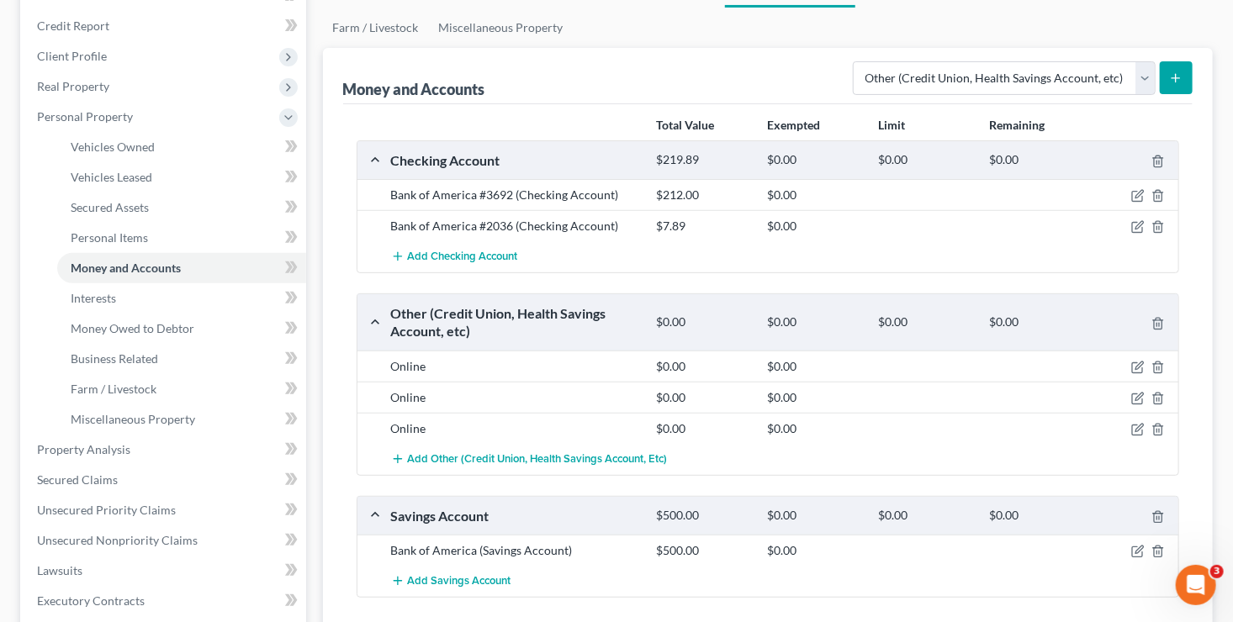
scroll to position [336, 0]
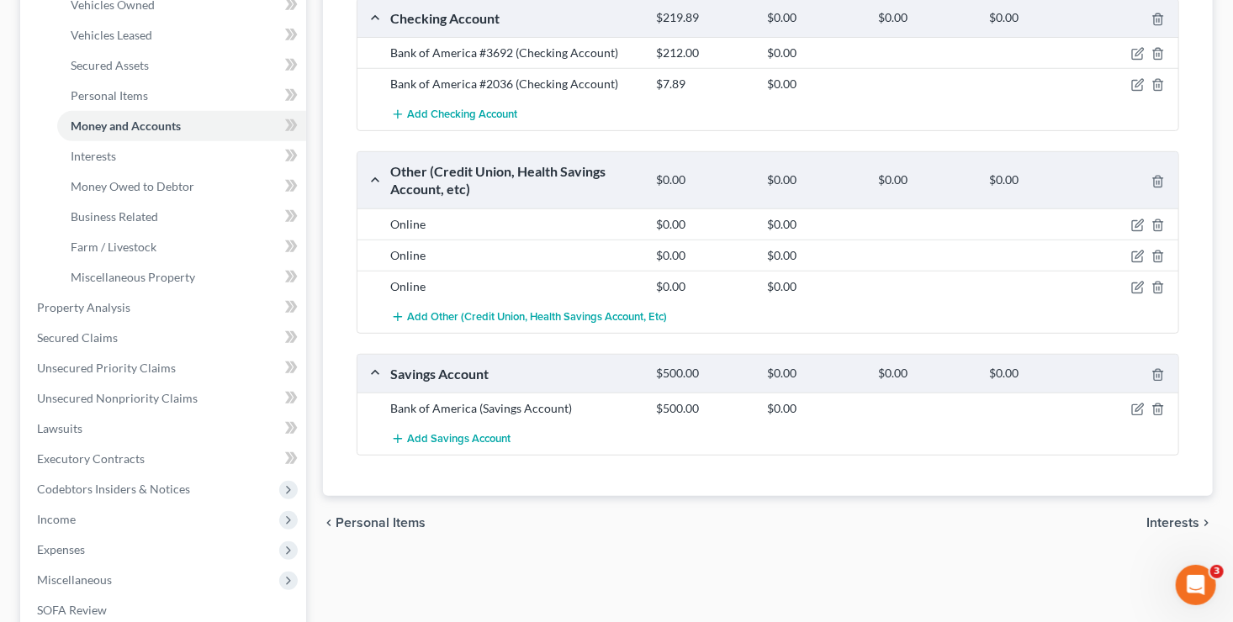
click at [1187, 516] on span "Interests" at bounding box center [1172, 522] width 53 height 13
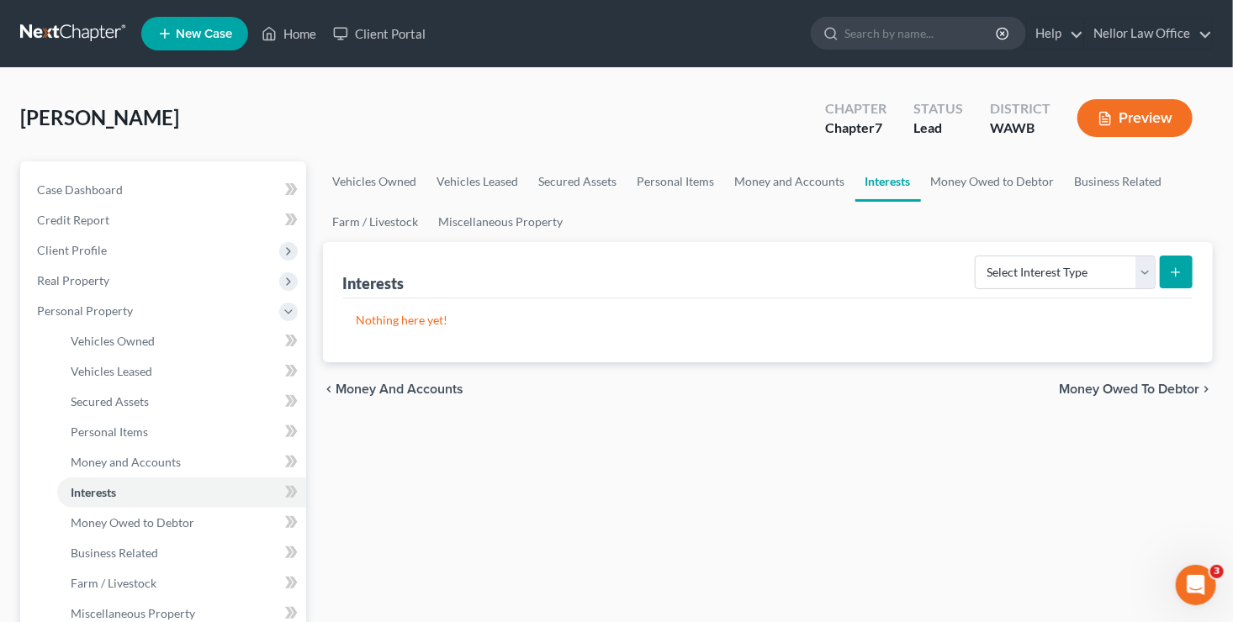
click at [1113, 389] on span "Money Owed to Debtor" at bounding box center [1129, 389] width 140 height 13
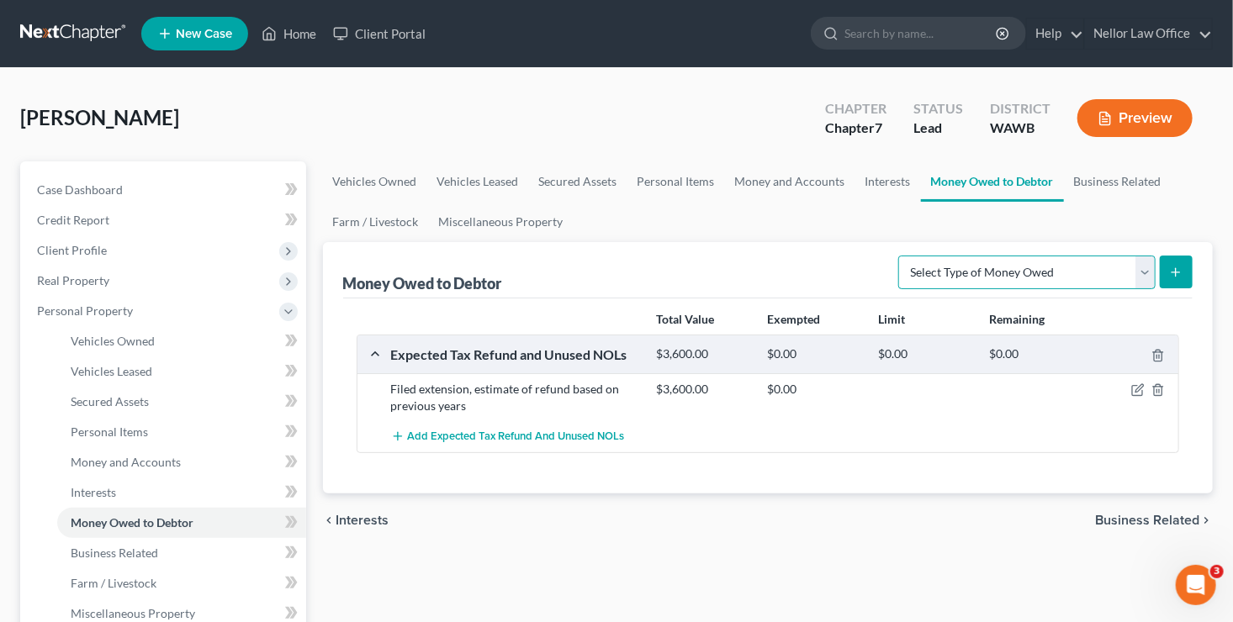
click at [1146, 282] on select "Select Type of Money Owed Accounts Receivable Alimony Child Support Claims Agai…" at bounding box center [1026, 273] width 257 height 34
select select "unpaid_loans"
click at [902, 256] on select "Select Type of Money Owed Accounts Receivable Alimony Child Support Claims Agai…" at bounding box center [1026, 273] width 257 height 34
click at [1171, 276] on icon "submit" at bounding box center [1175, 272] width 13 height 13
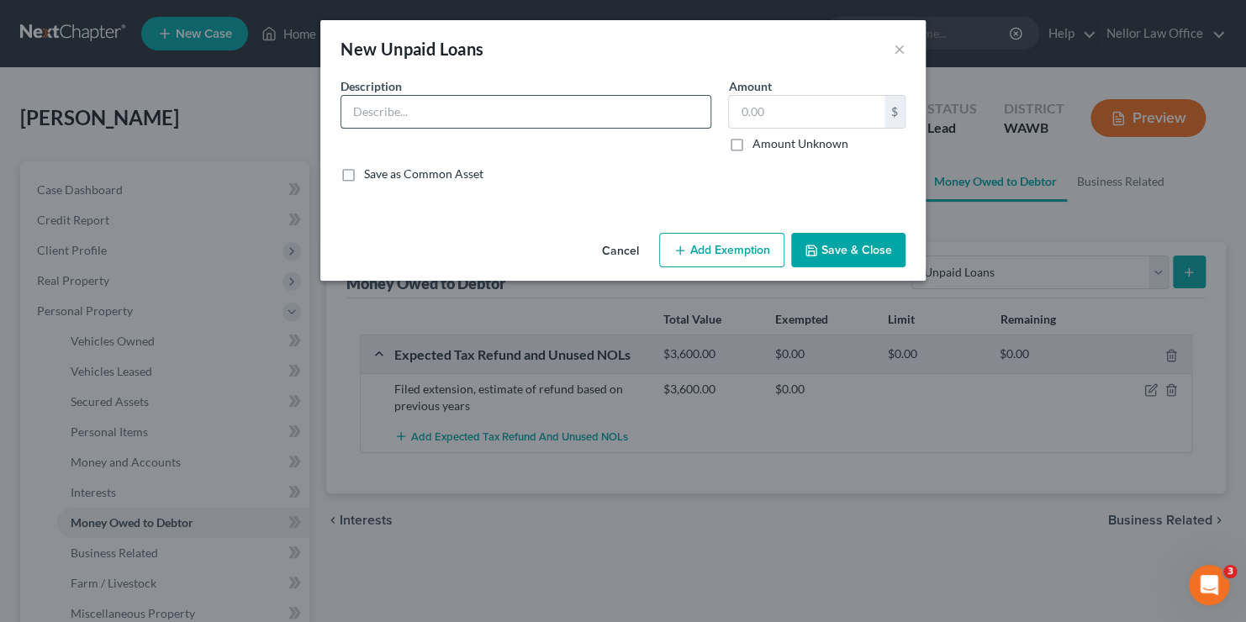
click at [435, 100] on input "text" at bounding box center [525, 112] width 369 height 32
type input "Loans to Sigma Telecommunications"
type input "72,380.00"
click at [556, 107] on input "Loans to Sigma Telecommunications" at bounding box center [525, 112] width 369 height 32
type input "Loans to Sigma Telecommunications (Sigma is now out of business)"
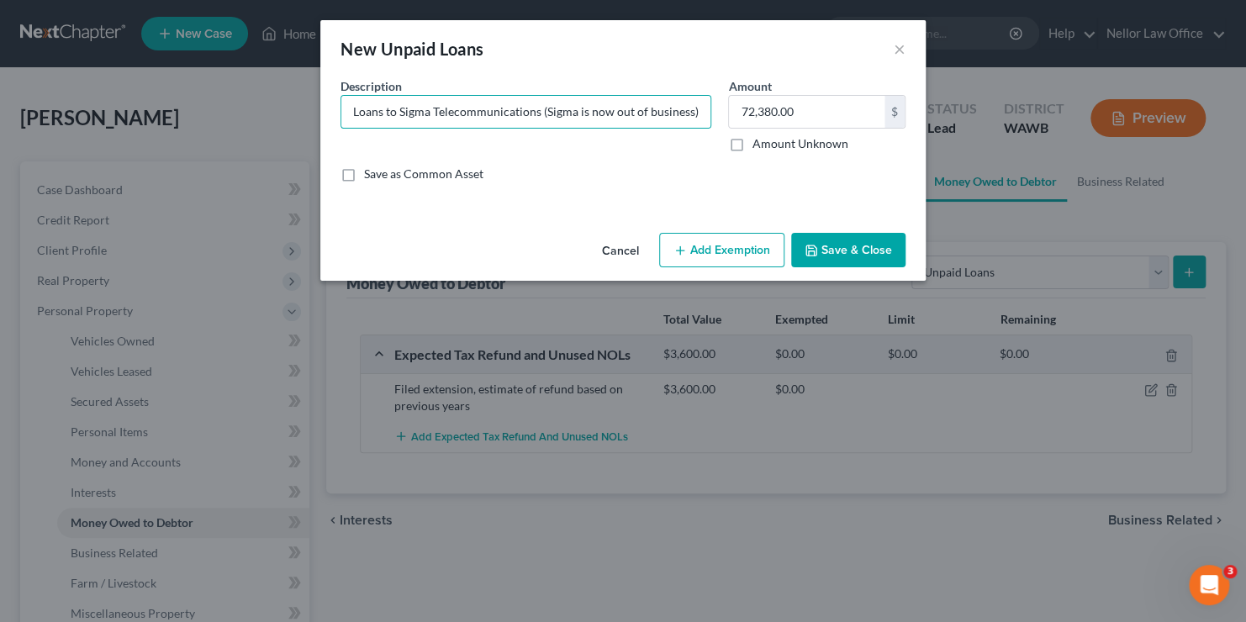
click at [849, 242] on button "Save & Close" at bounding box center [848, 250] width 114 height 35
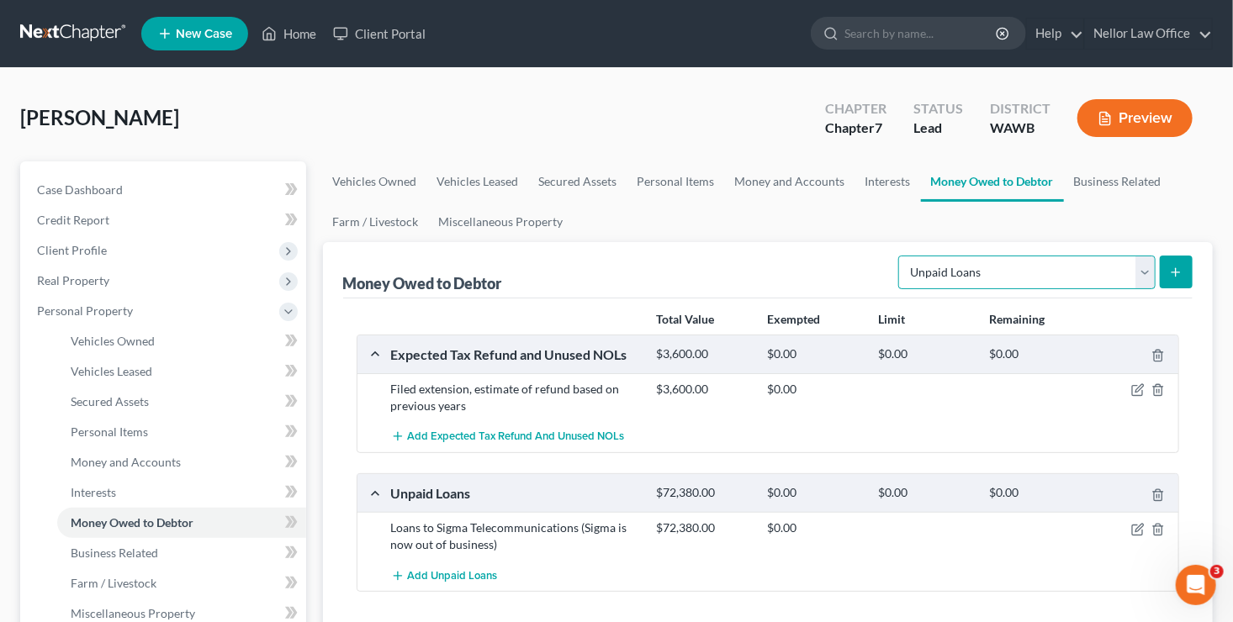
click at [1146, 272] on select "Select Type of Money Owed Accounts Receivable Alimony Child Support Claims Agai…" at bounding box center [1026, 273] width 257 height 34
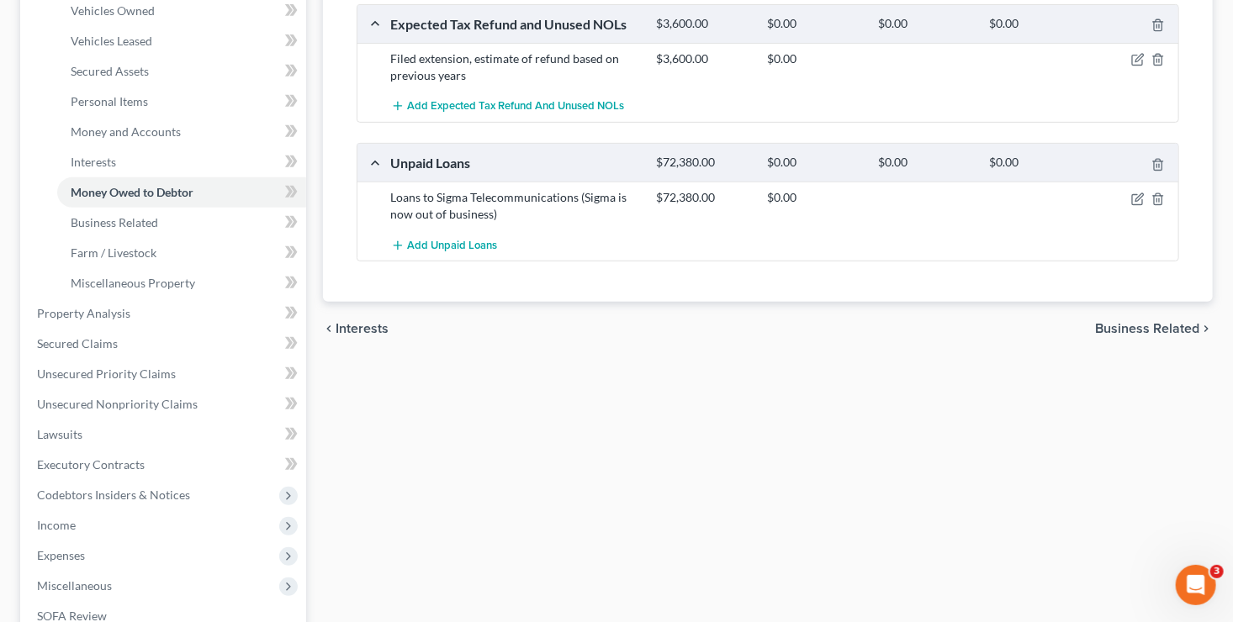
scroll to position [336, 0]
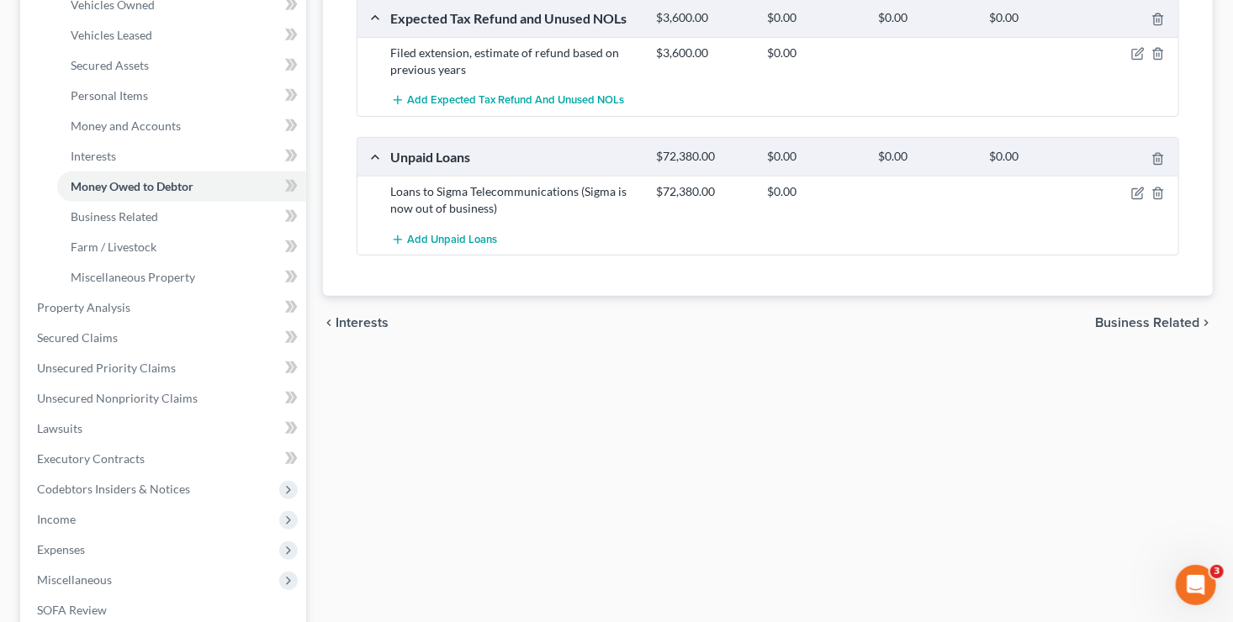
click at [1142, 320] on span "Business Related" at bounding box center [1147, 322] width 104 height 13
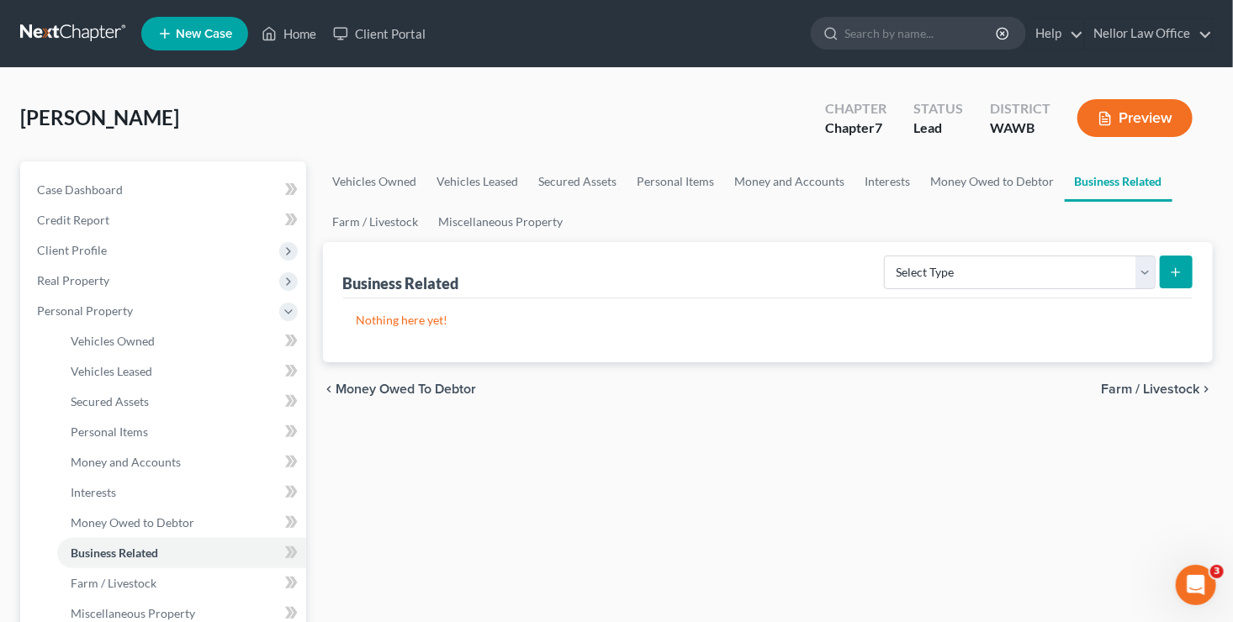
click at [1140, 386] on span "Farm / Livestock" at bounding box center [1150, 389] width 98 height 13
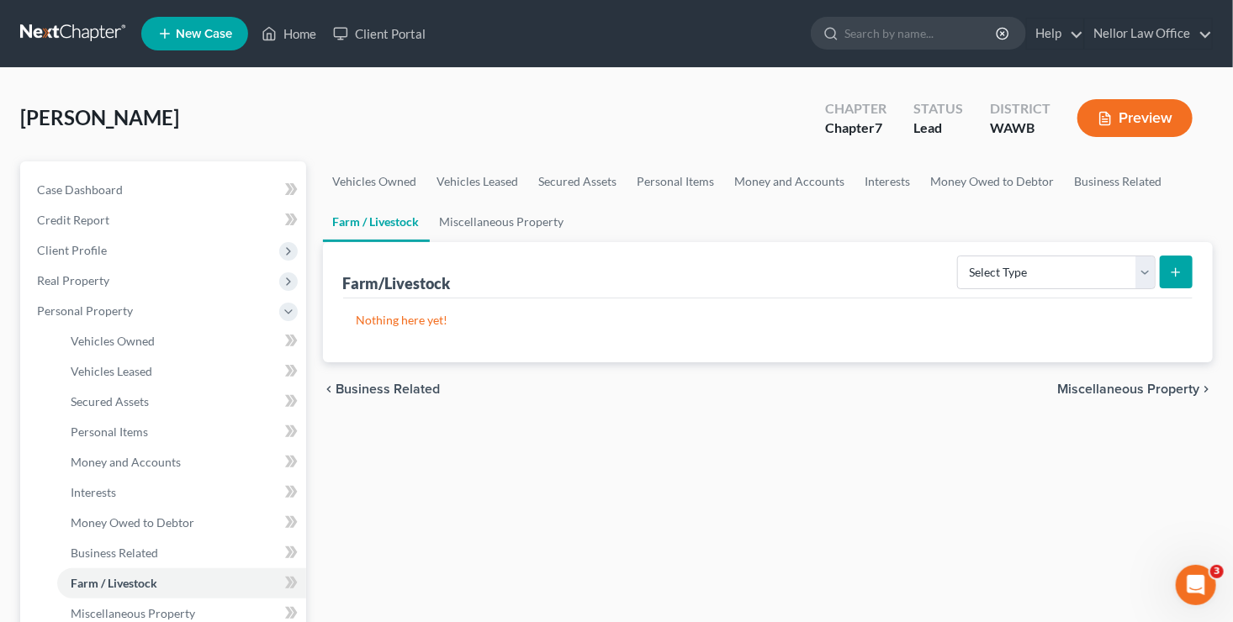
click at [1140, 386] on span "Miscellaneous Property" at bounding box center [1128, 389] width 142 height 13
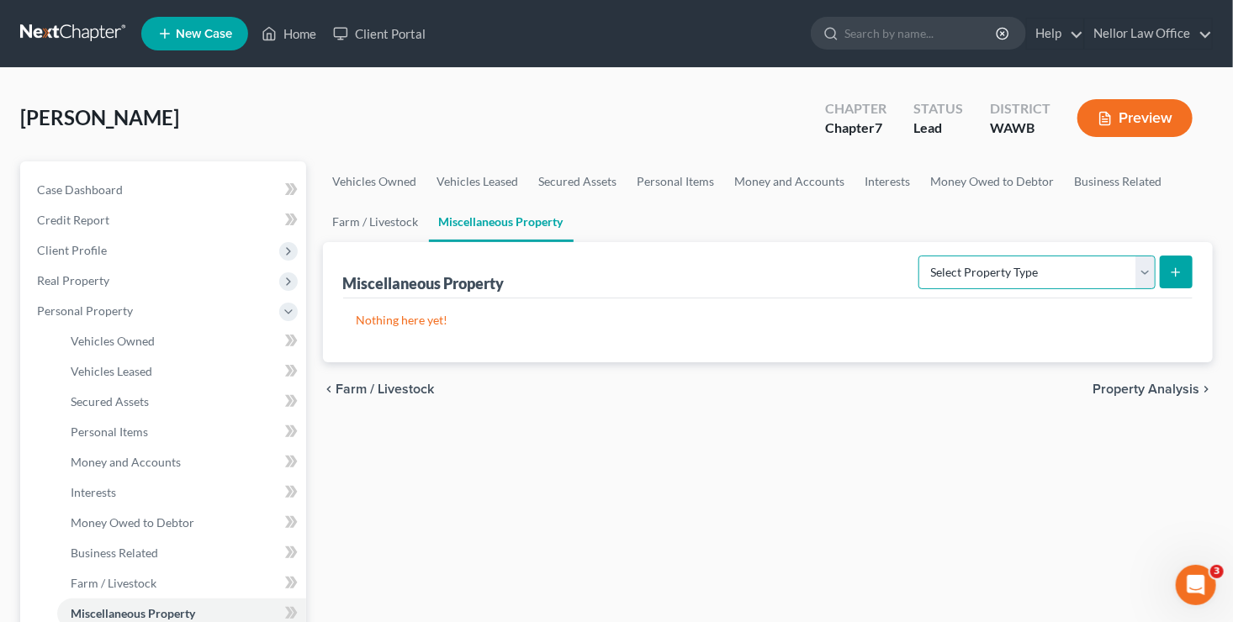
click at [1144, 267] on select "Select Property Type Assigned for Creditor Benefit Within 1 Year Holding for An…" at bounding box center [1036, 273] width 237 height 34
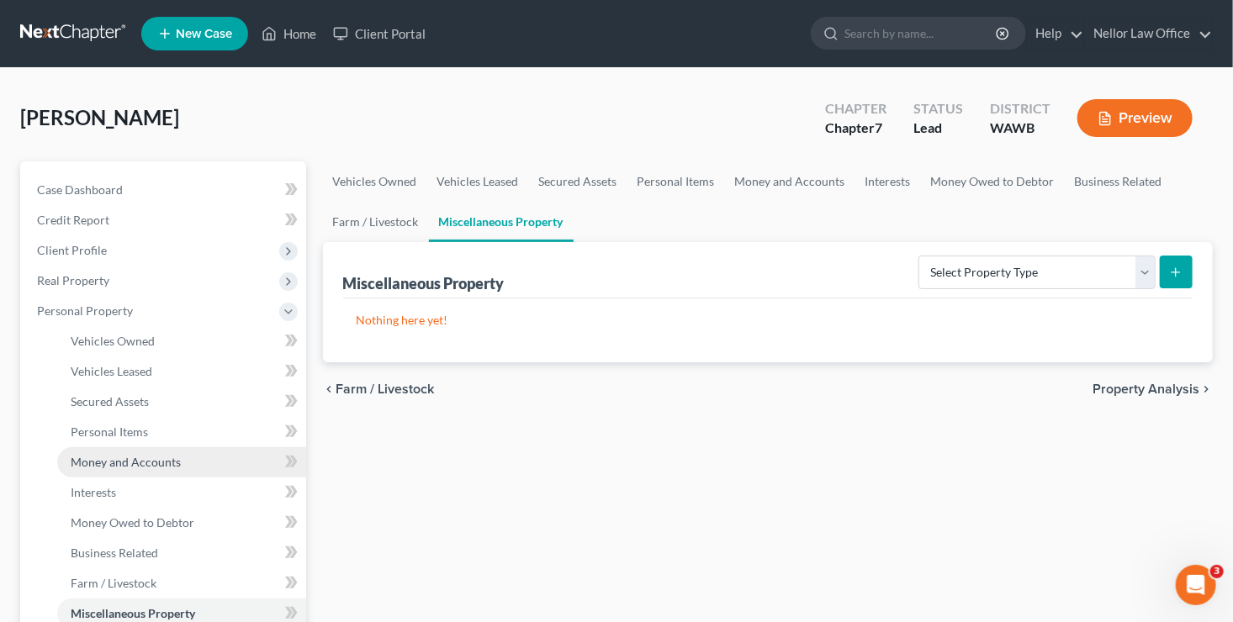
click at [119, 460] on span "Money and Accounts" at bounding box center [126, 462] width 110 height 14
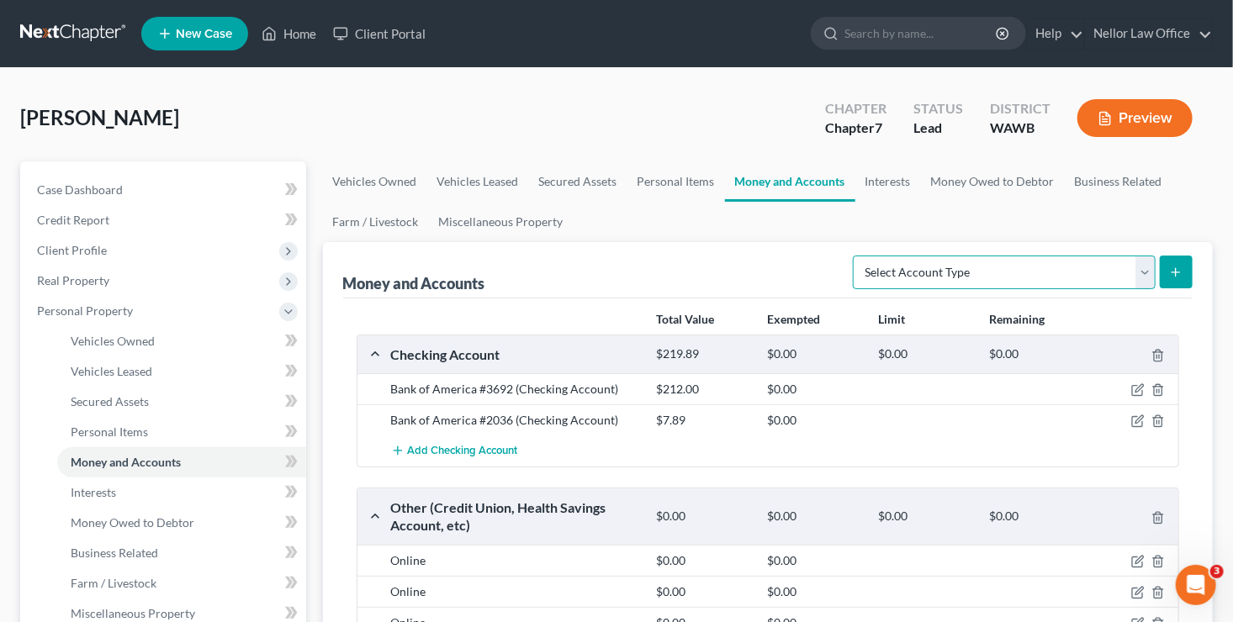
click at [1145, 267] on select "Select Account Type Brokerage Cash on Hand Certificates of Deposit Checking Acc…" at bounding box center [1004, 273] width 303 height 34
click at [1147, 268] on select "Select Account Type Brokerage Cash on Hand Certificates of Deposit Checking Acc…" at bounding box center [1004, 273] width 303 height 34
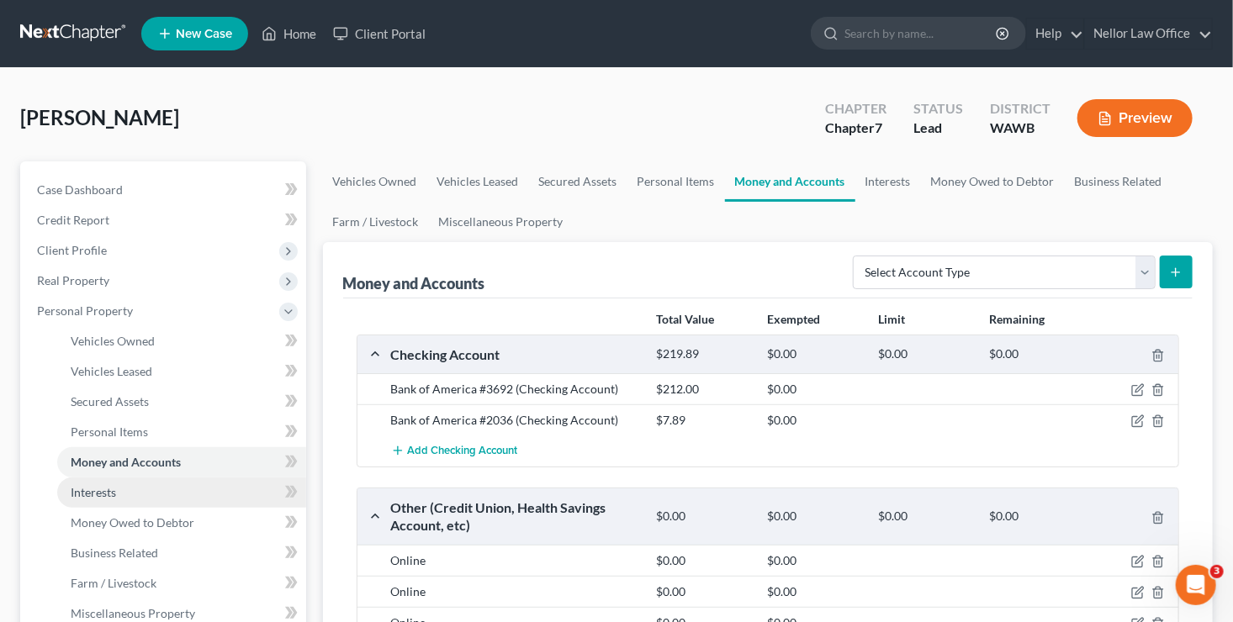
click at [105, 488] on span "Interests" at bounding box center [93, 492] width 45 height 14
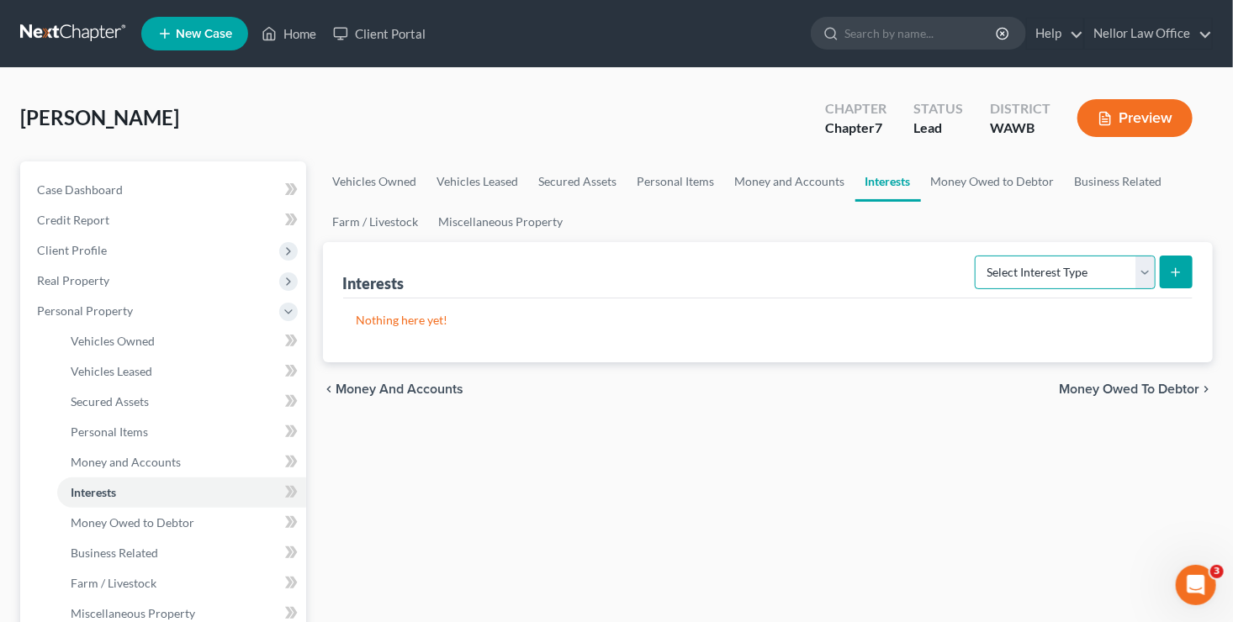
click at [1138, 267] on select "Select Interest Type 401K Annuity Bond Education IRA Government Bond Government…" at bounding box center [1065, 273] width 181 height 34
click at [1144, 284] on select "Select Interest Type 401K Annuity Bond Education IRA Government Bond Government…" at bounding box center [1065, 273] width 181 height 34
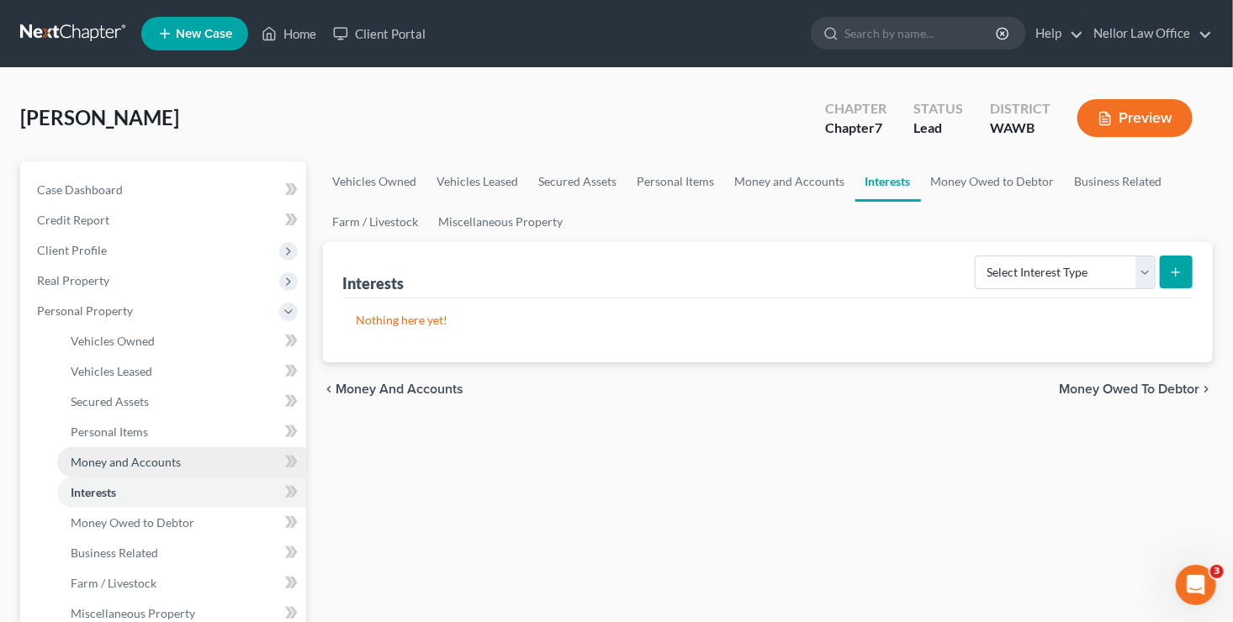
click at [145, 463] on span "Money and Accounts" at bounding box center [126, 462] width 110 height 14
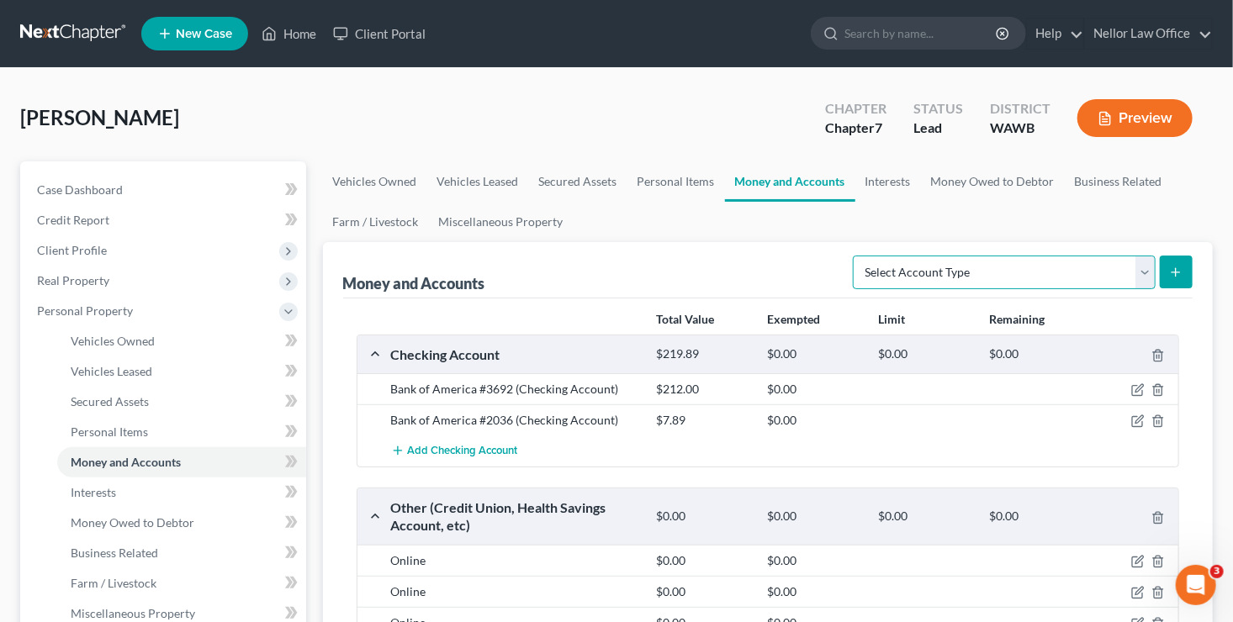
click at [1134, 264] on select "Select Account Type Brokerage Cash on Hand Certificates of Deposit Checking Acc…" at bounding box center [1004, 273] width 303 height 34
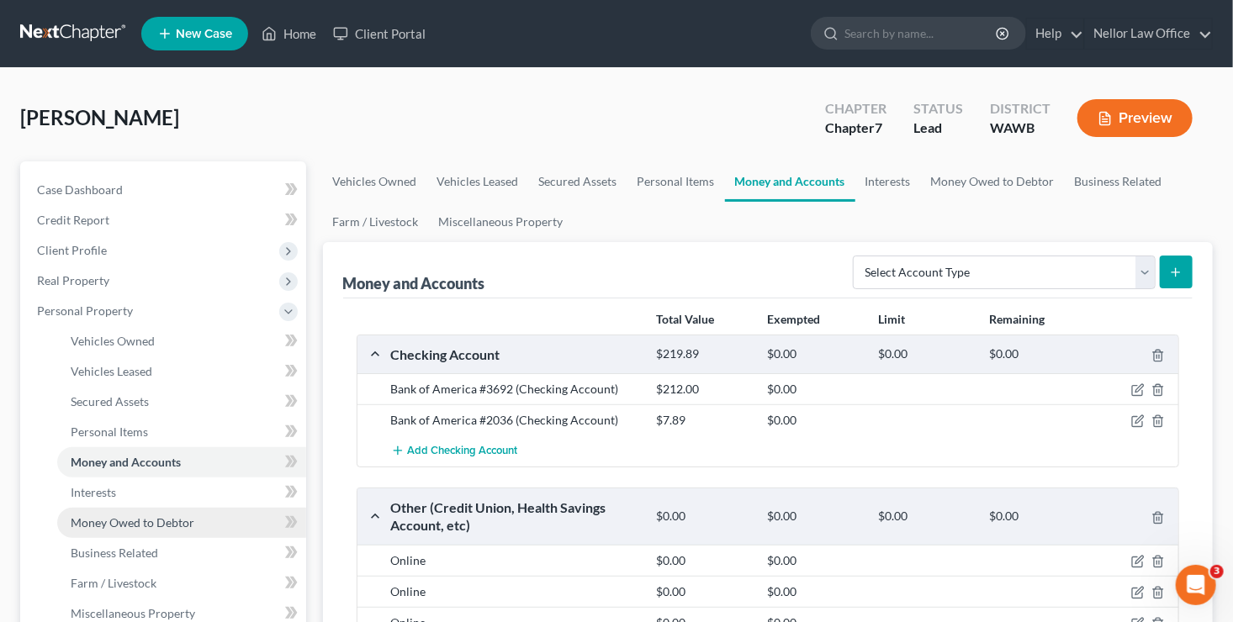
click at [139, 525] on span "Money Owed to Debtor" at bounding box center [133, 523] width 124 height 14
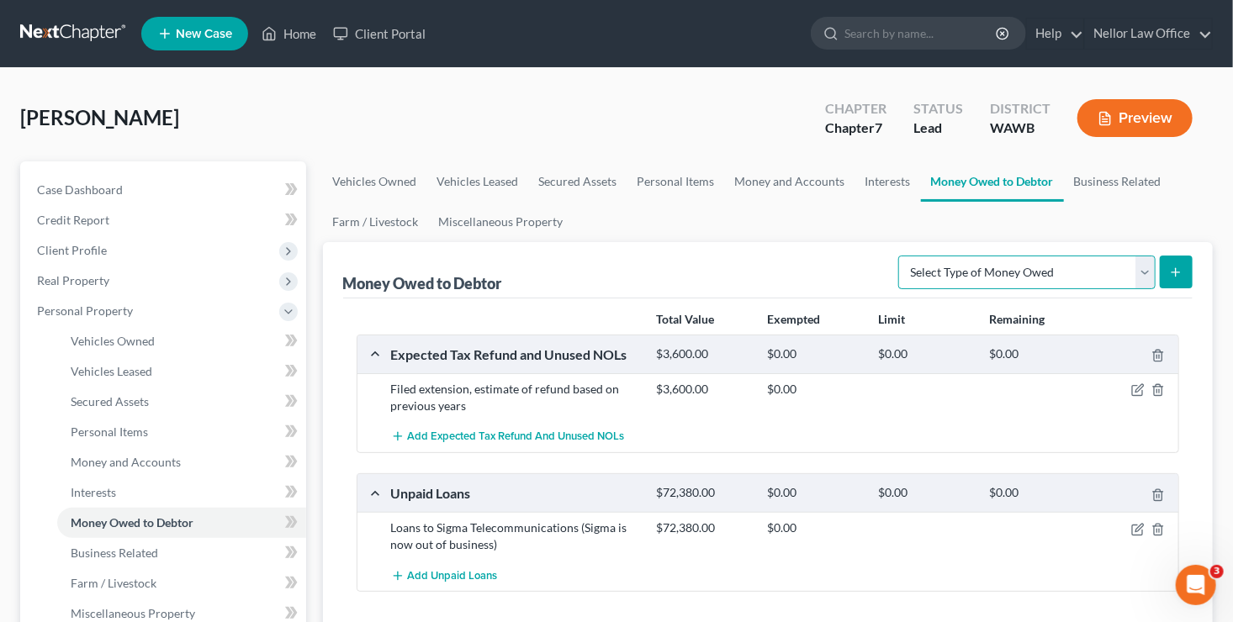
click at [1141, 273] on select "Select Type of Money Owed Accounts Receivable Alimony Child Support Claims Agai…" at bounding box center [1026, 273] width 257 height 34
select select "other_contingent_and_unliquidated_claims"
click at [902, 256] on select "Select Type of Money Owed Accounts Receivable Alimony Child Support Claims Agai…" at bounding box center [1026, 273] width 257 height 34
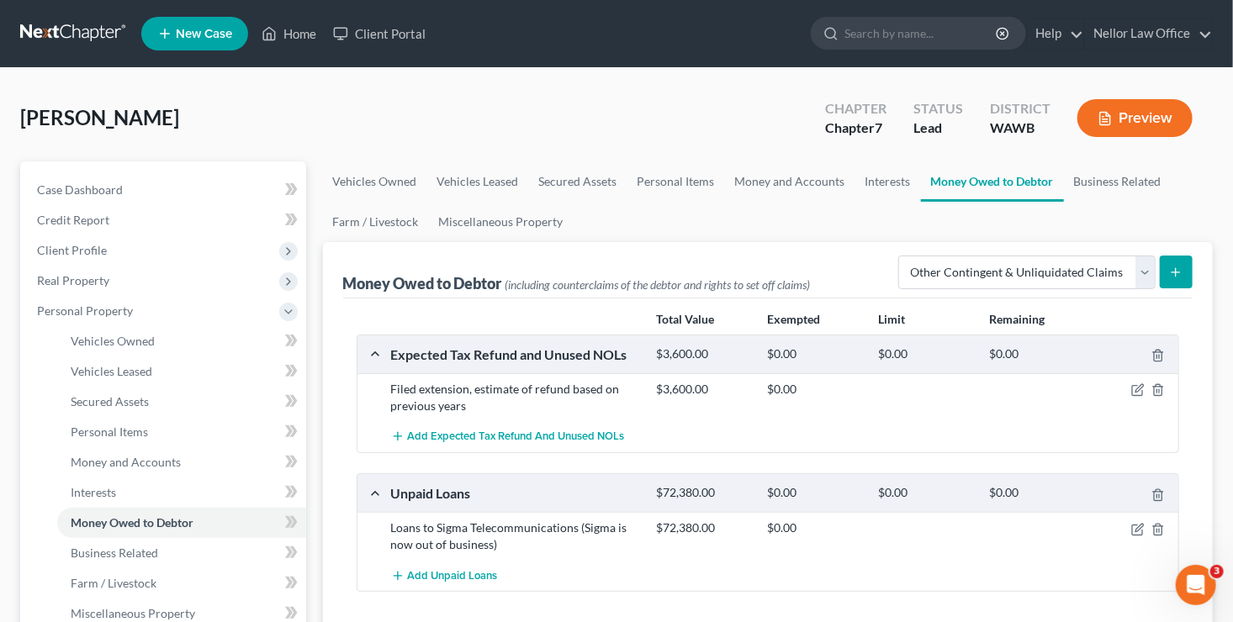
click at [1183, 272] on button "submit" at bounding box center [1176, 272] width 33 height 33
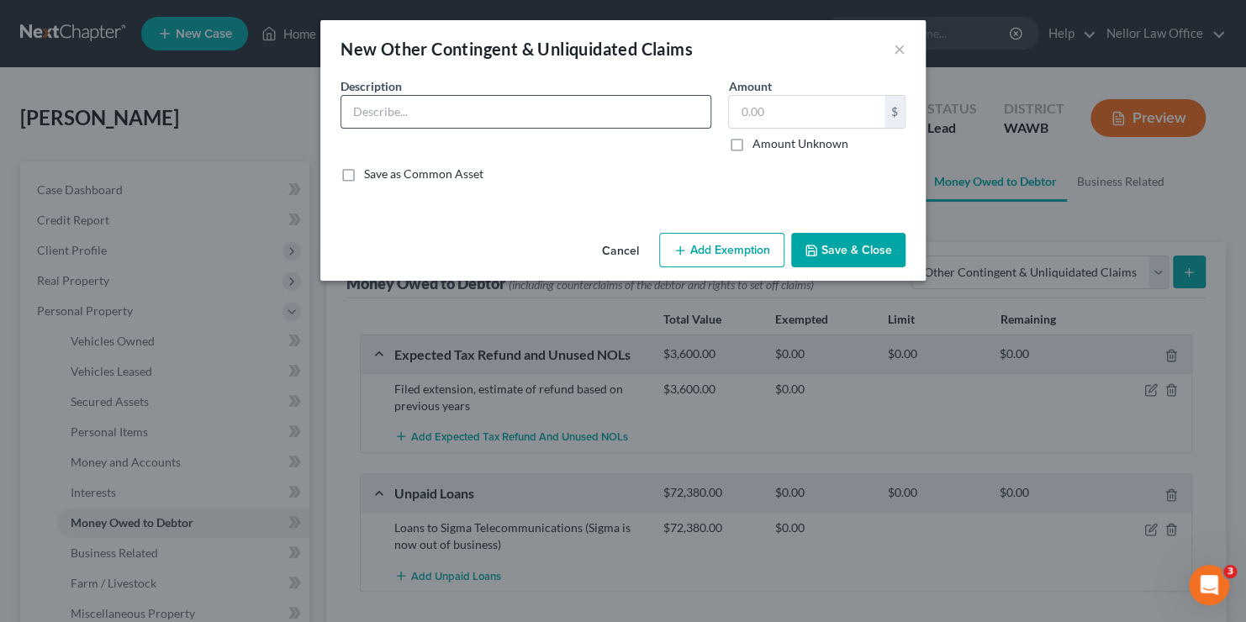
click at [534, 102] on input "text" at bounding box center [525, 112] width 369 height 32
type input "Potential contribution claims against Alvin I. Johnson, Jr. for debts of Sigma …"
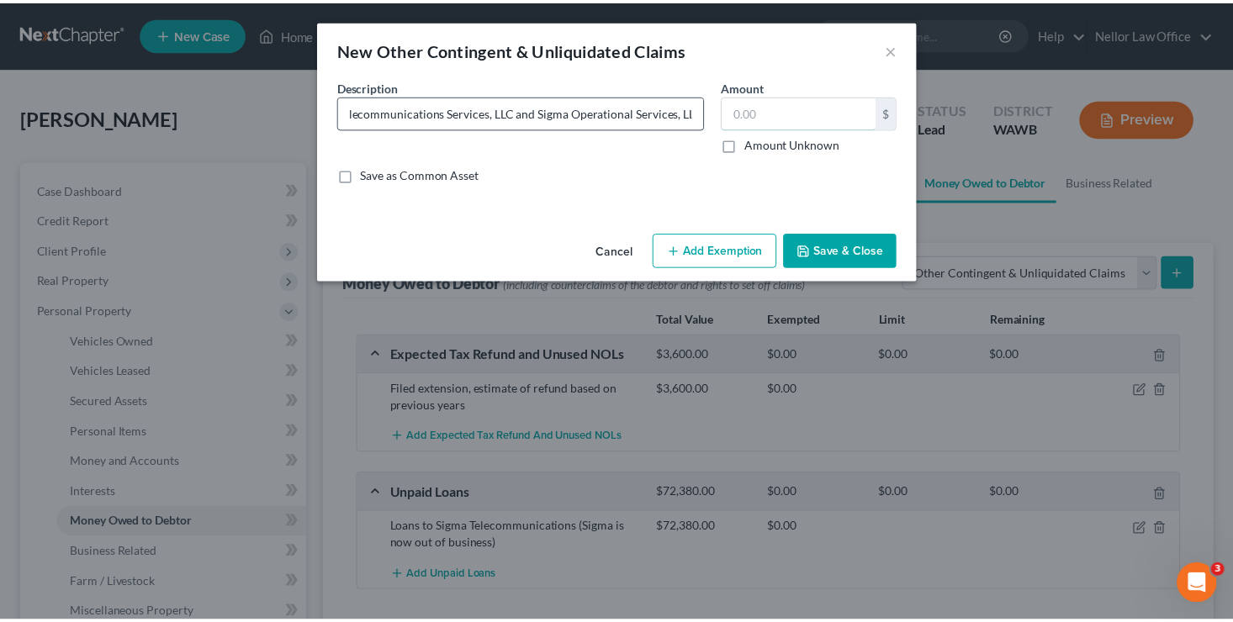
scroll to position [0, 0]
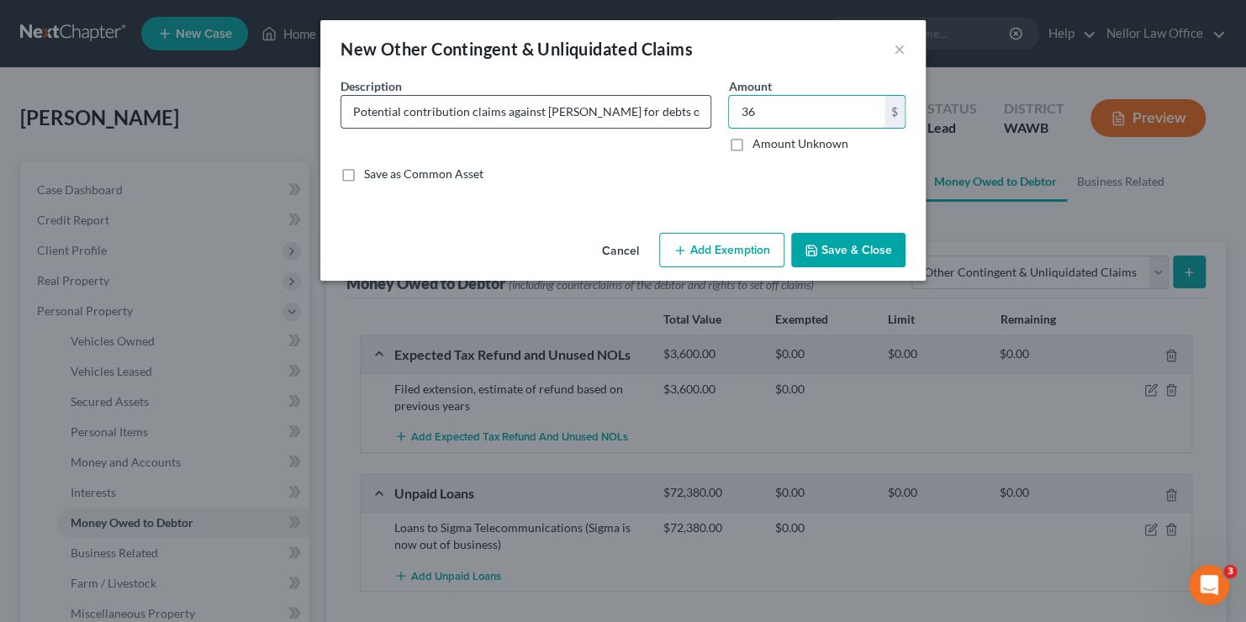
type input "3"
click at [837, 237] on button "Save & Close" at bounding box center [848, 250] width 114 height 35
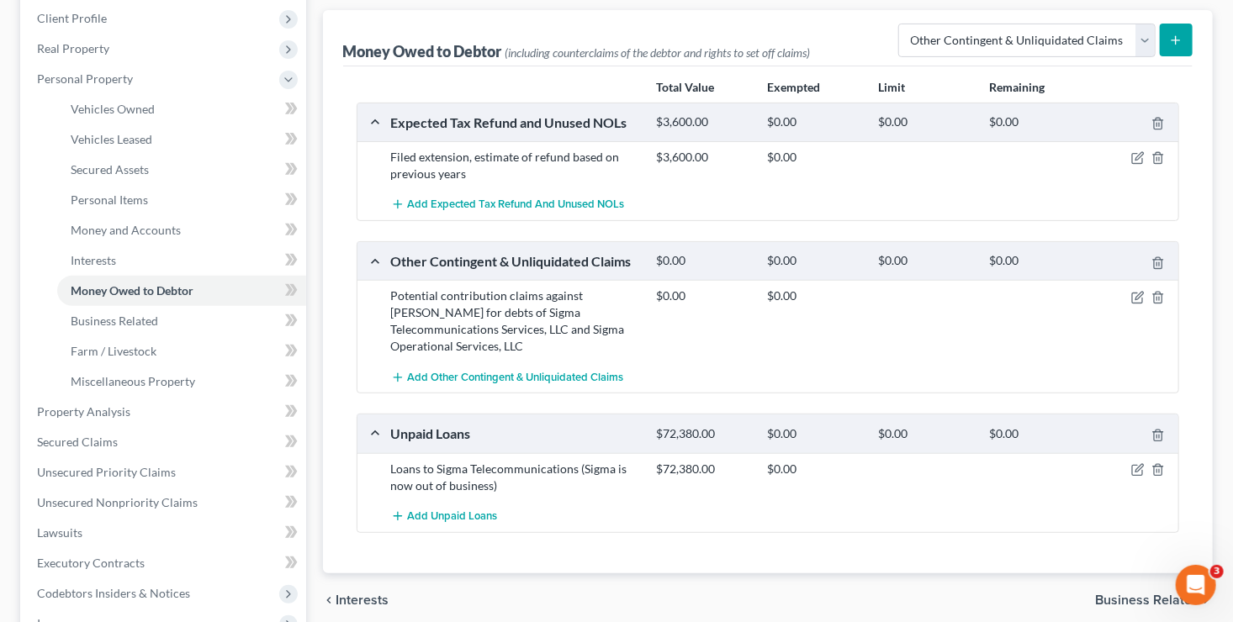
scroll to position [336, 0]
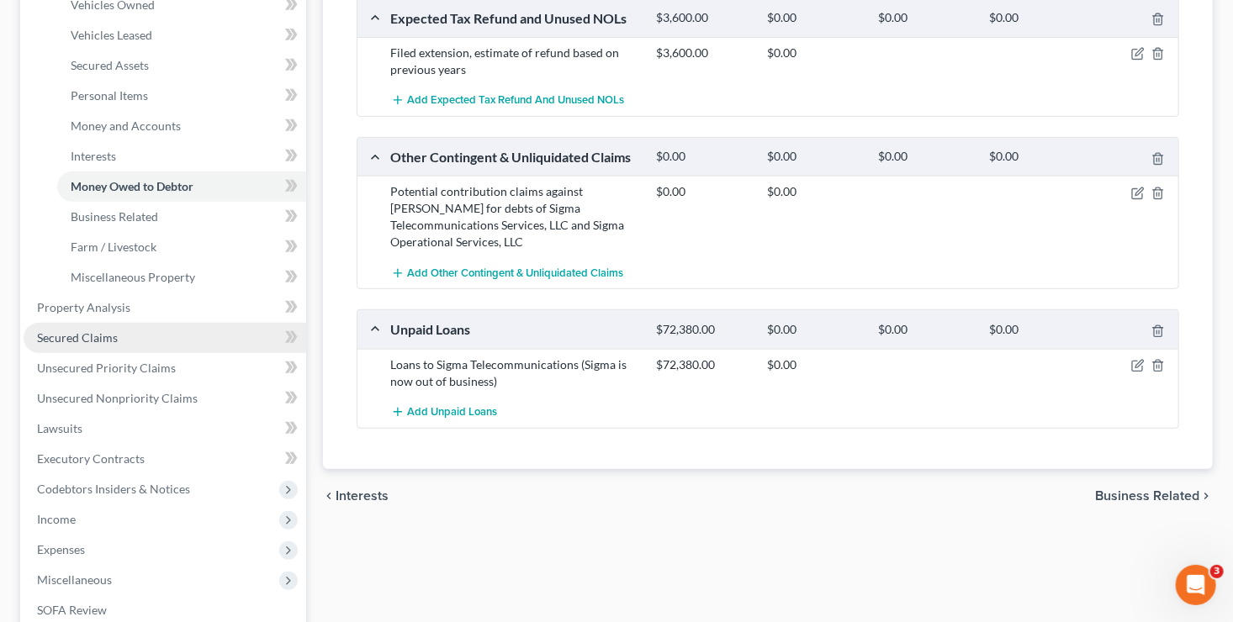
click at [117, 337] on link "Secured Claims" at bounding box center [165, 338] width 283 height 30
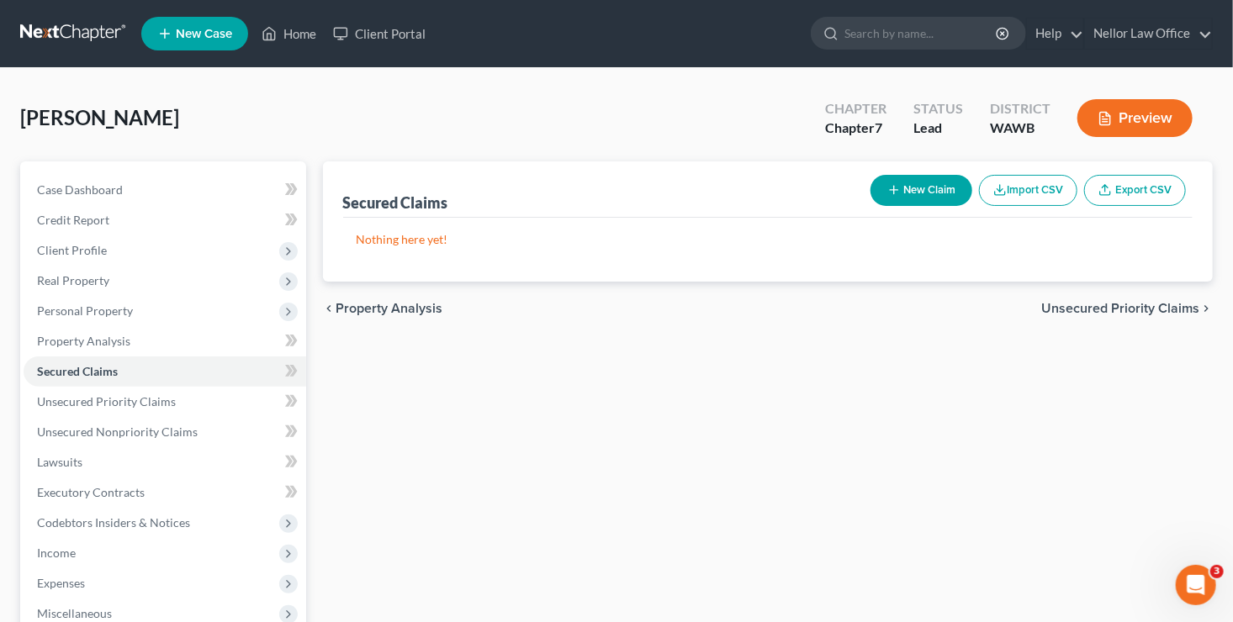
click at [924, 189] on button "New Claim" at bounding box center [921, 190] width 102 height 31
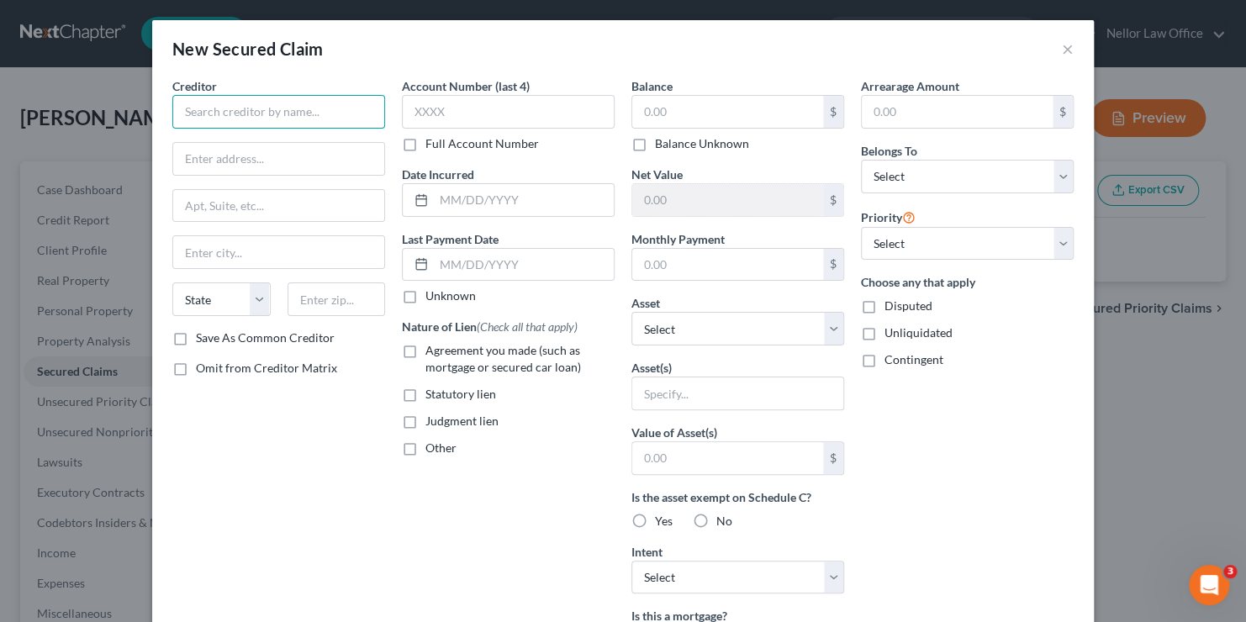
click at [373, 104] on input "text" at bounding box center [278, 112] width 213 height 34
type input "Advantis Credit Union"
type input "ATTN: Bankruptcy"
type input "PO Box 14220"
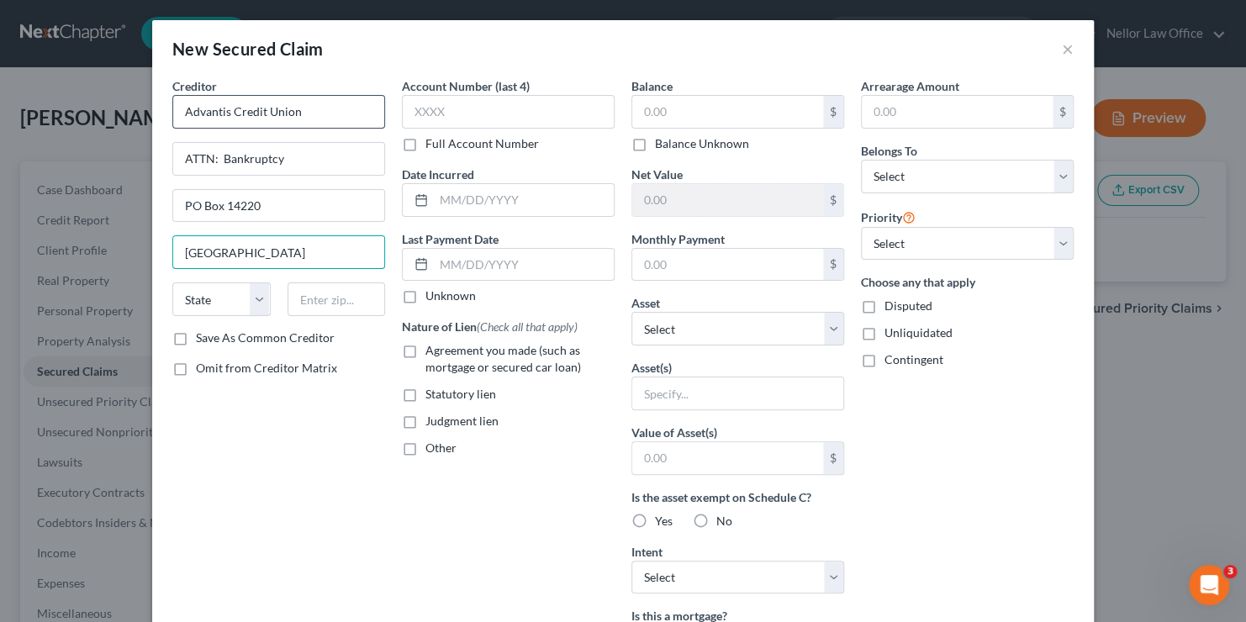
type input "Portland"
select select "38"
type input "97293"
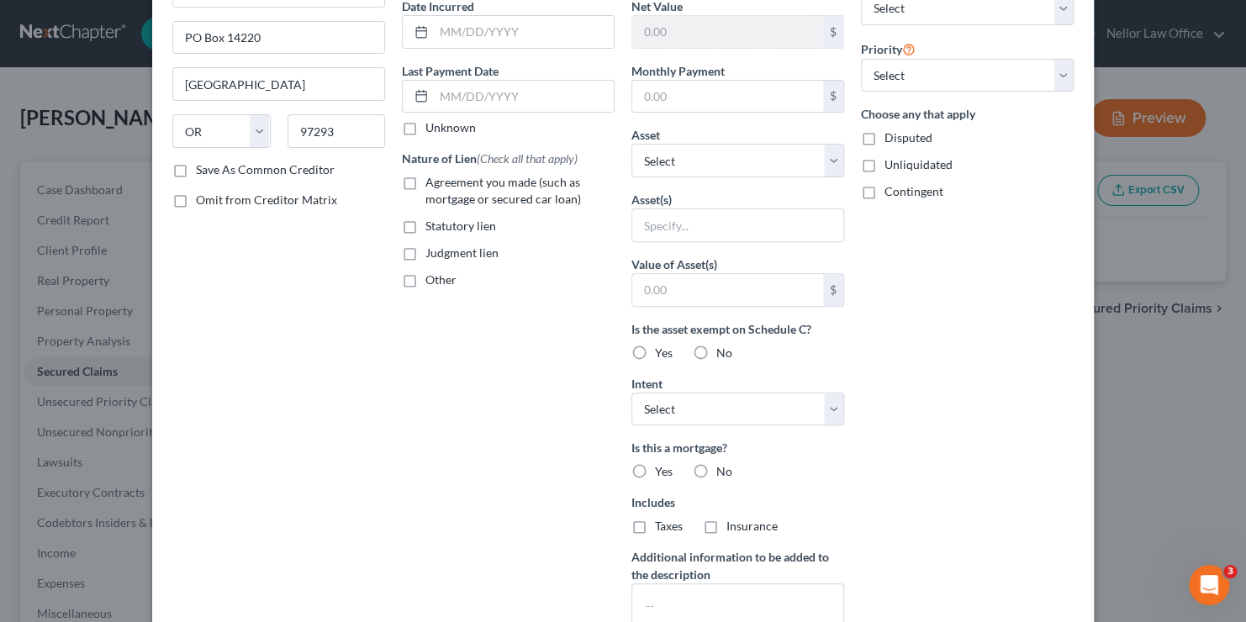
scroll to position [84, 0]
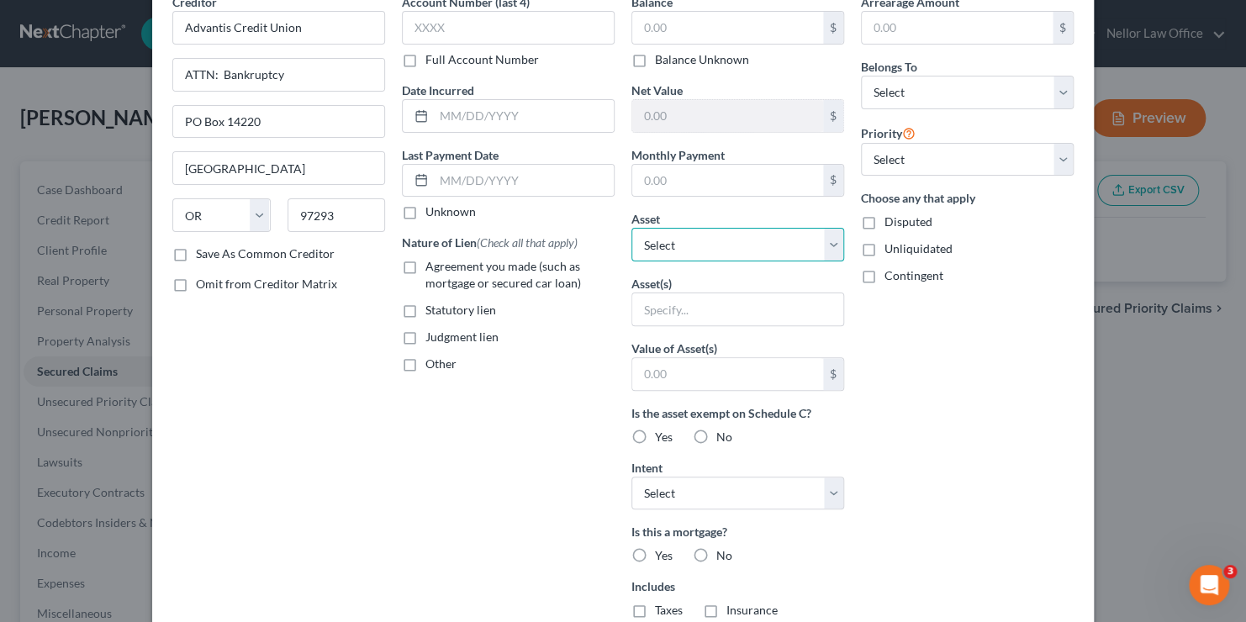
click at [837, 242] on select "Select Other Multiple Assets Bank of America #3692 (Checking Account) - $212.0 …" at bounding box center [738, 245] width 213 height 34
select select "11"
click at [632, 228] on select "Select Other Multiple Assets Bank of America #3692 (Checking Account) - $212.0 …" at bounding box center [738, 245] width 213 height 34
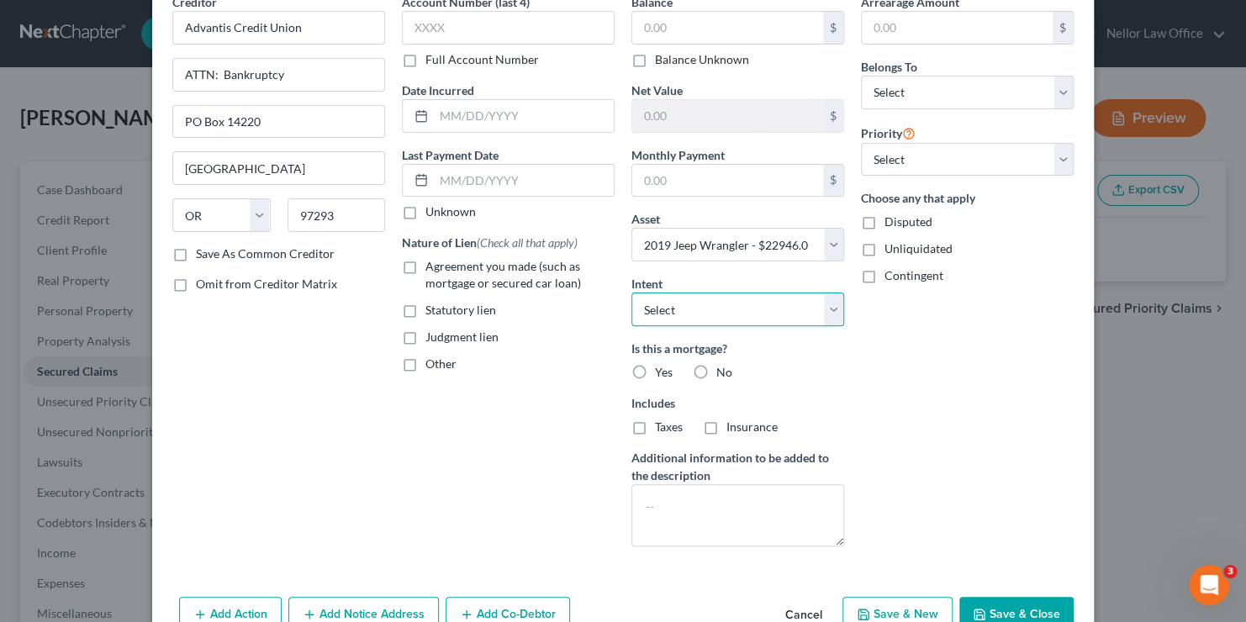
click at [703, 305] on select "Select Surrender Redeem Reaffirm Avoid Other" at bounding box center [738, 310] width 213 height 34
click at [703, 306] on select "Select Surrender Redeem Reaffirm Avoid Other" at bounding box center [738, 310] width 213 height 34
click at [717, 373] on label "No" at bounding box center [725, 372] width 16 height 17
click at [723, 373] on input "No" at bounding box center [728, 369] width 11 height 11
radio input "true"
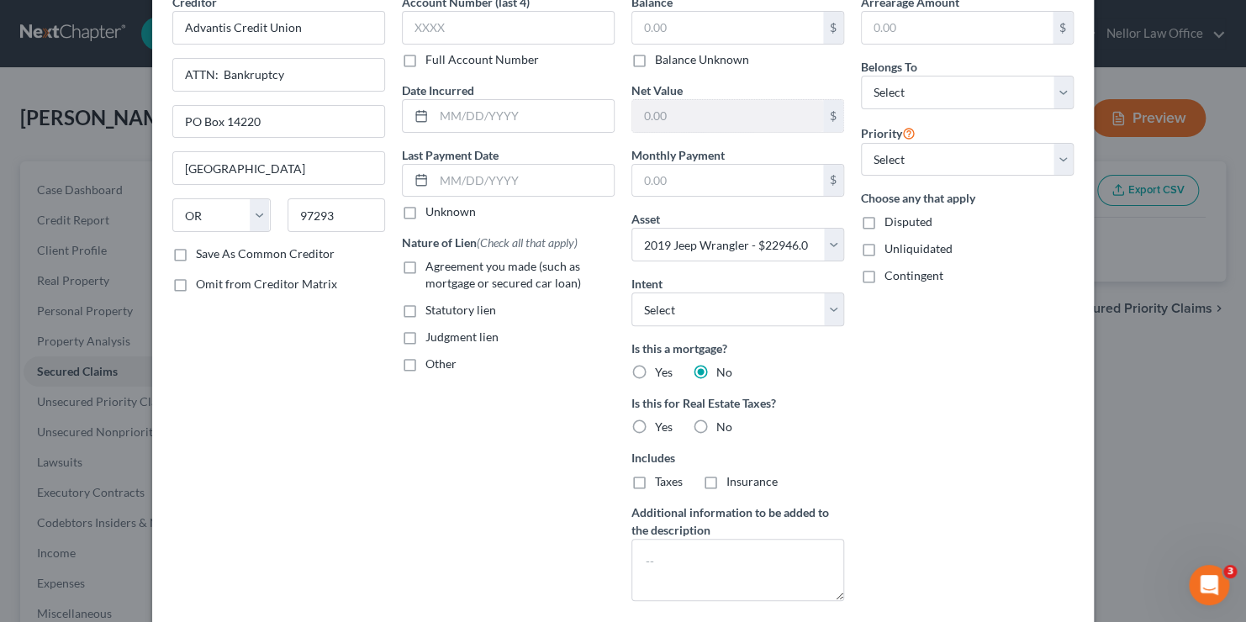
click at [717, 426] on label "No" at bounding box center [725, 427] width 16 height 17
click at [723, 426] on input "No" at bounding box center [728, 424] width 11 height 11
radio input "true"
click at [1055, 159] on select "Select 1st 2nd 3rd 4th 5th 6th 7th 8th 9th 10th 11th 12th 13th 14th 15th 16th 1…" at bounding box center [967, 160] width 213 height 34
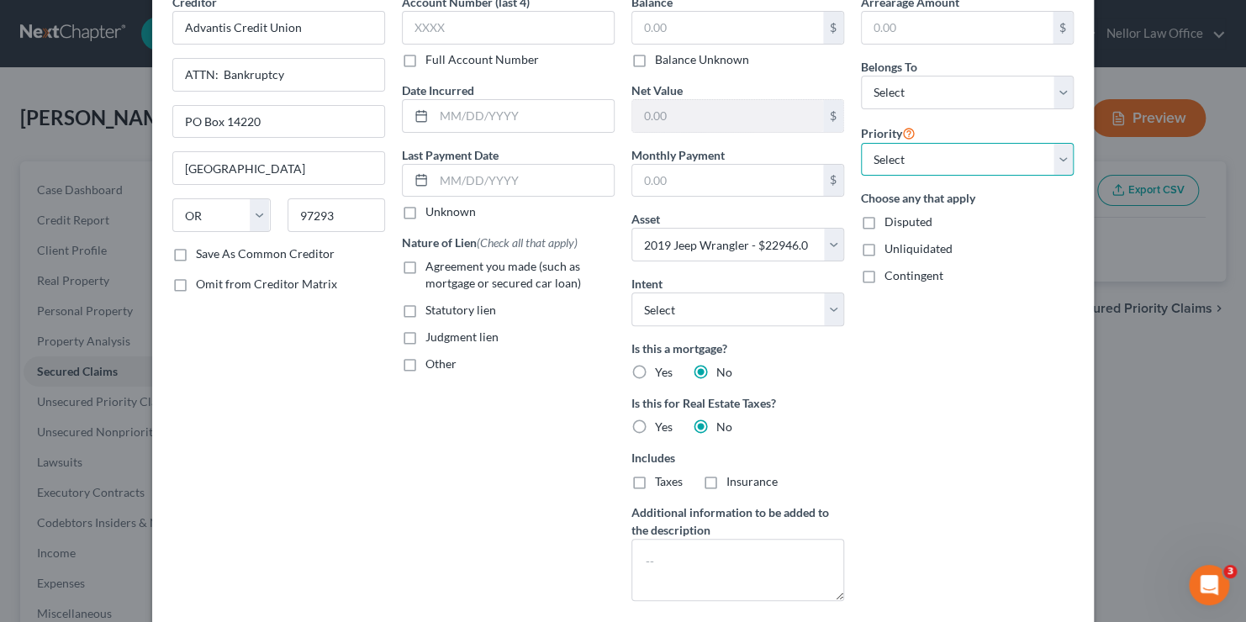
scroll to position [0, 0]
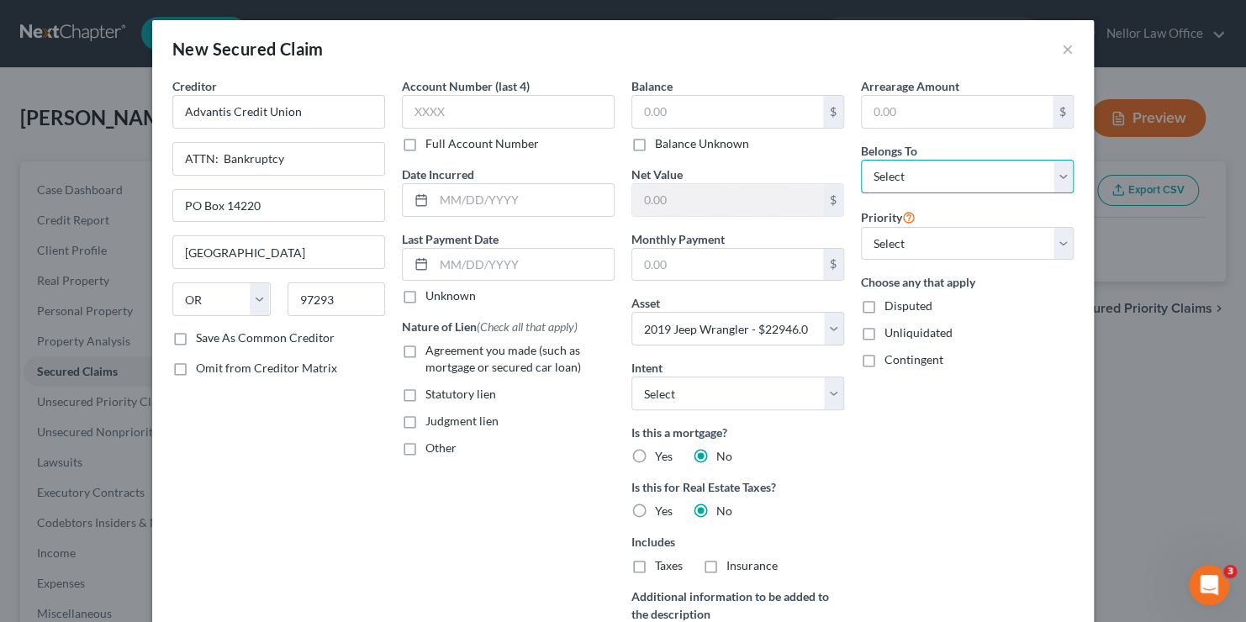
click at [1050, 175] on select "Select Debtor 1 Only Debtor 2 Only Debtor 1 And Debtor 2 Only At Least One Of T…" at bounding box center [967, 177] width 213 height 34
select select "2"
click at [861, 160] on select "Select Debtor 1 Only Debtor 2 Only Debtor 1 And Debtor 2 Only At Least One Of T…" at bounding box center [967, 177] width 213 height 34
click at [732, 108] on input "text" at bounding box center [727, 112] width 191 height 32
type input "22,719.00"
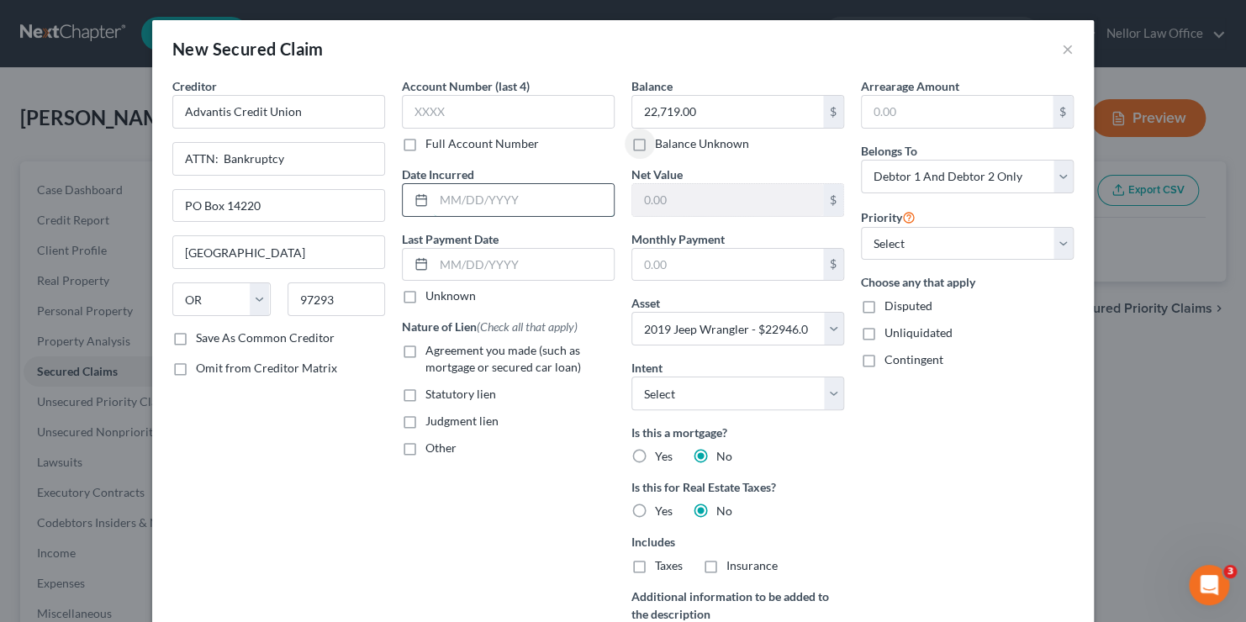
click at [498, 195] on input "text" at bounding box center [524, 200] width 180 height 32
type input "08/16/2022"
click at [426, 351] on label "Agreement you made (such as mortgage or secured car loan)" at bounding box center [520, 359] width 189 height 34
click at [432, 351] on input "Agreement you made (such as mortgage or secured car loan)" at bounding box center [437, 347] width 11 height 11
checkbox input "true"
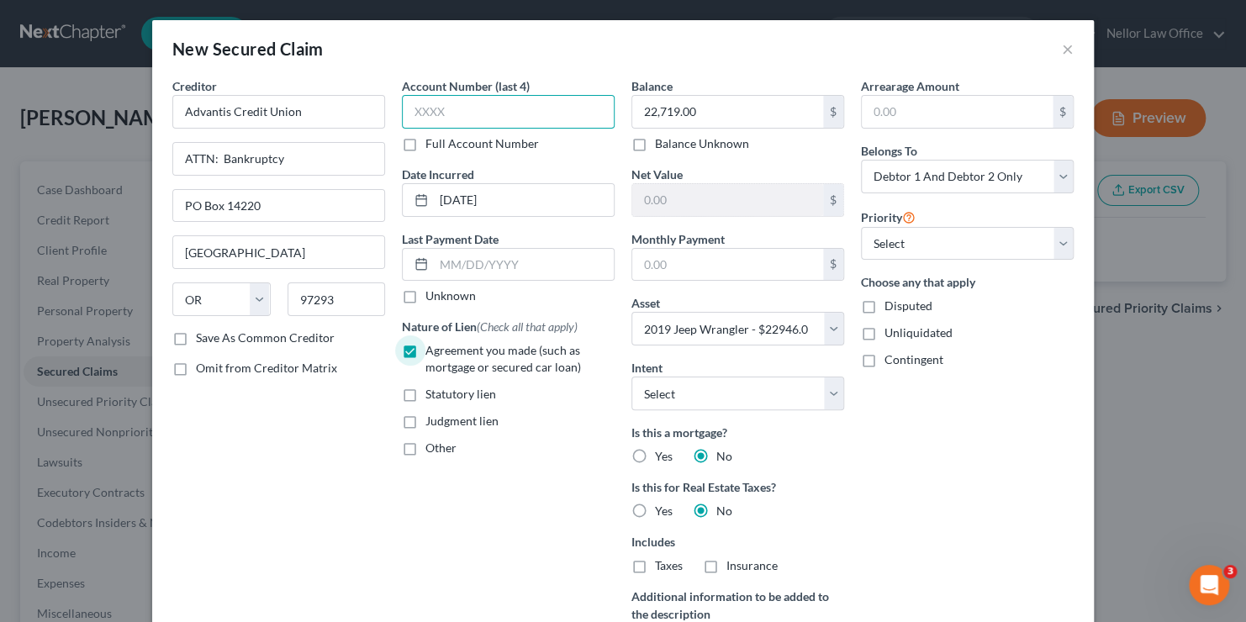
click at [509, 112] on input "text" at bounding box center [508, 112] width 213 height 34
type input "0144"
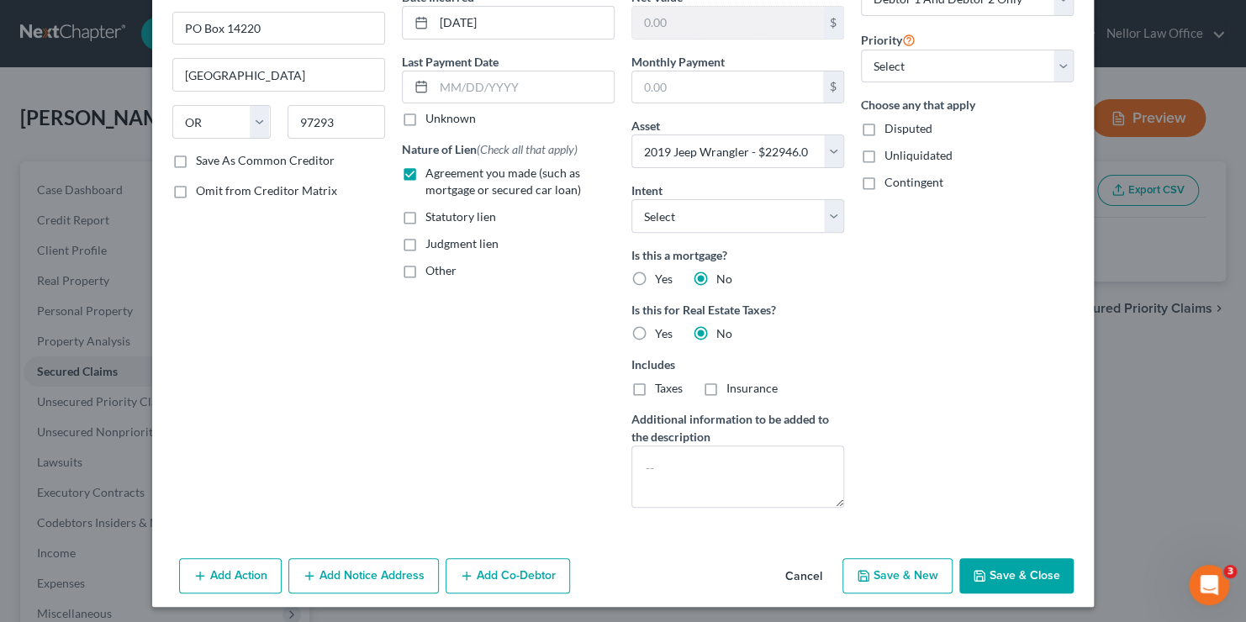
scroll to position [180, 0]
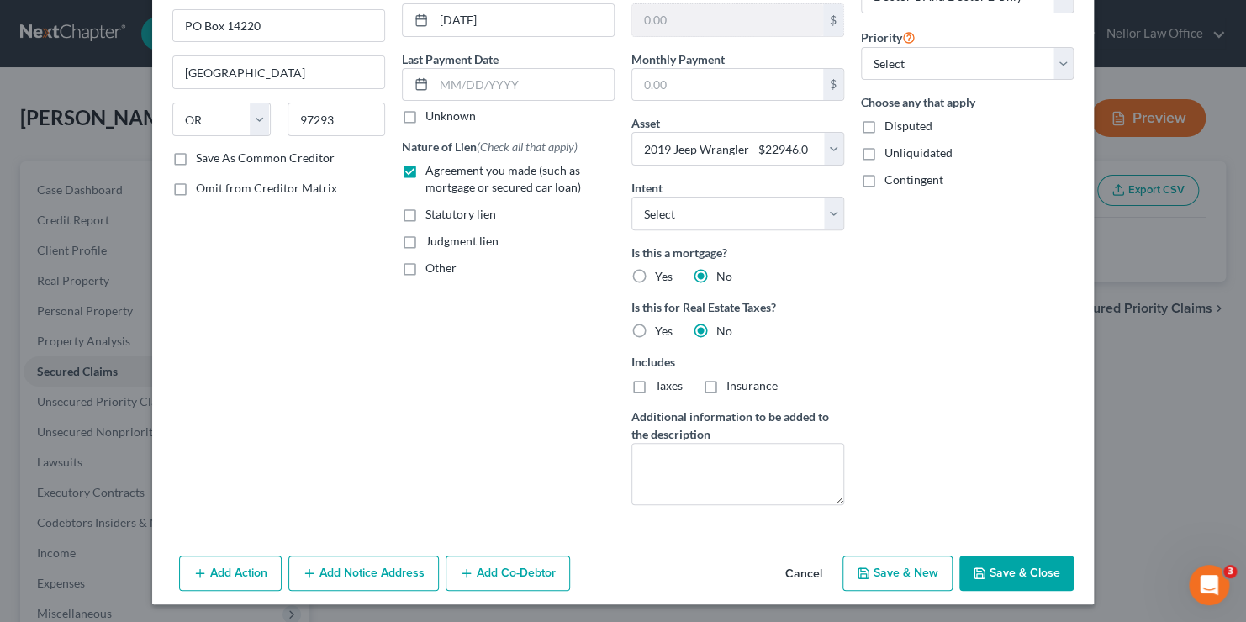
click at [928, 581] on button "Save & New" at bounding box center [898, 573] width 110 height 35
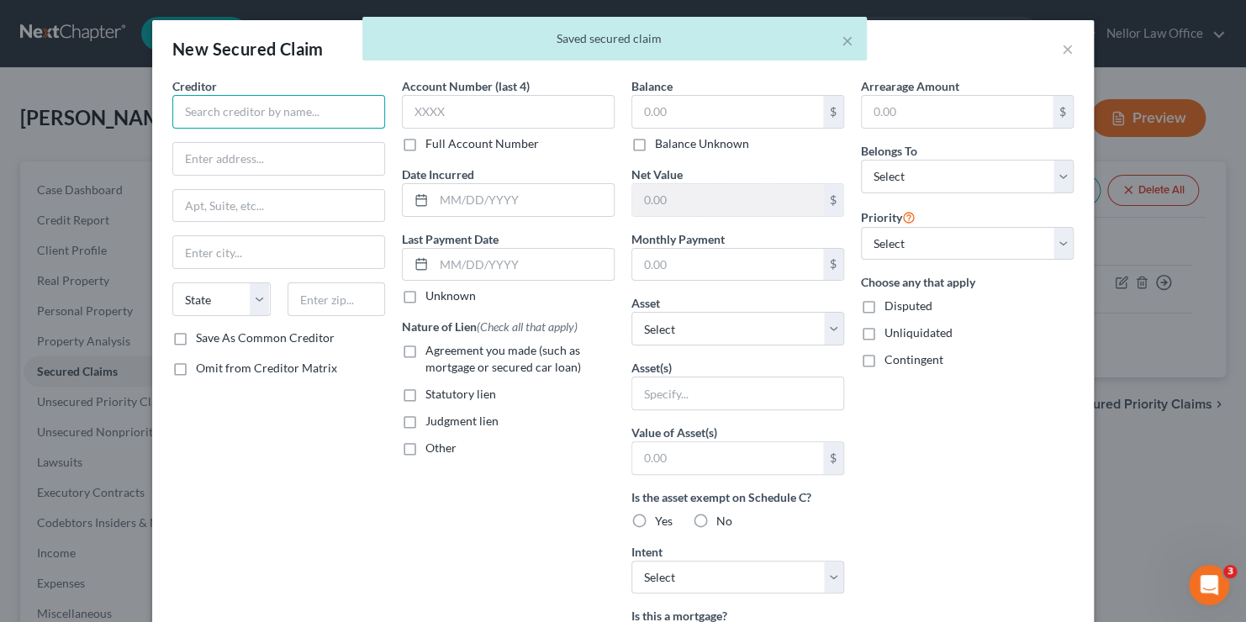
click at [323, 106] on input "text" at bounding box center [278, 112] width 213 height 34
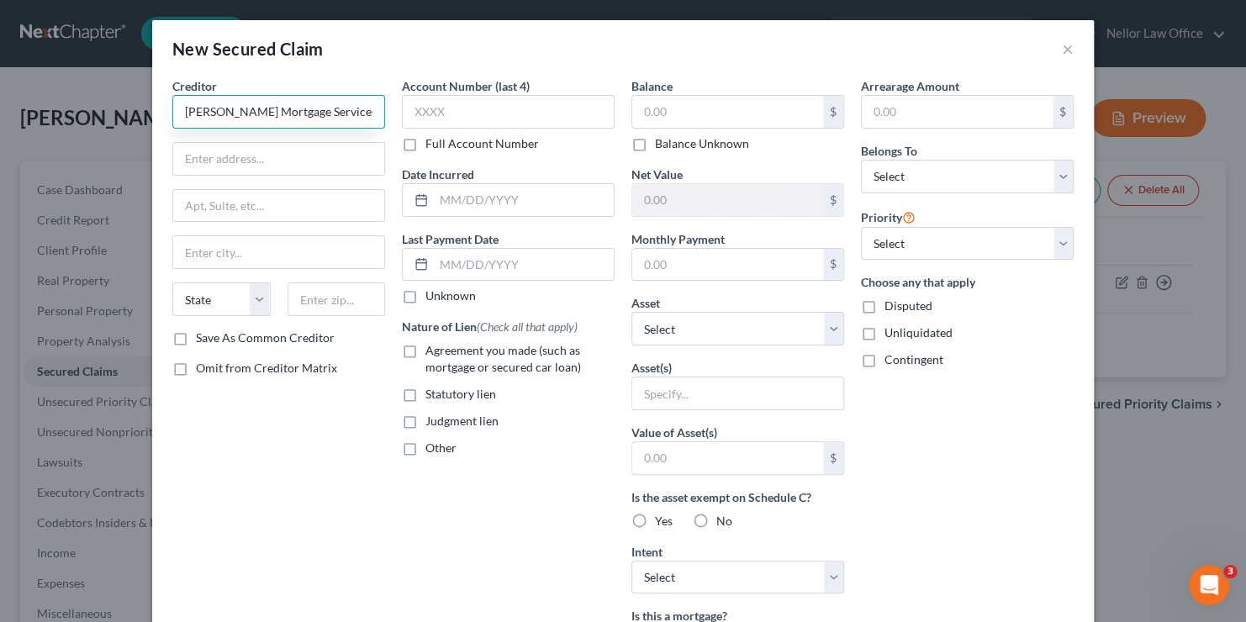
type input "Carrington Mortgage Services"
type input "ATTN: Bankruptcy"
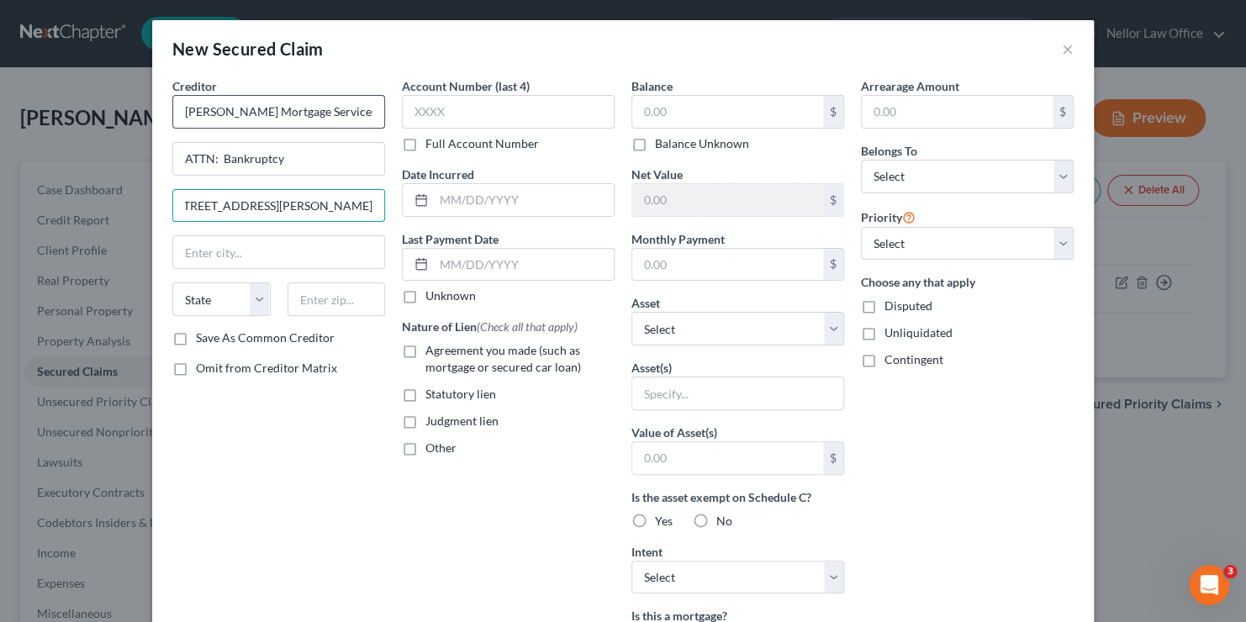
scroll to position [0, 28]
type input "1600 South Douglass Road, Ste 110 & 200"
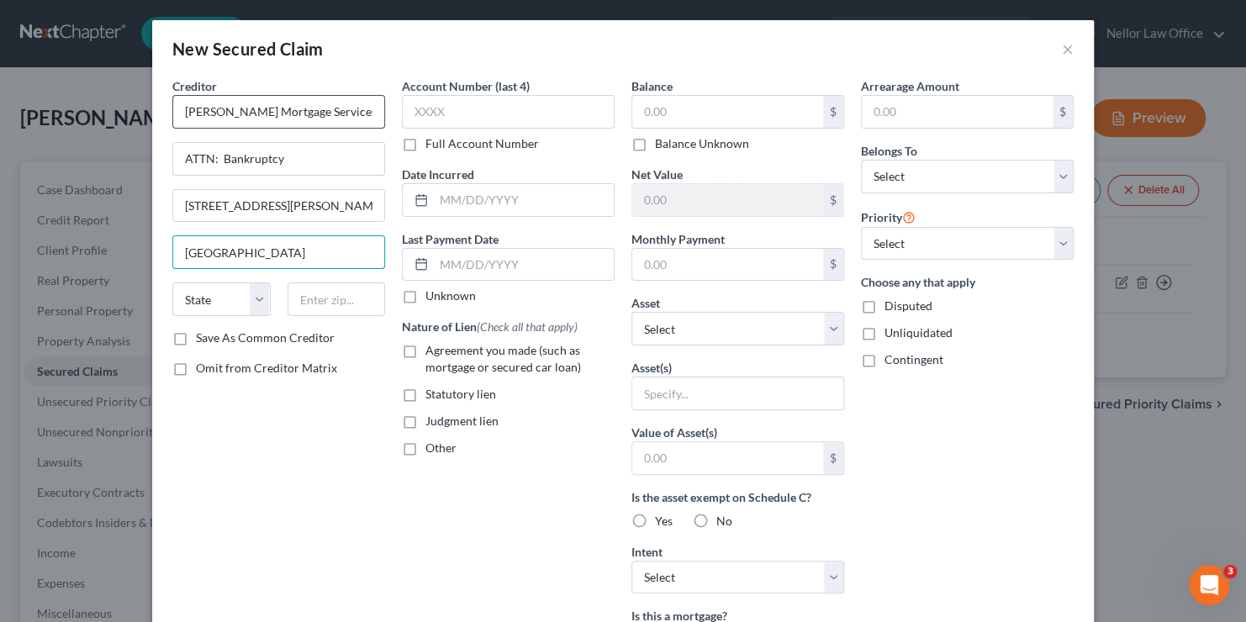
type input "Anaheim"
select select "4"
type input "92806"
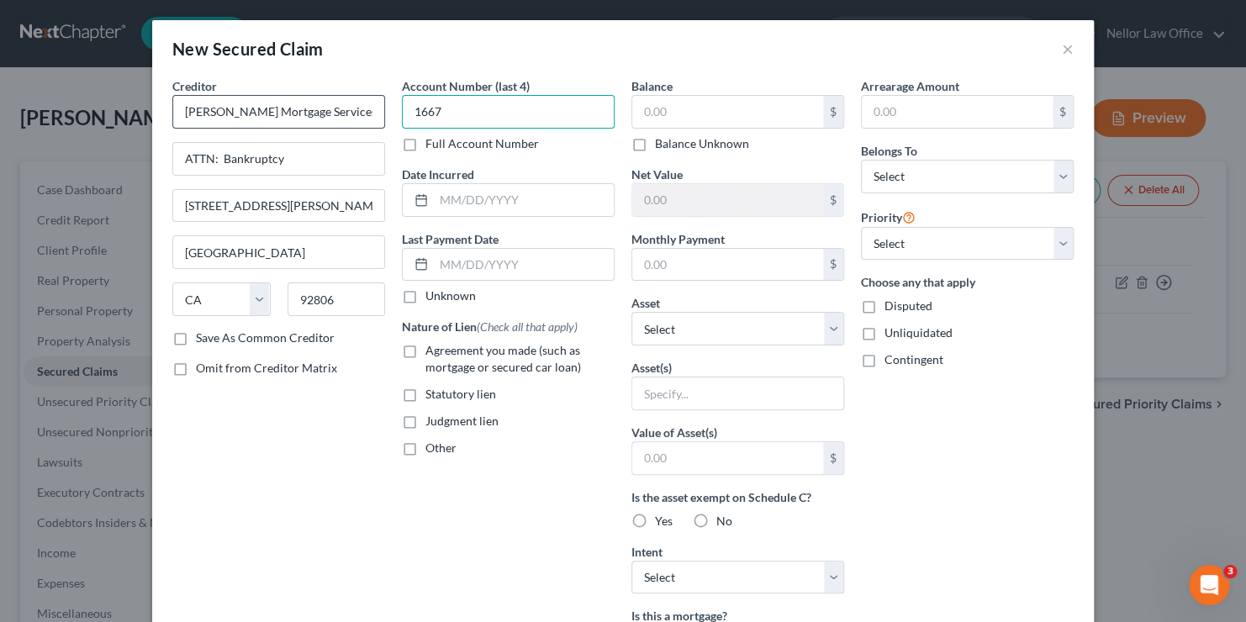
type input "1667"
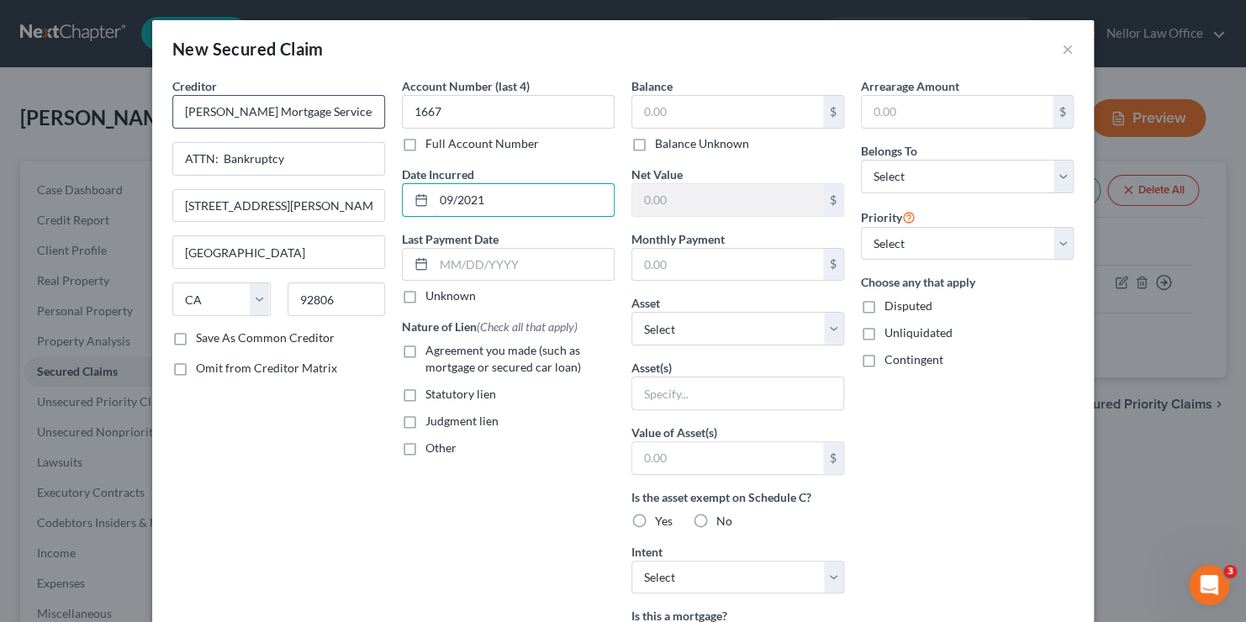
type input "09/2021"
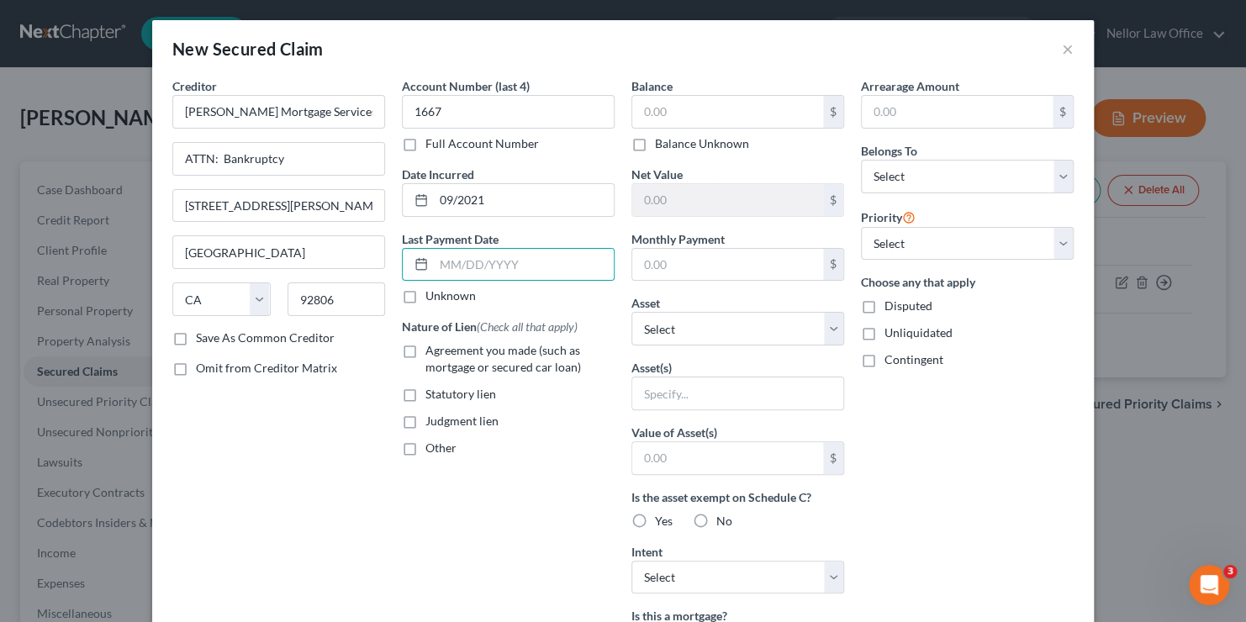
click at [426, 346] on label "Agreement you made (such as mortgage or secured car loan)" at bounding box center [520, 359] width 189 height 34
click at [432, 346] on input "Agreement you made (such as mortgage or secured car loan)" at bounding box center [437, 347] width 11 height 11
checkbox input "true"
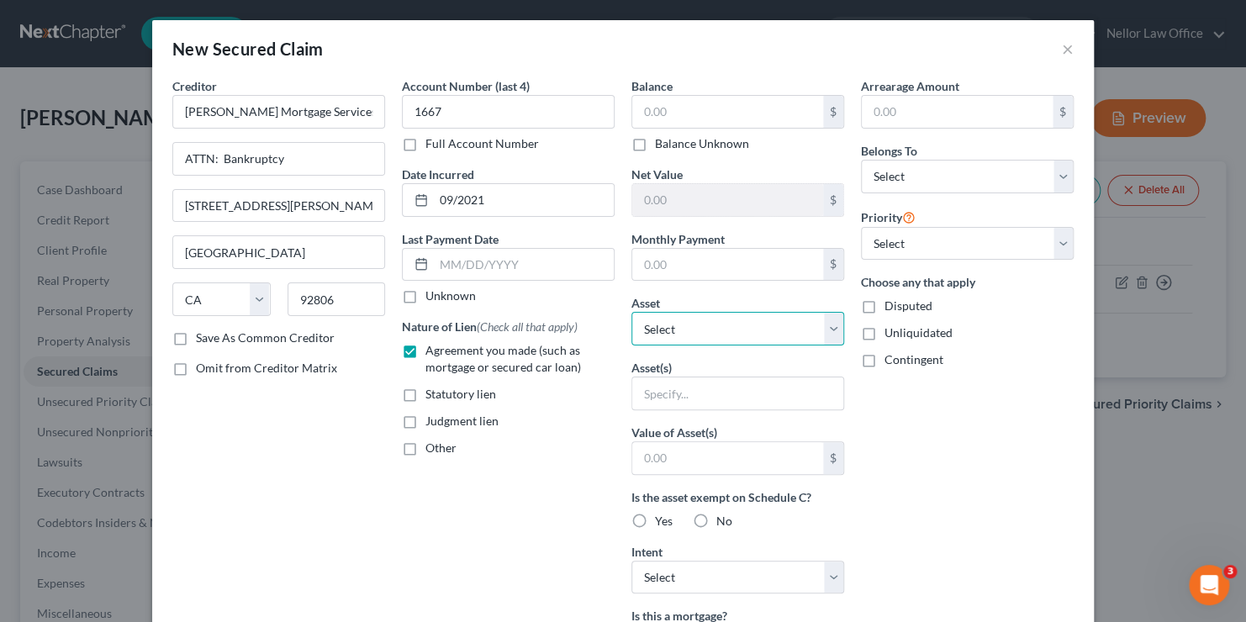
click at [828, 322] on select "Select Other Multiple Assets Bank of America #3692 (Checking Account) - $212.0 …" at bounding box center [738, 329] width 213 height 34
select select "16"
click at [632, 312] on select "Select Other Multiple Assets Bank of America #3692 (Checking Account) - $212.0 …" at bounding box center [738, 329] width 213 height 34
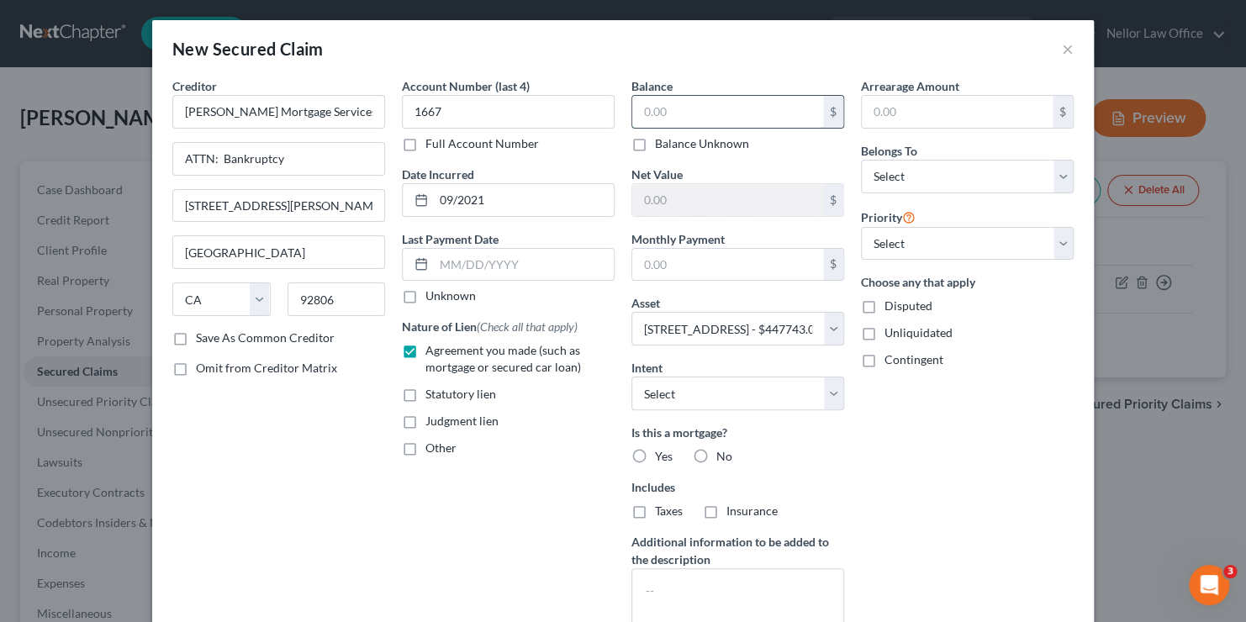
click at [711, 119] on input "text" at bounding box center [727, 112] width 191 height 32
type input "447,743.00"
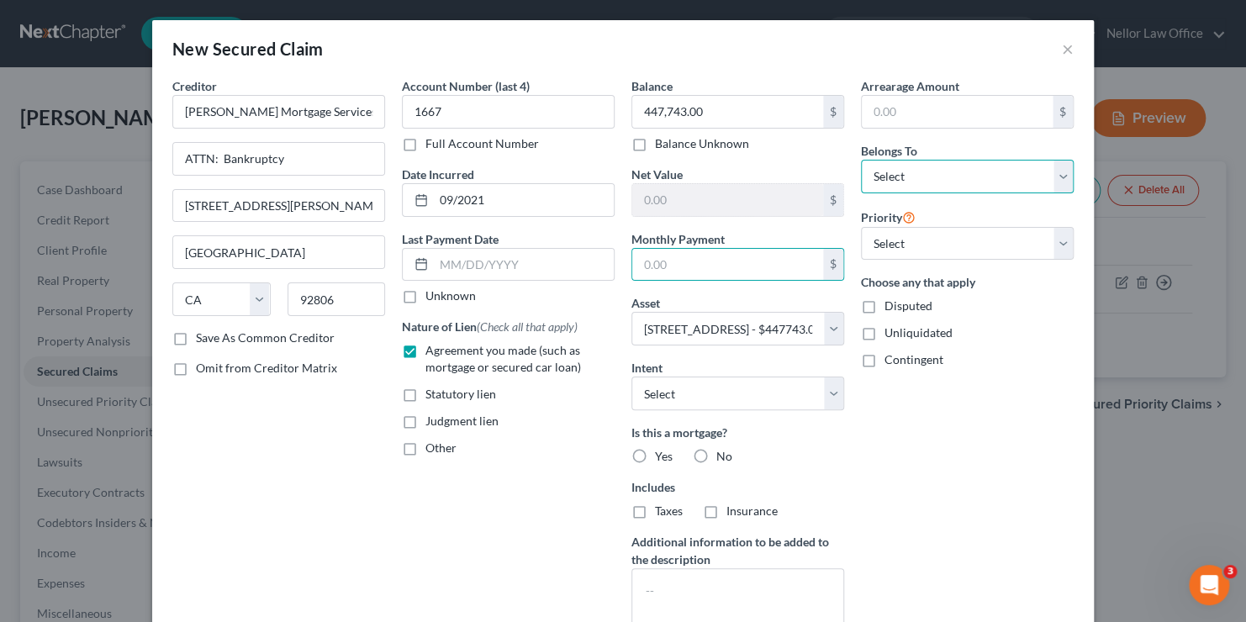
click at [993, 184] on select "Select Debtor 1 Only Debtor 2 Only Debtor 1 And Debtor 2 Only At Least One Of T…" at bounding box center [967, 177] width 213 height 34
select select "2"
click at [861, 160] on select "Select Debtor 1 Only Debtor 2 Only Debtor 1 And Debtor 2 Only At Least One Of T…" at bounding box center [967, 177] width 213 height 34
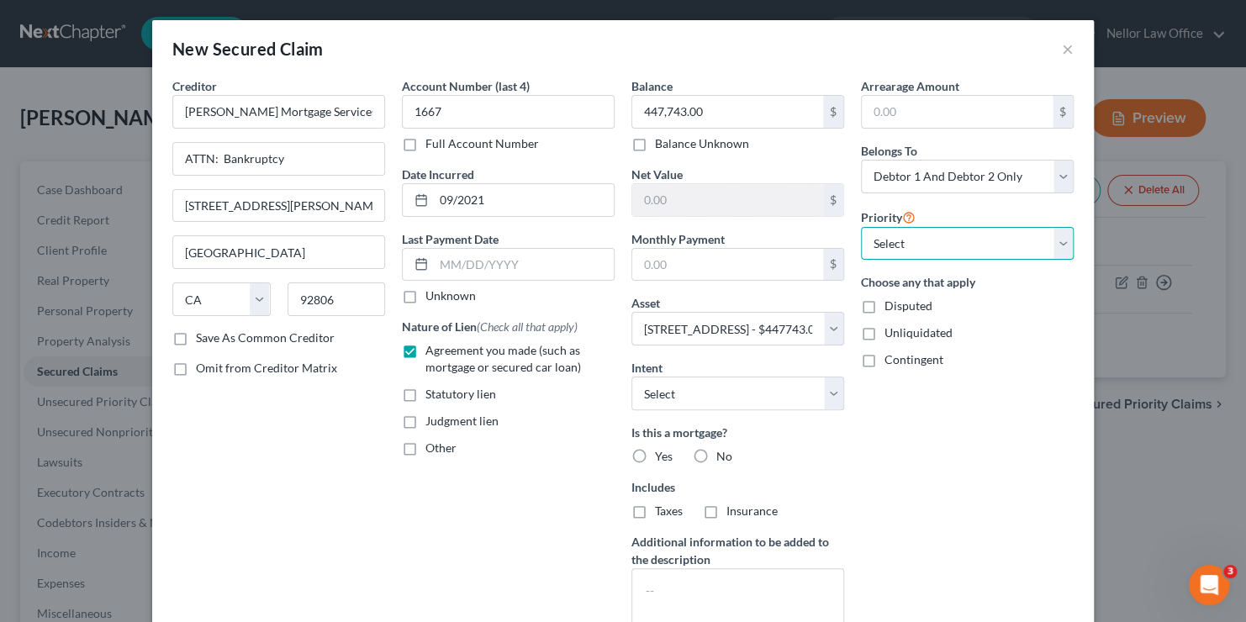
click at [1052, 239] on select "Select 1st 2nd 3rd 4th 5th 6th 7th 8th 9th 10th 11th 12th 13th 14th 15th 16th 1…" at bounding box center [967, 244] width 213 height 34
select select "0"
click at [861, 227] on select "Select 1st 2nd 3rd 4th 5th 6th 7th 8th 9th 10th 11th 12th 13th 14th 15th 16th 1…" at bounding box center [967, 244] width 213 height 34
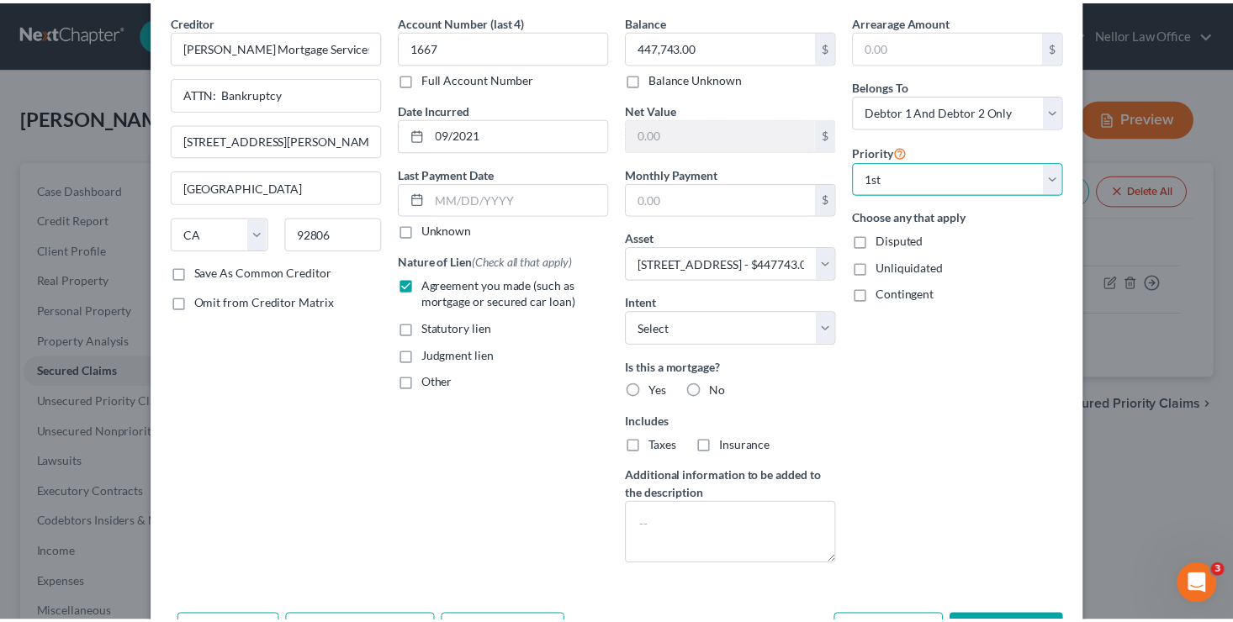
scroll to position [125, 0]
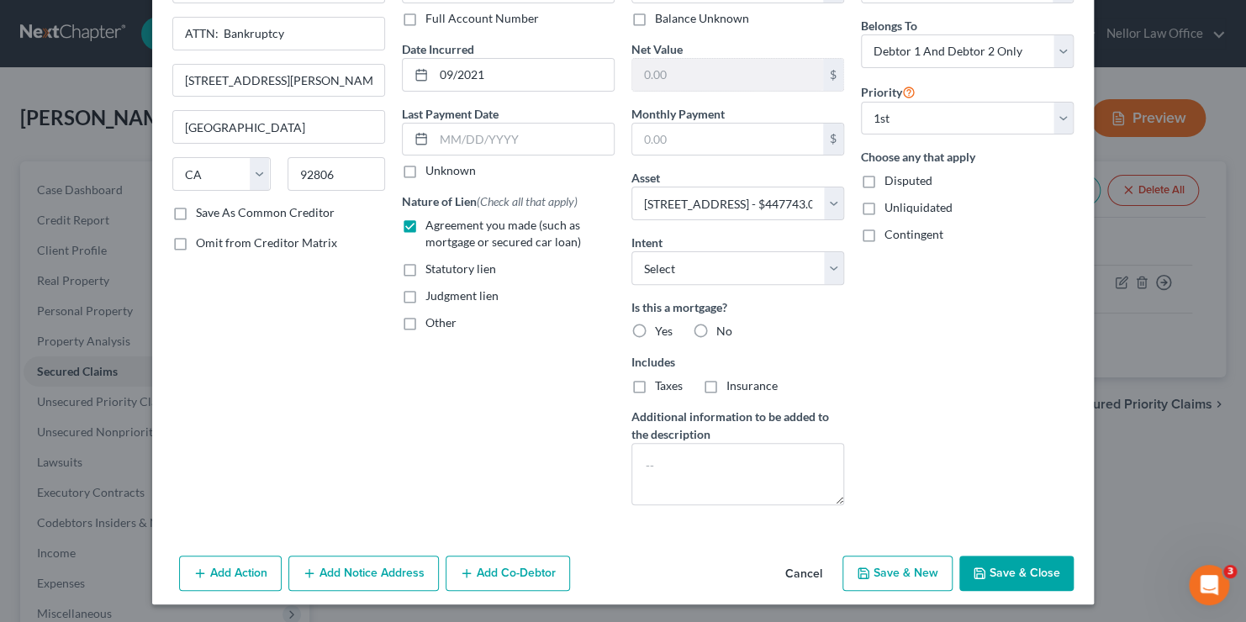
click at [1022, 572] on button "Save & Close" at bounding box center [1017, 573] width 114 height 35
select select
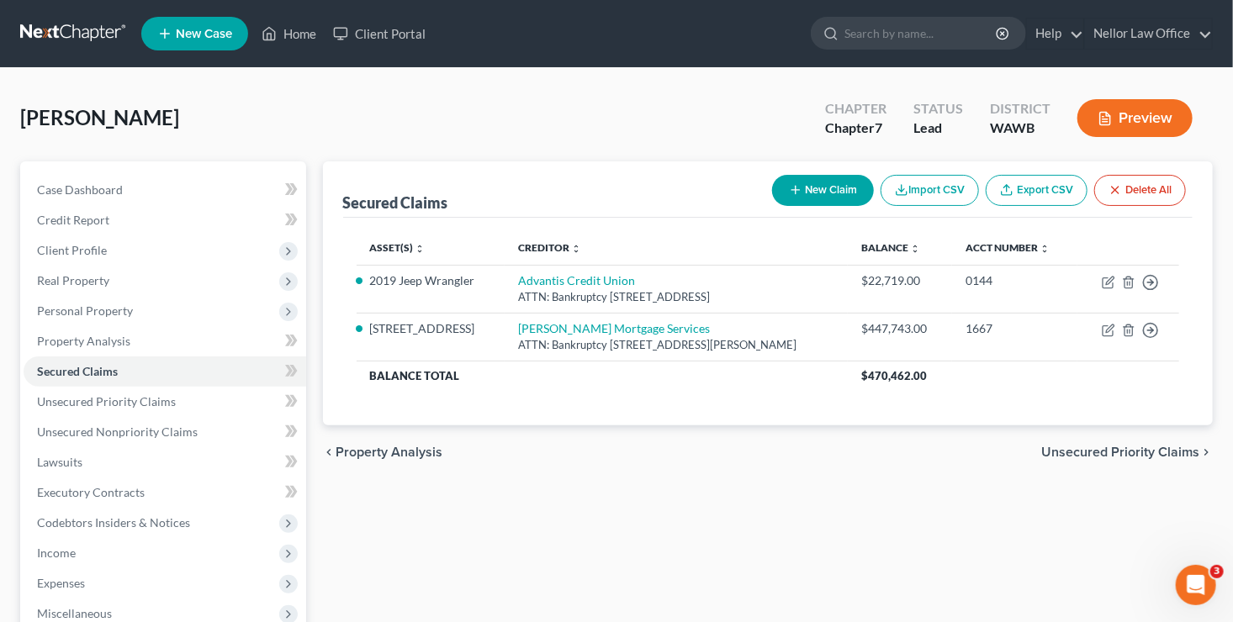
click at [1094, 459] on span "Unsecured Priority Claims" at bounding box center [1120, 452] width 158 height 13
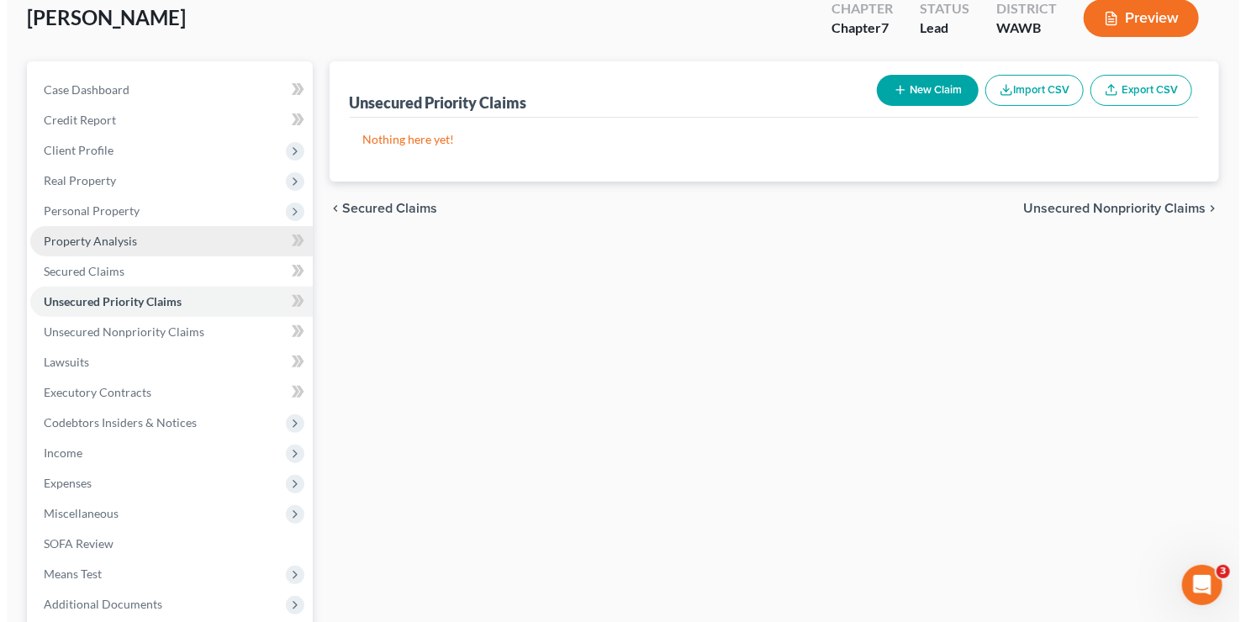
scroll to position [84, 0]
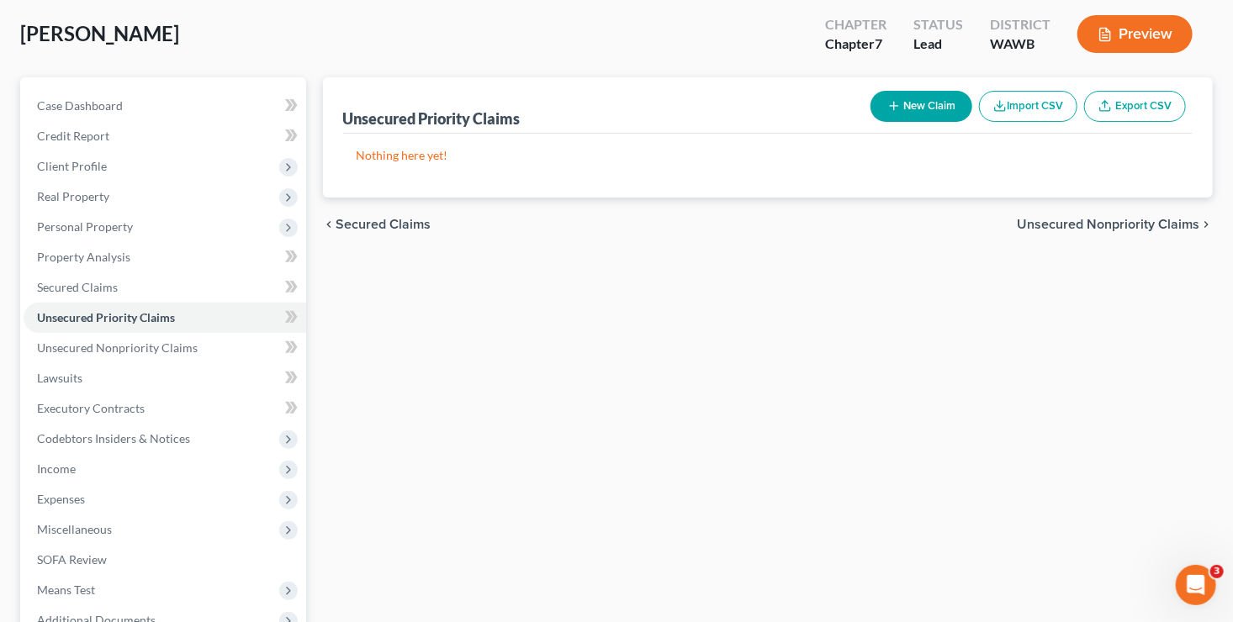
click at [946, 110] on button "New Claim" at bounding box center [921, 106] width 102 height 31
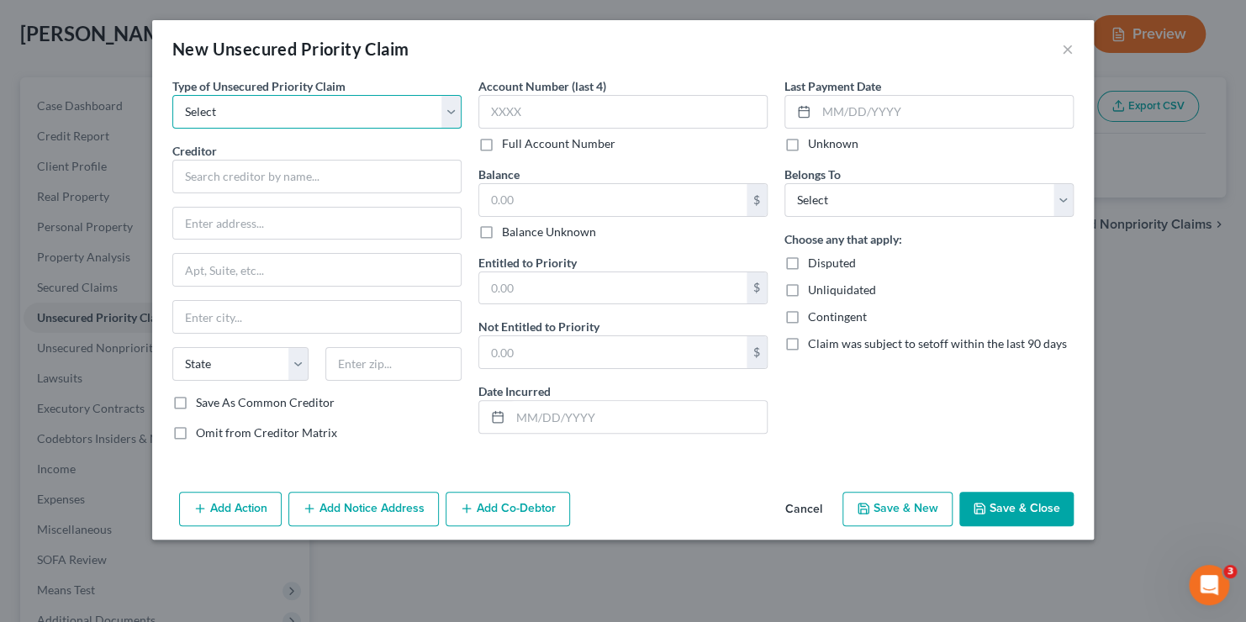
click at [328, 108] on select "Select Taxes & Other Government Units Domestic Support Obligations Extensions o…" at bounding box center [316, 112] width 289 height 34
select select "0"
click at [172, 95] on select "Select Taxes & Other Government Units Domestic Support Obligations Extensions o…" at bounding box center [316, 112] width 289 height 34
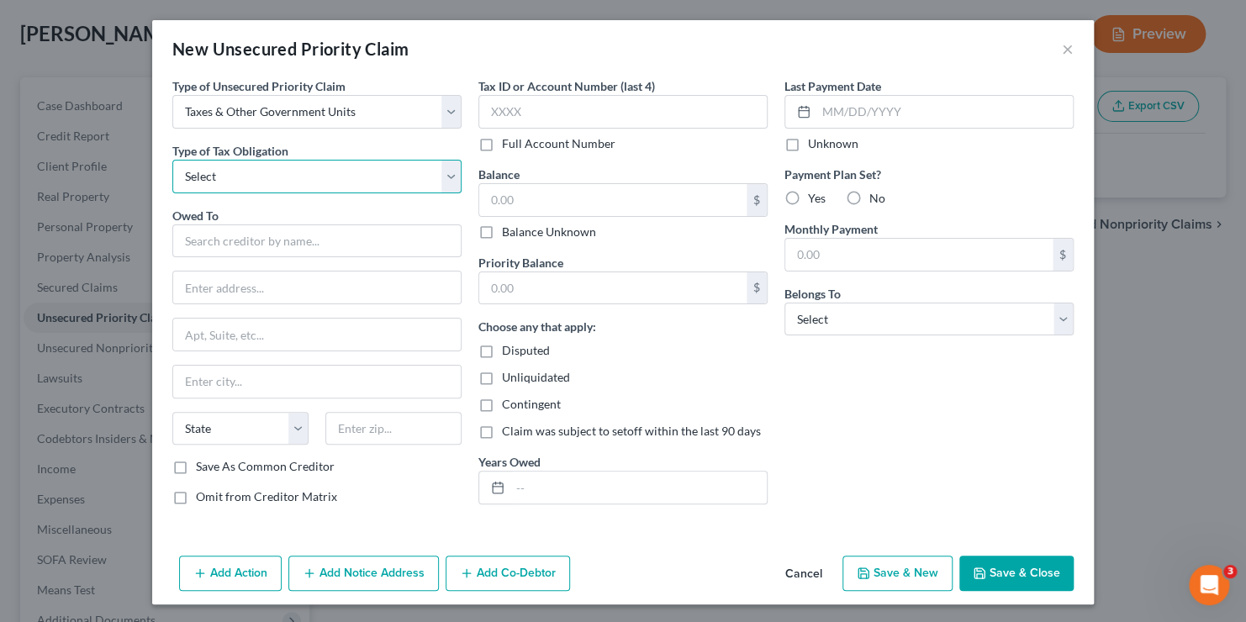
click at [284, 177] on select "Select Federal City State Franchise Tax Board Other" at bounding box center [316, 177] width 289 height 34
select select "0"
click at [172, 160] on select "Select Federal City State Franchise Tax Board Other" at bounding box center [316, 177] width 289 height 34
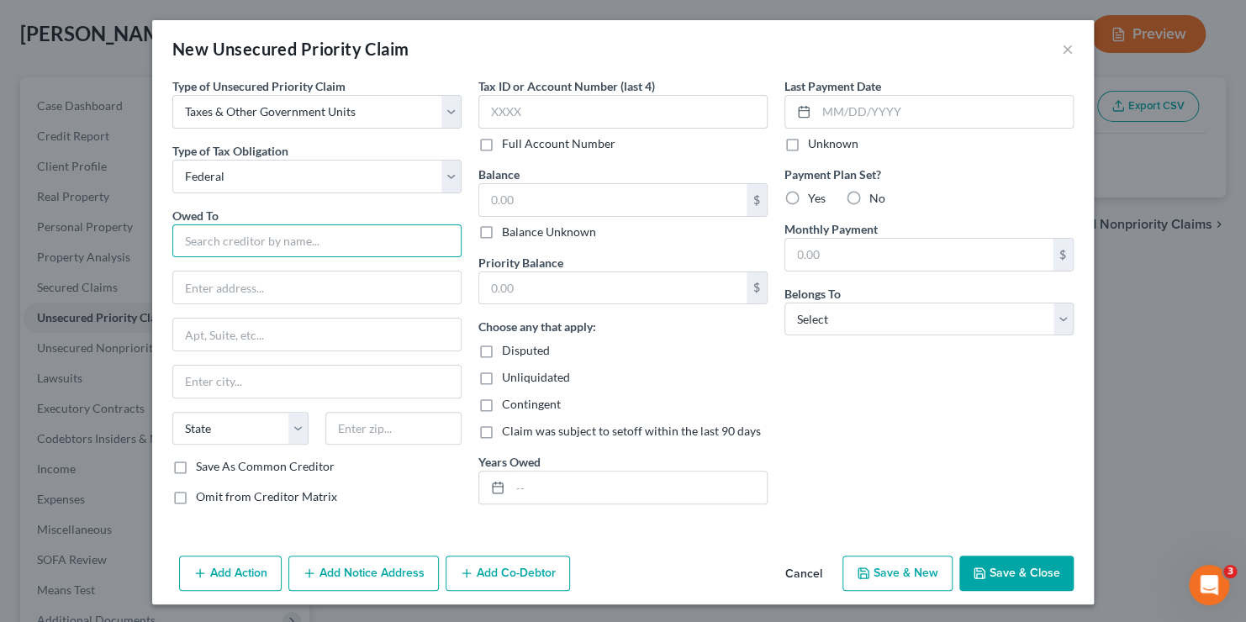
click at [231, 246] on input "text" at bounding box center [316, 242] width 289 height 34
type input "IRS"
type input "Centralized Insolvency Ops"
type input "PO Box 7346"
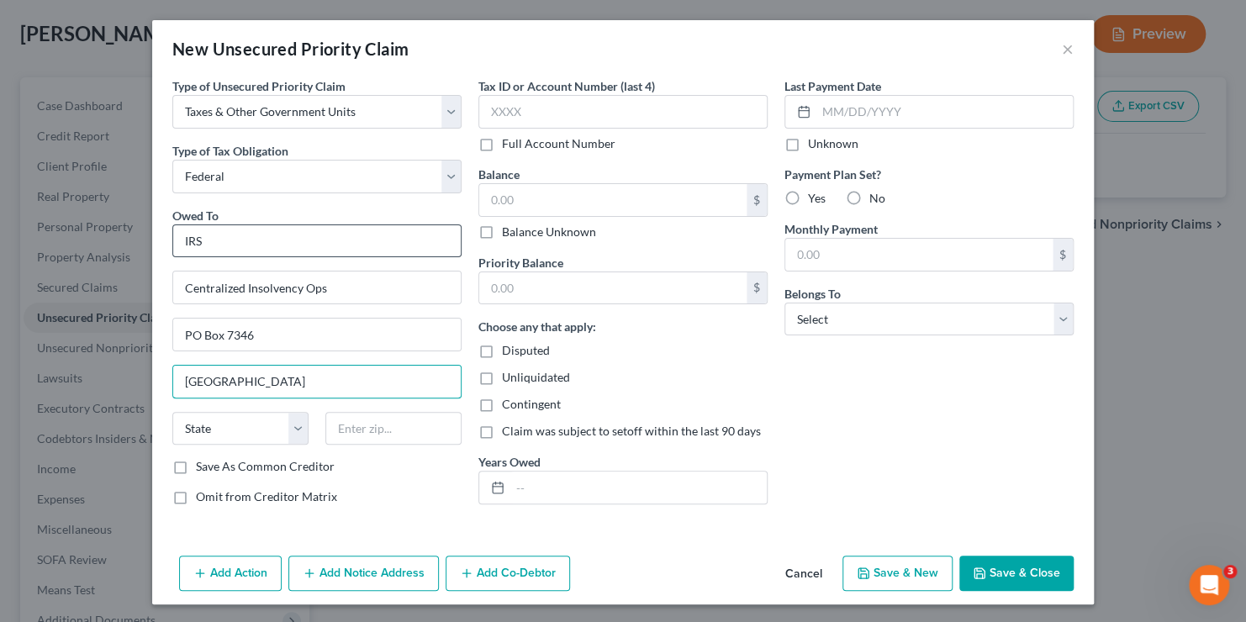
type input "Philadelphia"
select select "39"
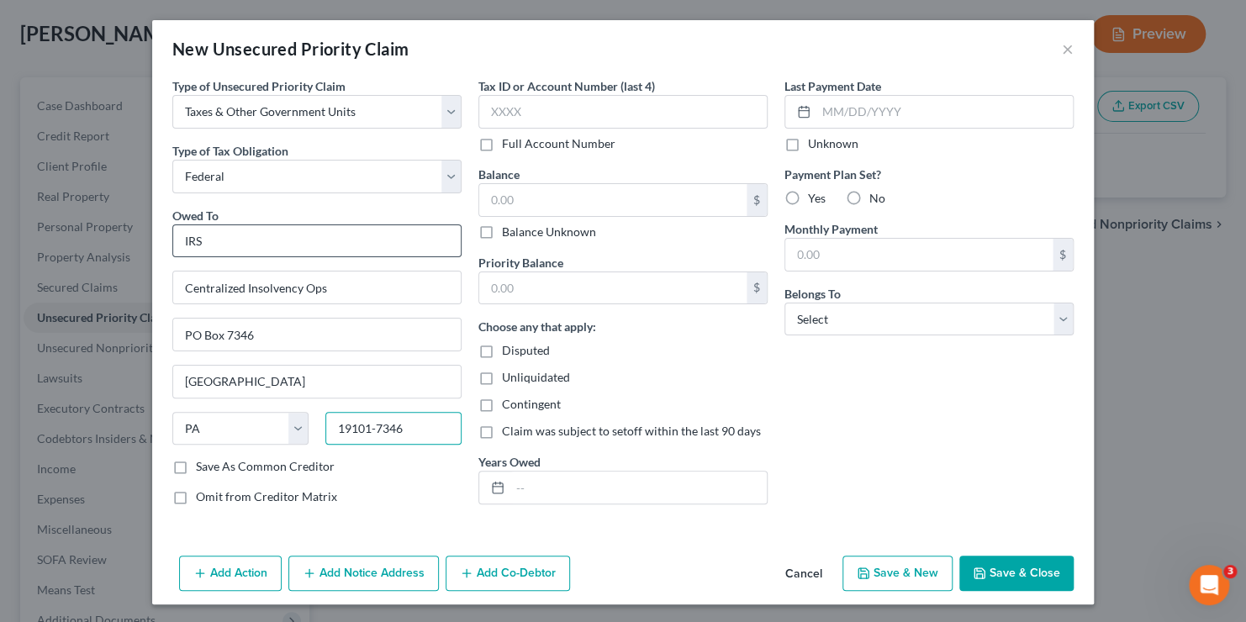
type input "19101-7346"
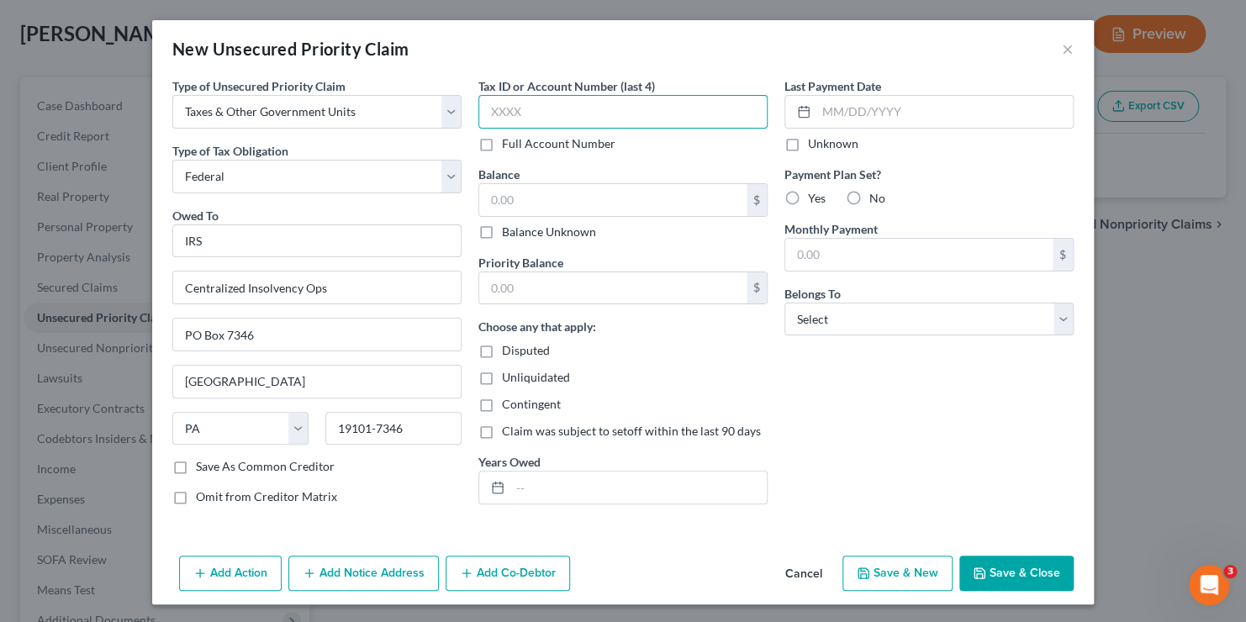
click at [558, 98] on input "text" at bounding box center [623, 112] width 289 height 34
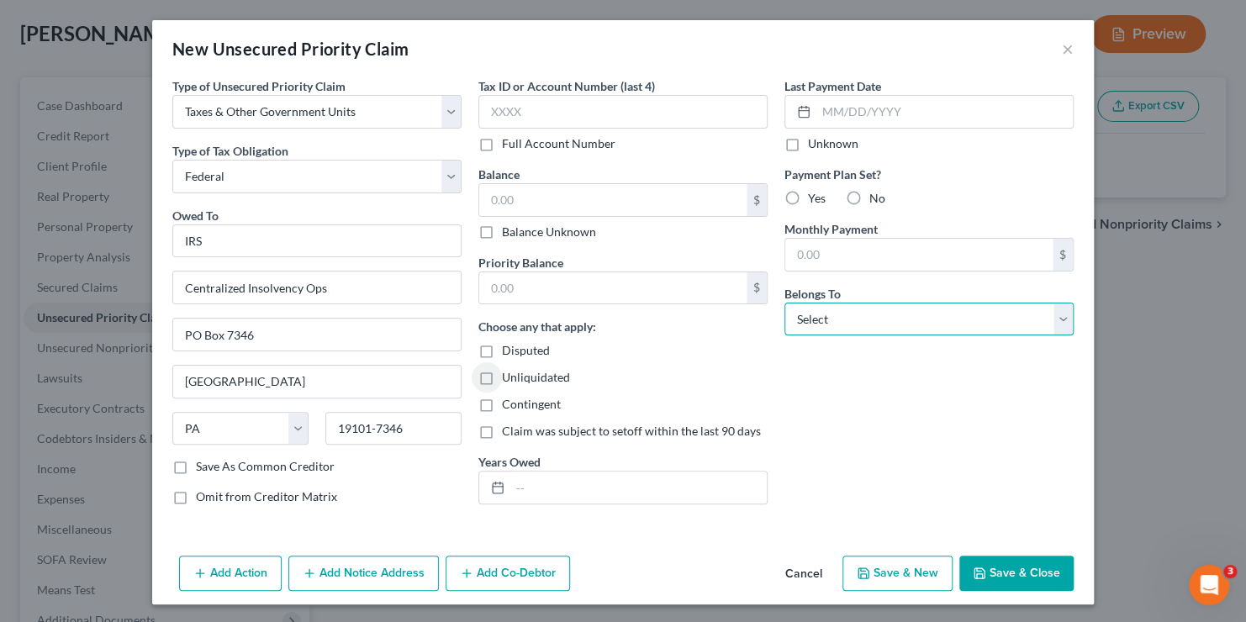
click at [824, 314] on select "Select Debtor 1 Only Debtor 2 Only Debtor 1 And Debtor 2 Only At Least One Of T…" at bounding box center [929, 320] width 289 height 34
select select "2"
click at [785, 303] on select "Select Debtor 1 Only Debtor 2 Only Debtor 1 And Debtor 2 Only At Least One Of T…" at bounding box center [929, 320] width 289 height 34
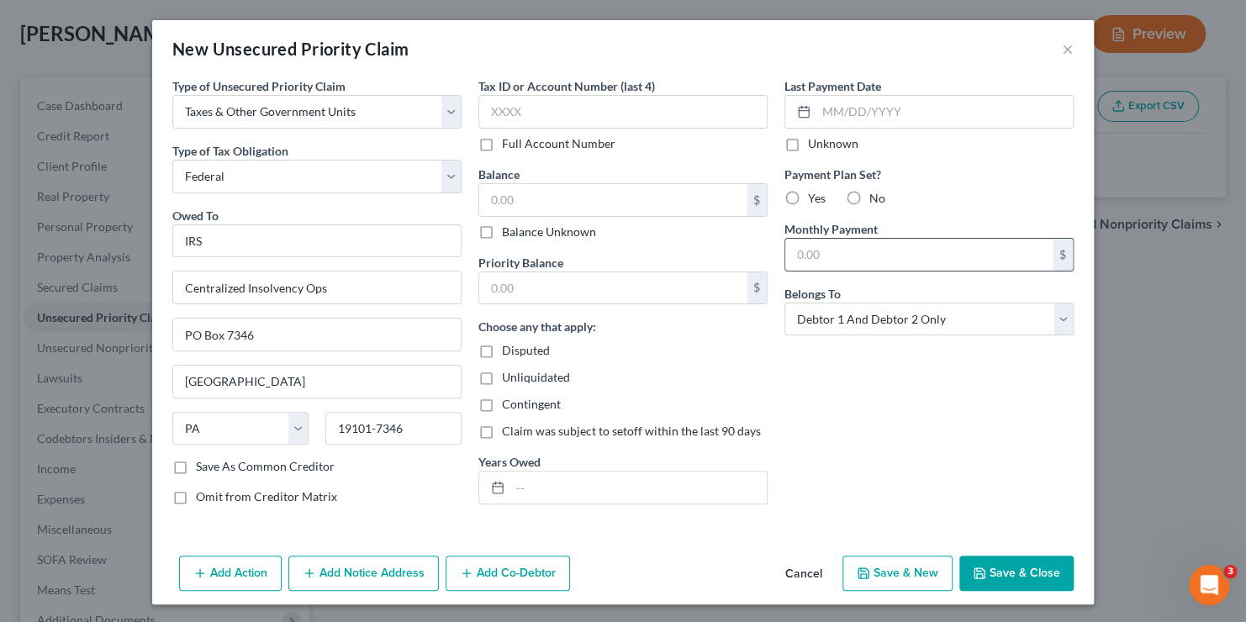
click at [825, 256] on input "text" at bounding box center [918, 255] width 267 height 32
click at [526, 112] on input "text" at bounding box center [623, 112] width 289 height 34
type input "n"
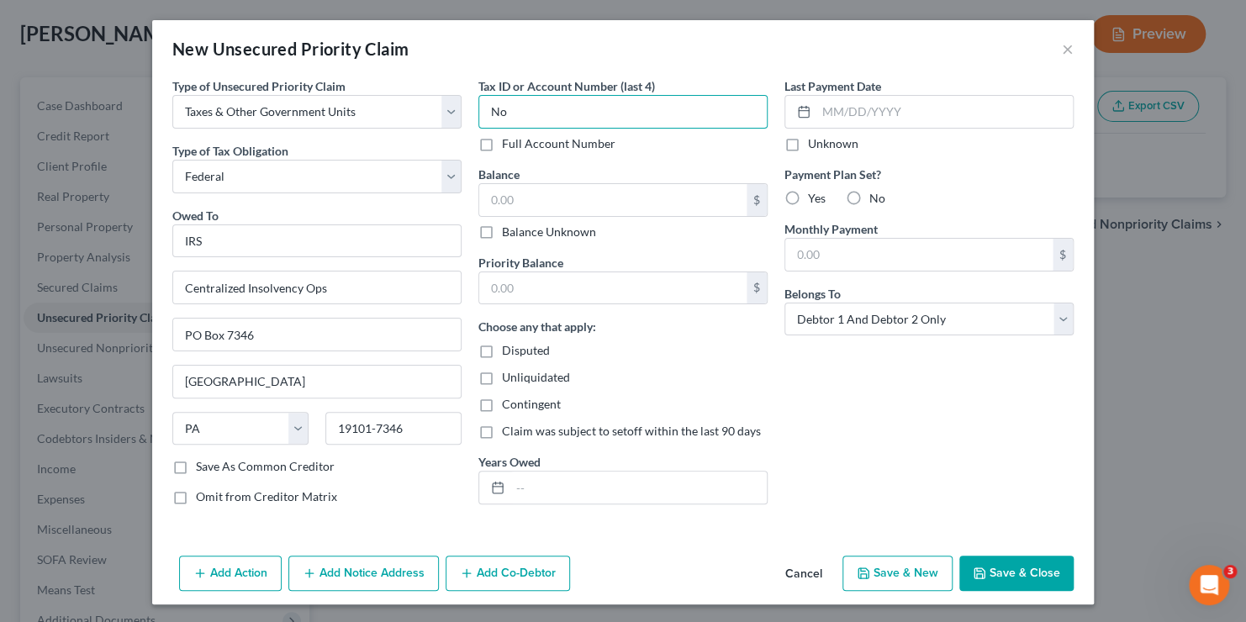
type input "N"
click at [532, 485] on input "text" at bounding box center [638, 488] width 256 height 32
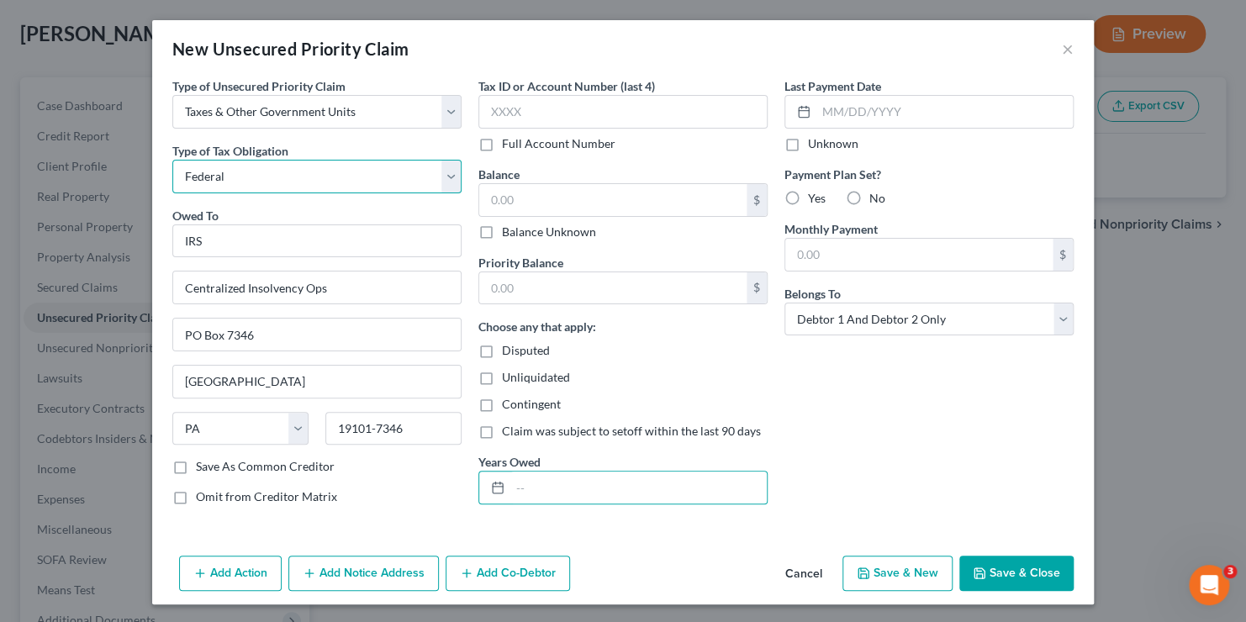
click at [314, 166] on select "Select Federal City State Franchise Tax Board Other" at bounding box center [316, 177] width 289 height 34
click at [314, 172] on select "Select Federal City State Franchise Tax Board Other" at bounding box center [316, 177] width 289 height 34
click at [172, 160] on select "Select Federal City State Franchise Tax Board Other" at bounding box center [316, 177] width 289 height 34
click at [226, 172] on select "Select Federal City State Franchise Tax Board Other" at bounding box center [316, 177] width 289 height 34
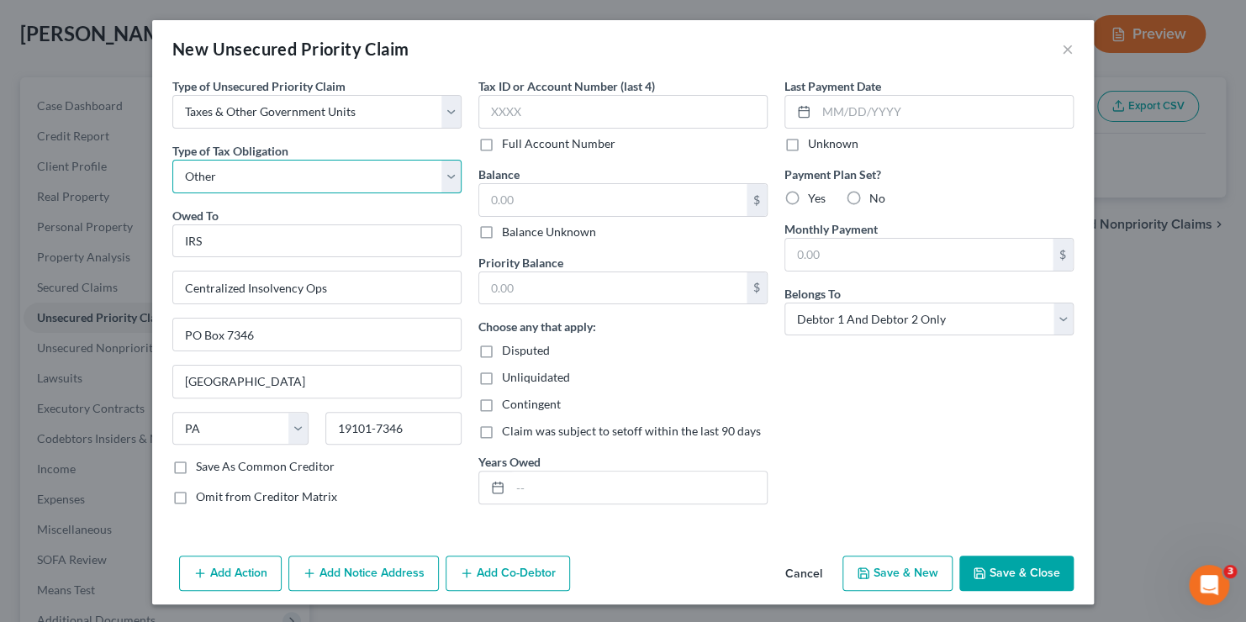
select select "0"
click at [172, 160] on select "Select Federal City State Franchise Tax Board Other" at bounding box center [316, 177] width 289 height 34
click at [223, 562] on button "Add Action" at bounding box center [230, 573] width 103 height 35
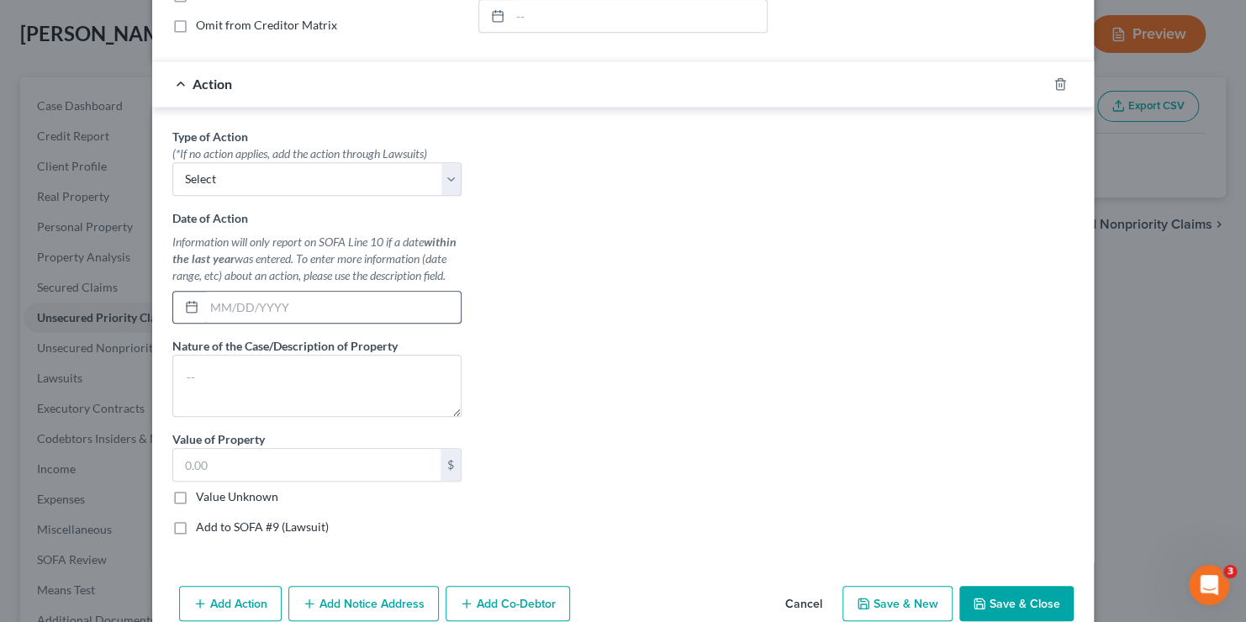
scroll to position [500, 0]
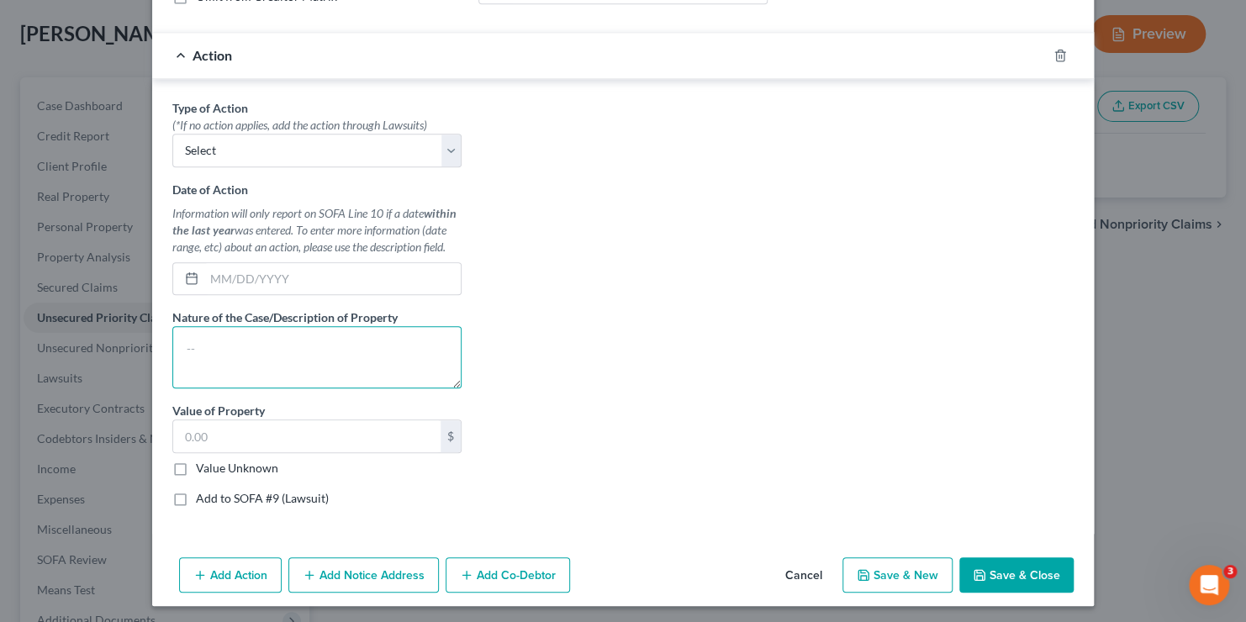
click at [199, 339] on textarea at bounding box center [316, 357] width 289 height 62
type textarea "Notice Only"
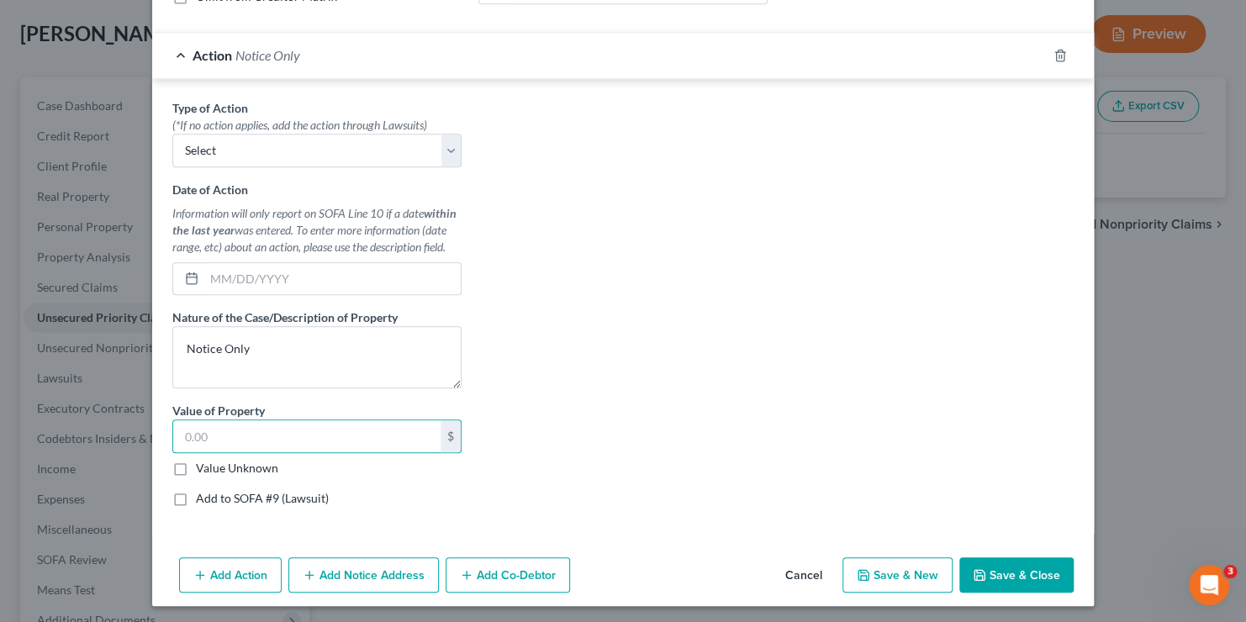
click at [1023, 575] on button "Save & Close" at bounding box center [1017, 575] width 114 height 35
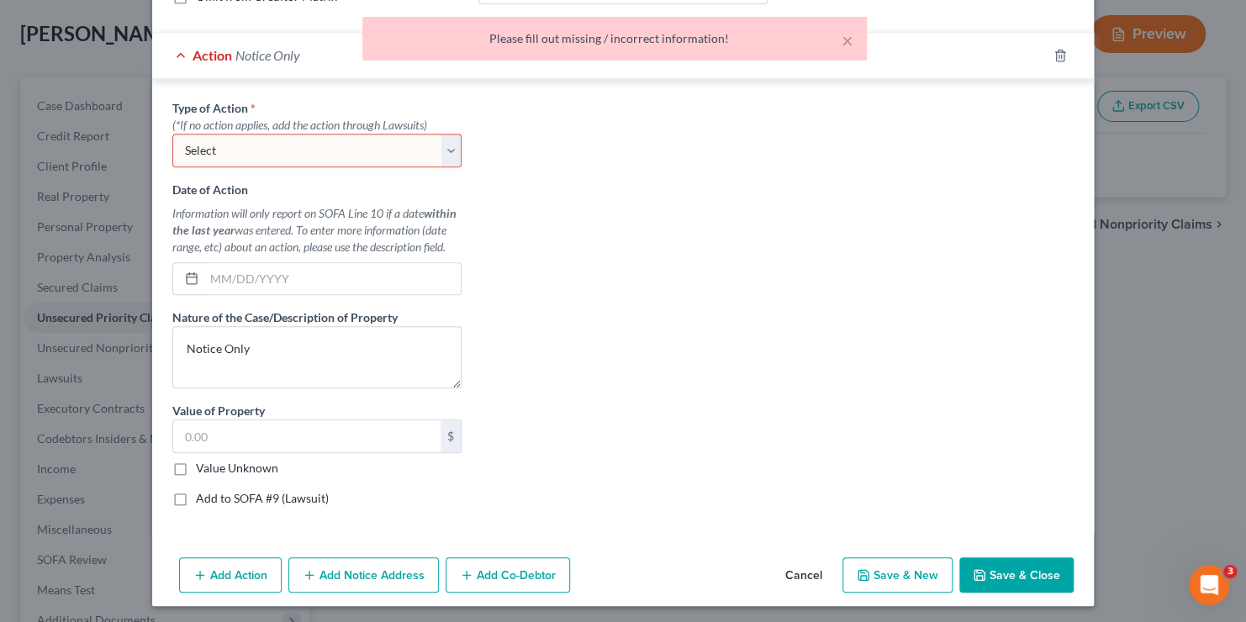
click at [249, 153] on select "Select Repossession Garnishment Foreclosure Personal Injury Attached, Seized, O…" at bounding box center [316, 151] width 289 height 34
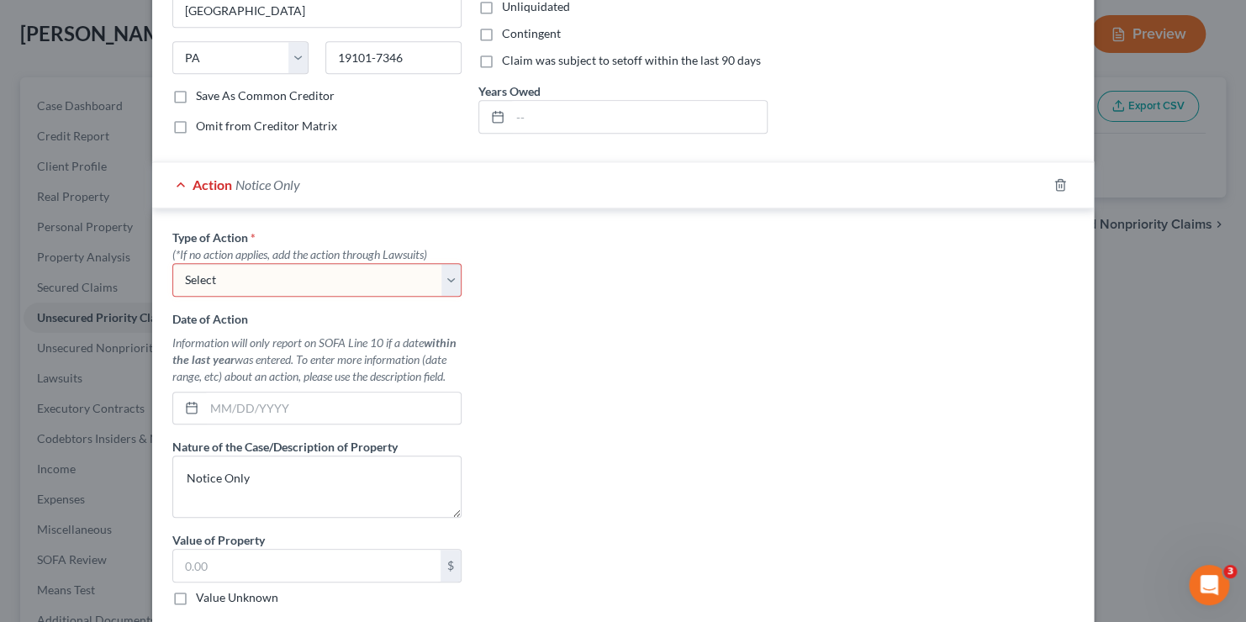
scroll to position [248, 0]
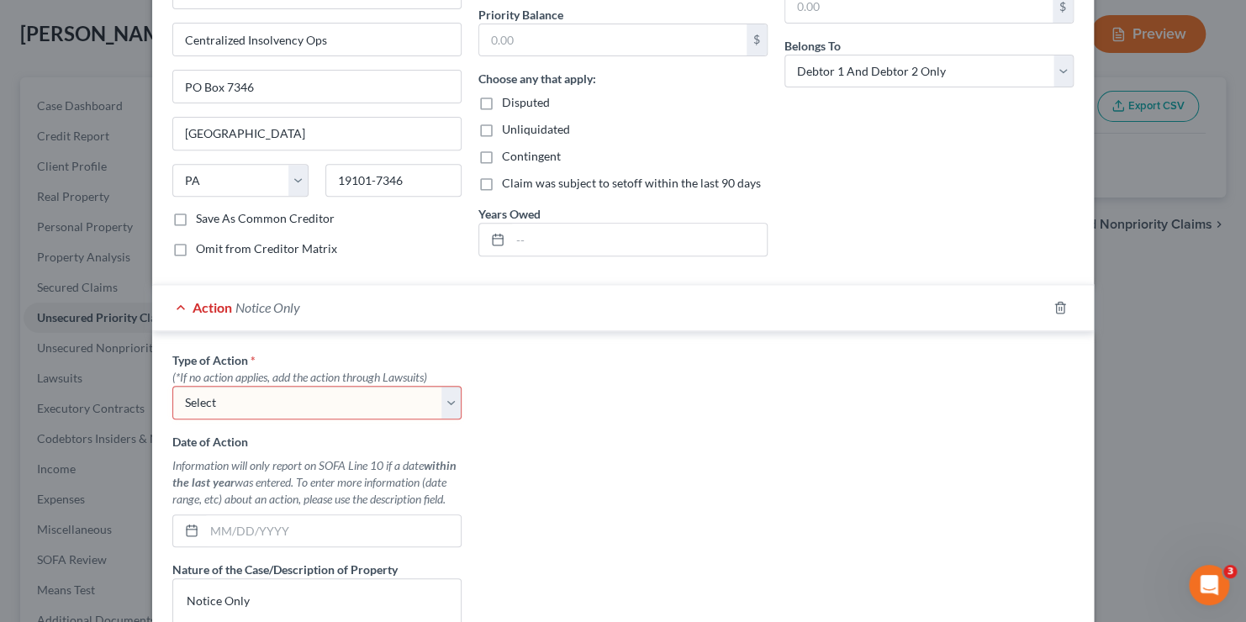
click at [172, 299] on div "Action Notice Only" at bounding box center [599, 307] width 895 height 45
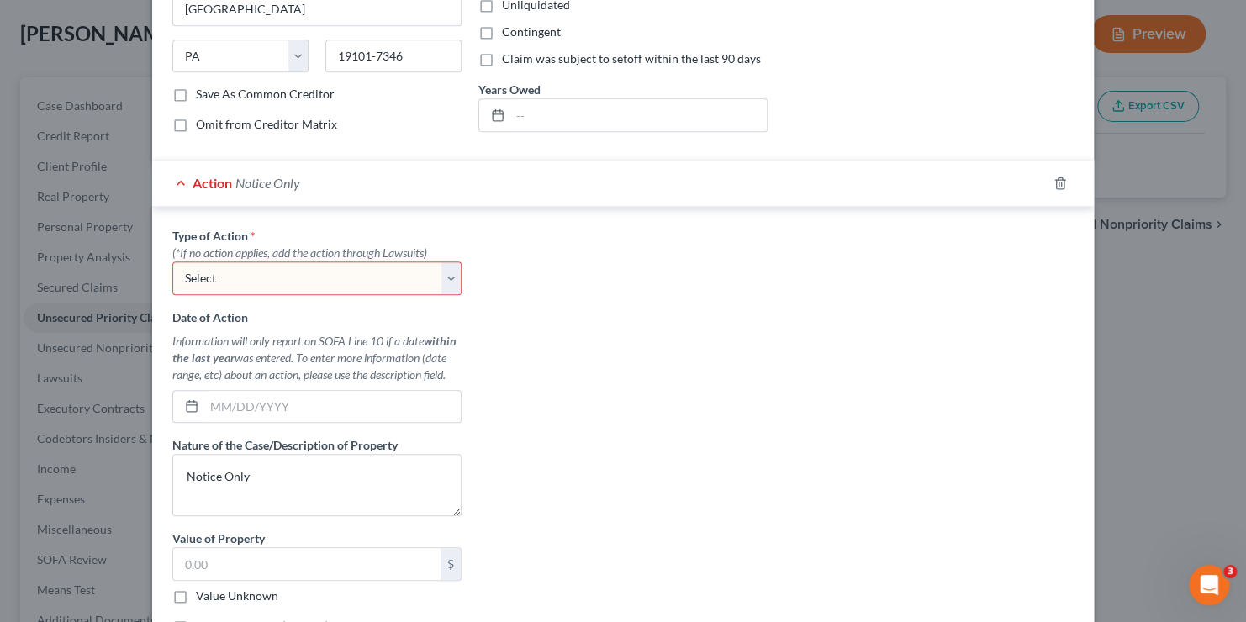
scroll to position [500, 0]
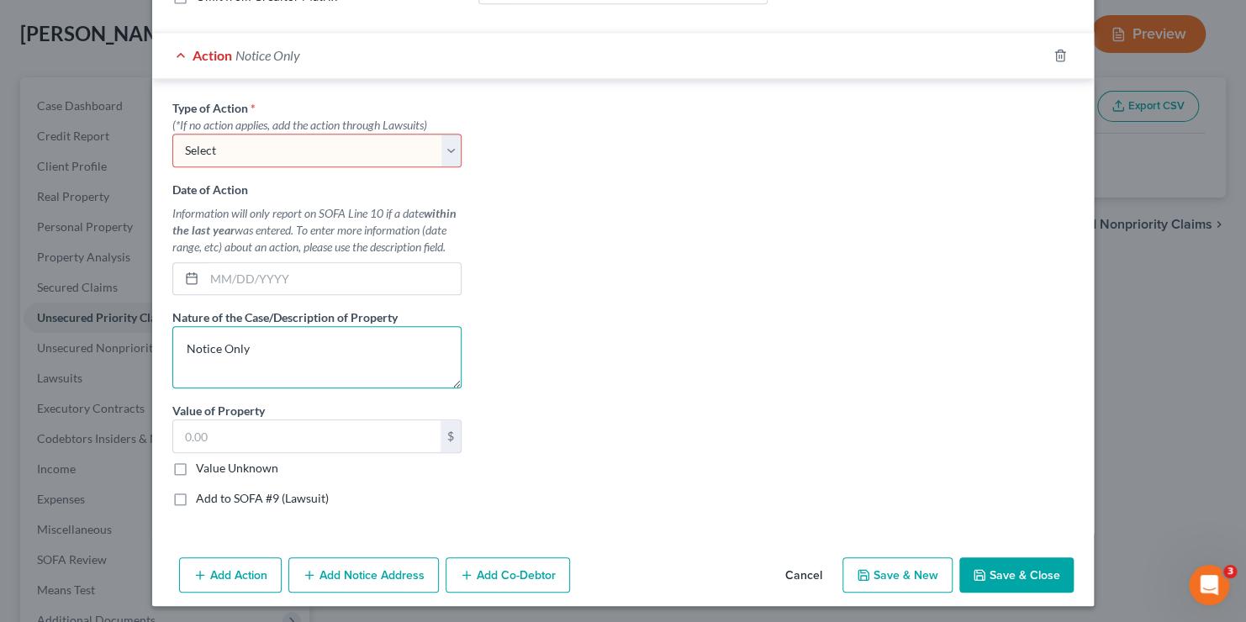
drag, startPoint x: 283, startPoint y: 342, endPoint x: -188, endPoint y: 349, distance: 471.0
click at [0, 349] on html "Home New Case Client Portal Nellor Law Office rhondafh@comcast.net My Account S…" at bounding box center [623, 363] width 1246 height 894
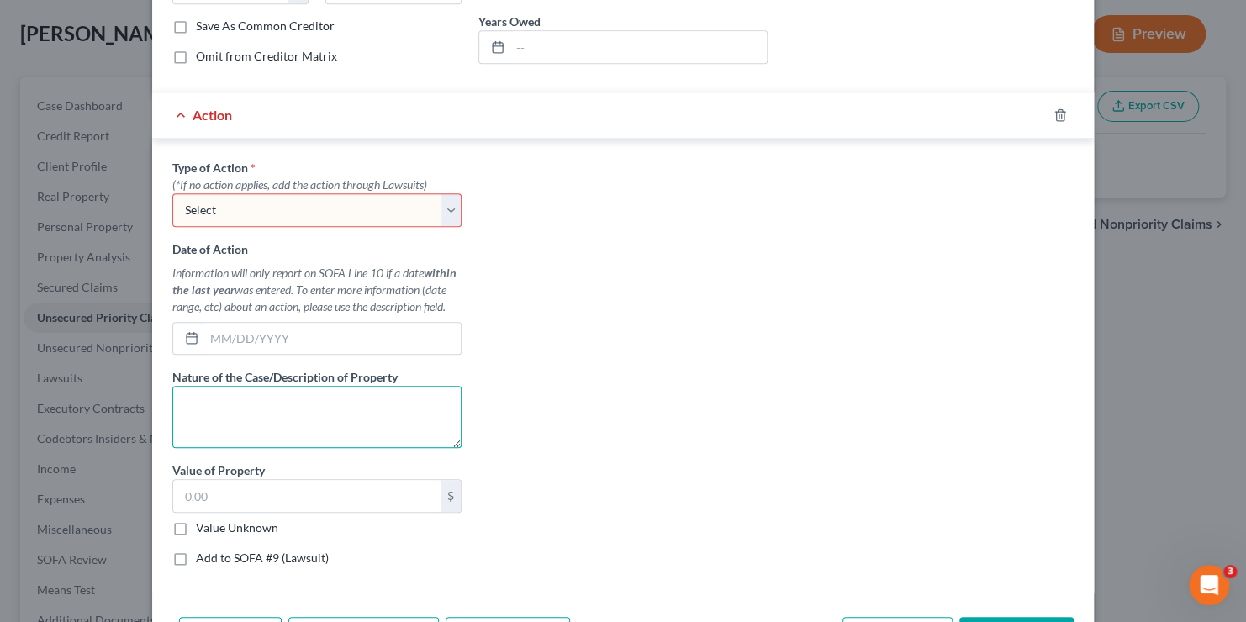
scroll to position [332, 0]
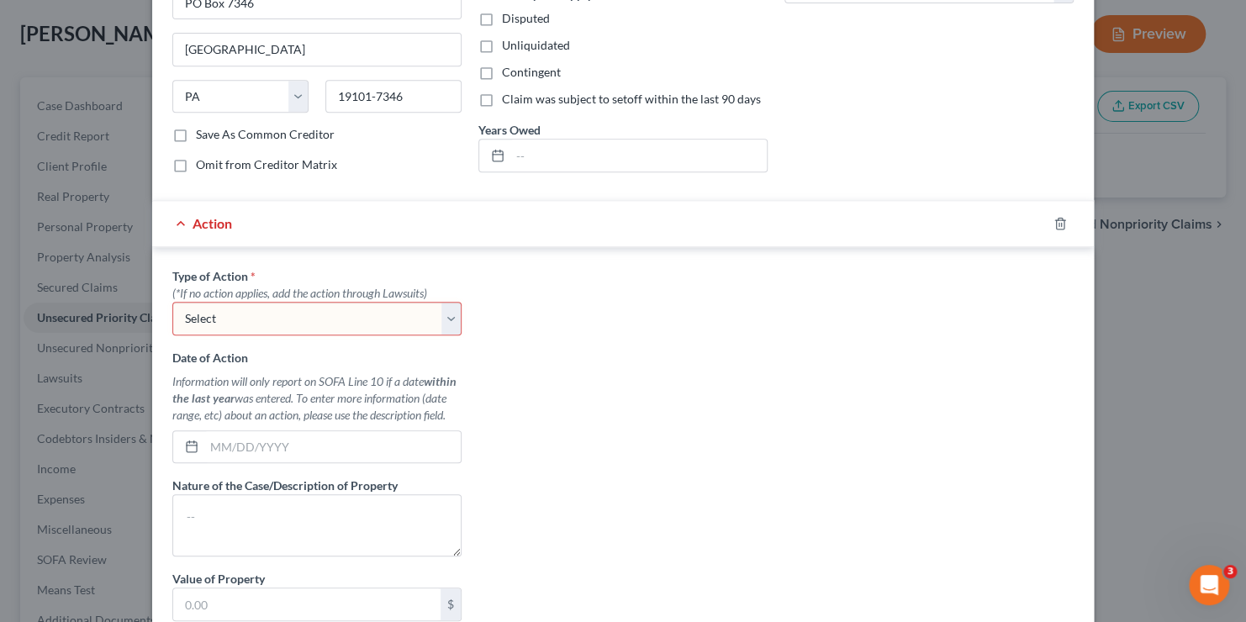
click at [172, 215] on div "Action" at bounding box center [599, 223] width 895 height 45
click at [173, 220] on div "Action" at bounding box center [599, 223] width 895 height 45
click at [1054, 222] on icon "button" at bounding box center [1060, 223] width 13 height 13
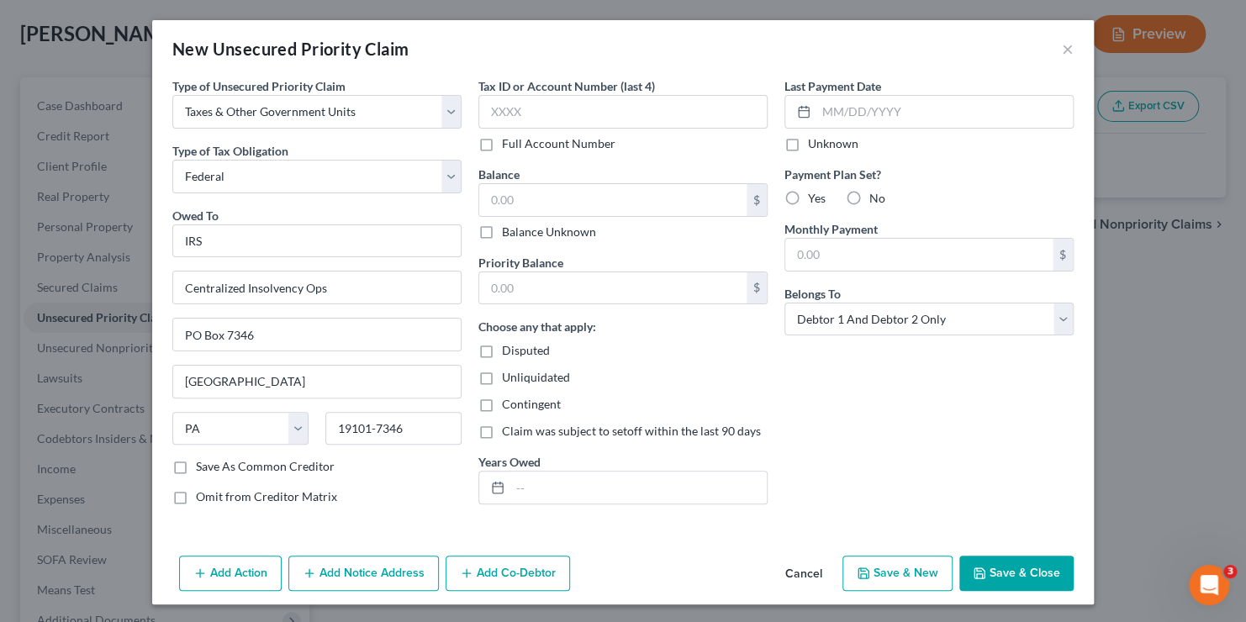
scroll to position [0, 0]
click at [842, 259] on input "text" at bounding box center [918, 255] width 267 height 32
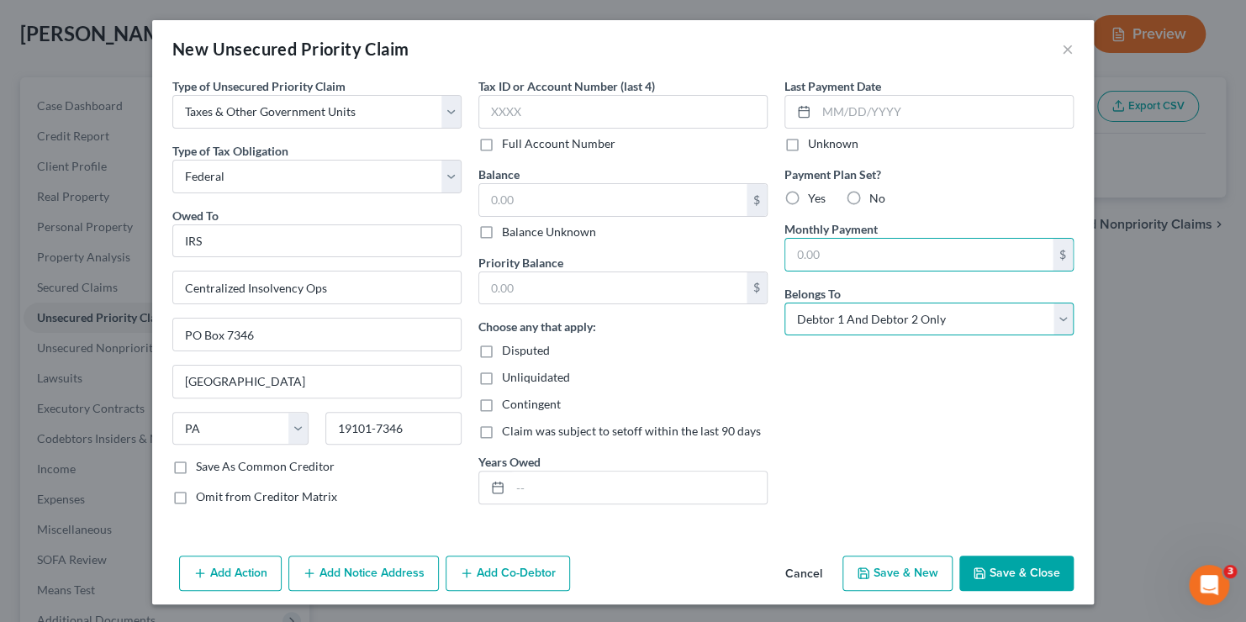
click at [1064, 309] on select "Select Debtor 1 Only Debtor 2 Only Debtor 1 And Debtor 2 Only At Least One Of T…" at bounding box center [929, 320] width 289 height 34
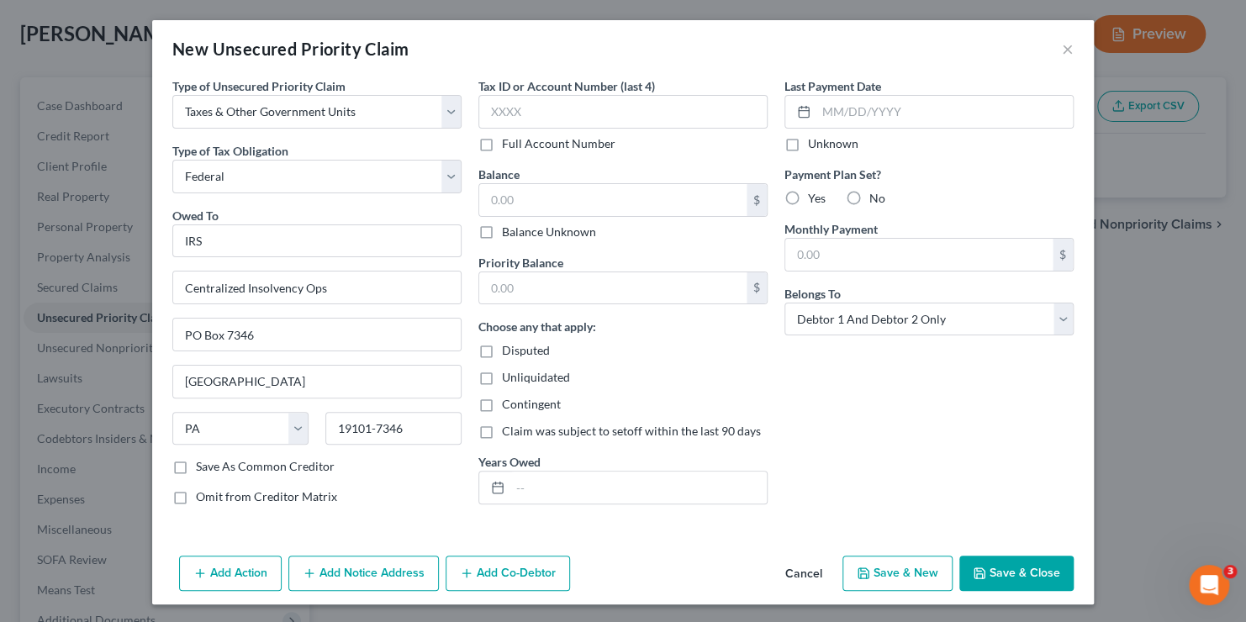
click at [1009, 569] on button "Save & Close" at bounding box center [1017, 573] width 114 height 35
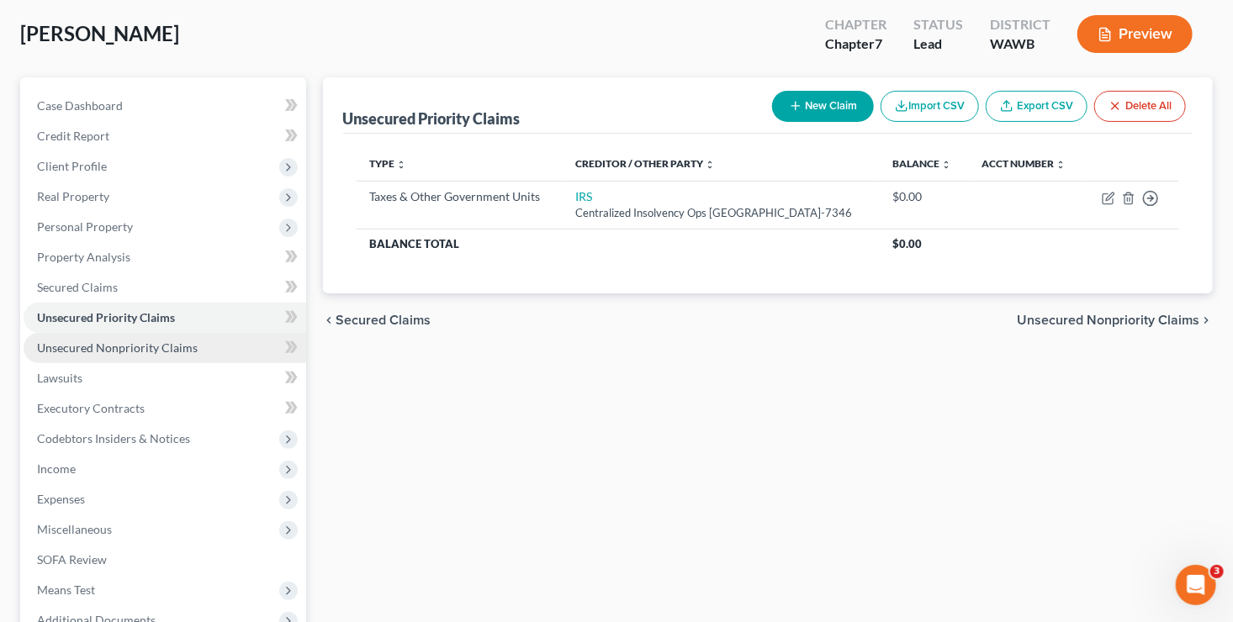
click at [145, 348] on span "Unsecured Nonpriority Claims" at bounding box center [117, 348] width 161 height 14
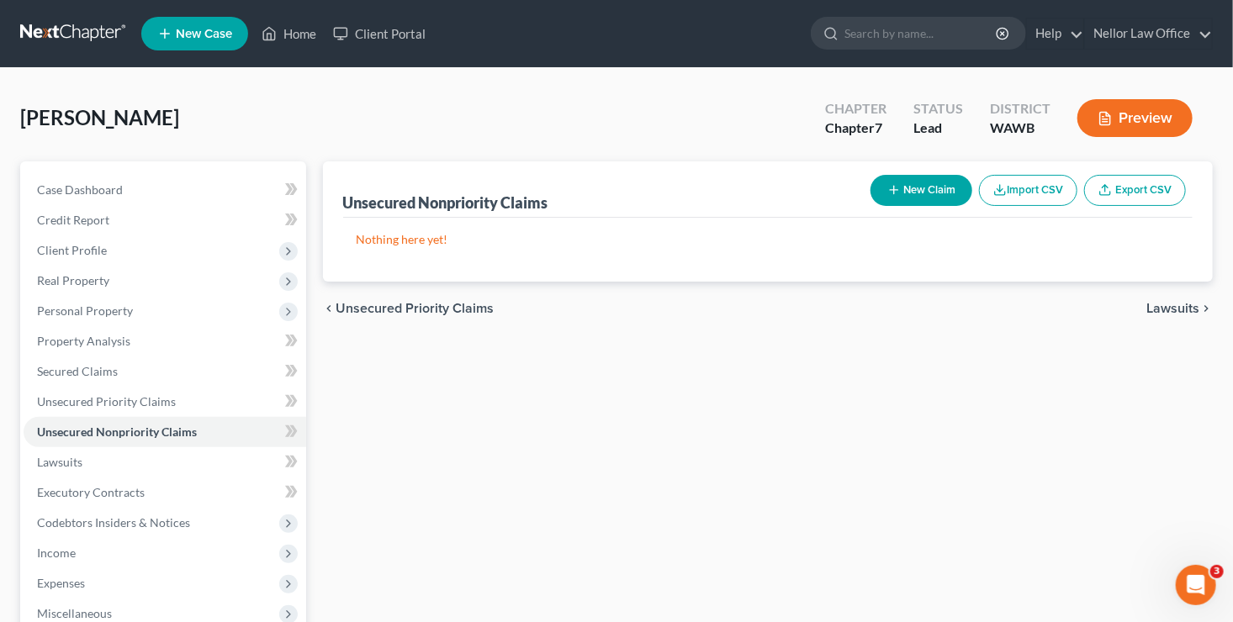
click at [933, 195] on button "New Claim" at bounding box center [921, 190] width 102 height 31
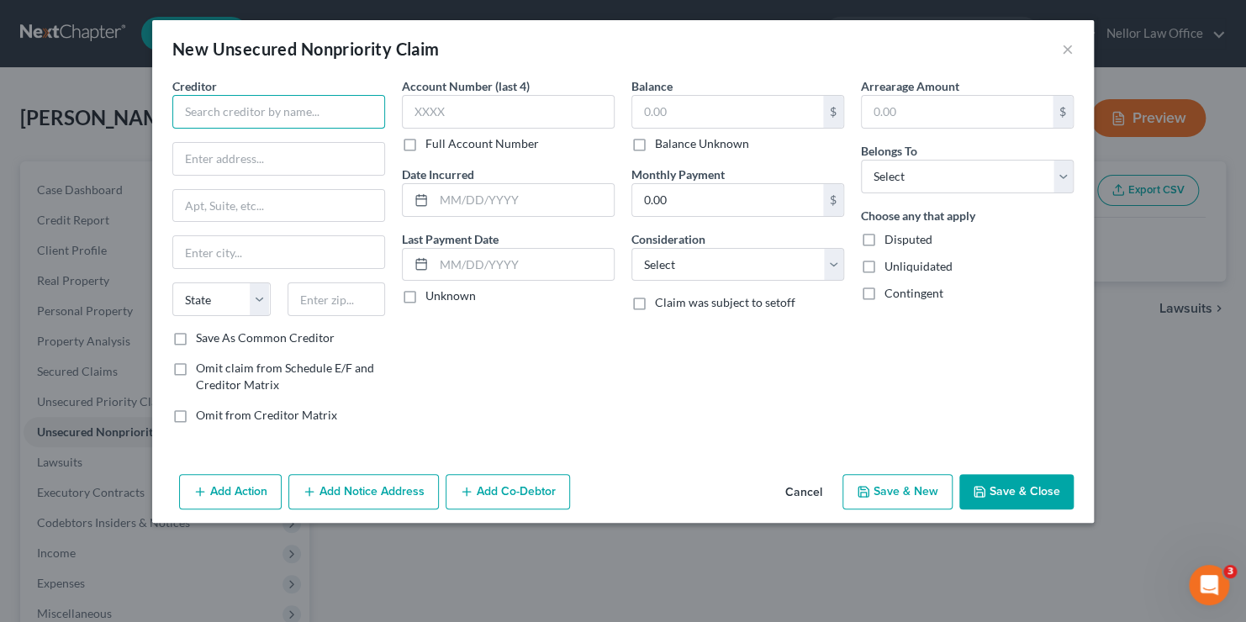
click at [290, 111] on input "text" at bounding box center [278, 112] width 213 height 34
click at [280, 118] on input "text" at bounding box center [278, 112] width 213 height 34
type input "Advantis Credit Union"
type input "P"
type input "ATTN: Bankruptcy"
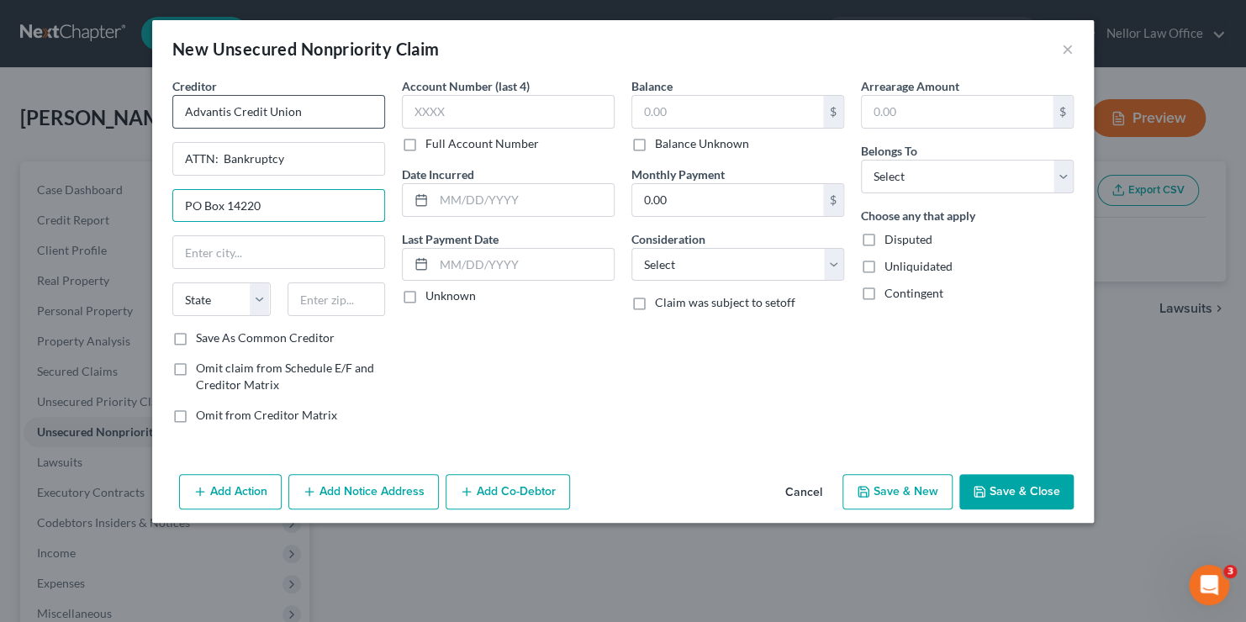
type input "PO Box 14220"
type input "Portland"
select select "38"
click at [196, 336] on label "Save As Common Creditor" at bounding box center [265, 338] width 139 height 17
click at [203, 336] on input "Save As Common Creditor" at bounding box center [208, 335] width 11 height 11
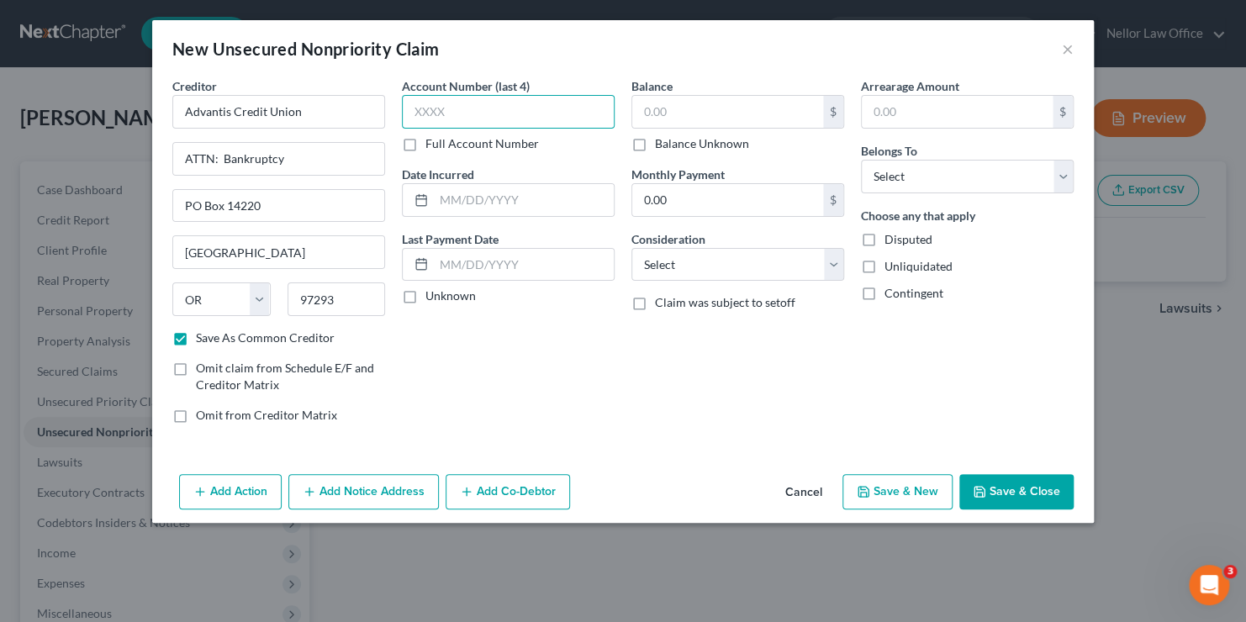
click at [463, 114] on input "text" at bounding box center [508, 112] width 213 height 34
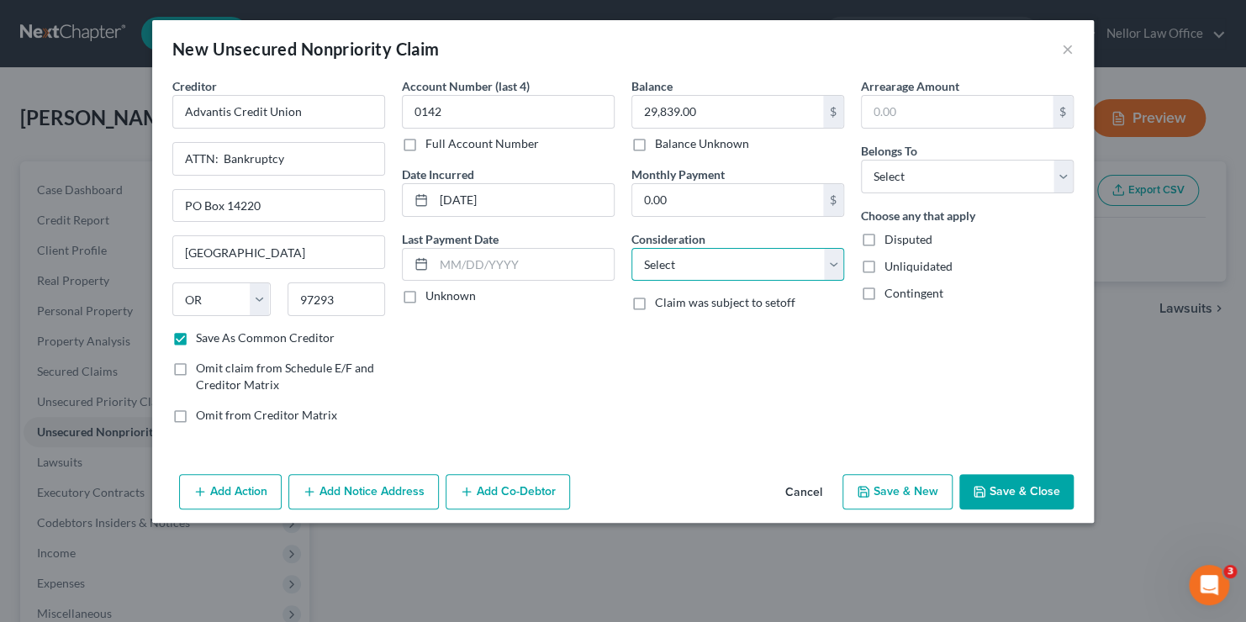
click at [835, 257] on select "Select Cable / Satellite Services Collection Agency Credit Card Debt Debt Couns…" at bounding box center [738, 265] width 213 height 34
click at [660, 259] on select "Select Cable / Satellite Services Collection Agency Credit Card Debt Debt Couns…" at bounding box center [738, 265] width 213 height 34
click at [632, 248] on select "Select Cable / Satellite Services Collection Agency Credit Card Debt Debt Couns…" at bounding box center [738, 265] width 213 height 34
click at [838, 259] on select "Select Cable / Satellite Services Collection Agency Credit Card Debt Debt Couns…" at bounding box center [738, 265] width 213 height 34
click at [632, 248] on select "Select Cable / Satellite Services Collection Agency Credit Card Debt Debt Couns…" at bounding box center [738, 265] width 213 height 34
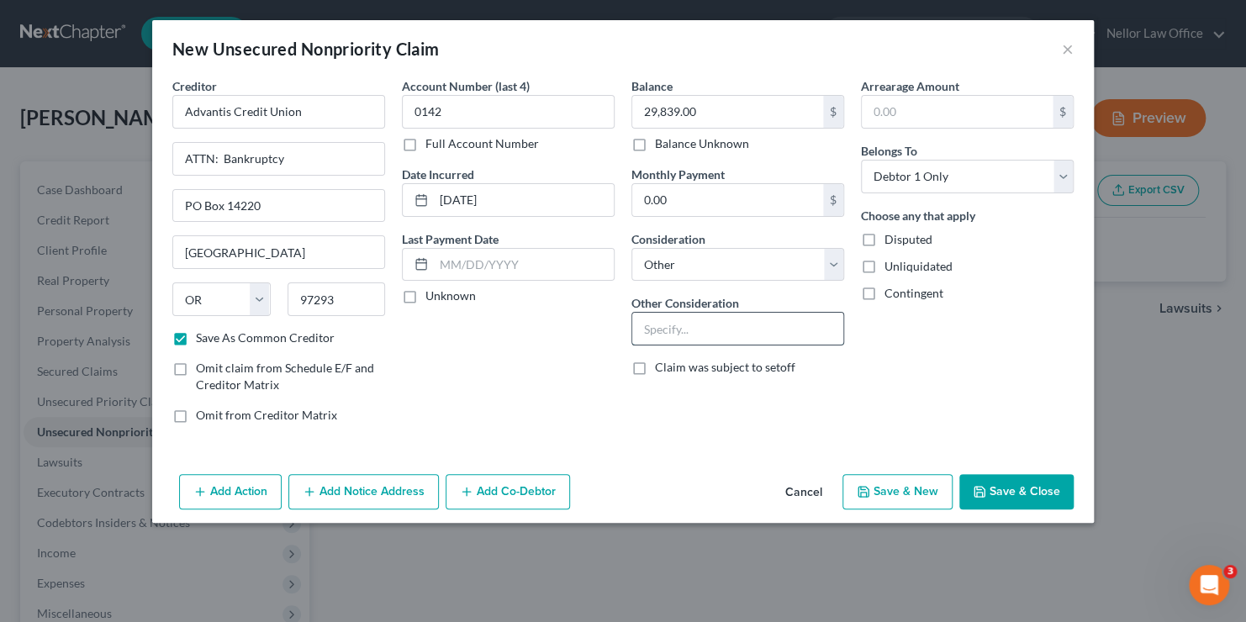
click at [710, 326] on input "text" at bounding box center [737, 329] width 211 height 32
click at [881, 490] on button "Save & New" at bounding box center [898, 491] width 110 height 35
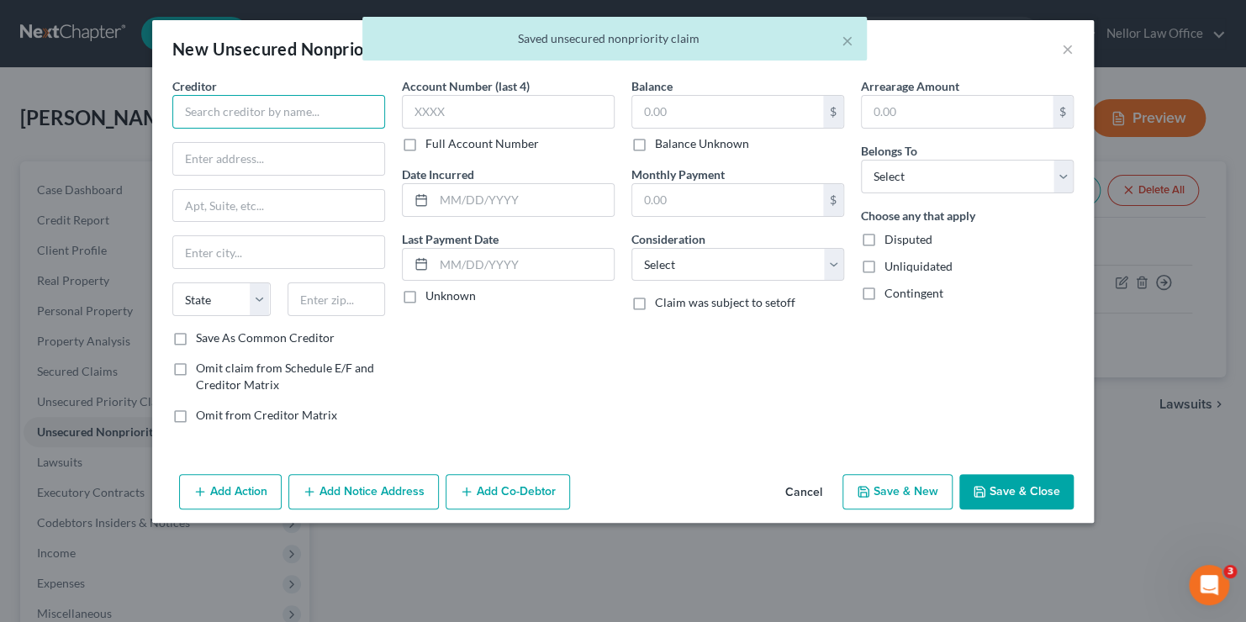
click at [317, 101] on input "text" at bounding box center [278, 112] width 213 height 34
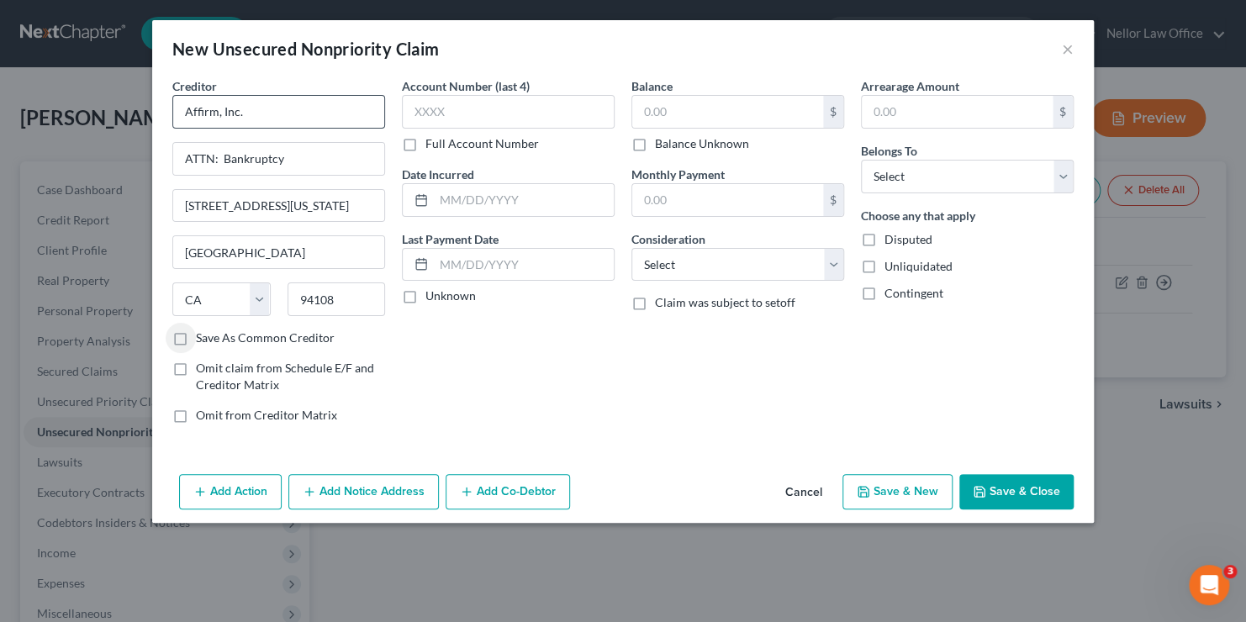
click at [203, 330] on input "Save As Common Creditor" at bounding box center [208, 335] width 11 height 11
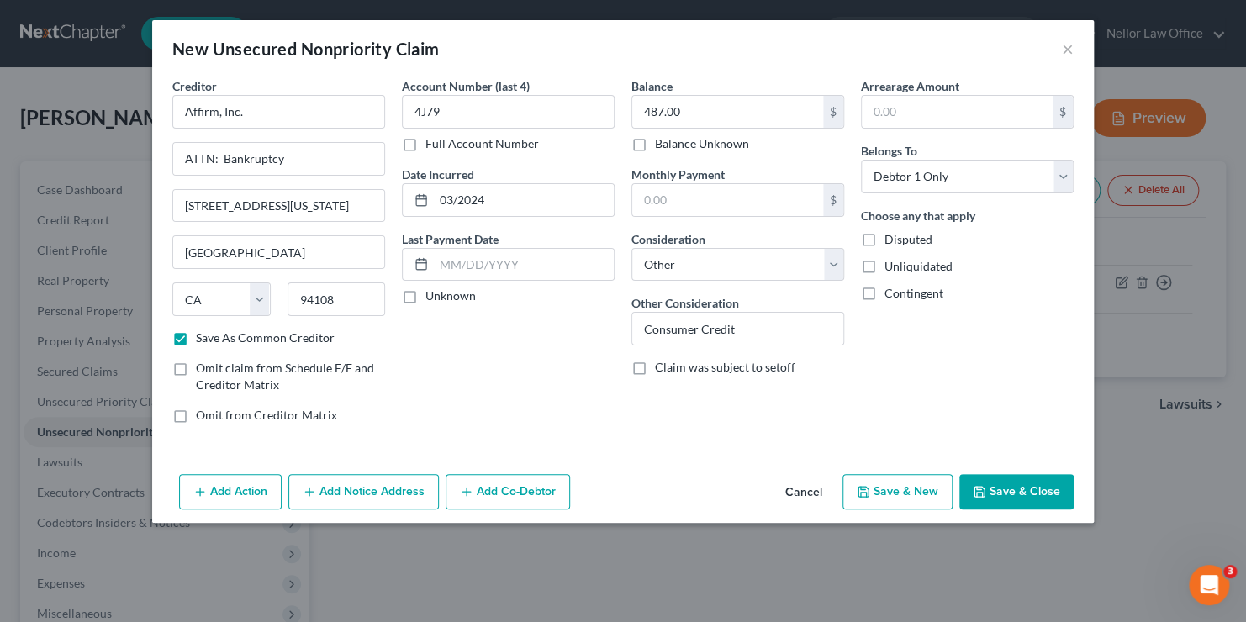
click at [909, 495] on button "Save & New" at bounding box center [898, 491] width 110 height 35
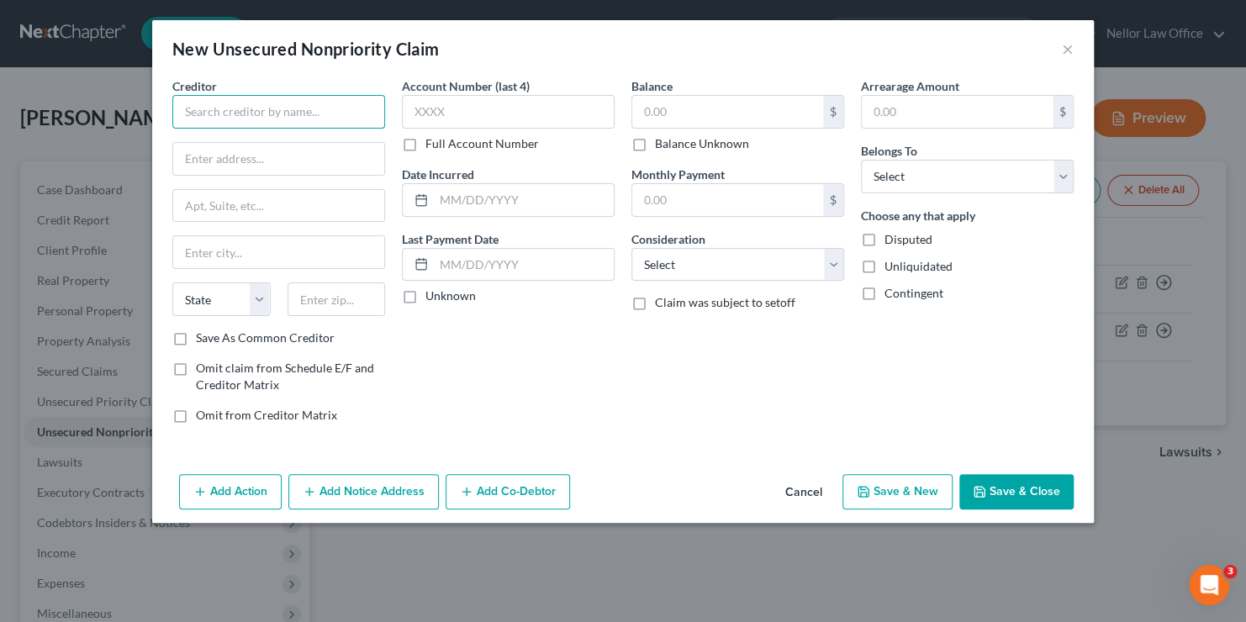
click at [272, 120] on input "text" at bounding box center [278, 112] width 213 height 34
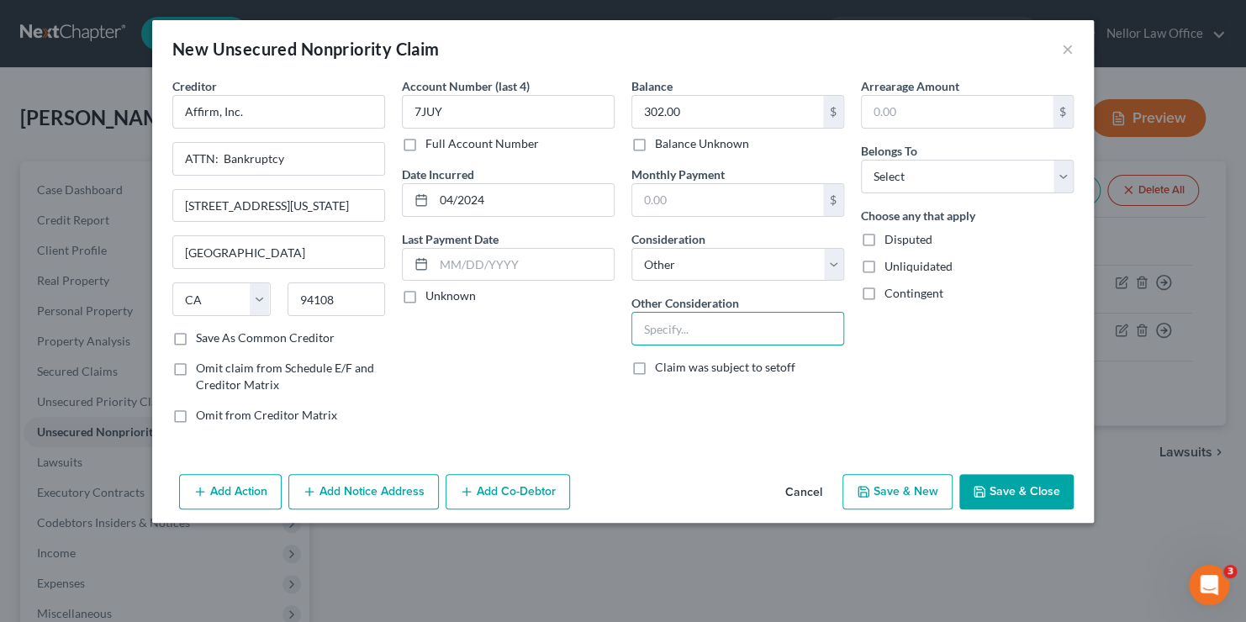
paste input "Consumer Credit"
click at [1015, 488] on button "Save & Close" at bounding box center [1017, 491] width 114 height 35
